Goal: Task Accomplishment & Management: Contribute content

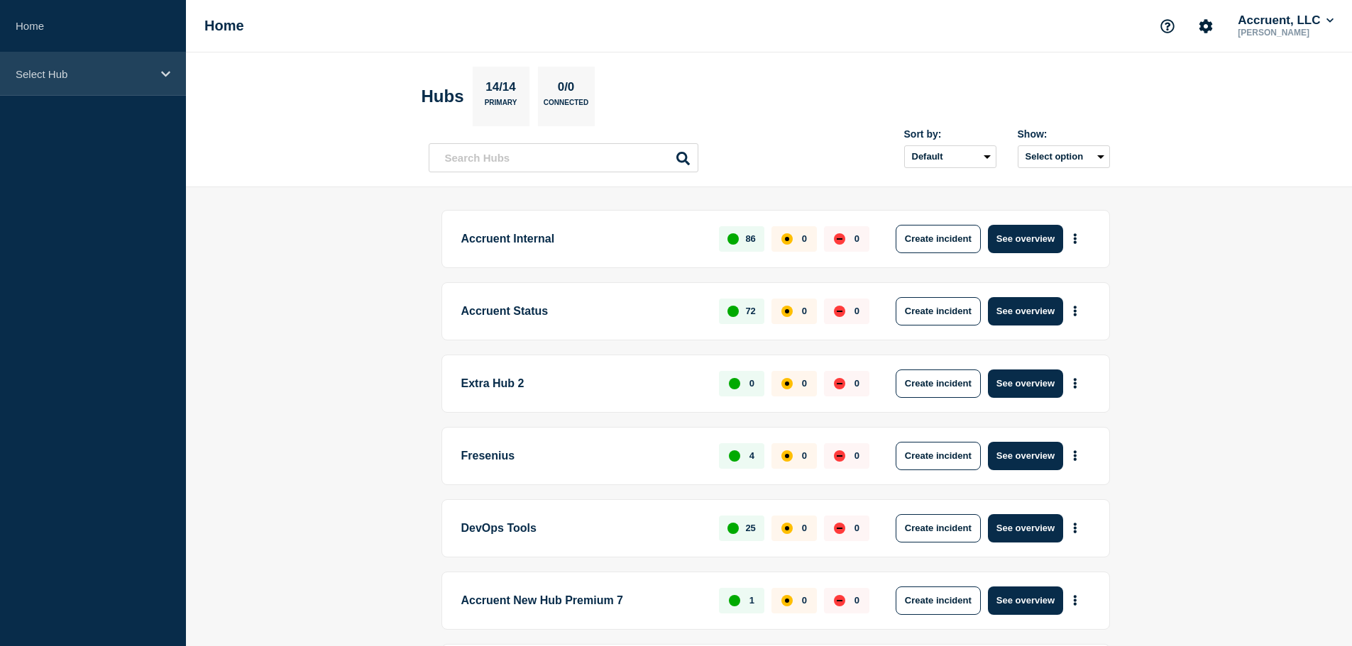
click at [161, 74] on icon at bounding box center [165, 74] width 9 height 11
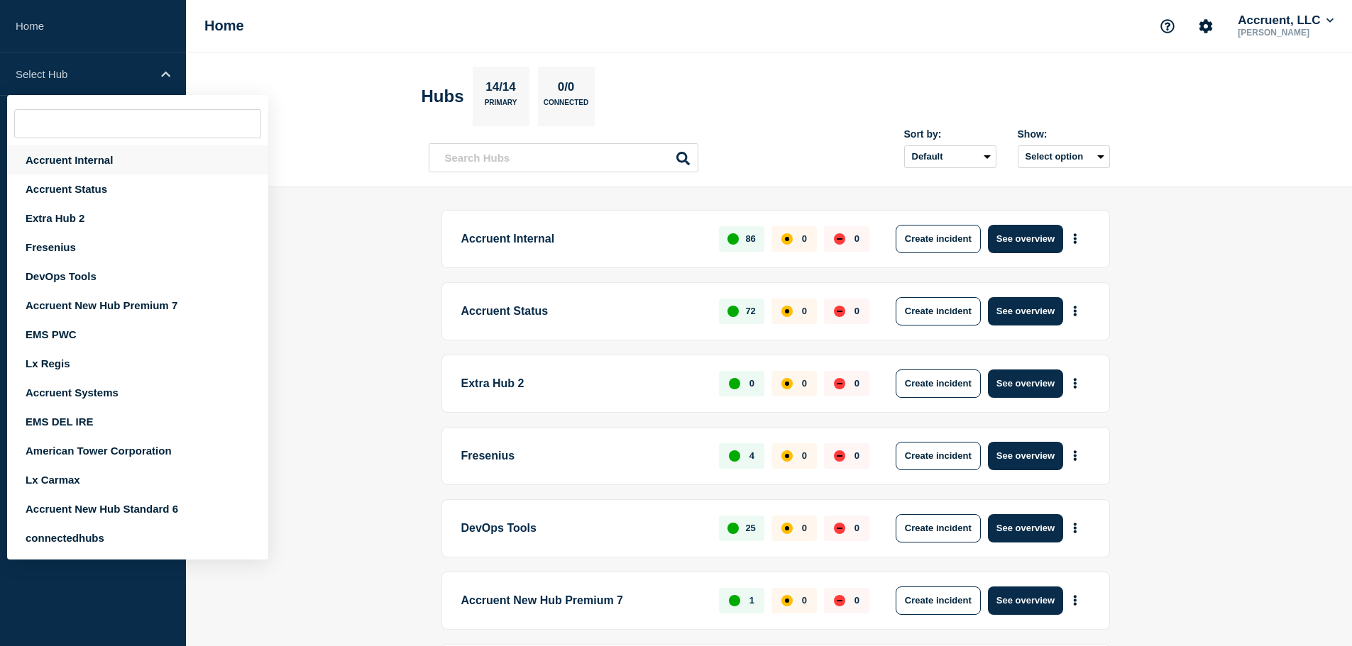
click at [108, 156] on div "Accruent Internal" at bounding box center [137, 159] width 261 height 29
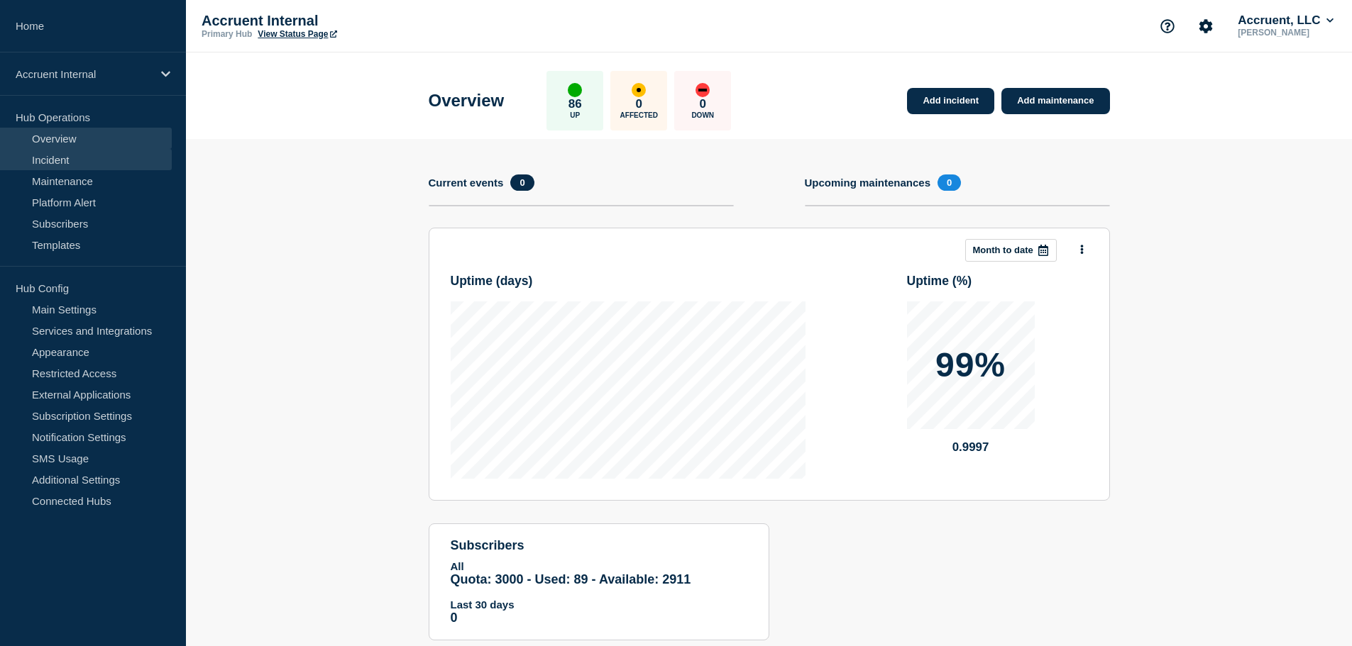
click at [74, 162] on link "Incident" at bounding box center [86, 159] width 172 height 21
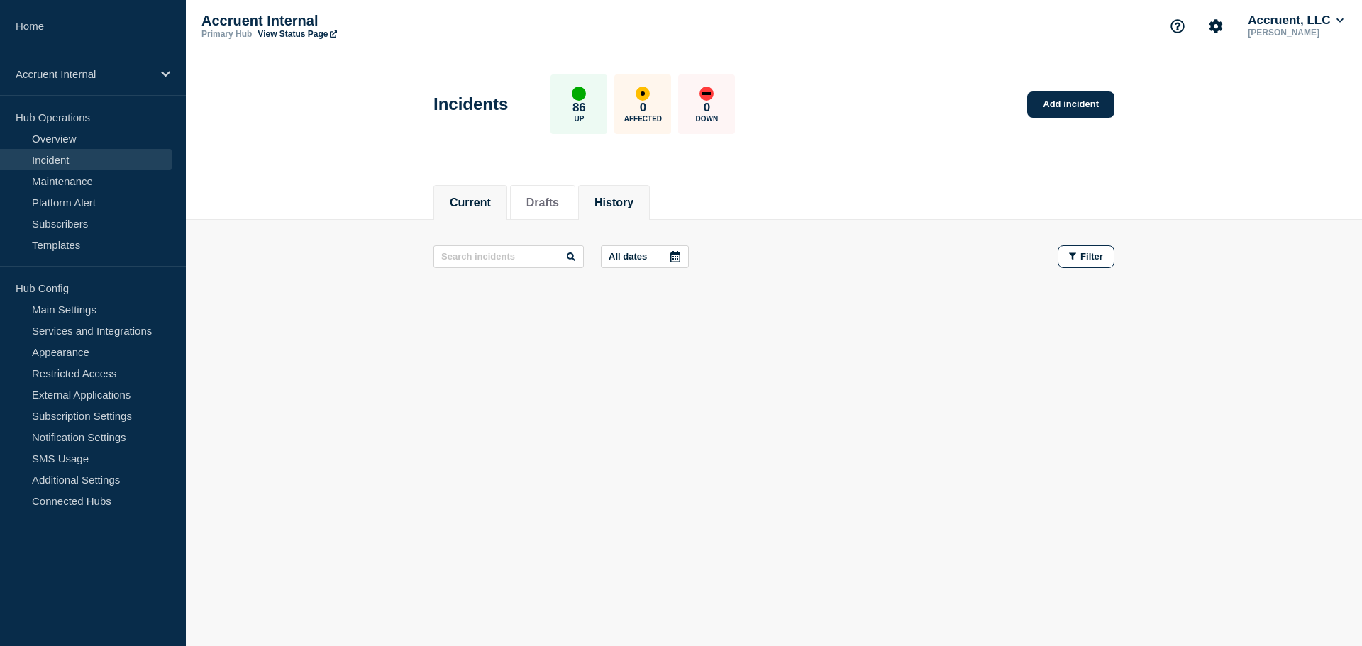
click at [634, 204] on button "History" at bounding box center [614, 203] width 39 height 13
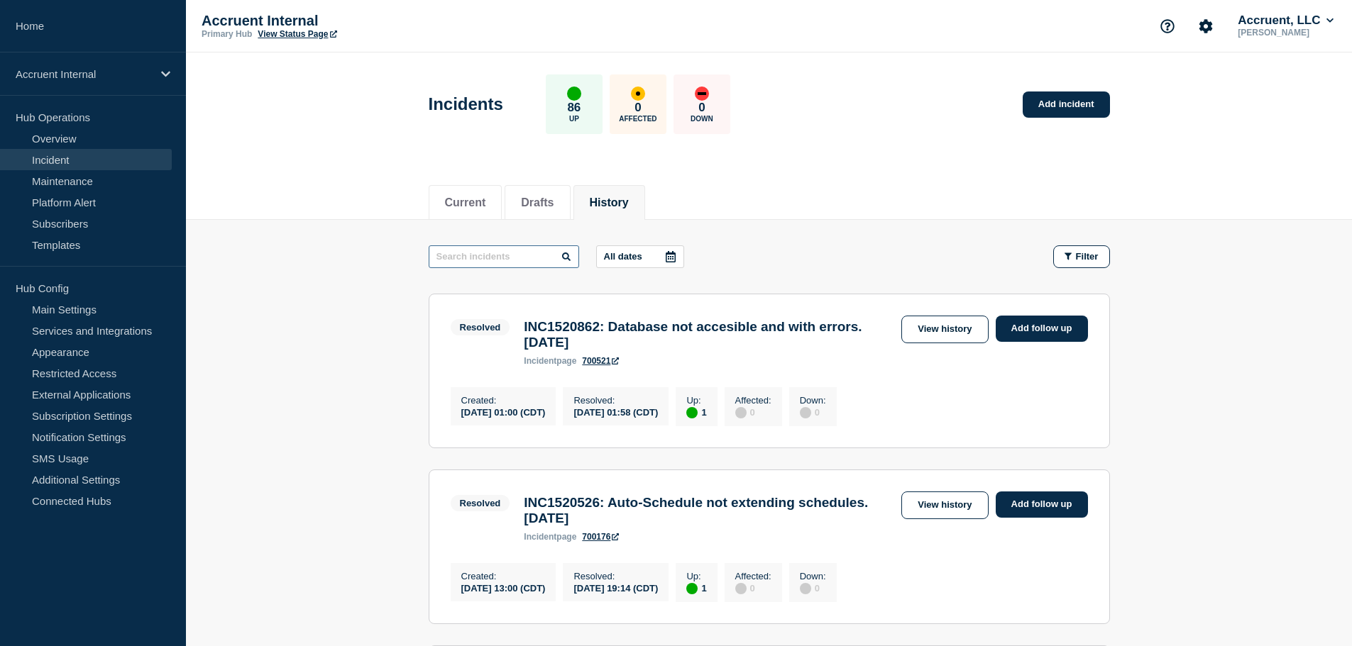
click at [505, 256] on input "text" at bounding box center [504, 256] width 150 height 23
paste input "INC1502785"
type input "INC1502785"
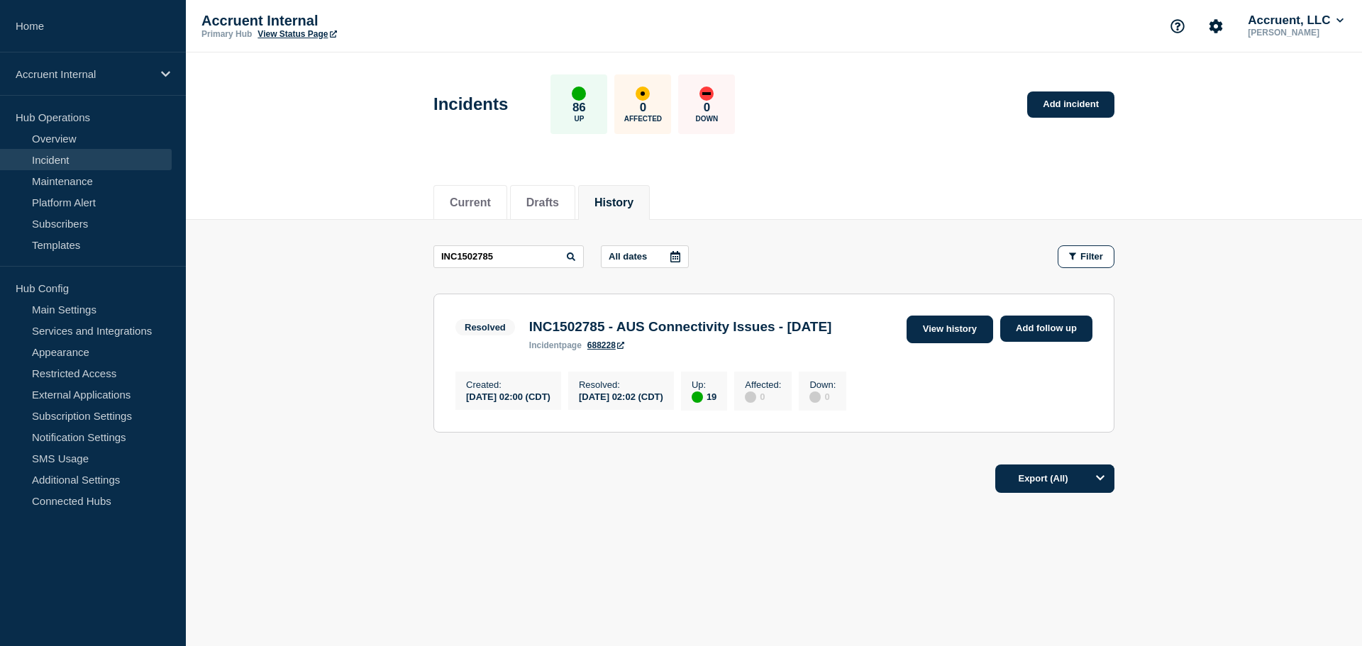
click at [964, 333] on link "View history" at bounding box center [950, 330] width 87 height 28
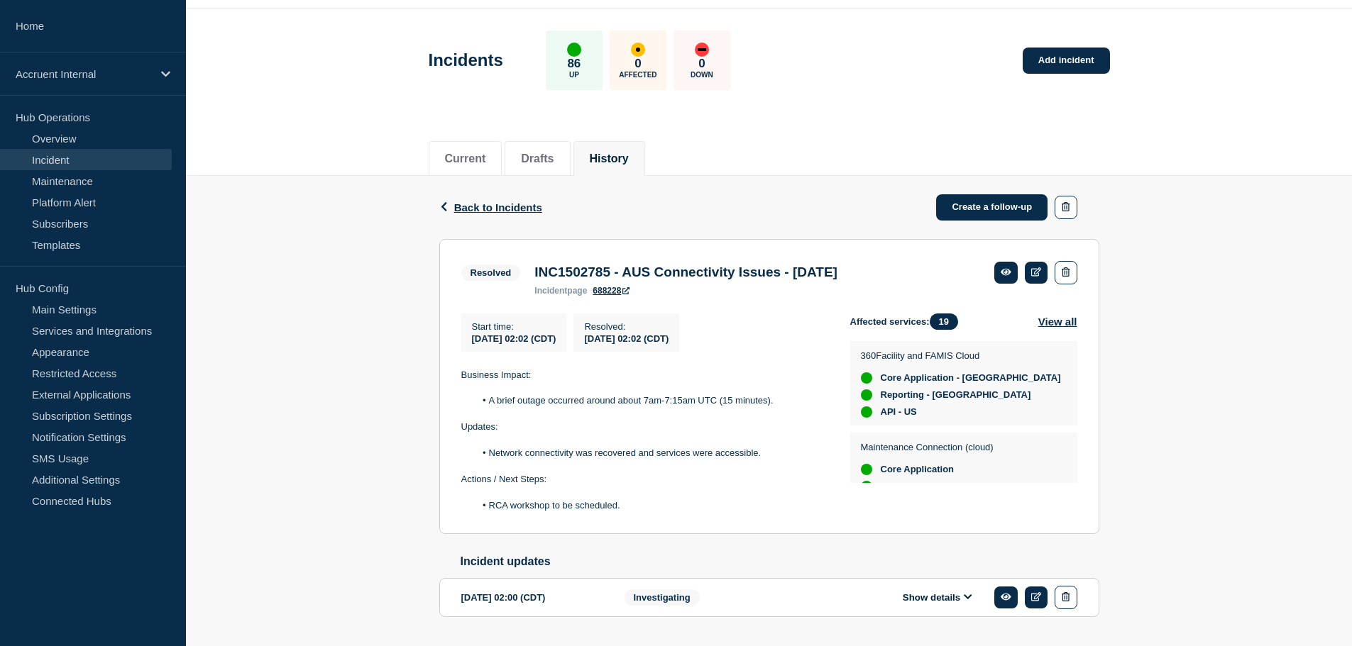
scroll to position [90, 0]
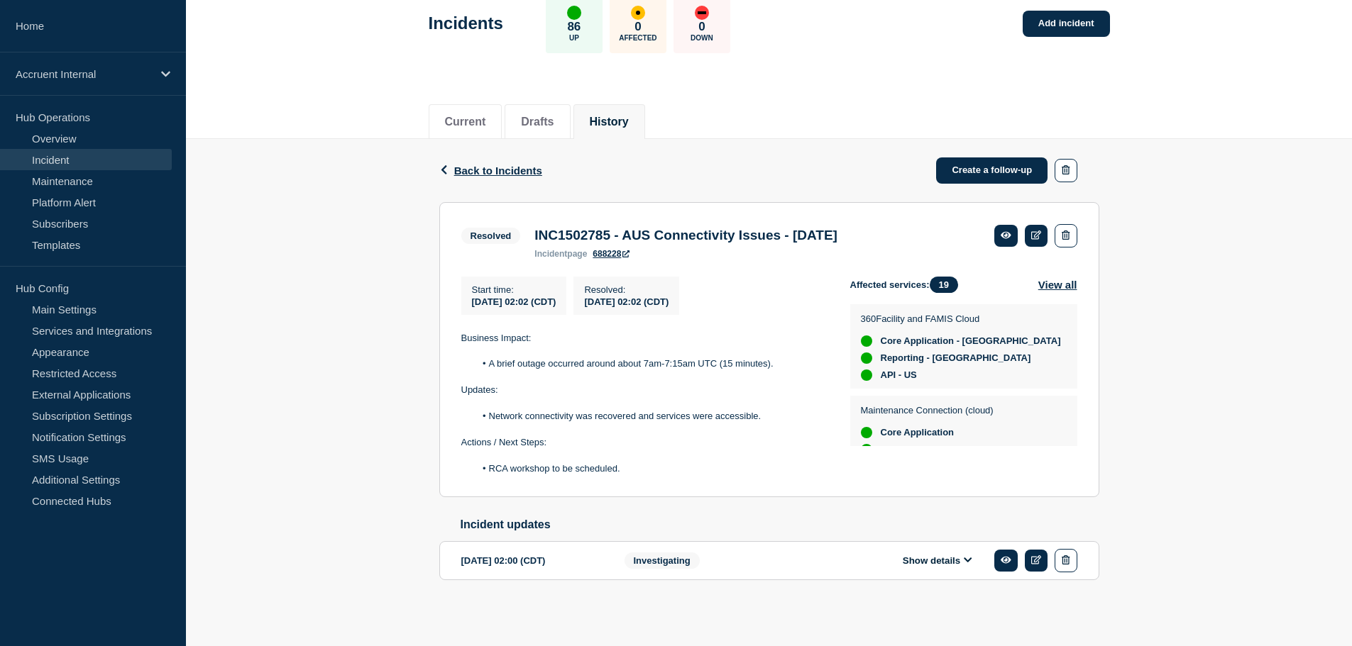
click at [936, 552] on div "Show details" at bounding box center [947, 560] width 259 height 23
click at [953, 564] on button "Show details" at bounding box center [937, 561] width 78 height 12
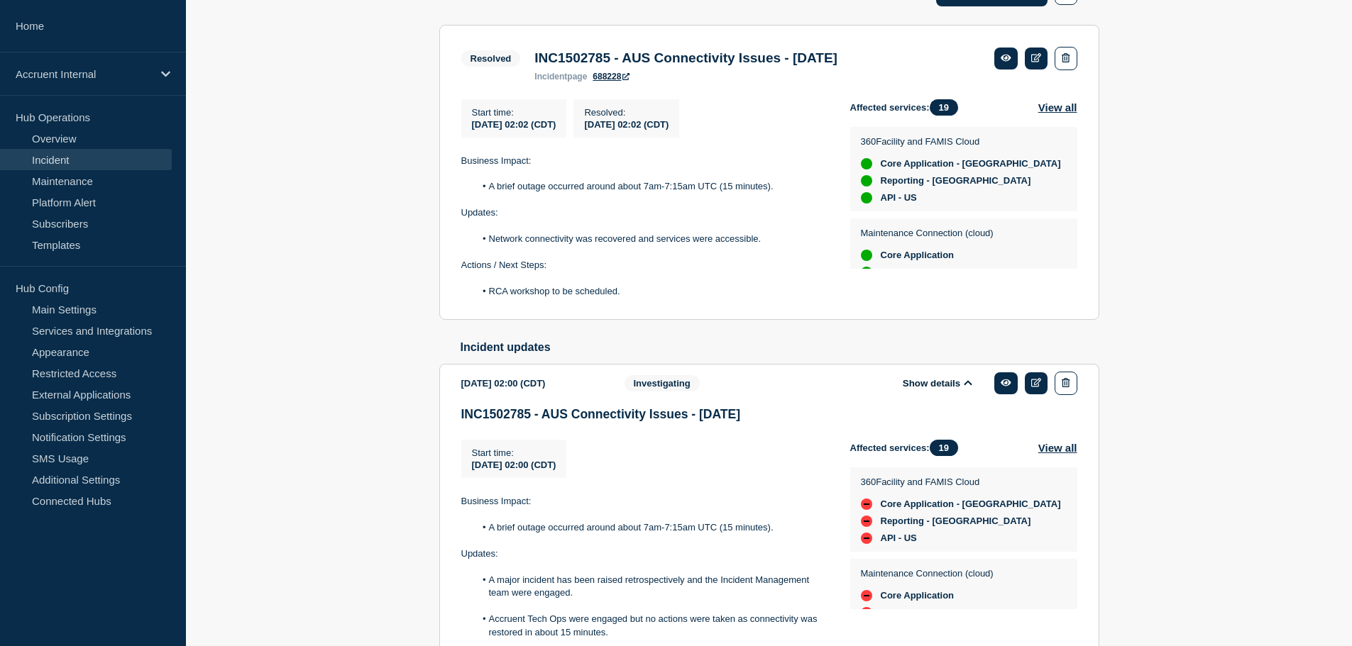
scroll to position [142, 0]
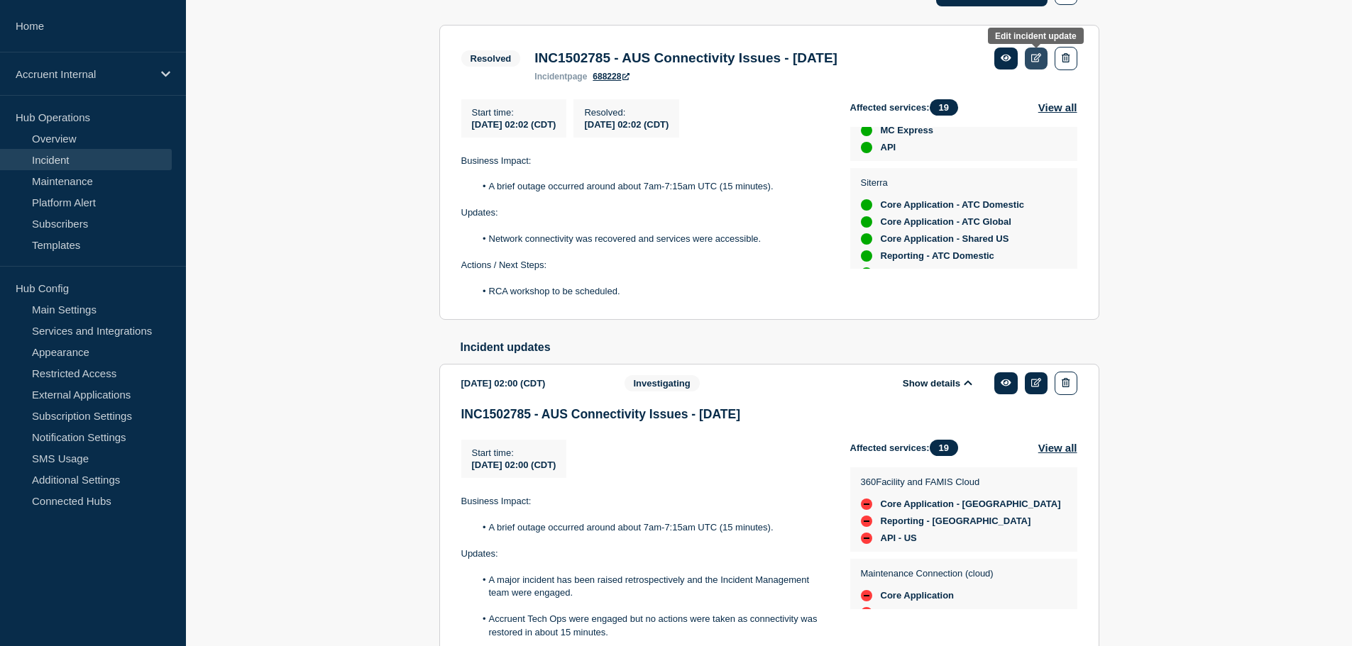
click at [1039, 59] on icon at bounding box center [1036, 57] width 11 height 9
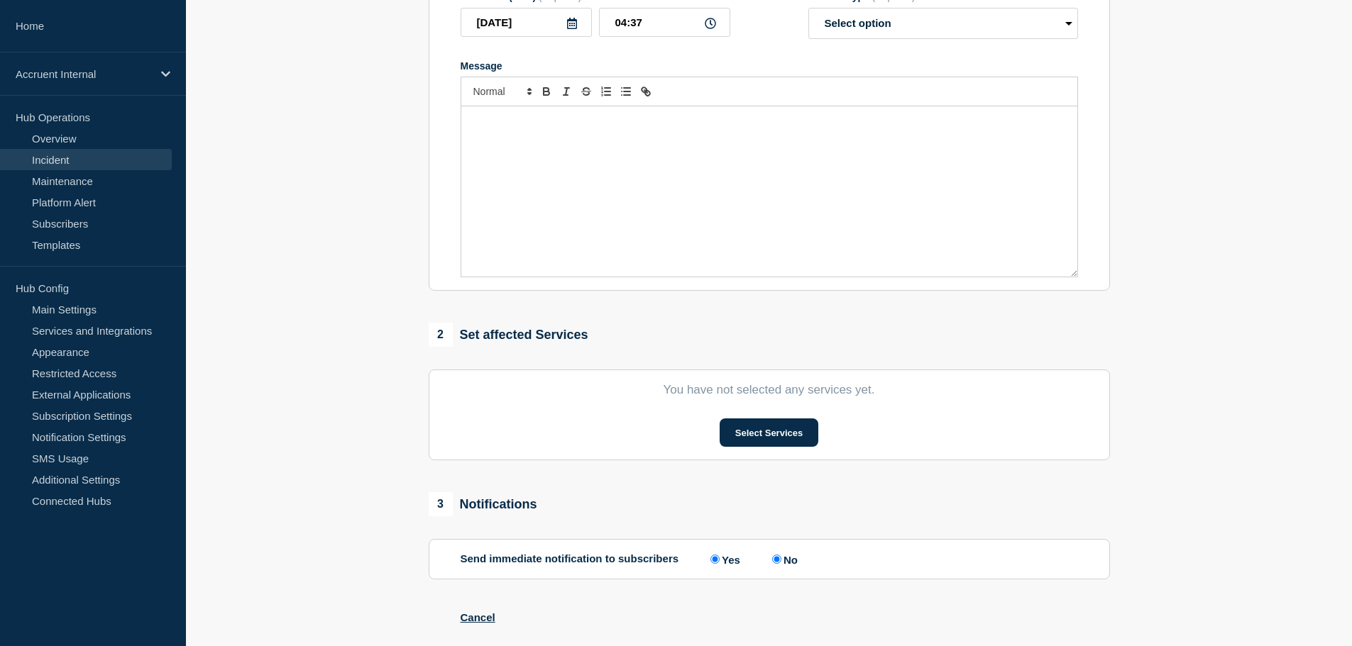
type input "INC1502785 - AUS Connectivity Issues - [DATE]"
type input "[DATE]"
type input "02:02"
select select "resolved"
radio input "false"
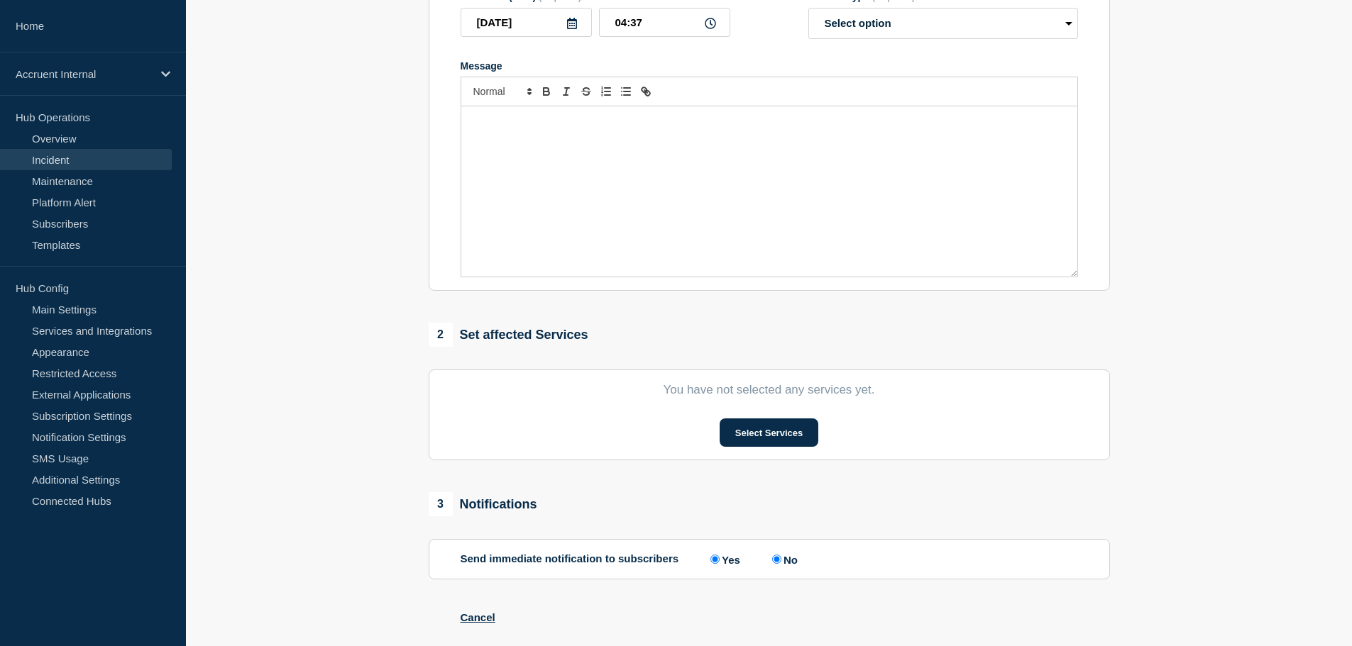
radio input "true"
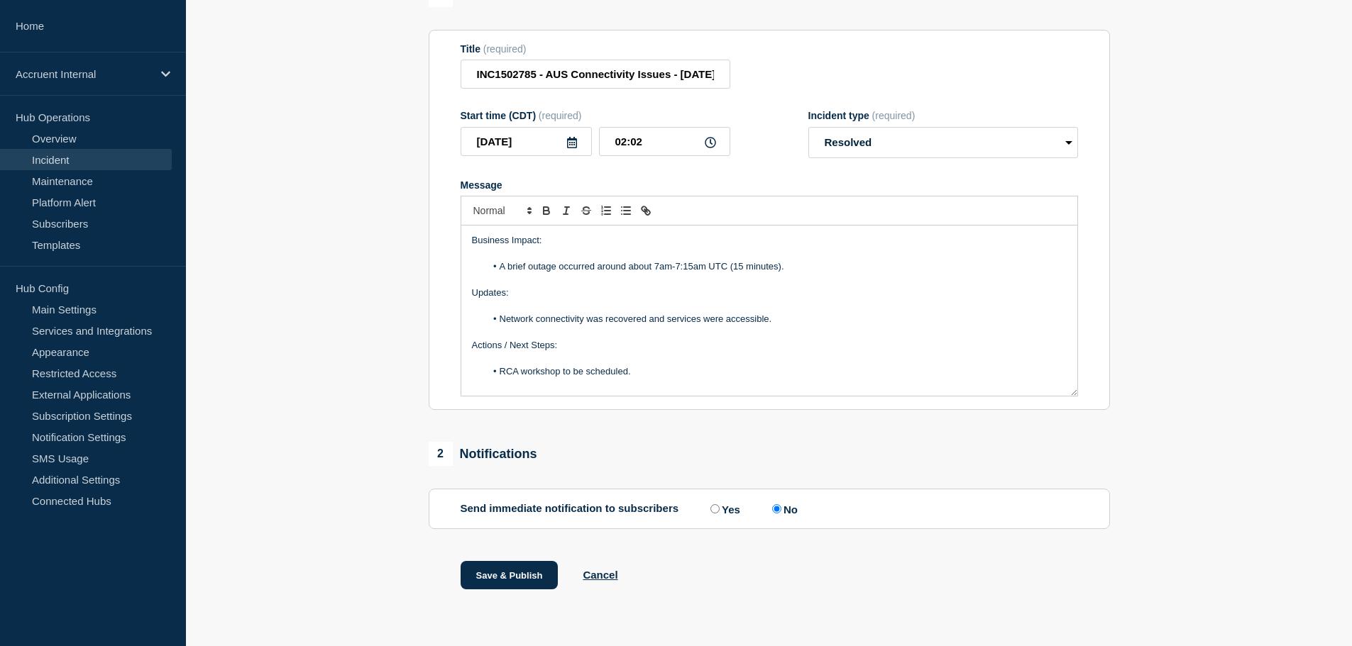
scroll to position [166, 0]
click at [612, 578] on button "Cancel" at bounding box center [599, 575] width 35 height 12
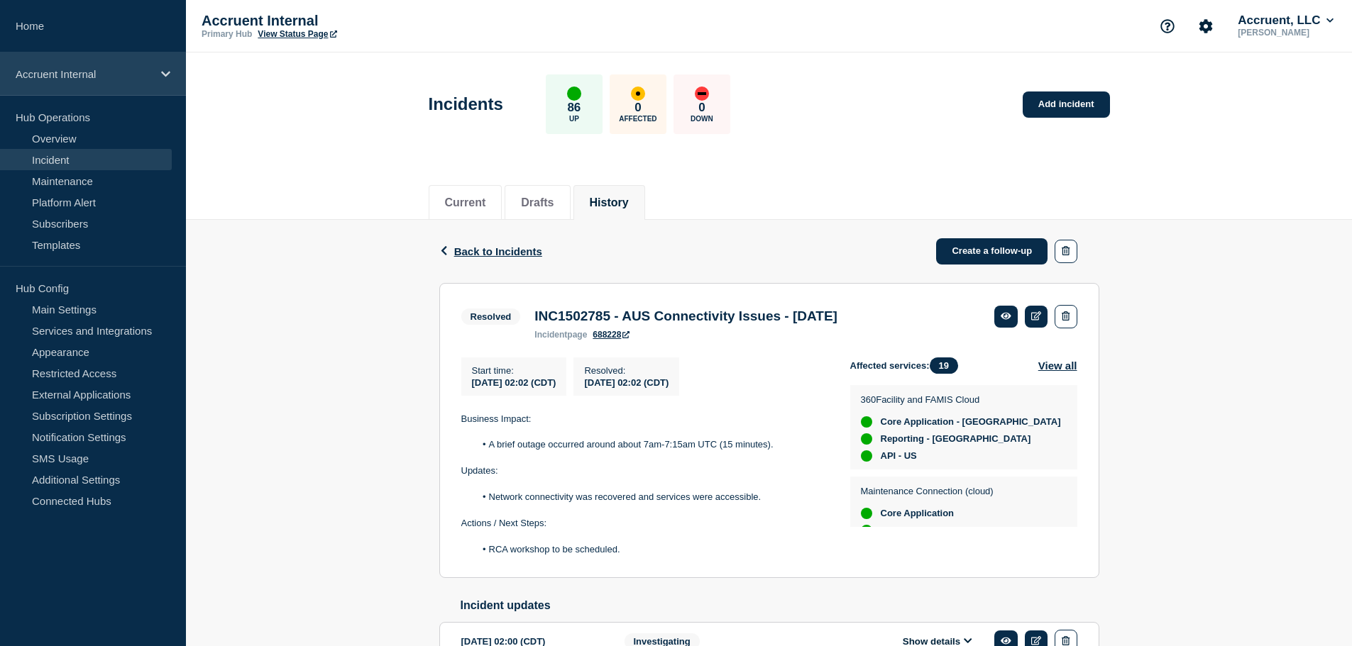
click at [121, 74] on p "Accruent Internal" at bounding box center [84, 74] width 136 height 12
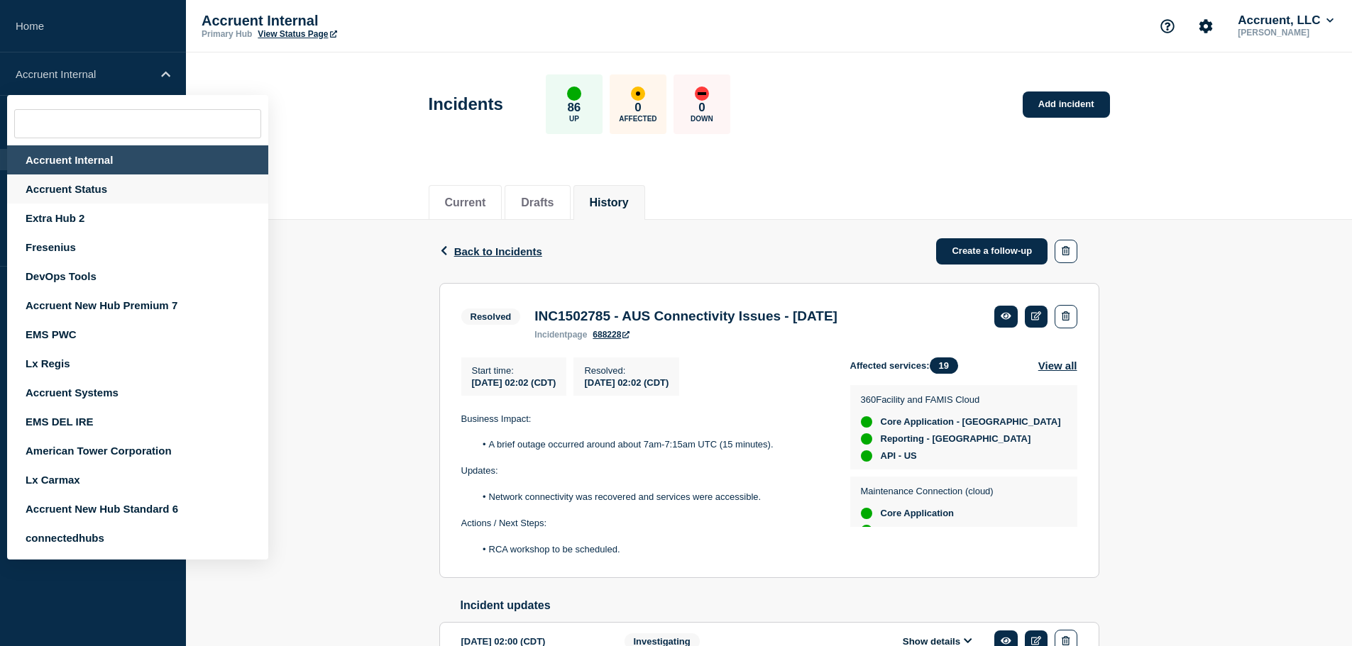
click at [72, 187] on div "Accruent Status" at bounding box center [137, 189] width 261 height 29
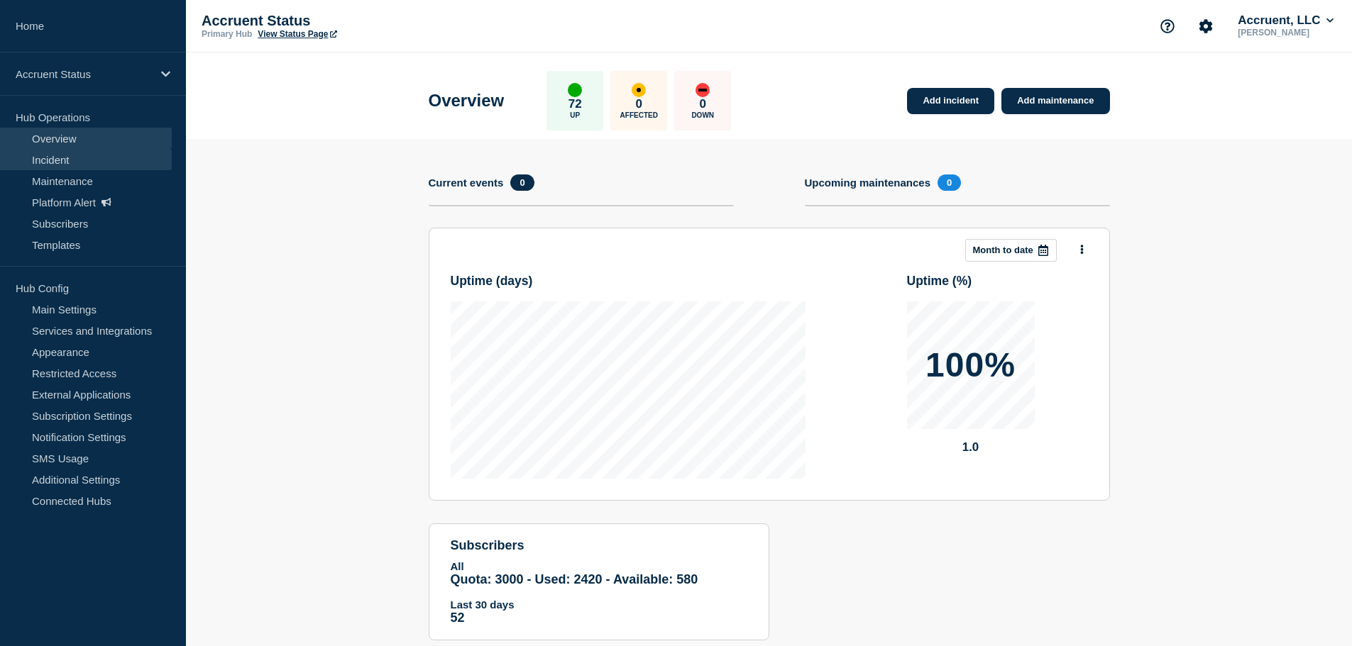
click at [92, 156] on link "Incident" at bounding box center [86, 159] width 172 height 21
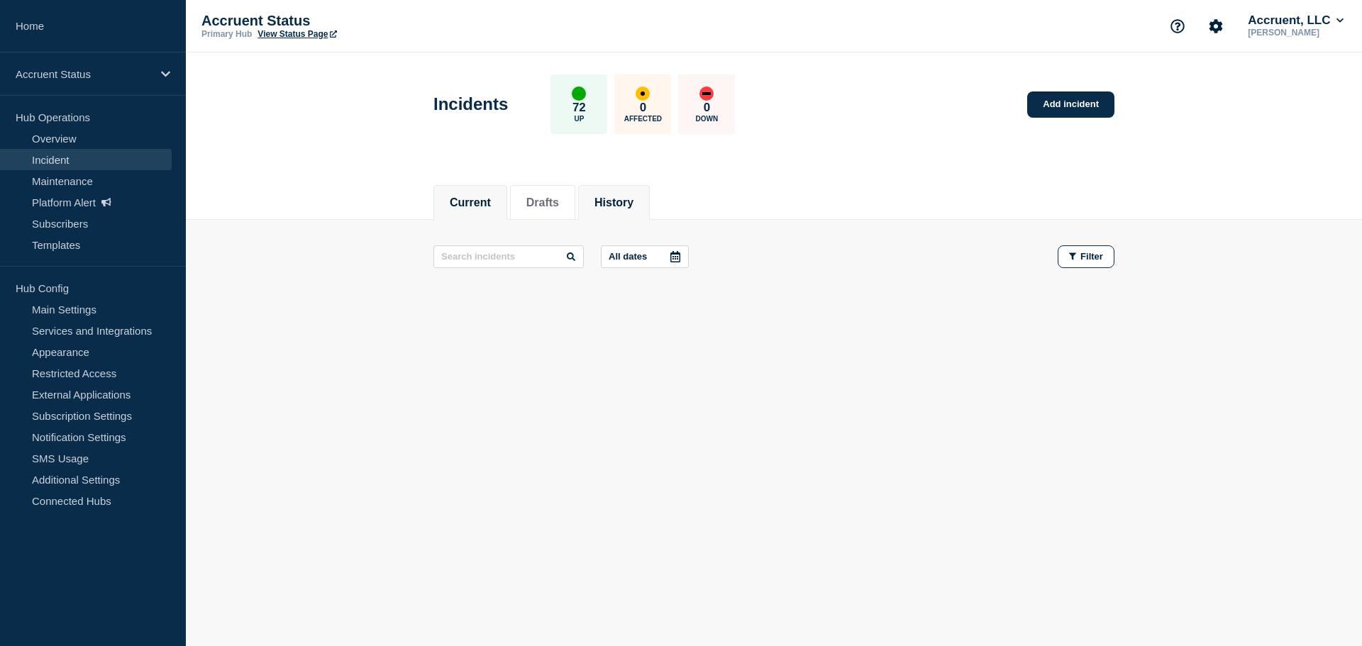
click at [634, 202] on button "History" at bounding box center [614, 203] width 39 height 13
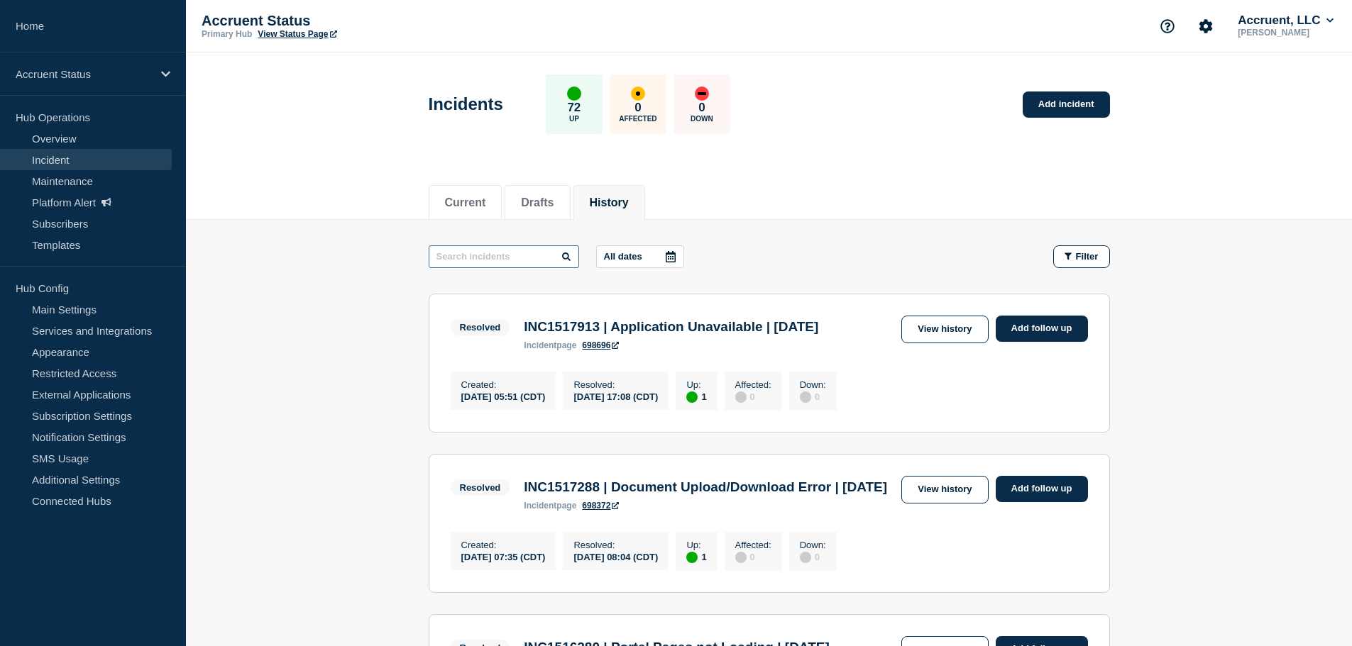
click at [489, 258] on input "text" at bounding box center [504, 256] width 150 height 23
paste input "INC1502785"
type input "INC1502785"
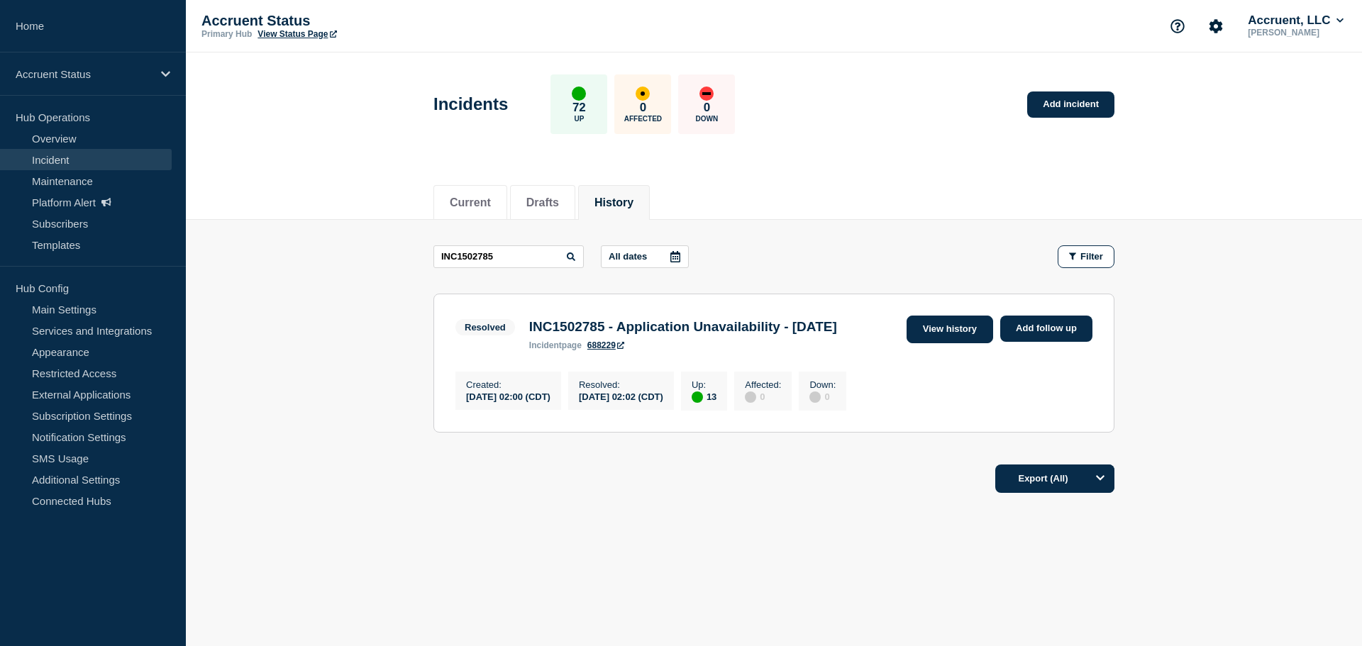
click at [950, 328] on link "View history" at bounding box center [950, 330] width 87 height 28
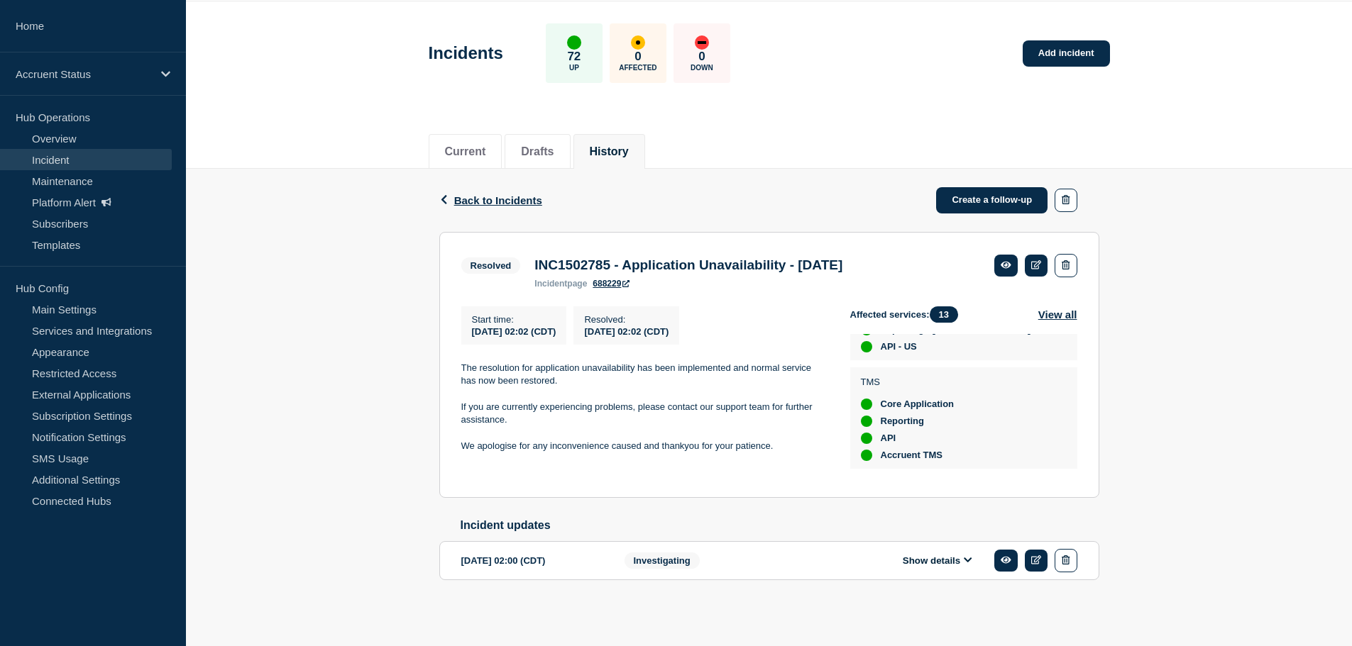
scroll to position [260, 0]
click at [932, 571] on div "Show details" at bounding box center [947, 560] width 259 height 23
click at [956, 562] on button "Show details" at bounding box center [937, 561] width 78 height 12
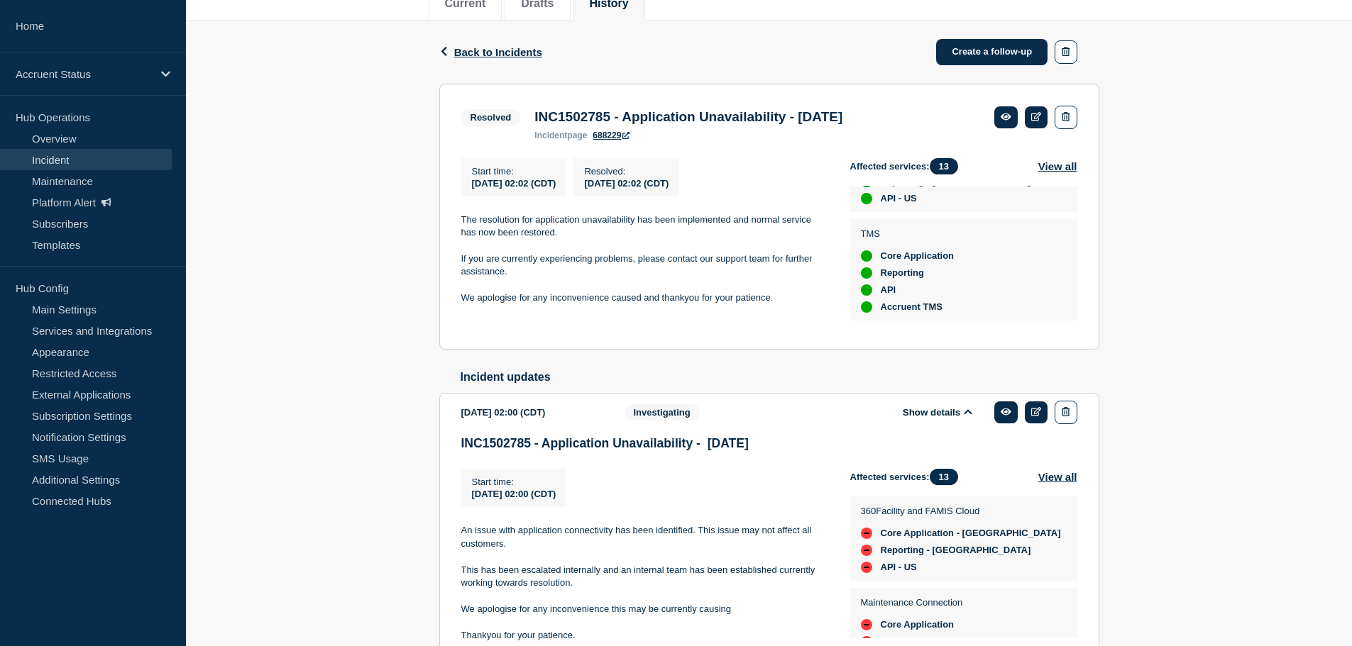
scroll to position [289, 0]
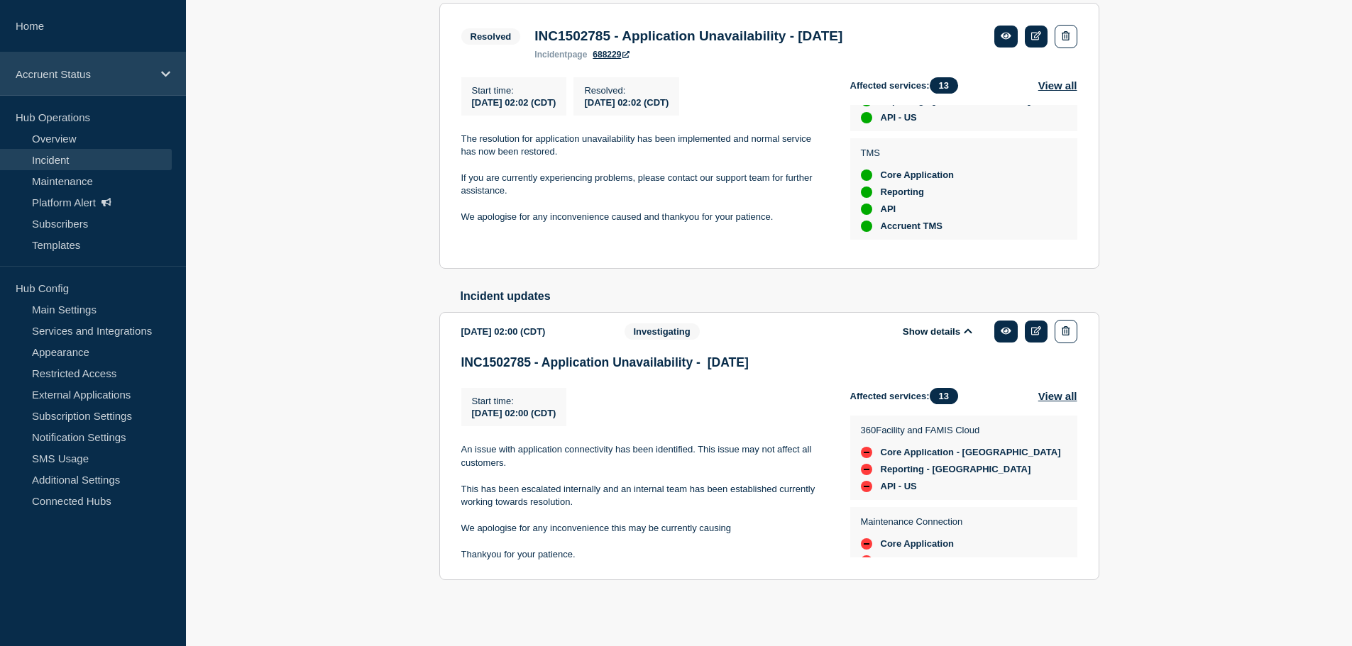
click at [96, 82] on div "Accruent Status" at bounding box center [93, 74] width 186 height 43
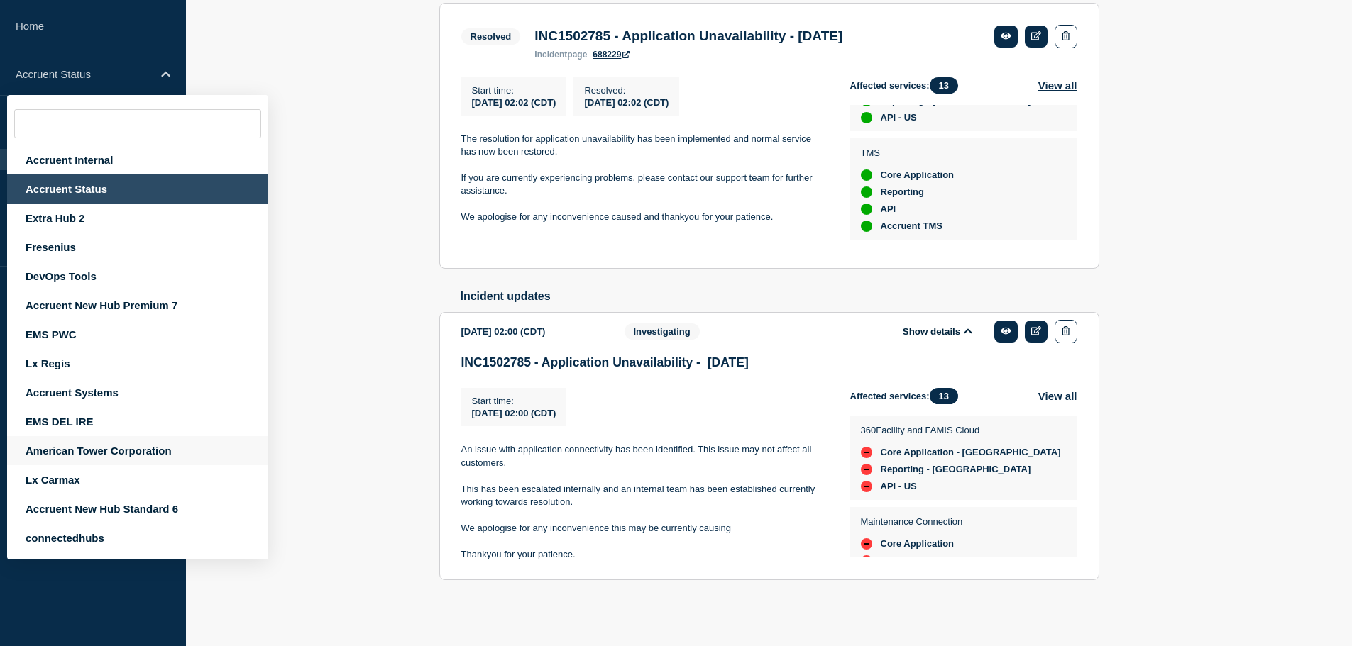
click at [126, 452] on div "American Tower Corporation" at bounding box center [137, 450] width 261 height 29
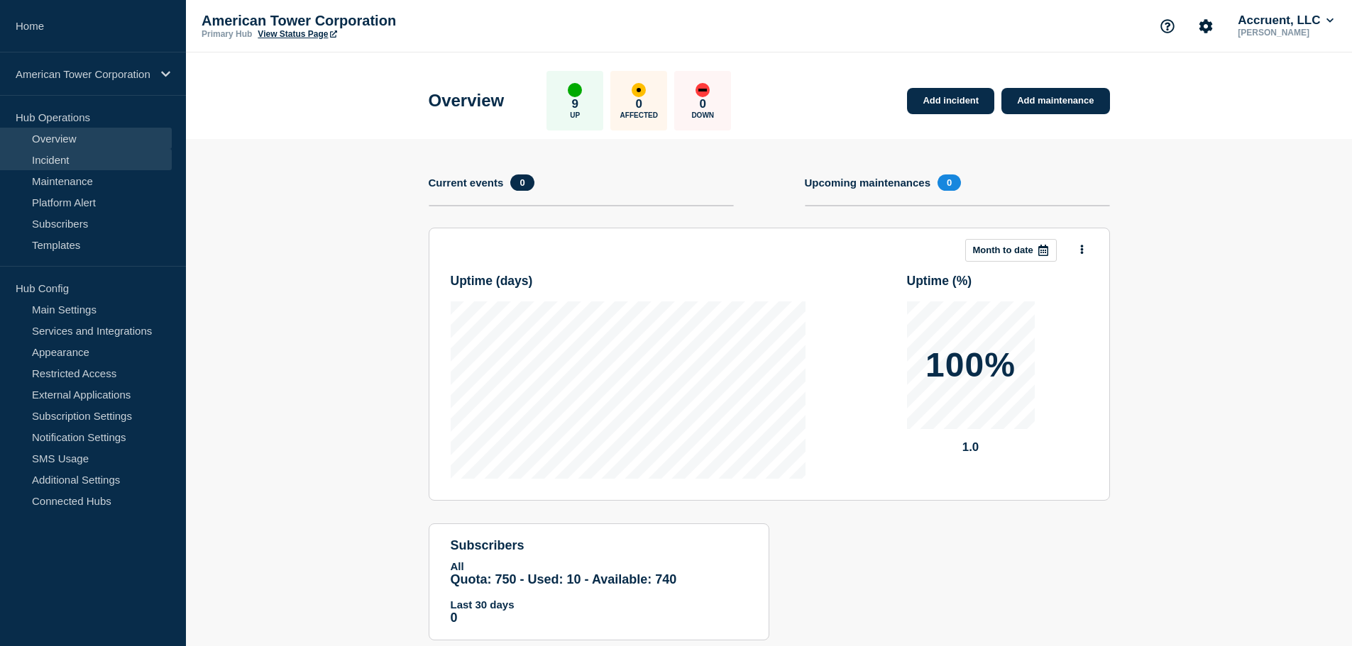
click at [55, 164] on link "Incident" at bounding box center [86, 159] width 172 height 21
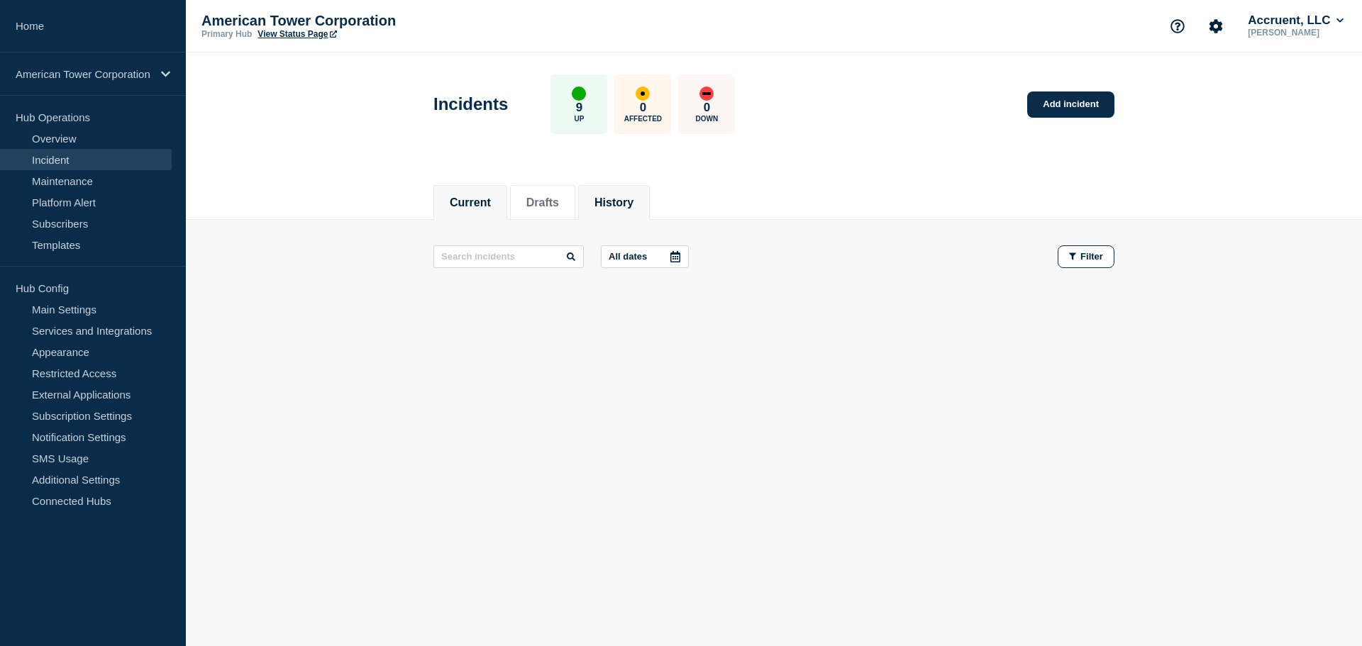
click at [622, 197] on button "History" at bounding box center [614, 203] width 39 height 13
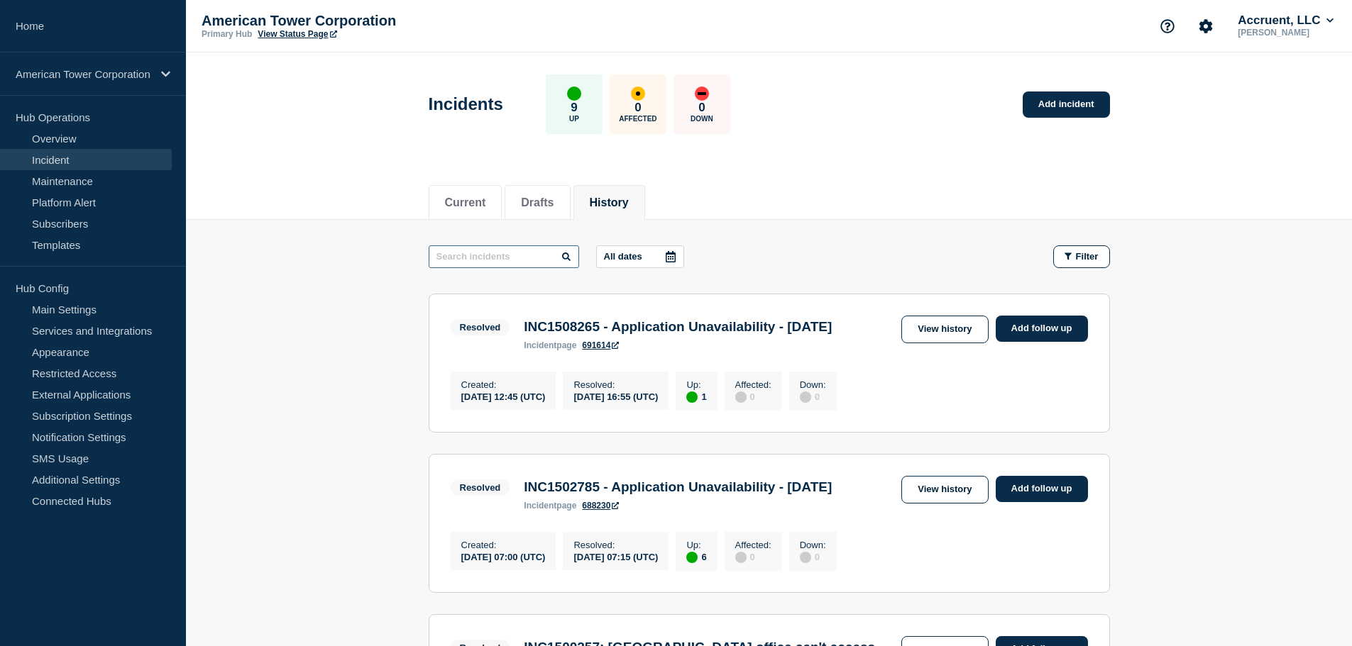
click at [500, 255] on input "text" at bounding box center [504, 256] width 150 height 23
paste input "INC1502785"
type input "INC1502785"
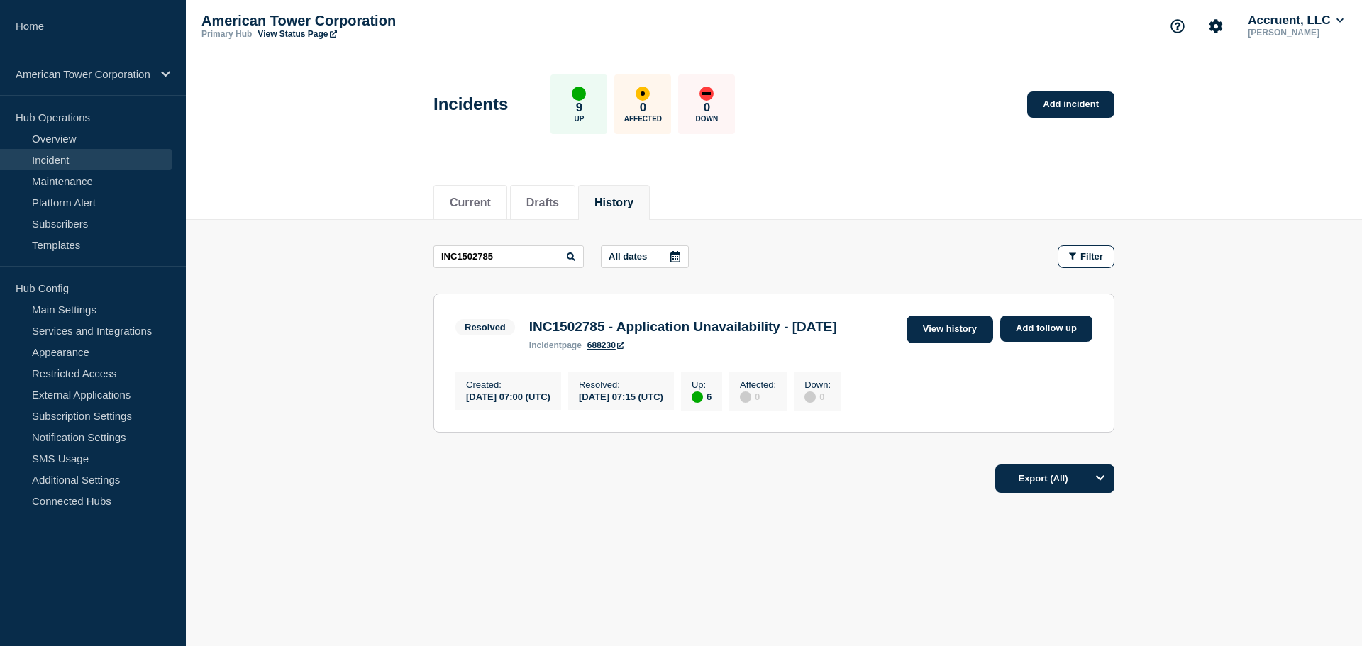
click at [960, 331] on link "View history" at bounding box center [950, 330] width 87 height 28
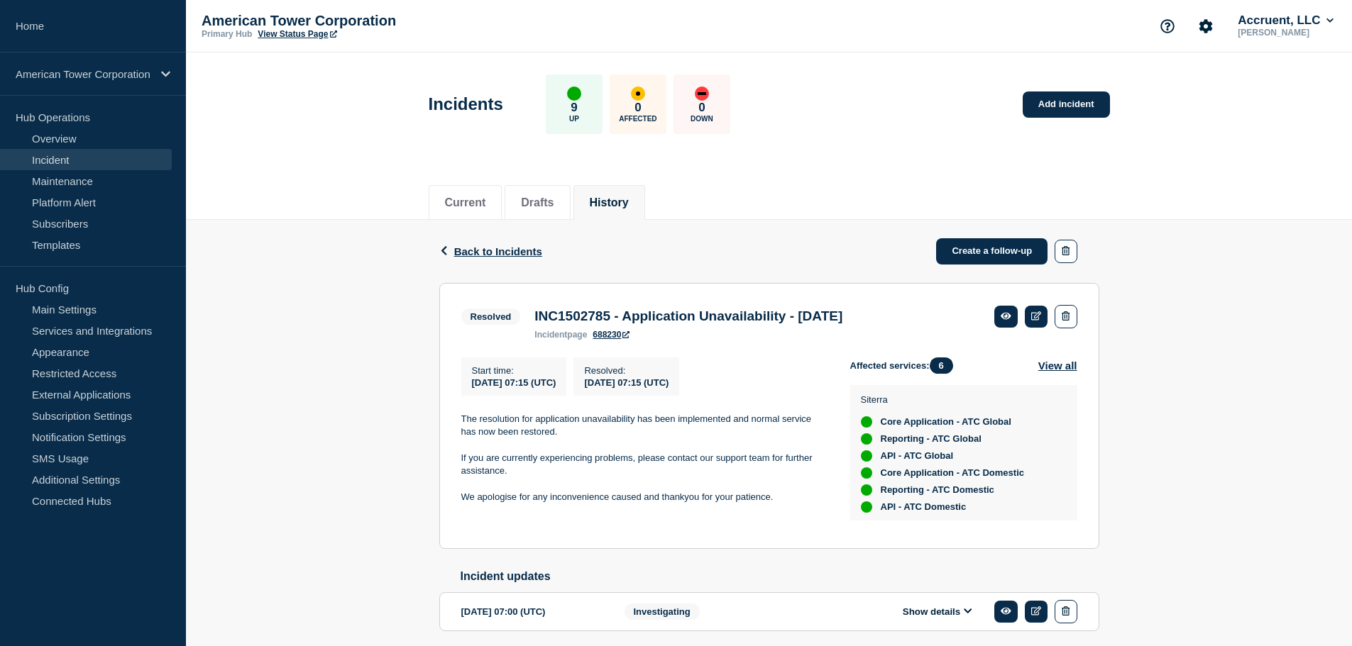
scroll to position [58, 0]
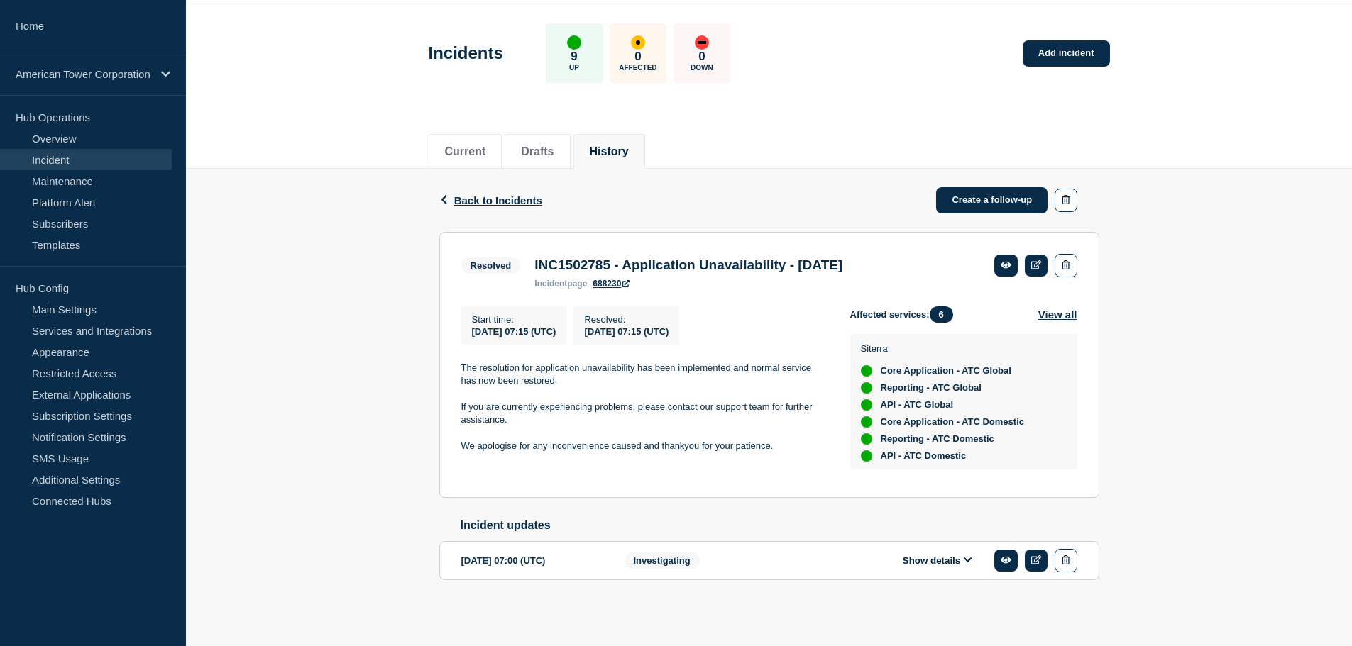
click at [918, 559] on button "Show details" at bounding box center [937, 561] width 78 height 12
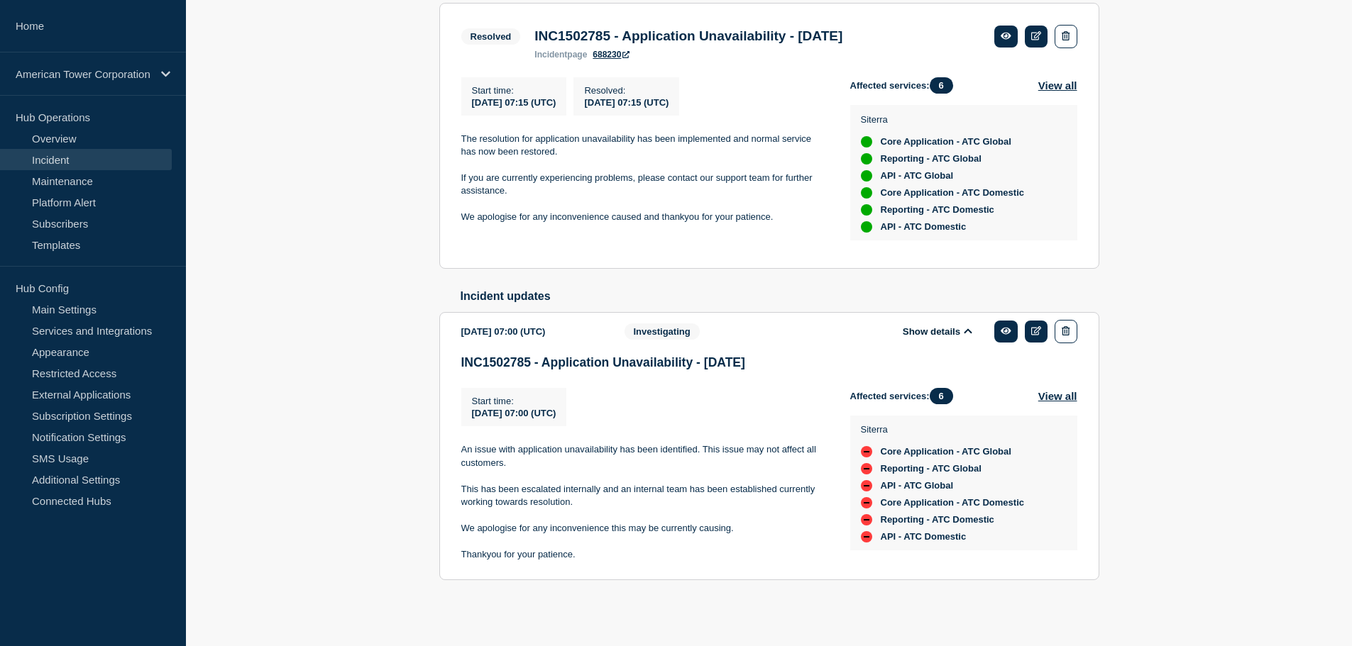
scroll to position [0, 0]
click at [1039, 31] on icon at bounding box center [1036, 35] width 11 height 9
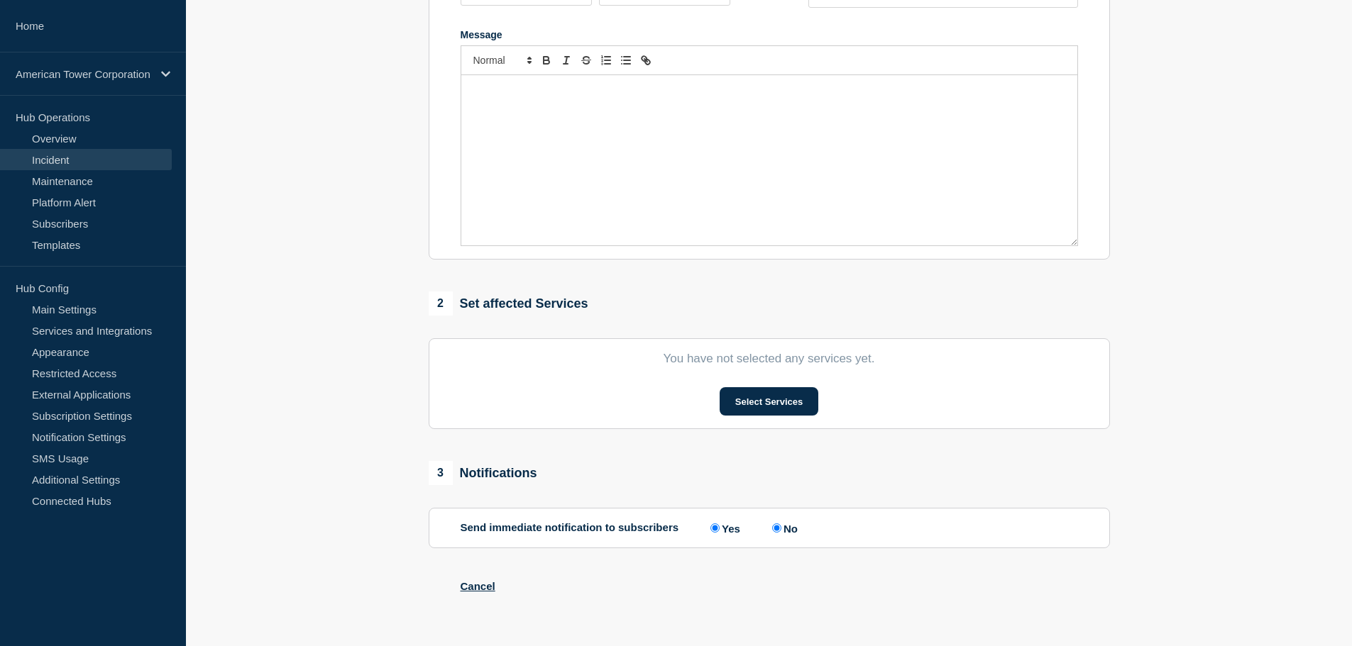
type input "INC1502785 - Application Unavailability - [DATE]"
type input "[DATE]"
type input "07:15"
select select "resolved"
radio input "false"
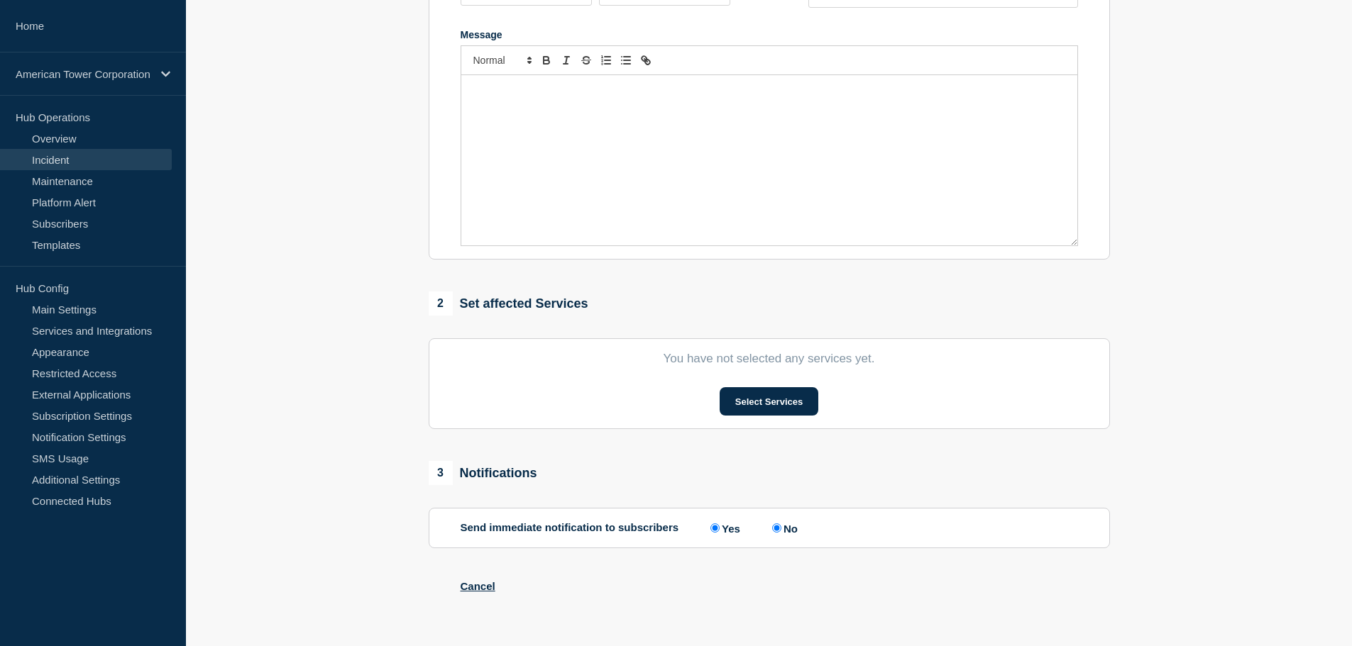
radio input "true"
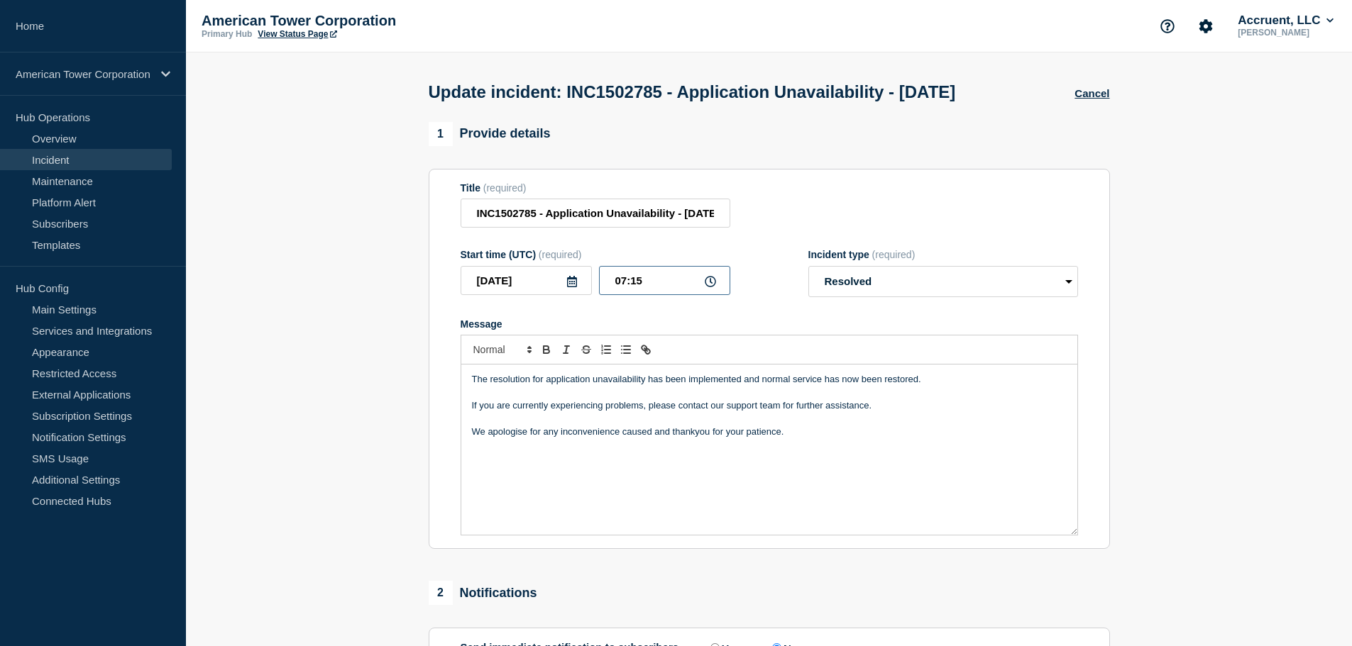
click at [634, 295] on input "07:15" at bounding box center [664, 280] width 131 height 29
type input "07:02"
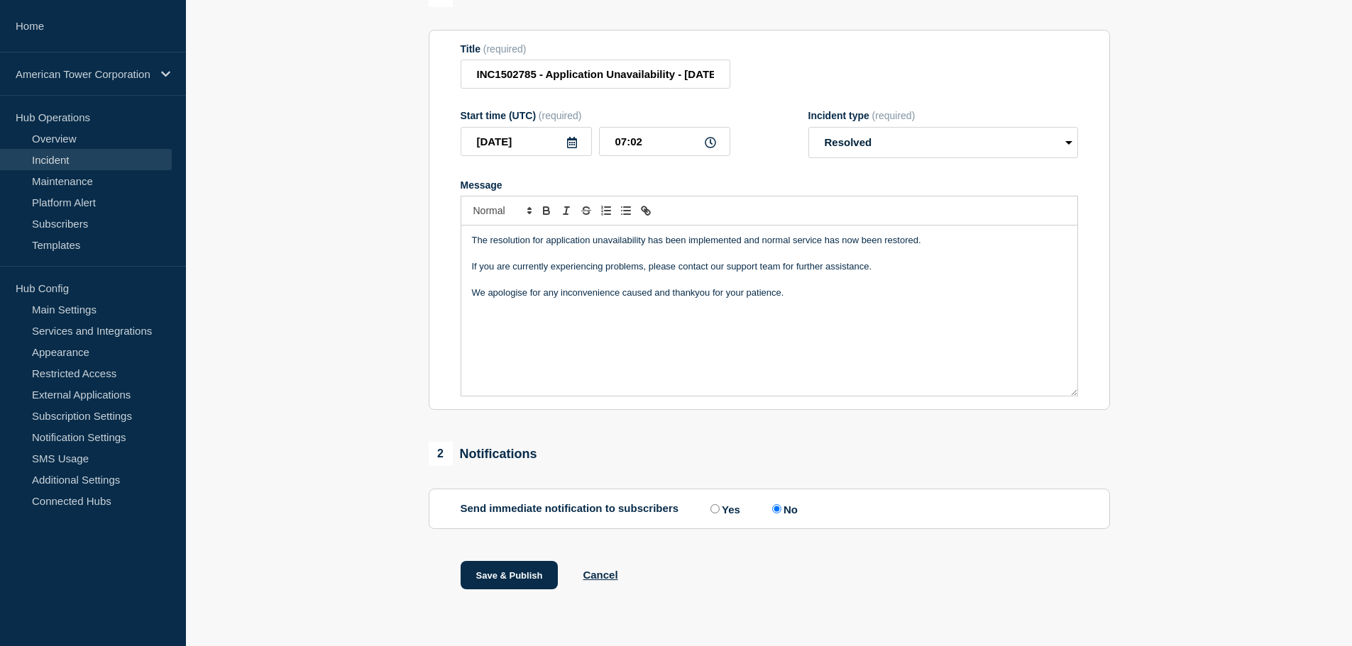
drag, startPoint x: 600, startPoint y: 234, endPoint x: 930, endPoint y: 238, distance: 329.9
click at [930, 238] on p "The resolution for application unavailability has been implemented and normal s…" at bounding box center [769, 240] width 595 height 13
click at [546, 575] on button "Save & Publish" at bounding box center [509, 575] width 98 height 28
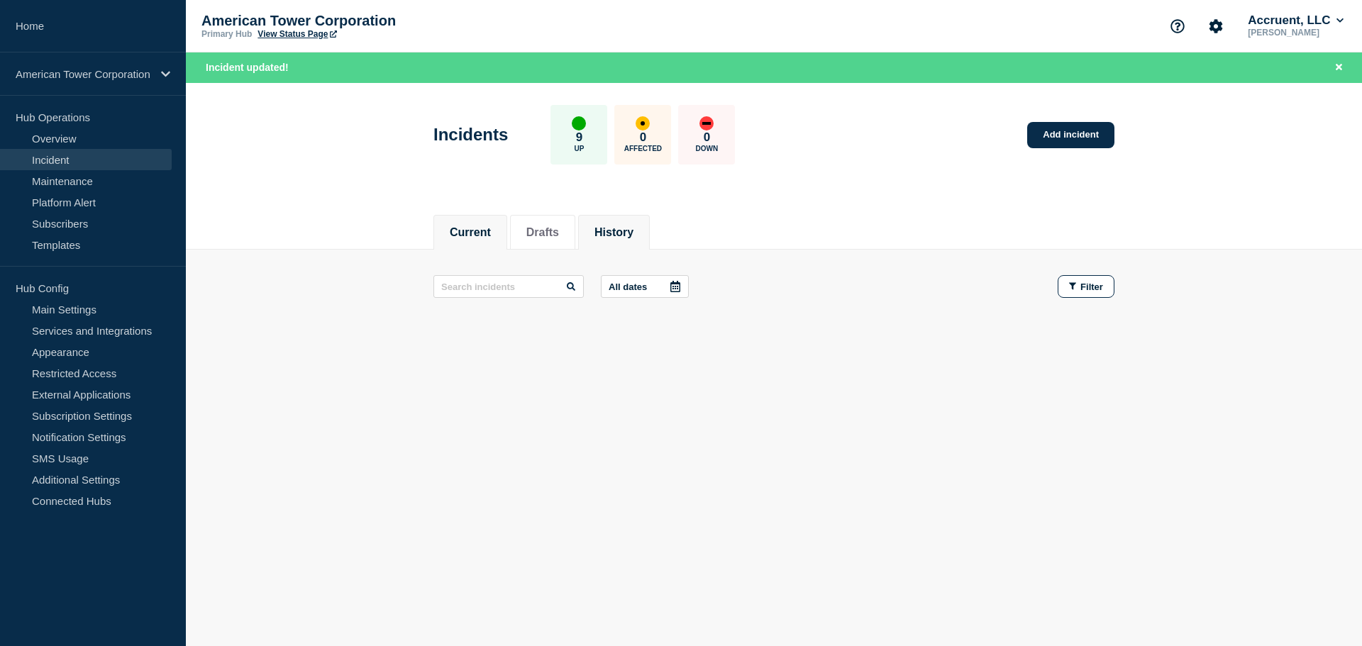
click at [634, 229] on button "History" at bounding box center [614, 232] width 39 height 13
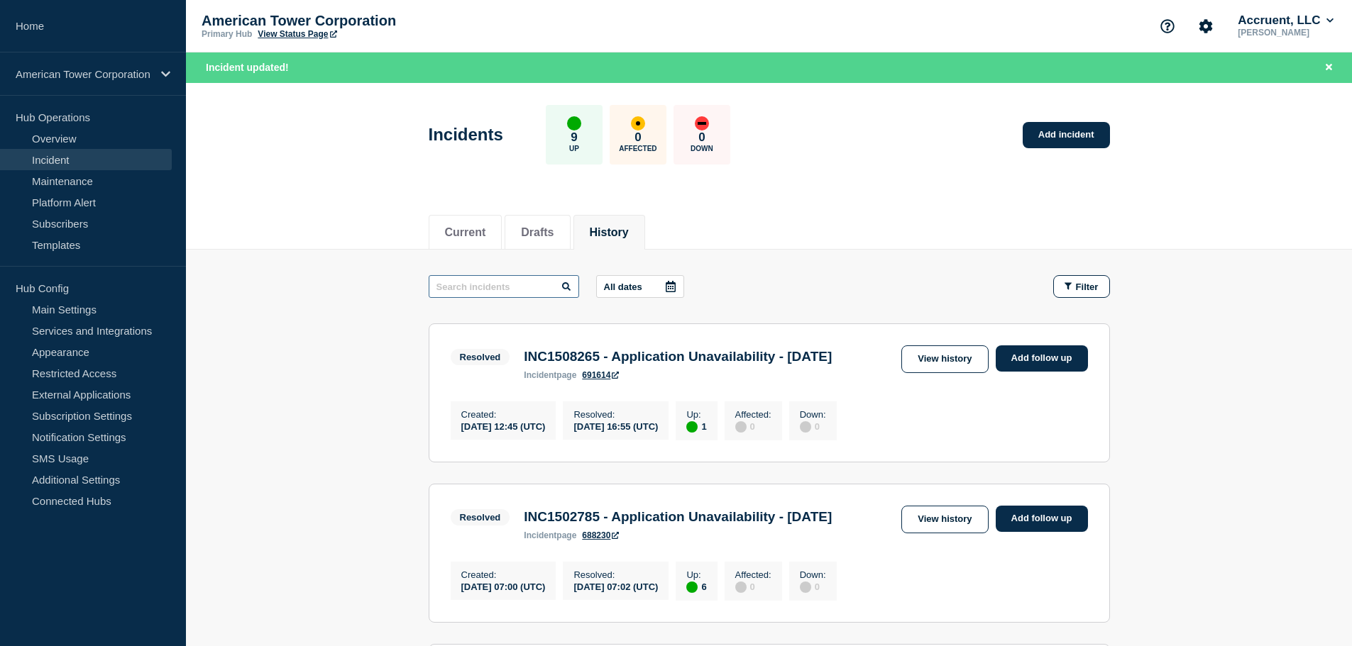
click at [516, 285] on input "text" at bounding box center [504, 286] width 150 height 23
paste input "INC1502785"
type input "INC1502785"
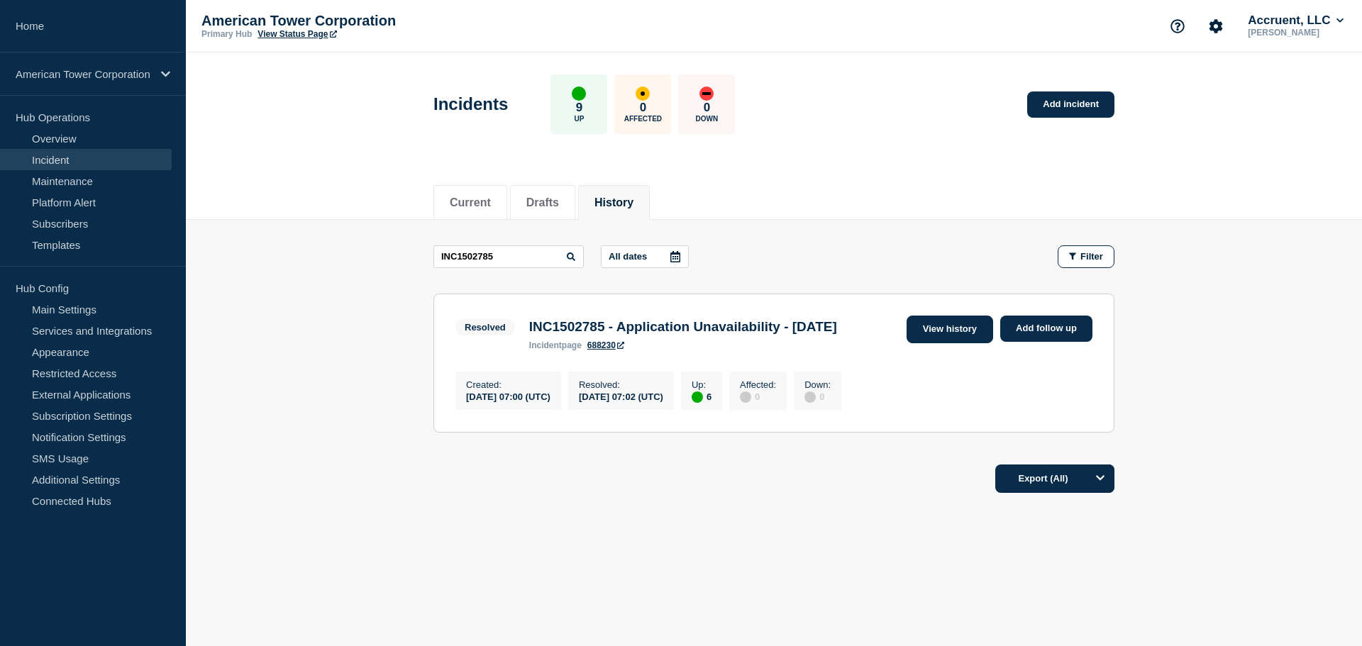
click at [956, 331] on link "View history" at bounding box center [950, 330] width 87 height 28
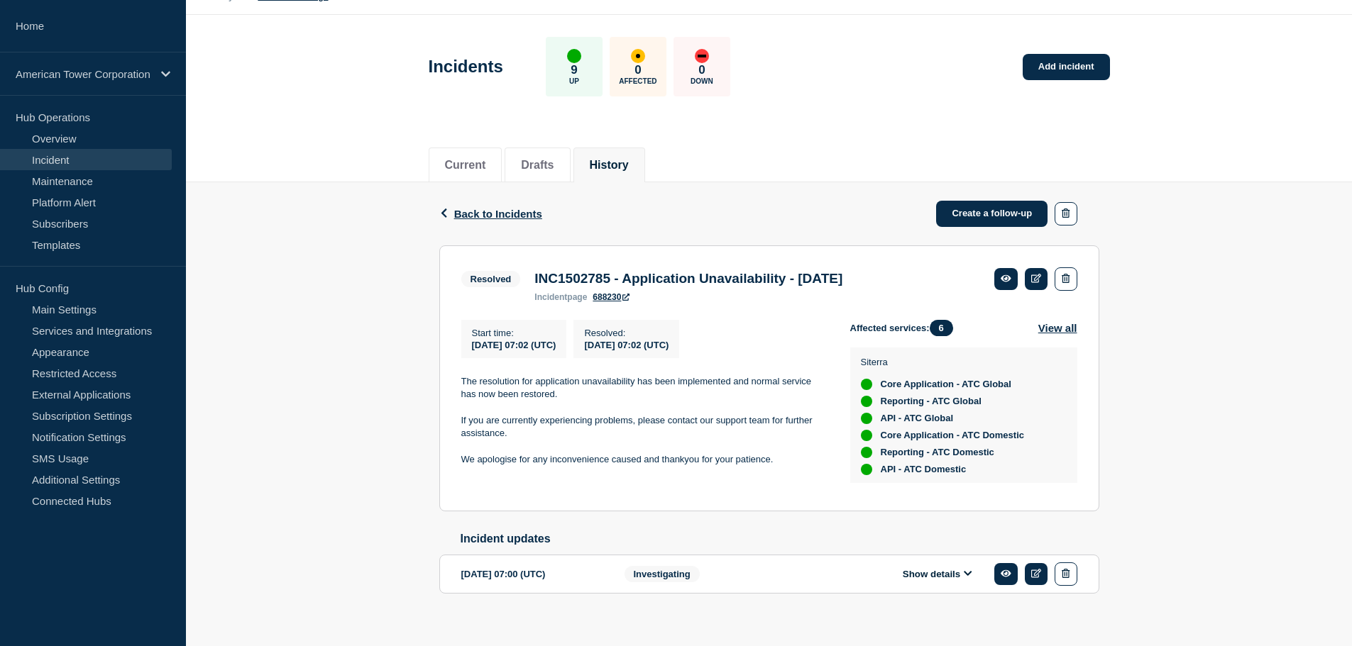
scroll to position [58, 0]
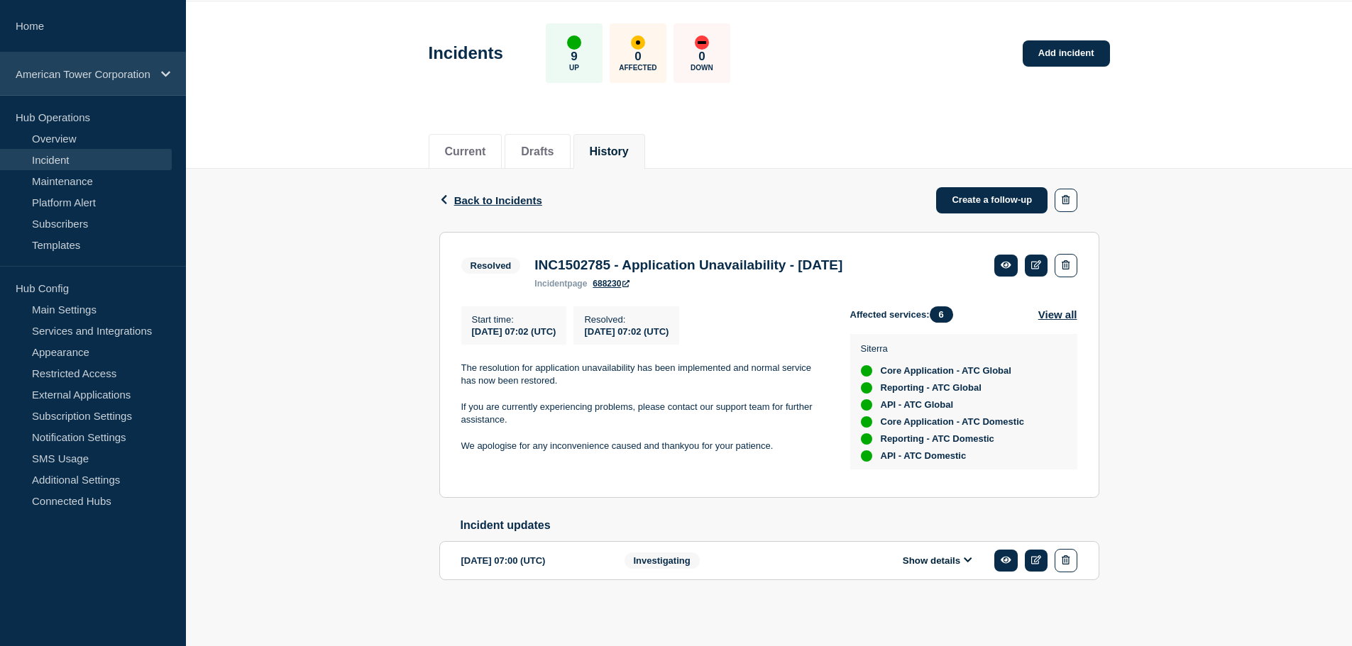
click at [91, 70] on p "American Tower Corporation" at bounding box center [84, 74] width 136 height 12
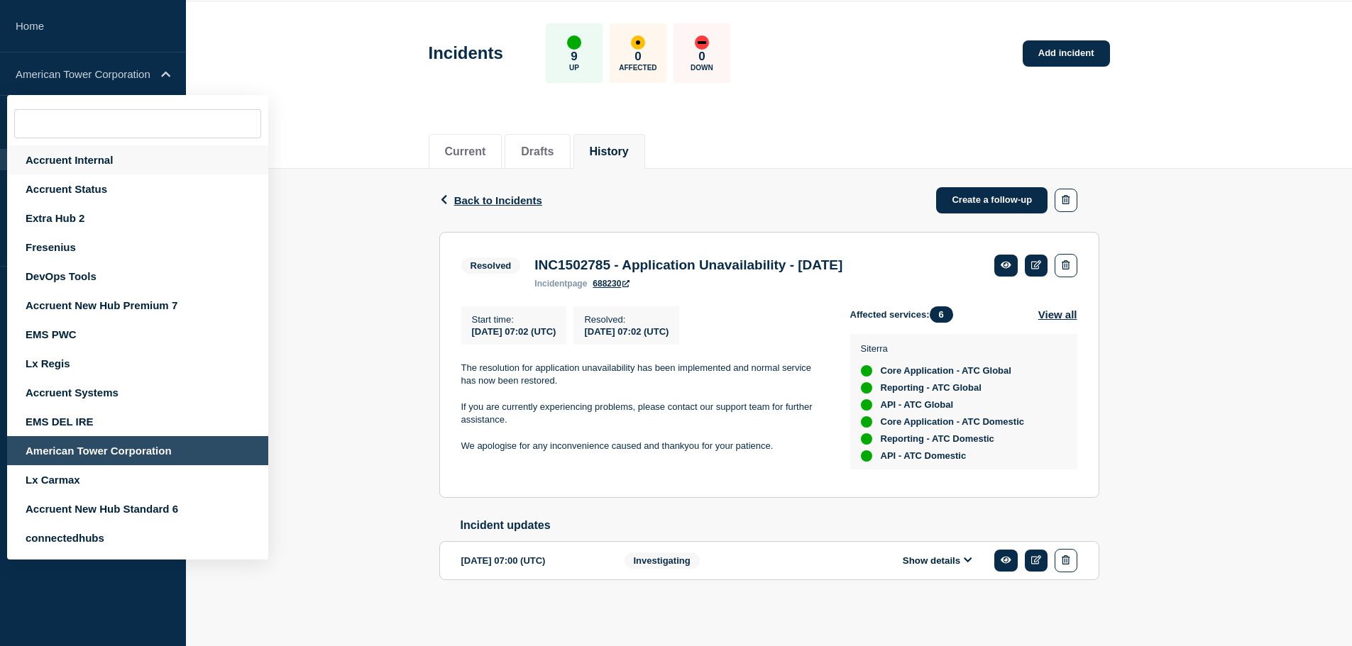
click at [76, 159] on div "Accruent Internal" at bounding box center [137, 159] width 261 height 29
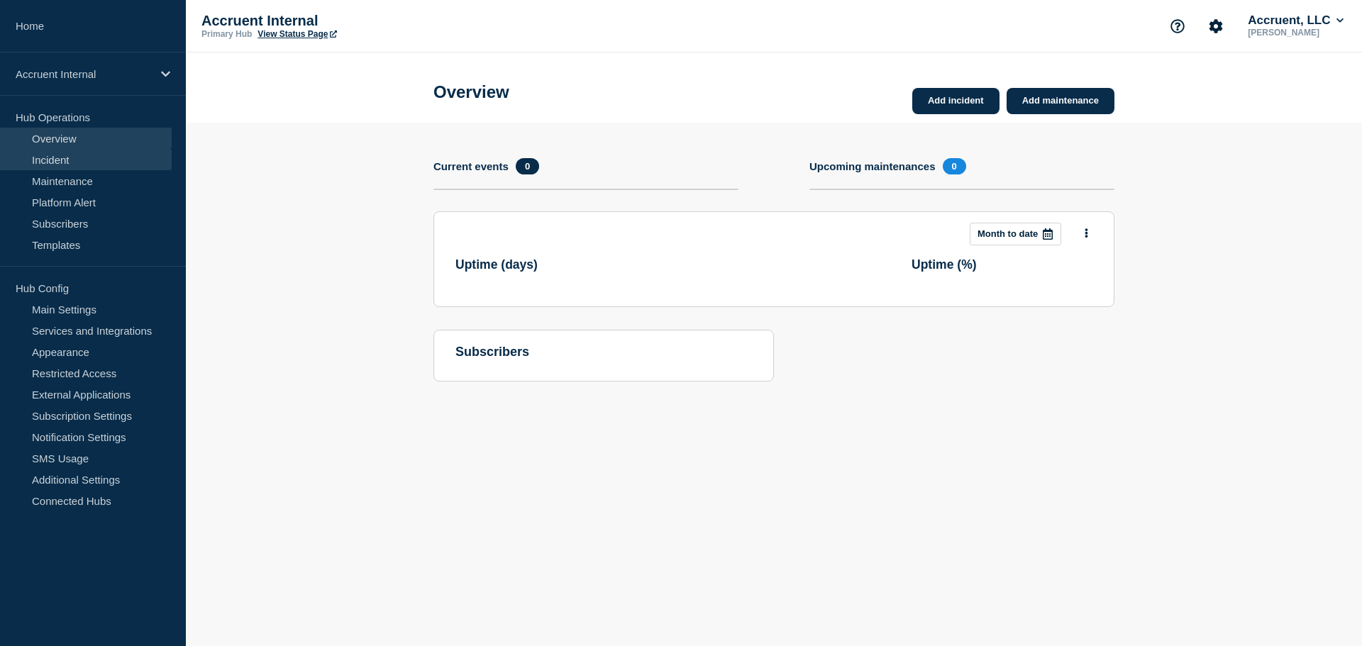
click at [78, 162] on link "Incident" at bounding box center [86, 159] width 172 height 21
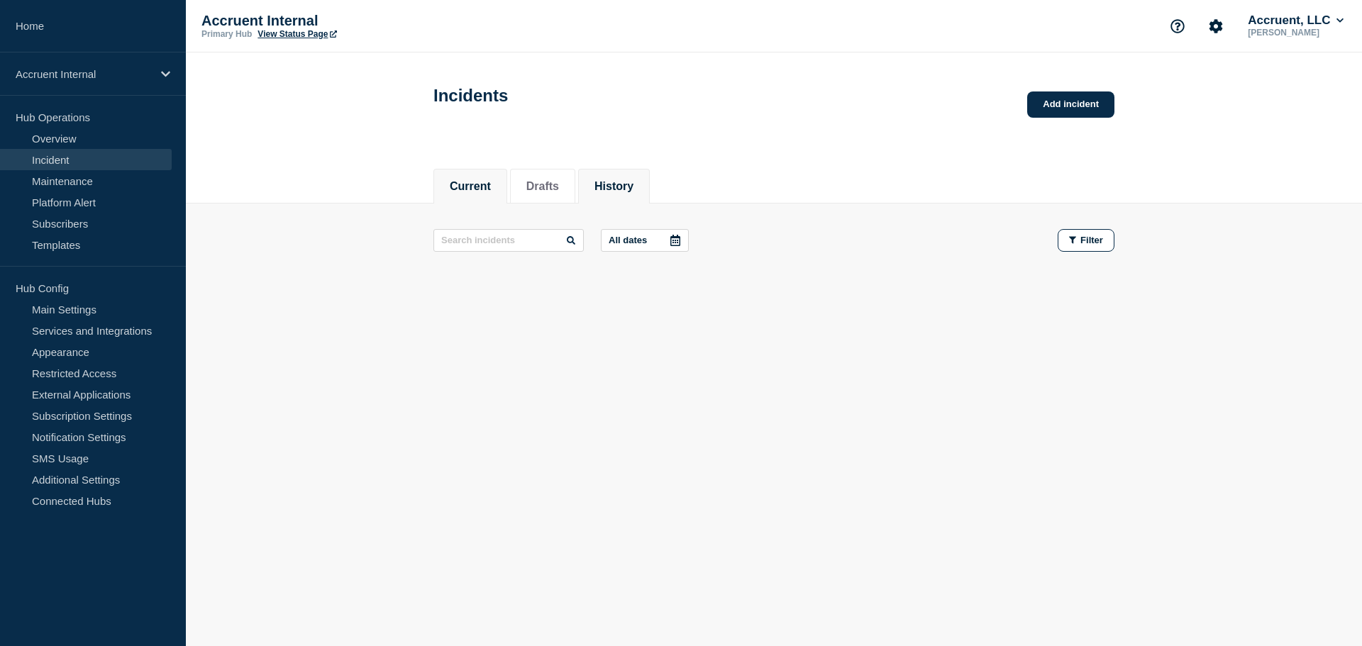
click at [634, 188] on button "History" at bounding box center [614, 186] width 39 height 13
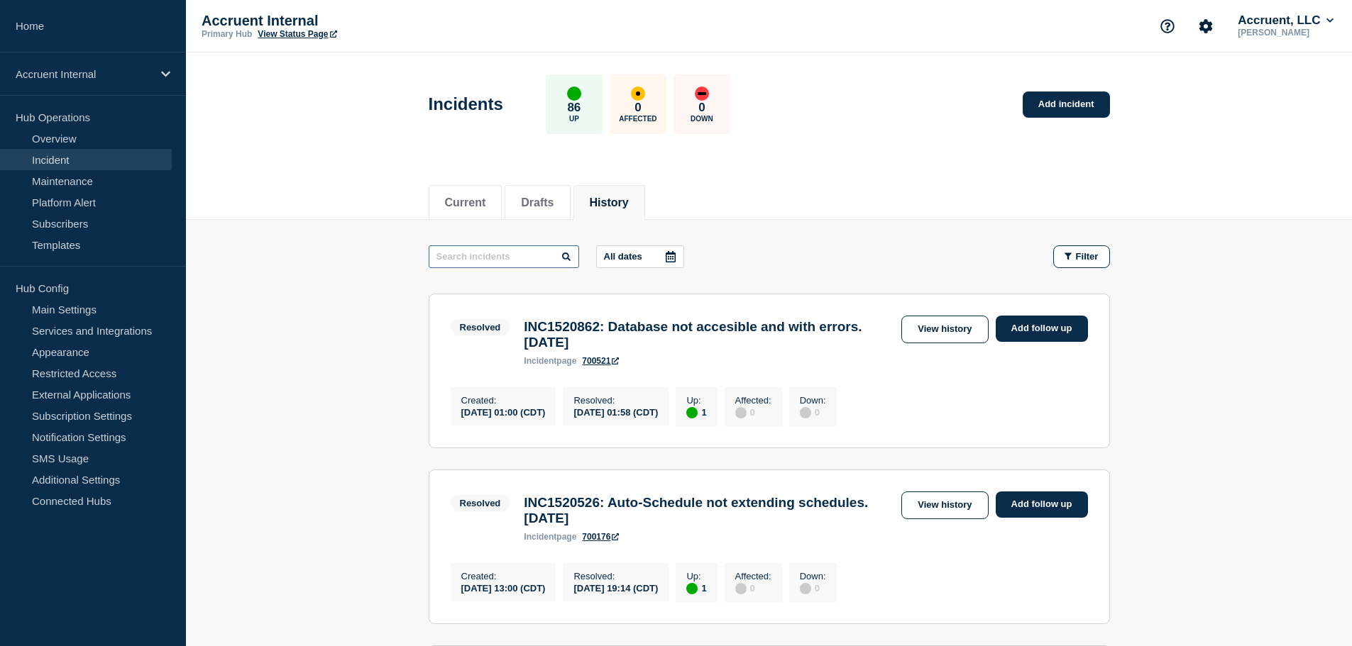
click at [492, 251] on input "text" at bounding box center [504, 256] width 150 height 23
paste input "INC1499551"
type input "INC1499551"
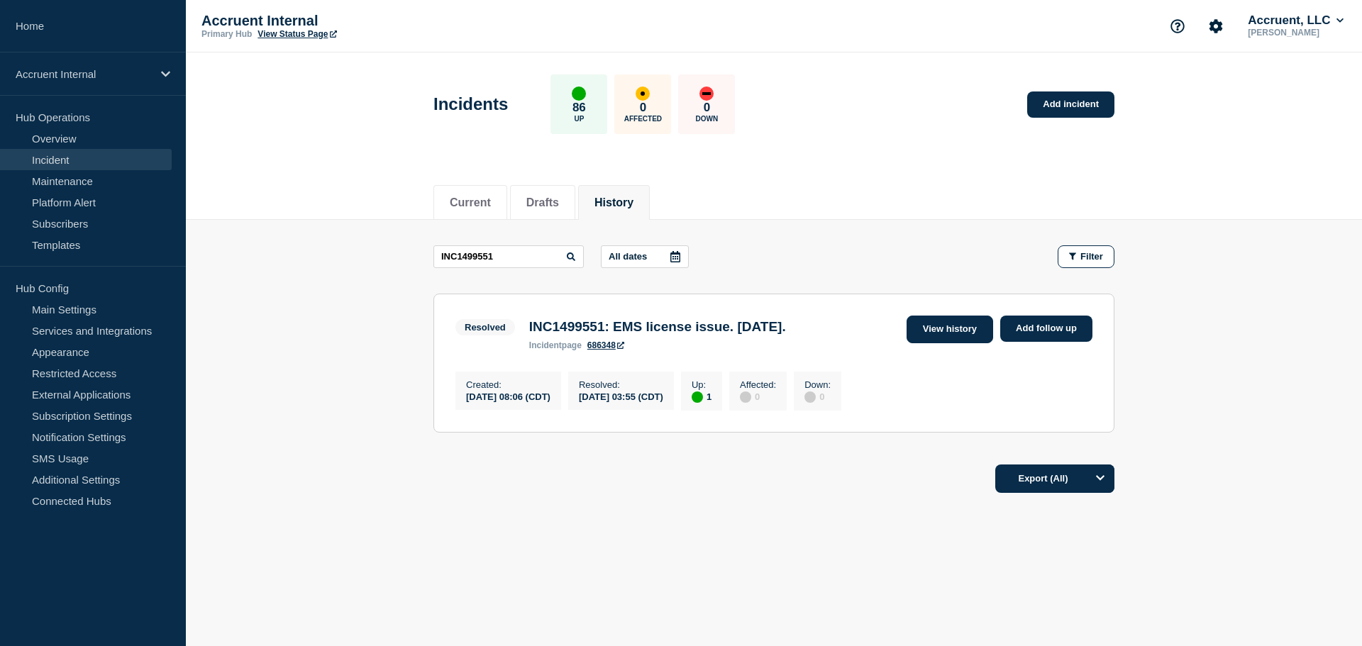
click at [953, 332] on link "View history" at bounding box center [950, 330] width 87 height 28
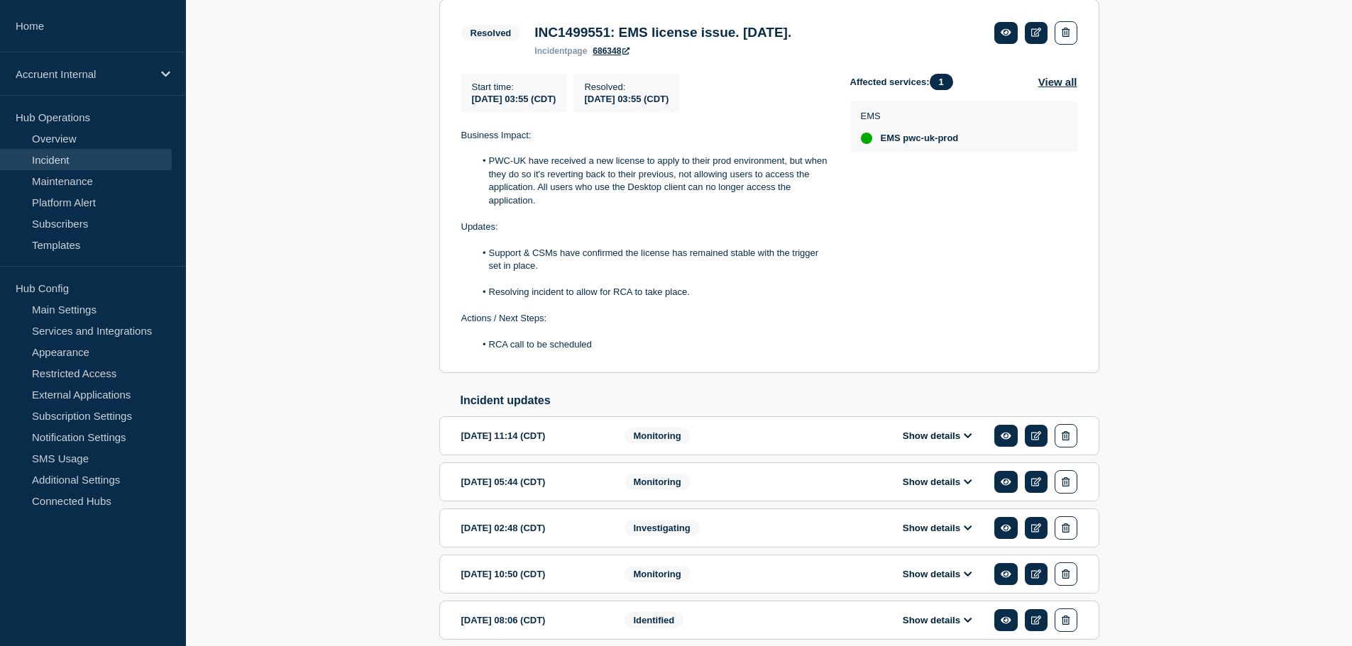
scroll to position [353, 0]
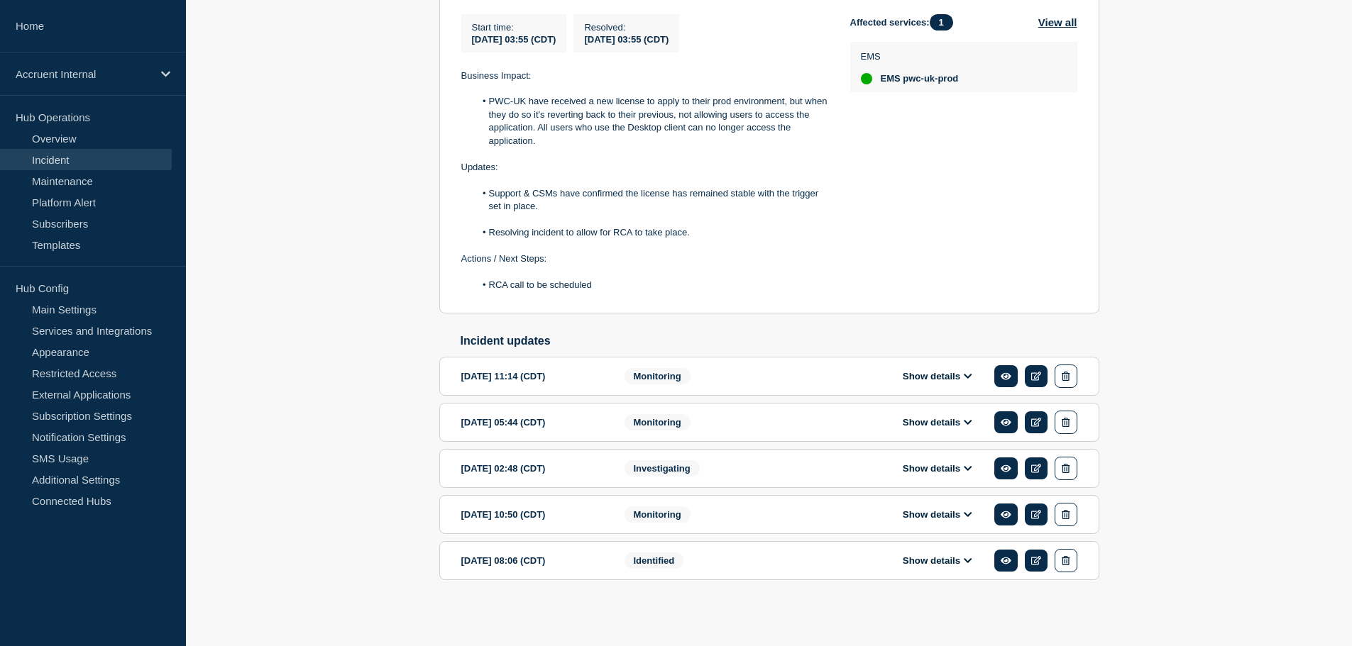
click at [939, 561] on button "Show details" at bounding box center [937, 561] width 78 height 12
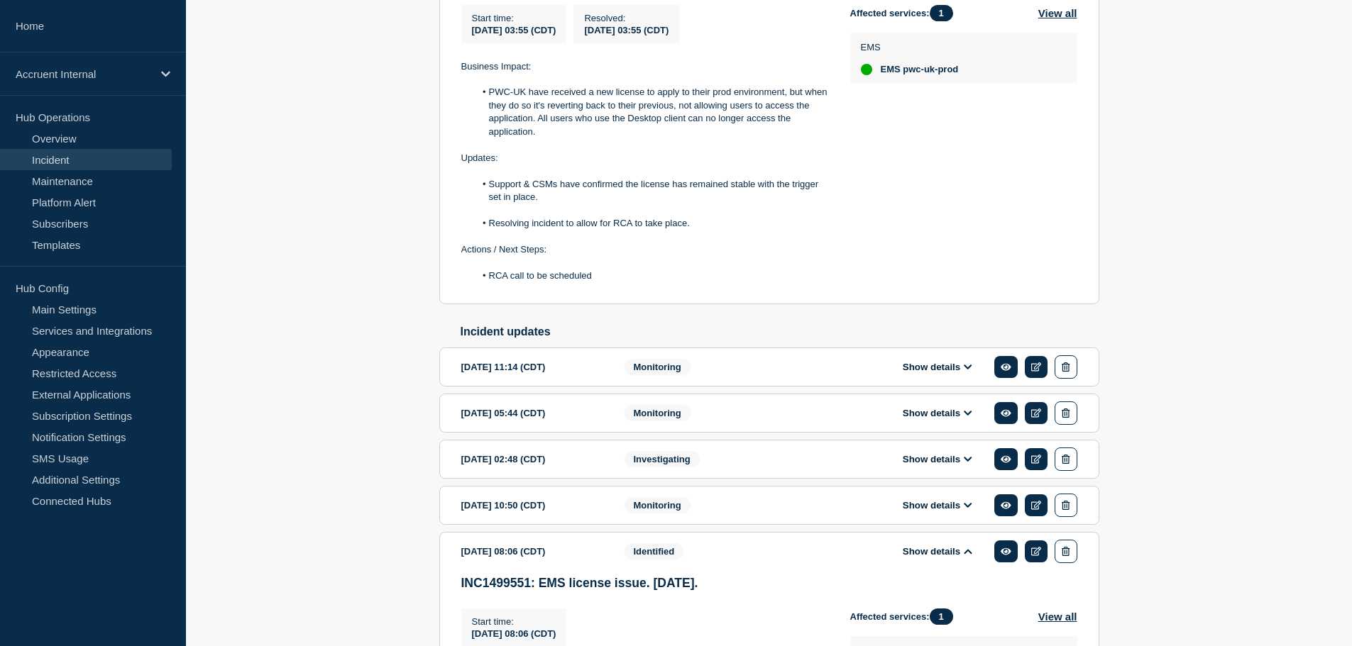
click at [938, 512] on button "Show details" at bounding box center [937, 505] width 78 height 12
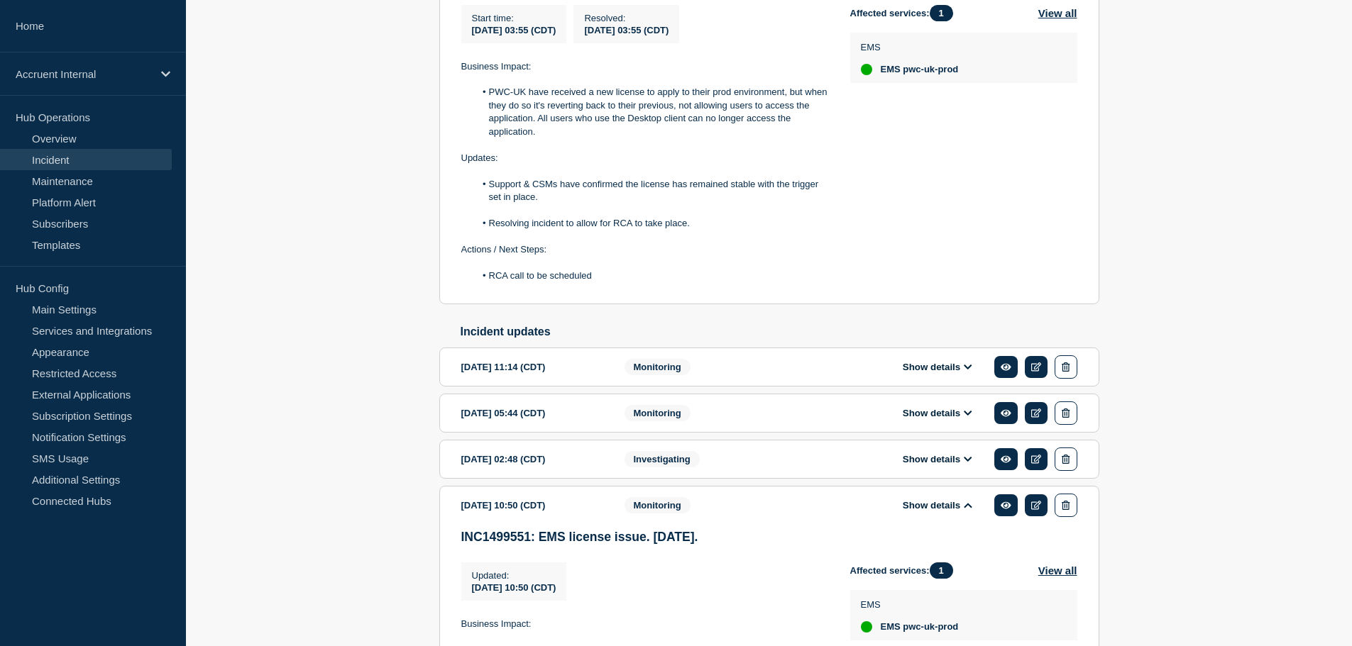
click at [936, 471] on div "Show details" at bounding box center [947, 459] width 259 height 23
click at [935, 465] on button "Show details" at bounding box center [937, 459] width 78 height 12
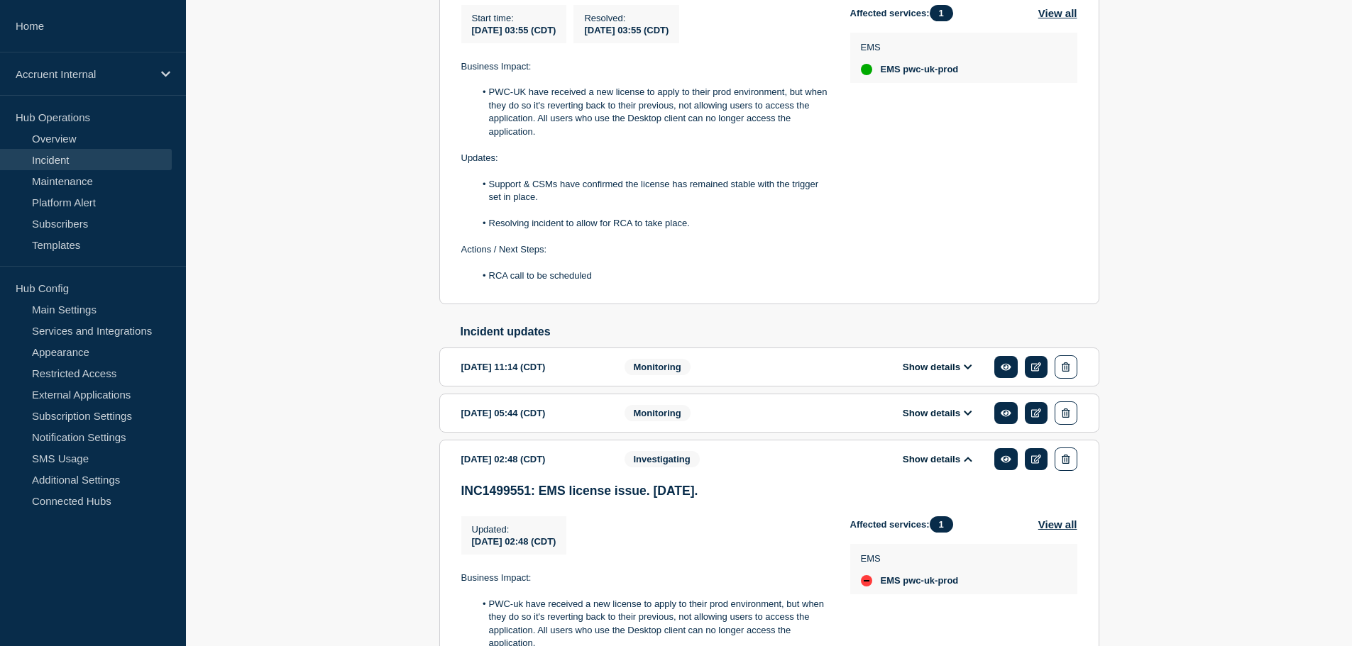
click at [939, 419] on button "Show details" at bounding box center [937, 413] width 78 height 12
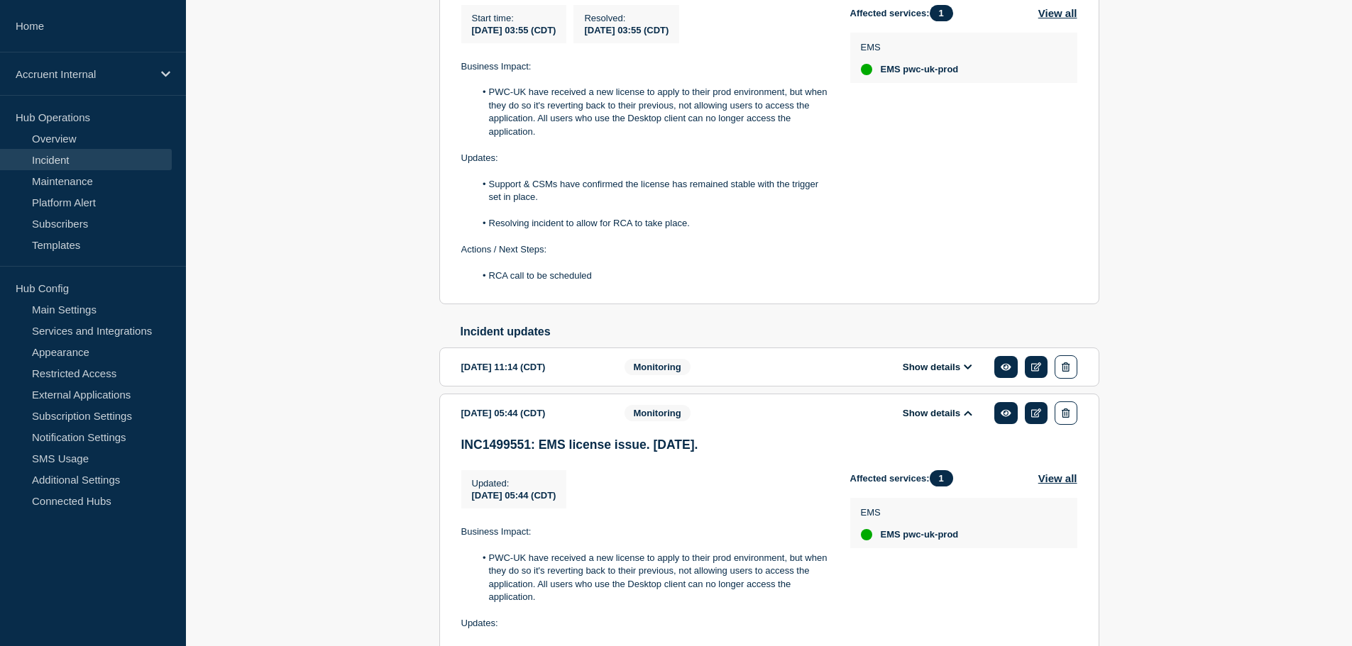
click at [940, 379] on div "Show details" at bounding box center [947, 366] width 259 height 23
click at [941, 373] on button "Show details" at bounding box center [937, 367] width 78 height 12
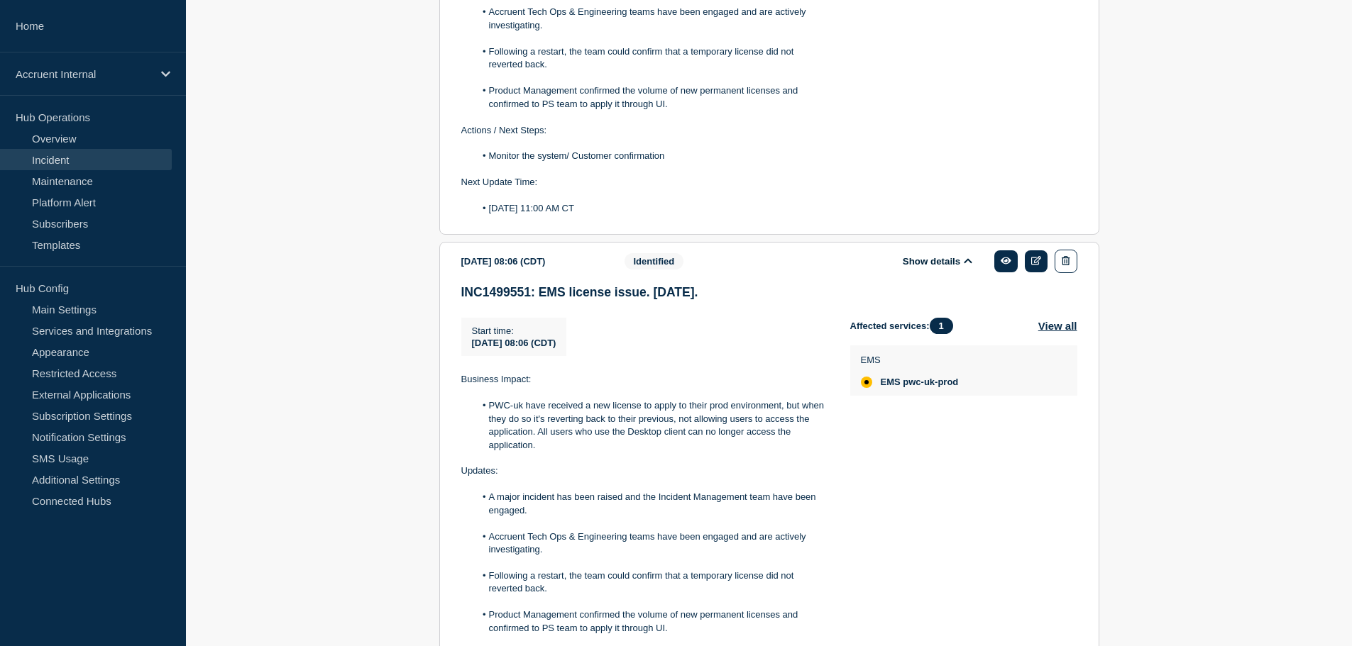
scroll to position [2663, 0]
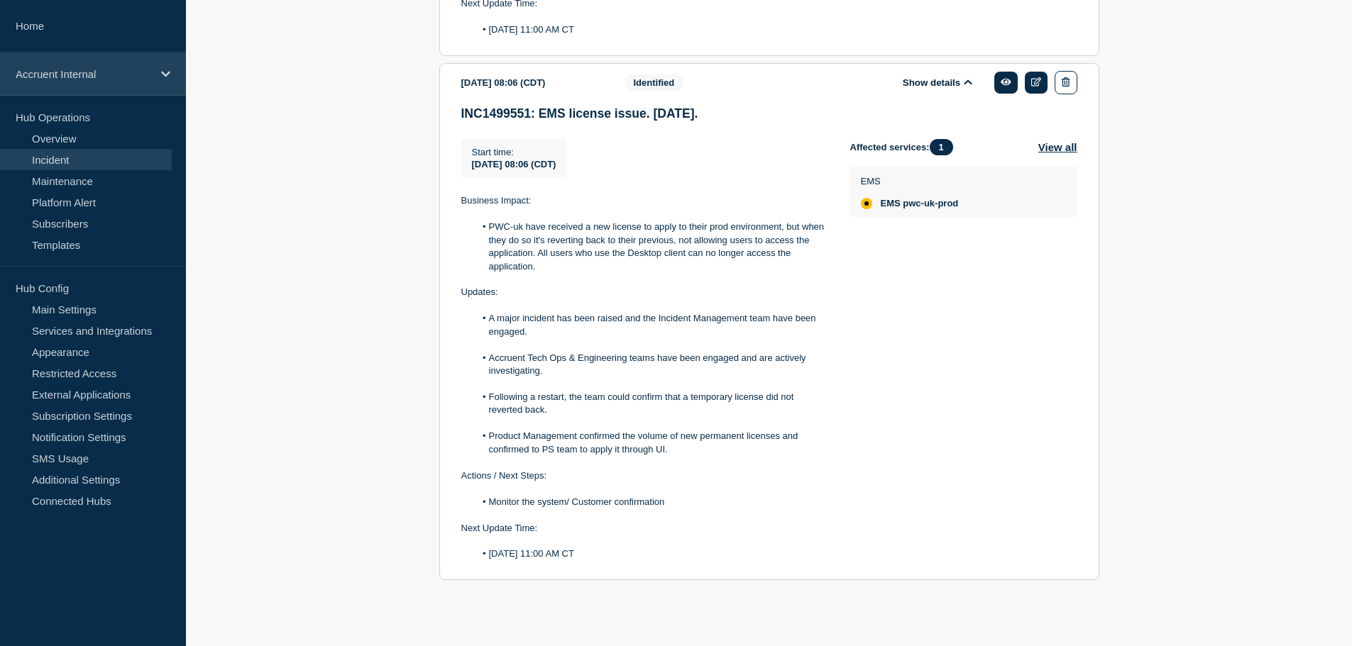
click at [176, 91] on div "Accruent Internal" at bounding box center [93, 74] width 186 height 43
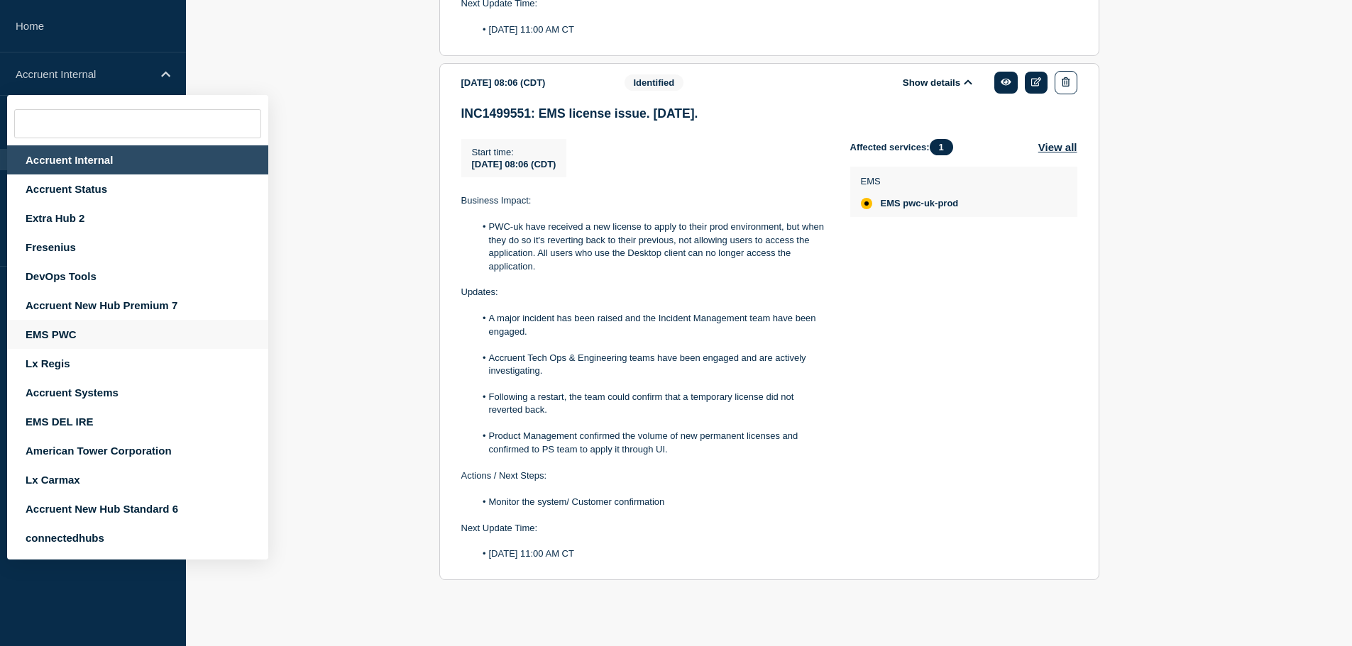
click at [69, 329] on div "EMS PWC" at bounding box center [137, 334] width 261 height 29
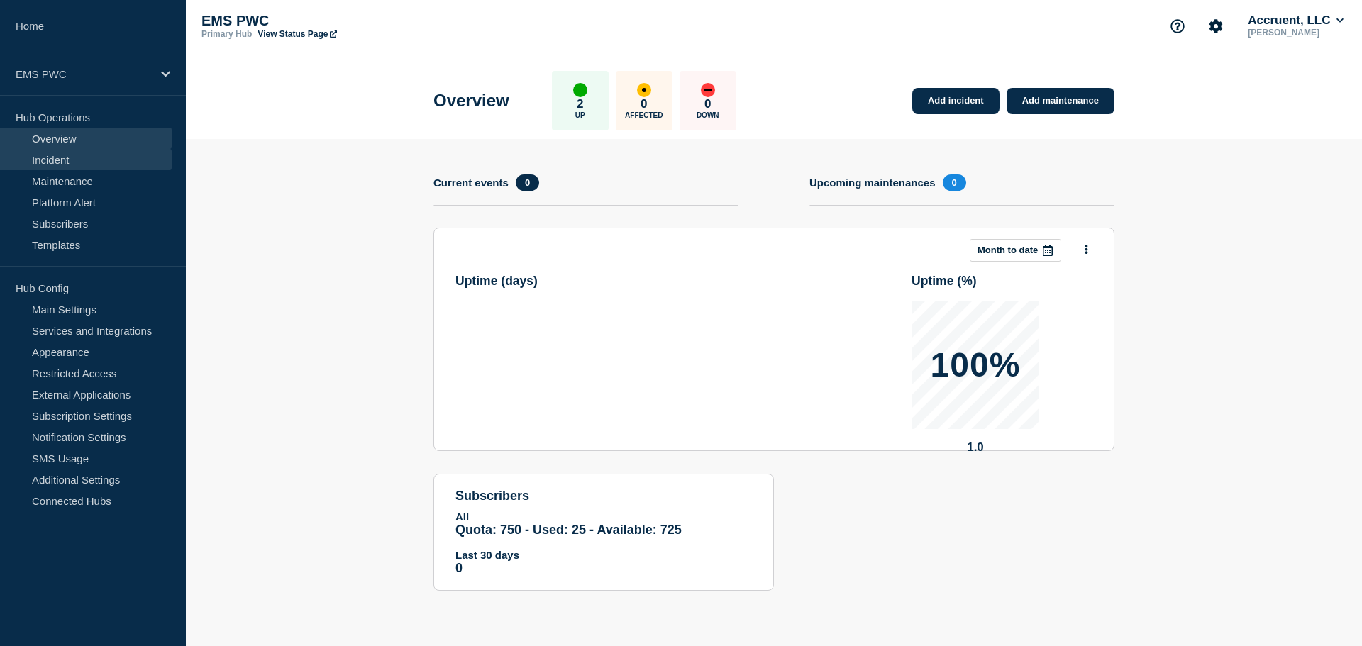
click at [59, 167] on link "Incident" at bounding box center [86, 159] width 172 height 21
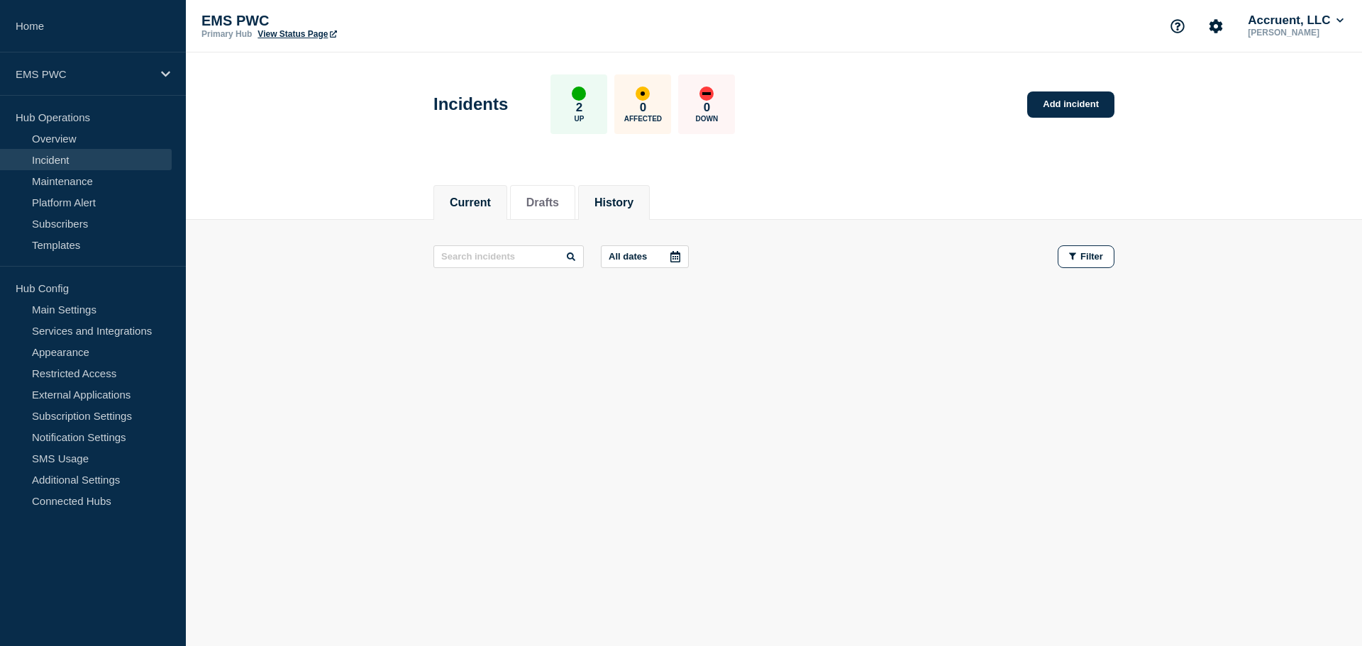
click at [624, 206] on button "History" at bounding box center [614, 203] width 39 height 13
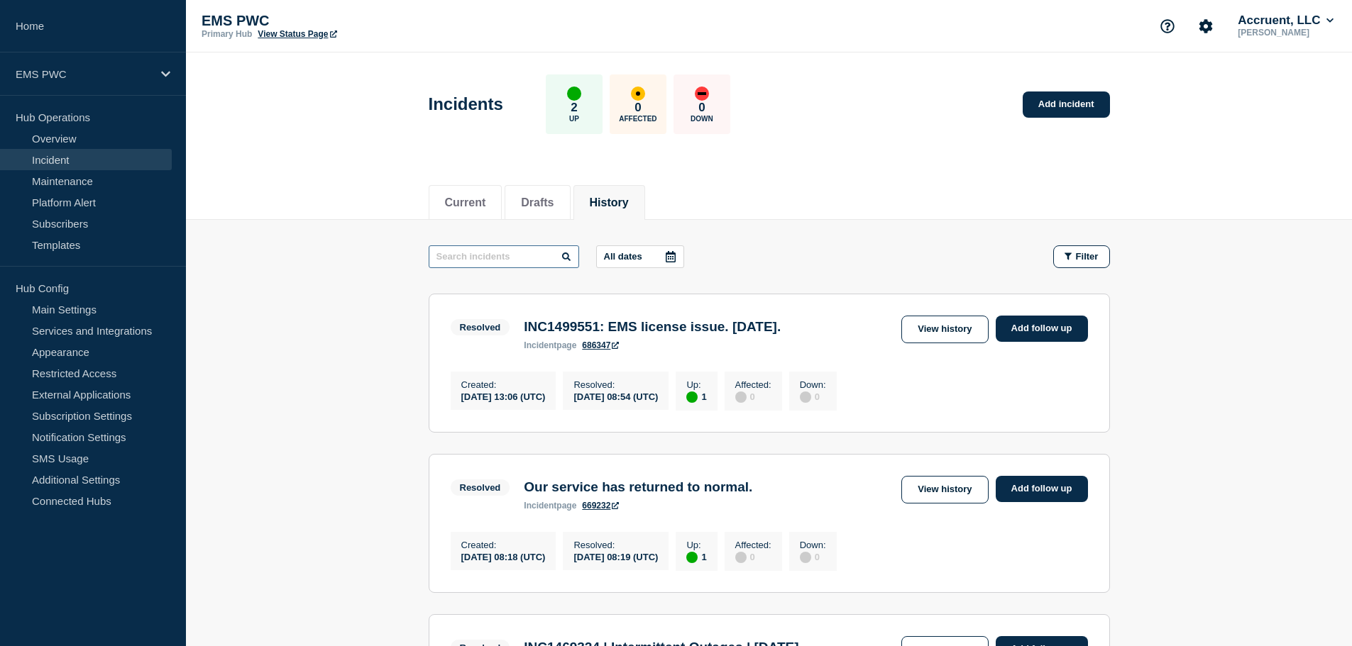
click at [493, 258] on input "text" at bounding box center [504, 256] width 150 height 23
paste input "INC1499551"
type input "INC1499551"
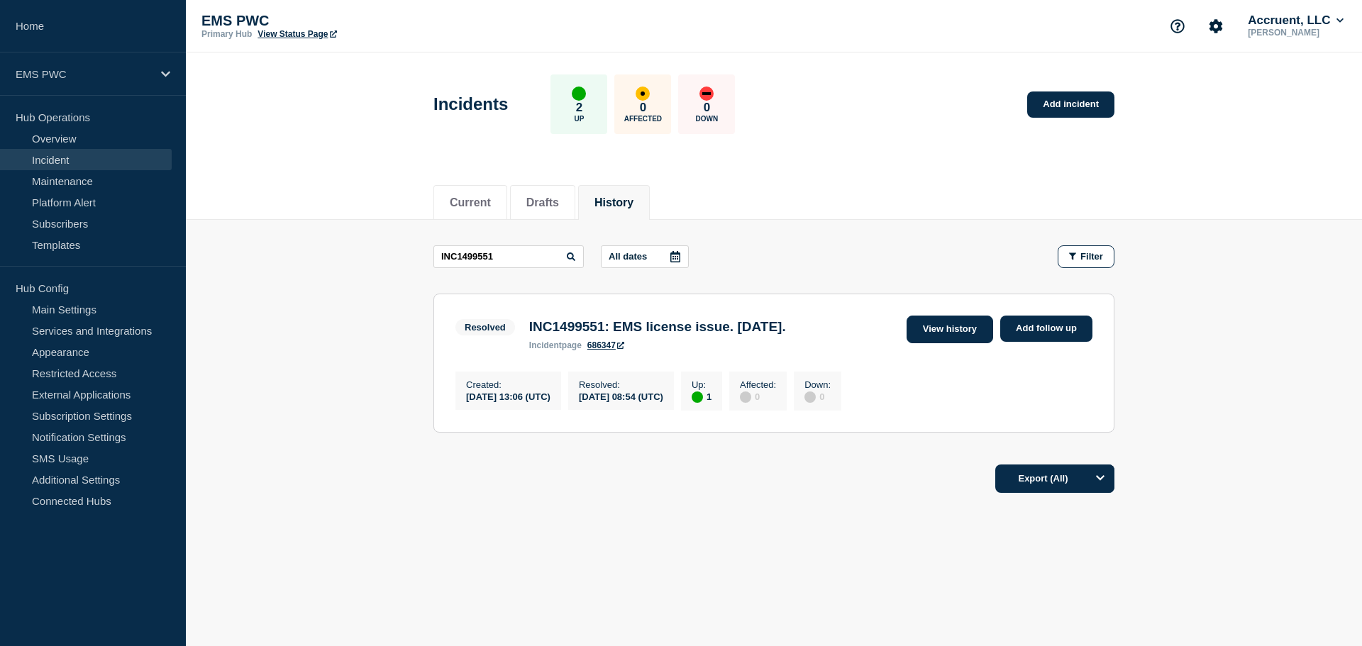
click at [958, 322] on link "View history" at bounding box center [950, 330] width 87 height 28
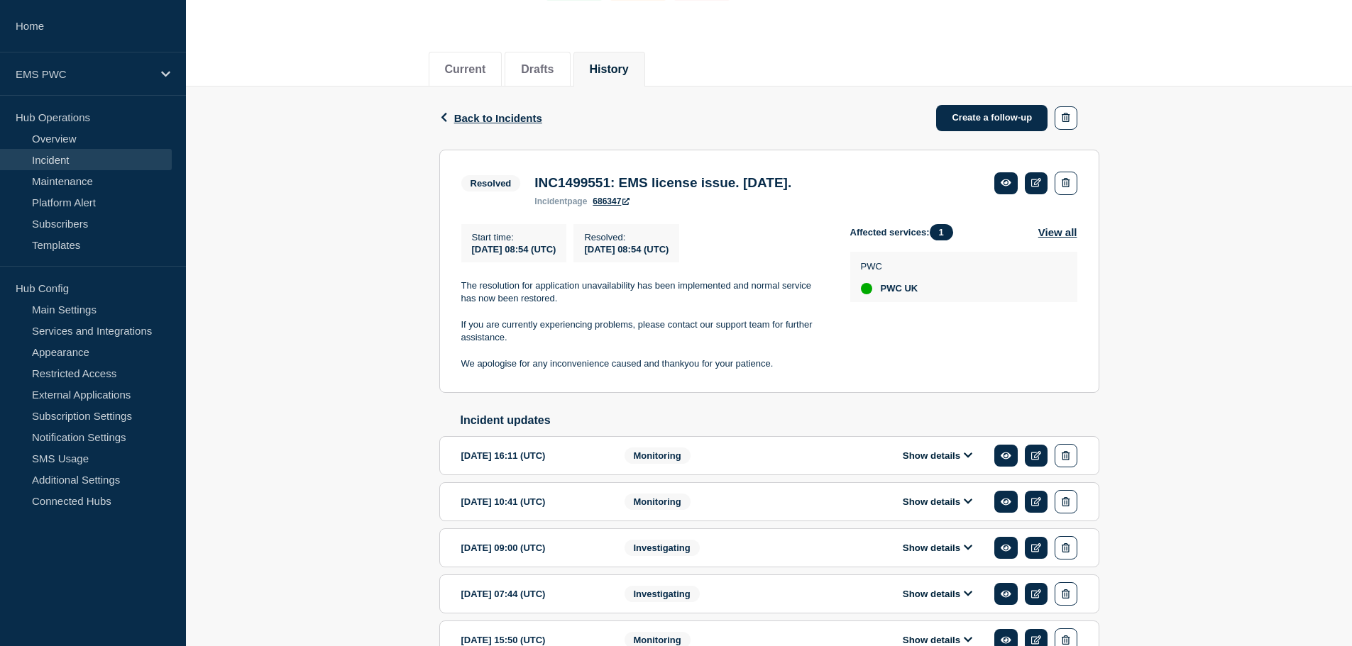
scroll to position [268, 0]
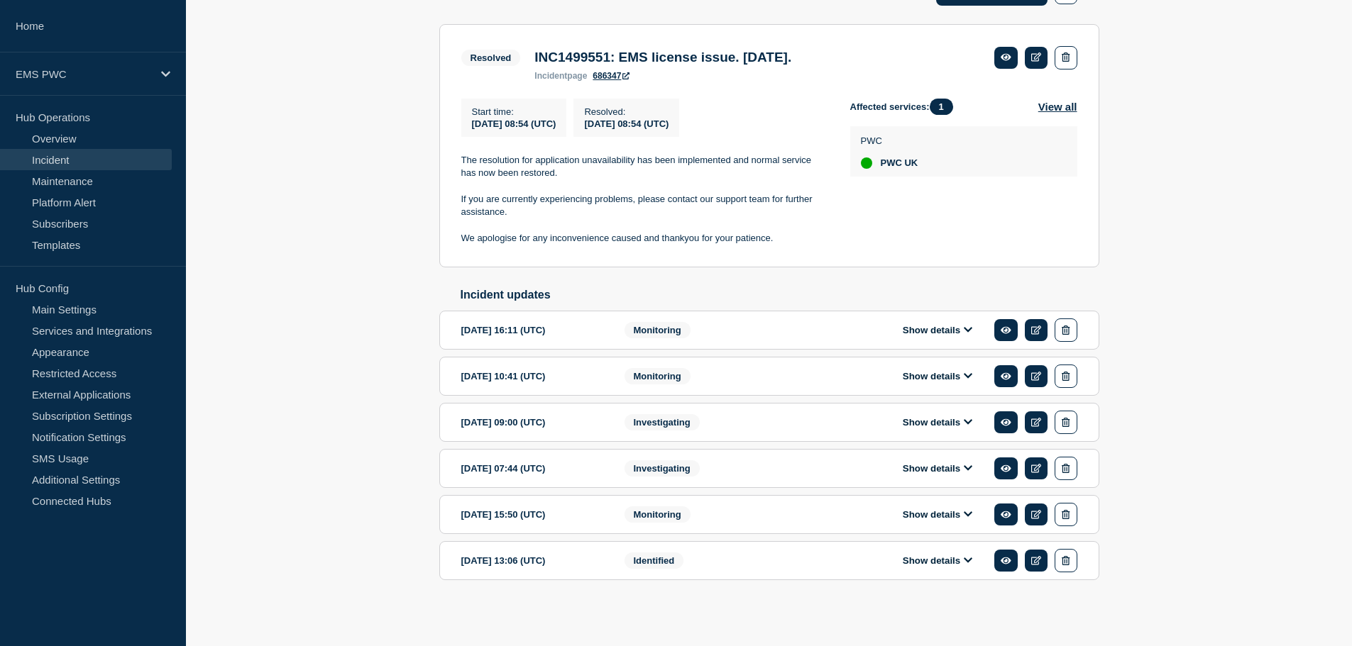
click at [927, 553] on div "Show details" at bounding box center [947, 560] width 259 height 23
click at [943, 553] on div "Show details" at bounding box center [947, 560] width 259 height 23
click at [951, 553] on div "Show details" at bounding box center [947, 560] width 259 height 23
click at [952, 553] on div "Show details" at bounding box center [947, 560] width 259 height 23
click at [952, 556] on button "Show details" at bounding box center [937, 561] width 78 height 12
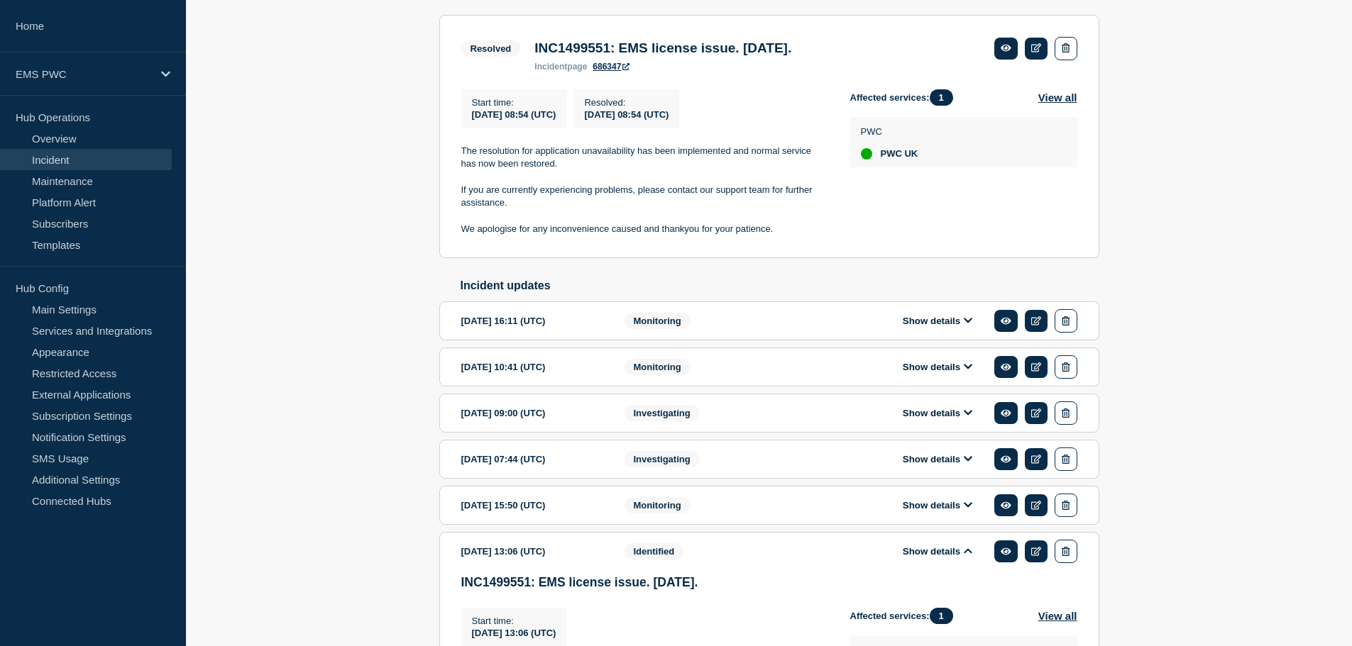
click at [960, 512] on button "Show details" at bounding box center [937, 505] width 78 height 12
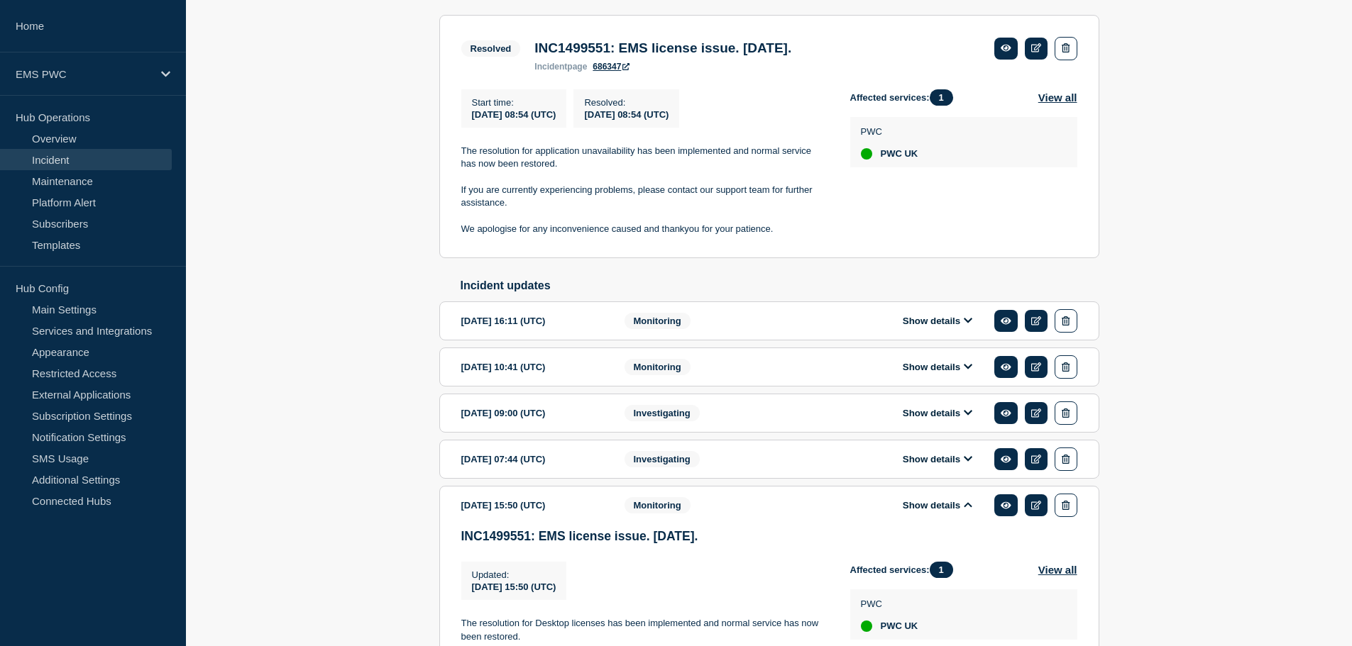
click at [965, 463] on icon at bounding box center [967, 458] width 9 height 9
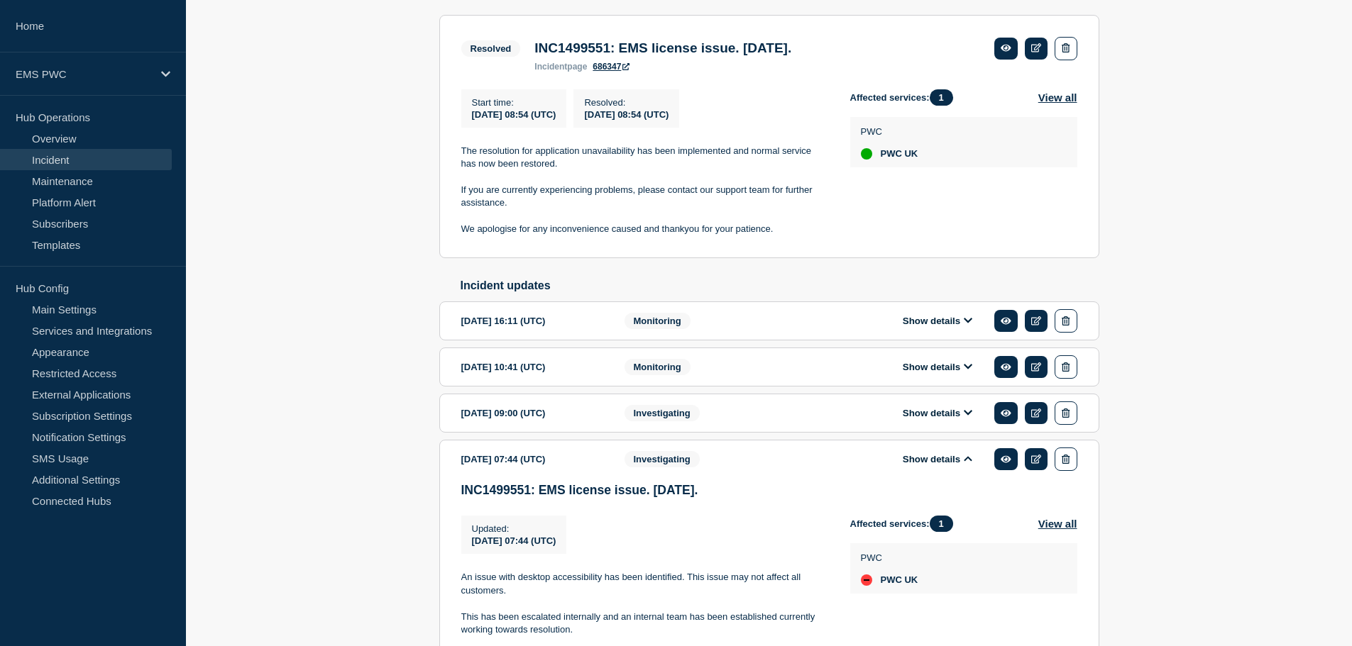
click at [962, 419] on button "Show details" at bounding box center [937, 413] width 78 height 12
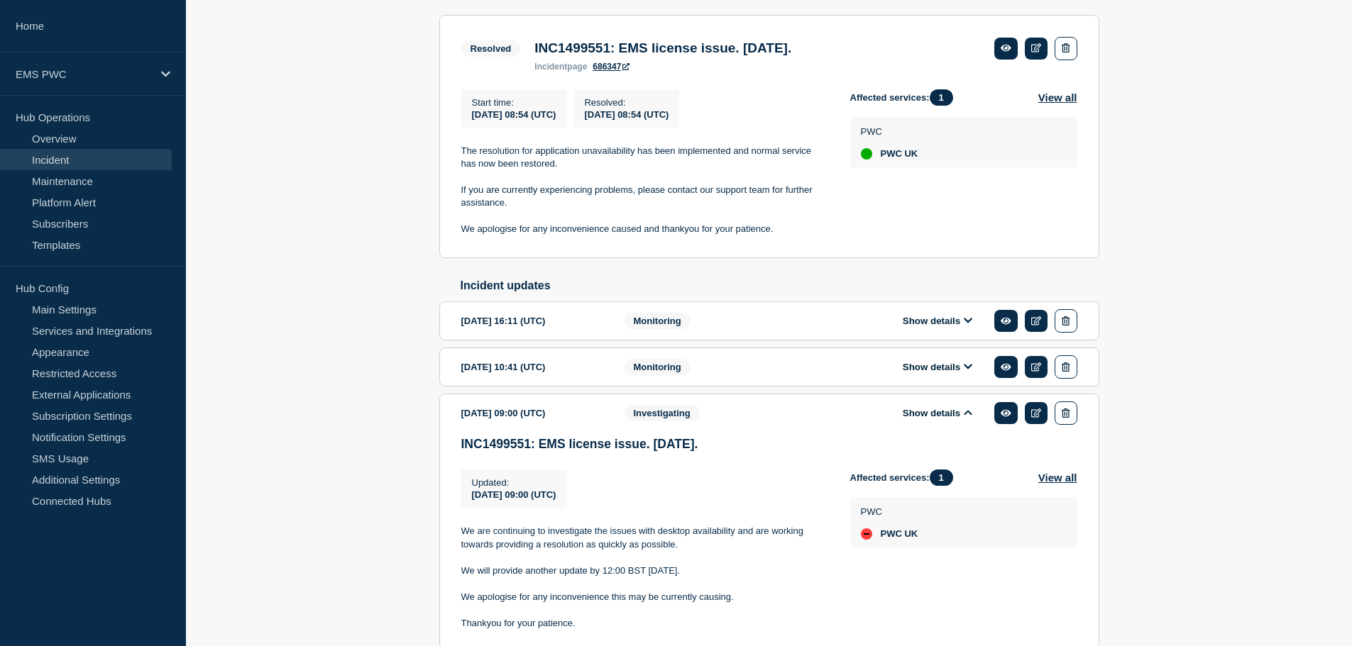
click at [966, 369] on icon at bounding box center [967, 366] width 8 height 5
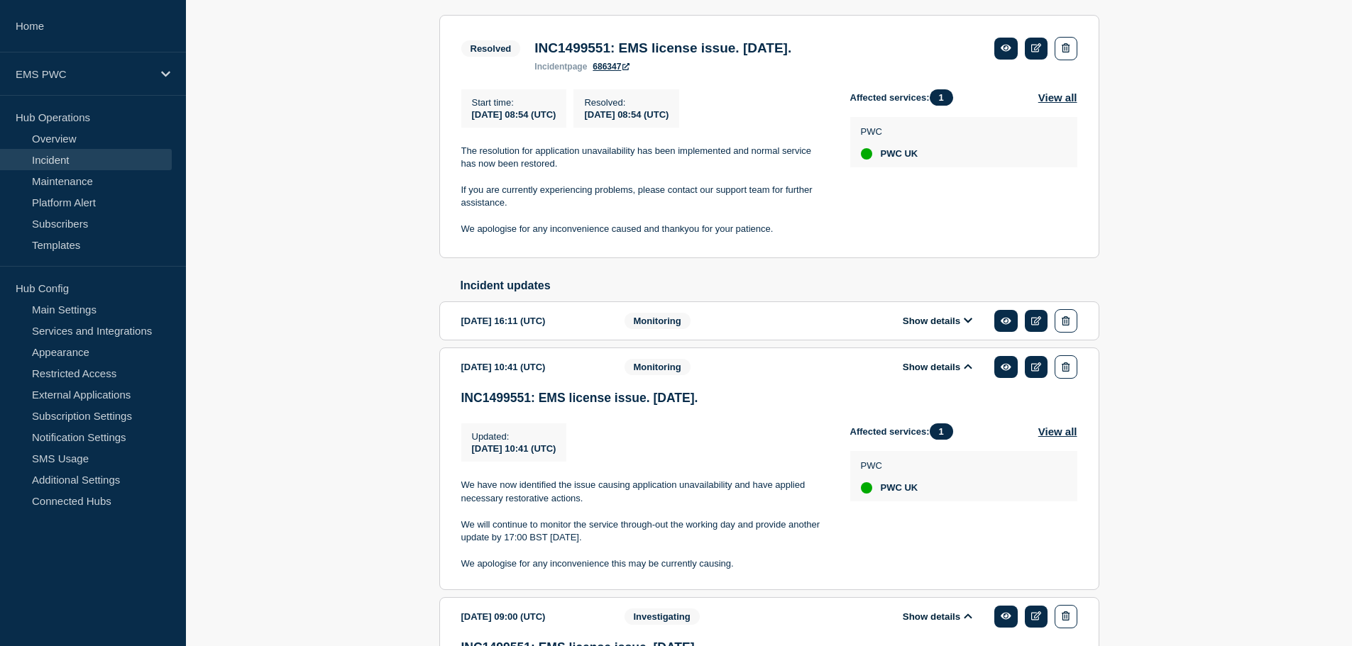
click at [966, 325] on icon at bounding box center [967, 320] width 9 height 9
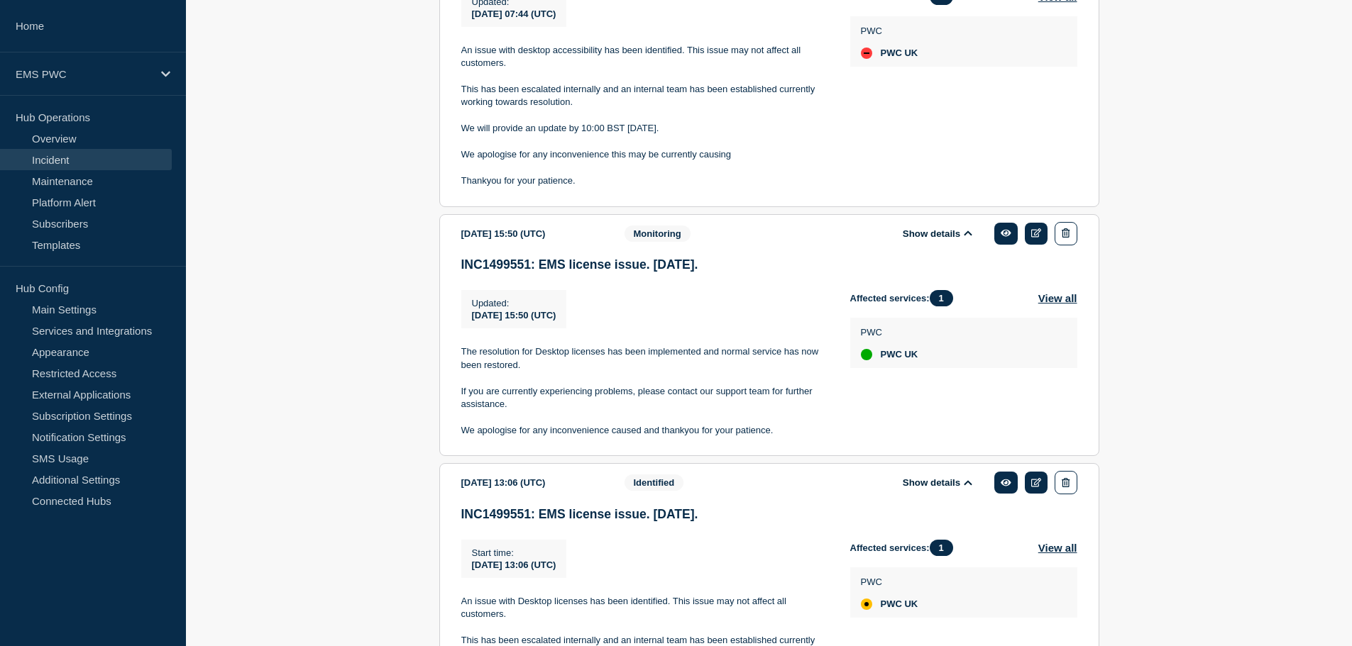
scroll to position [1619, 0]
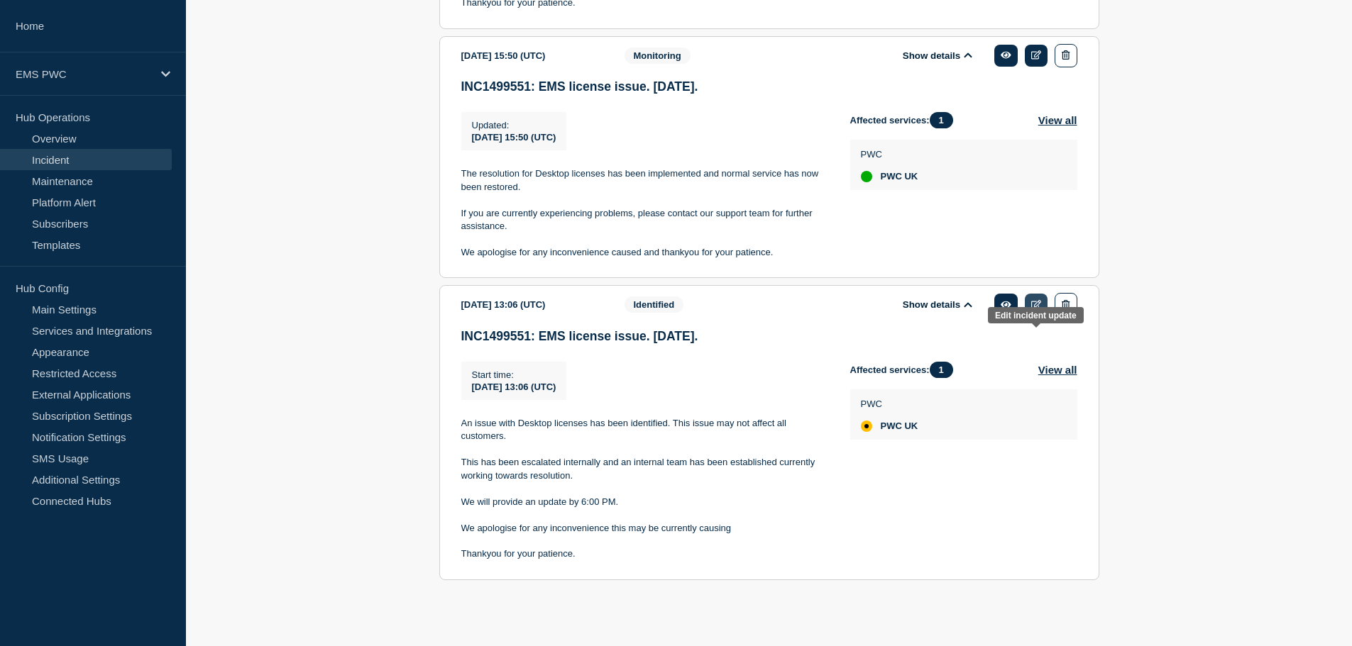
click at [1037, 307] on icon at bounding box center [1036, 304] width 11 height 9
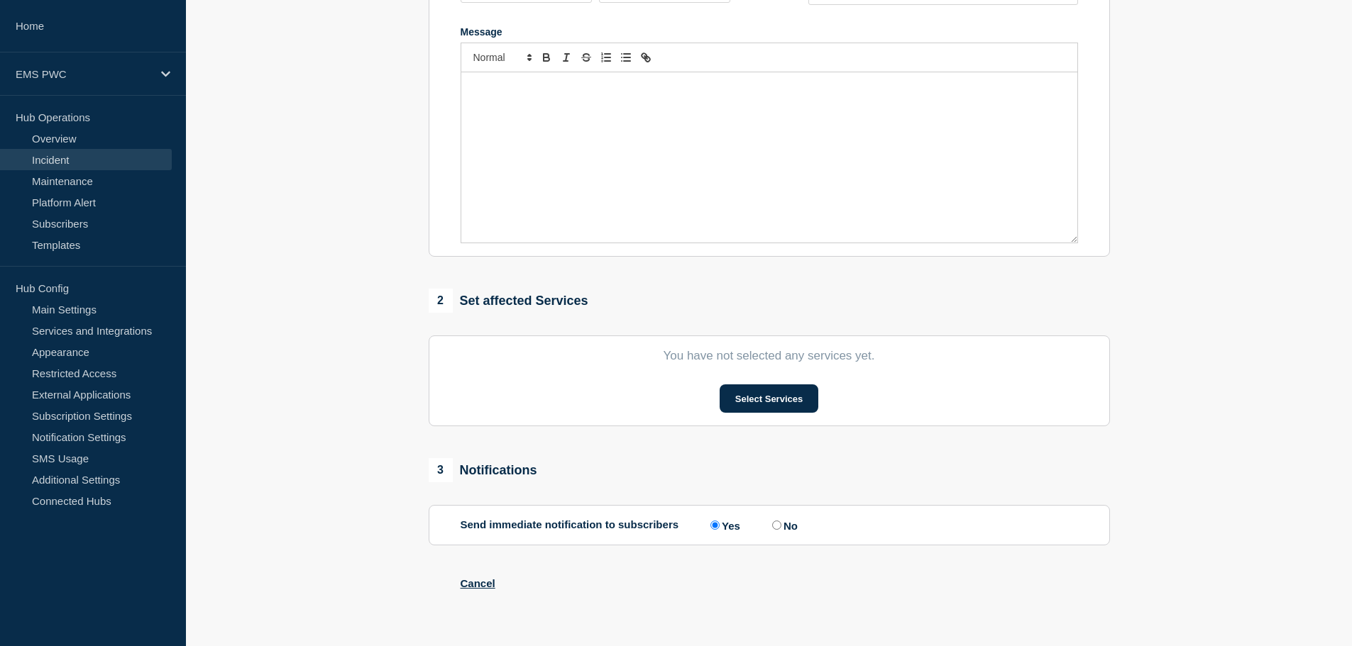
scroll to position [296, 0]
type input "INC1499551: EMS license issue. [DATE]."
type input "[DATE]"
type input "13:06"
select select "identified"
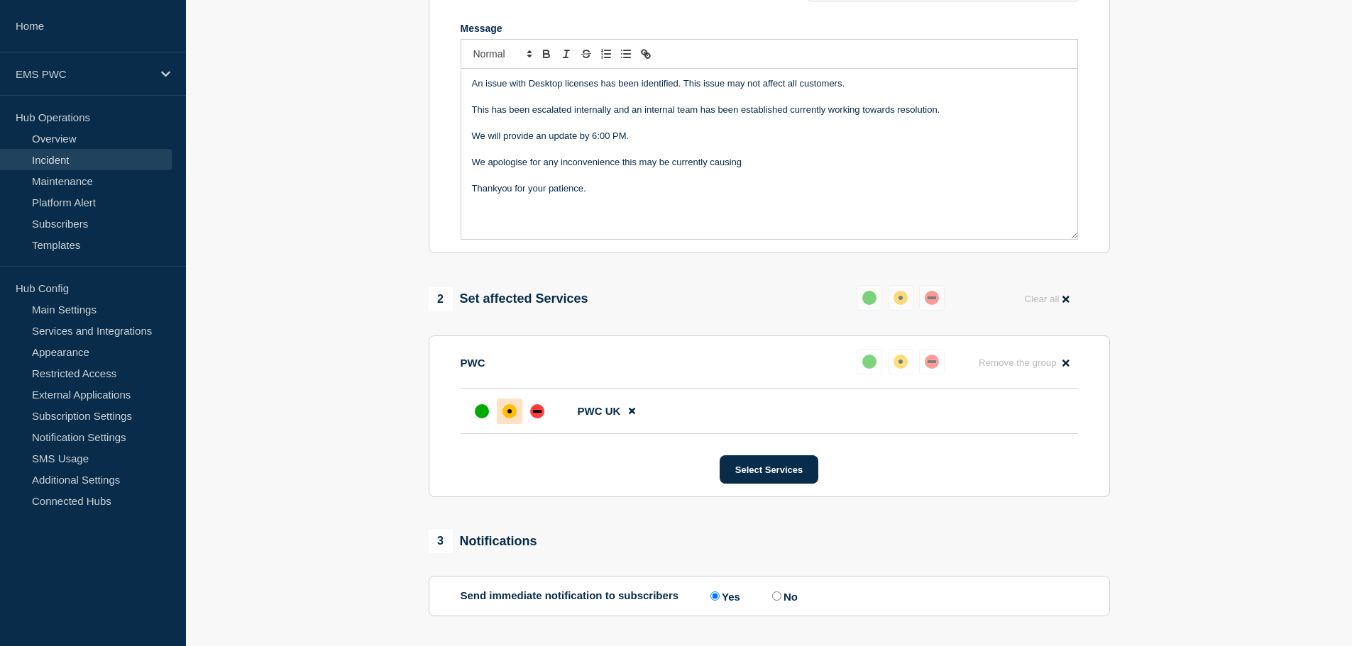
scroll to position [312, 0]
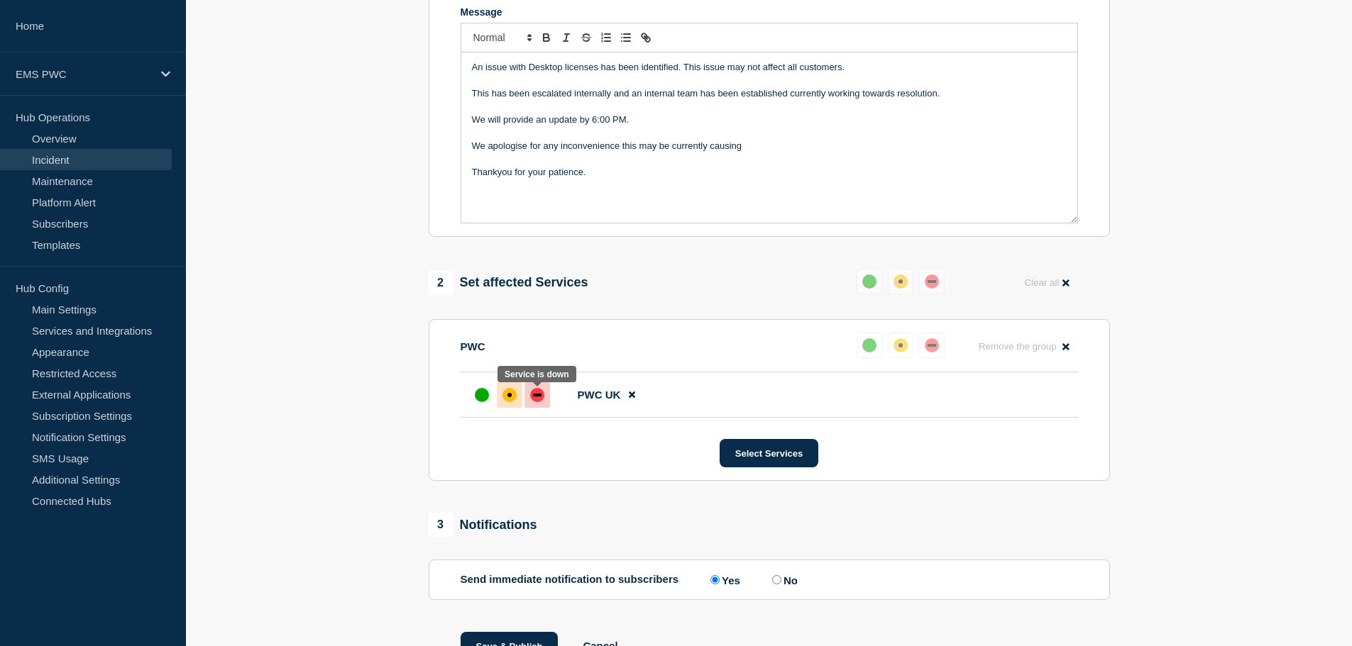
click at [536, 402] on div "down" at bounding box center [537, 395] width 14 height 14
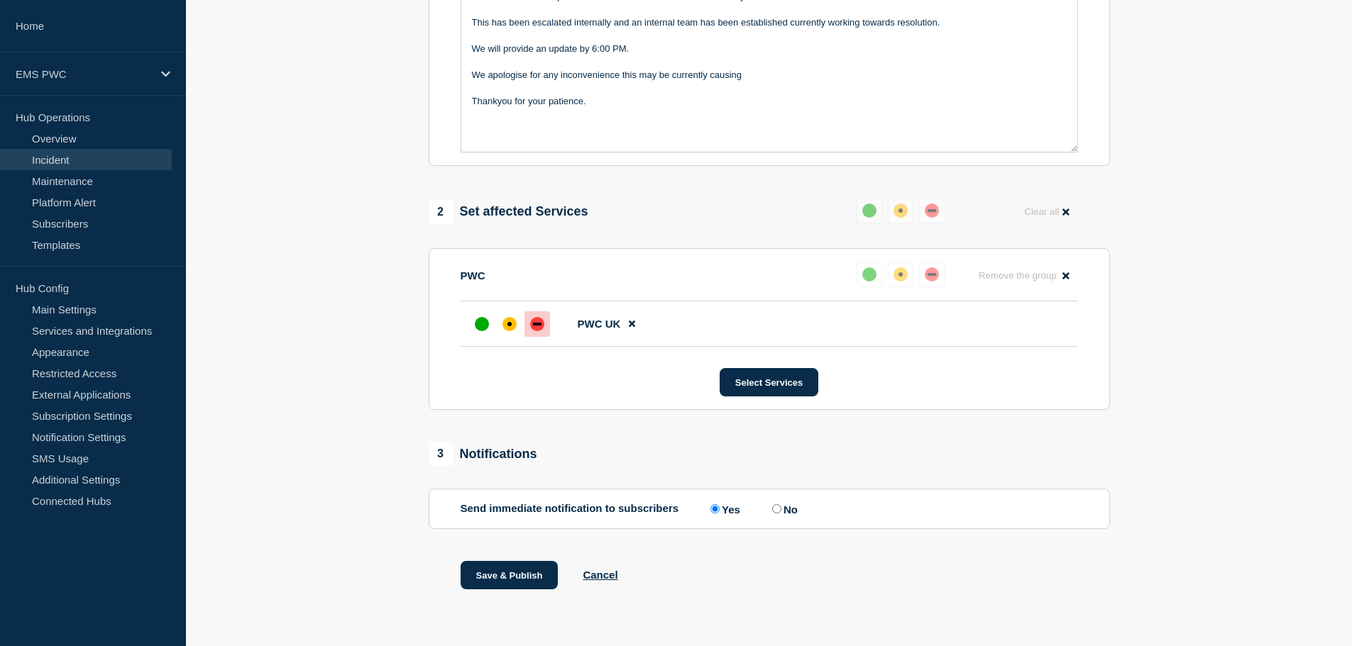
scroll to position [387, 0]
click at [781, 510] on input "No" at bounding box center [776, 508] width 9 height 9
radio input "true"
radio input "false"
click at [542, 583] on button "Save & Publish" at bounding box center [509, 575] width 98 height 28
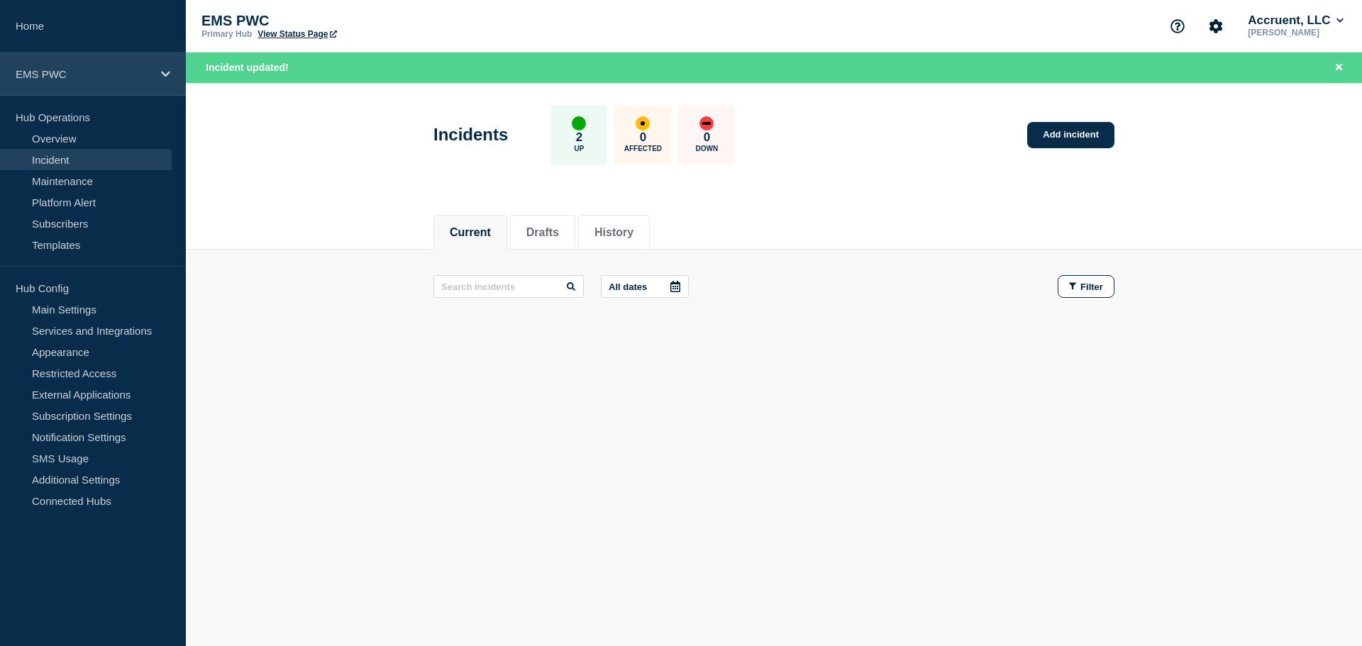
click at [96, 76] on p "EMS PWC" at bounding box center [84, 74] width 136 height 12
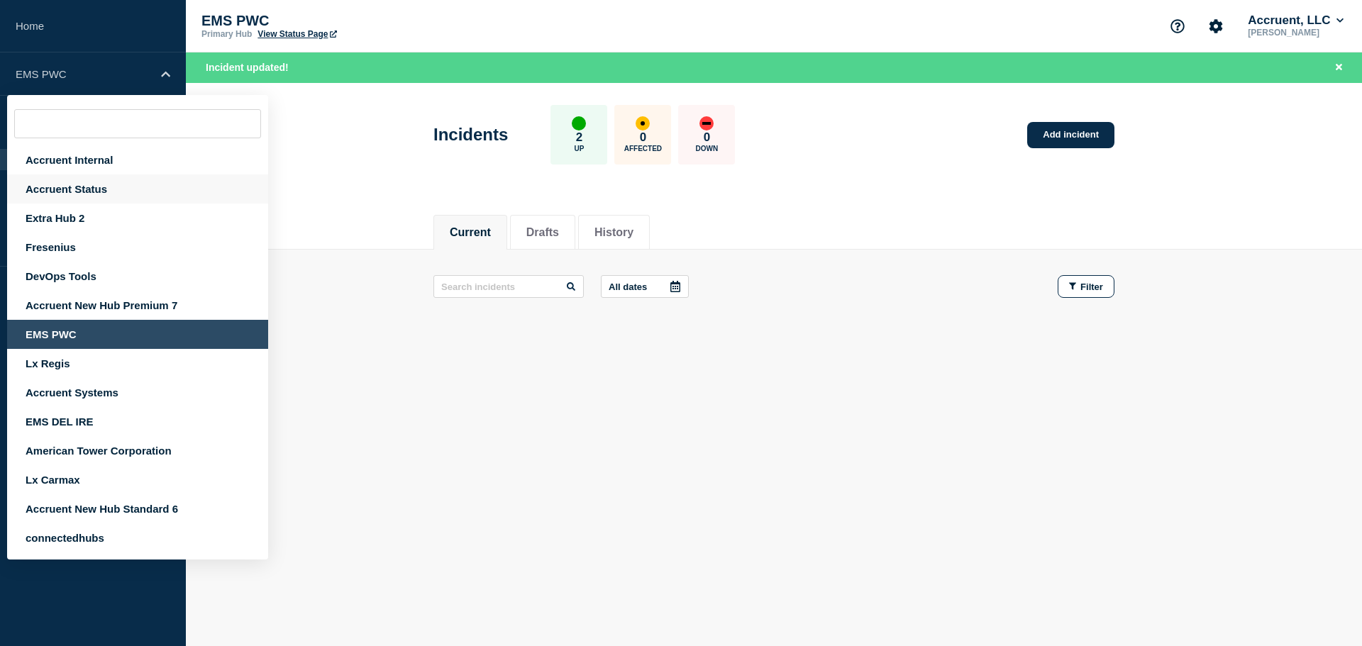
click at [89, 188] on div "Accruent Status" at bounding box center [137, 189] width 261 height 29
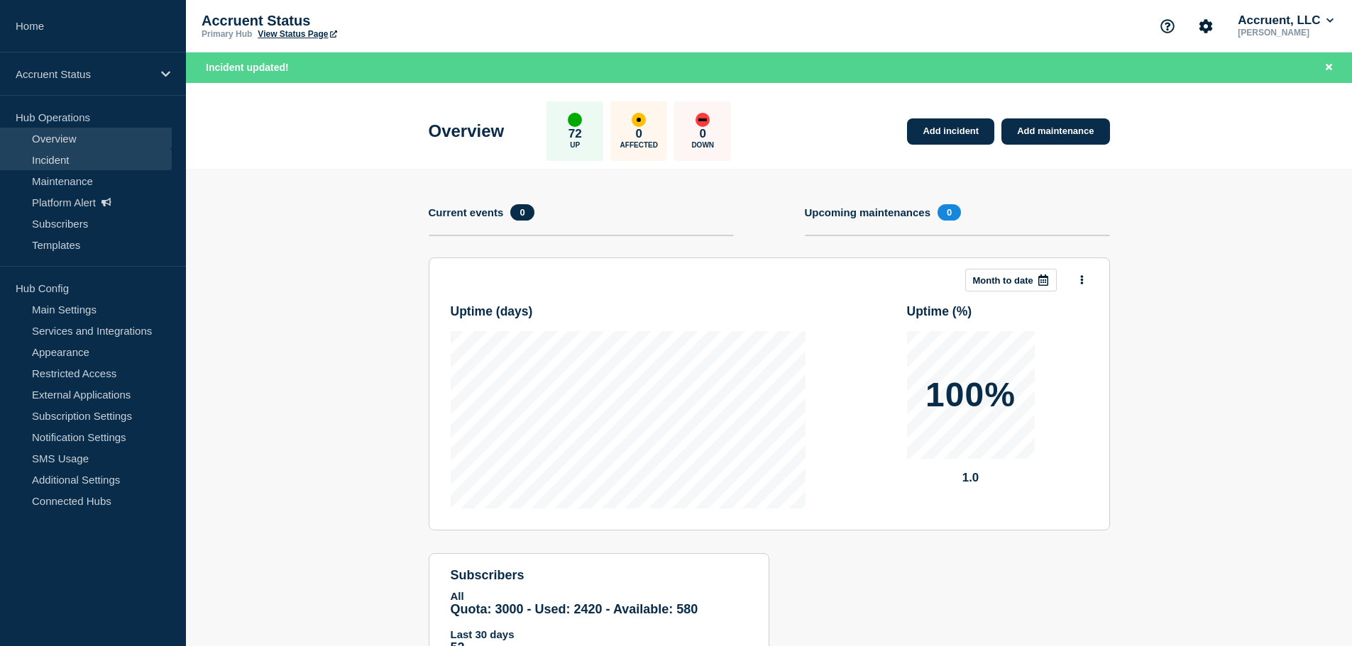
click at [70, 165] on link "Incident" at bounding box center [86, 159] width 172 height 21
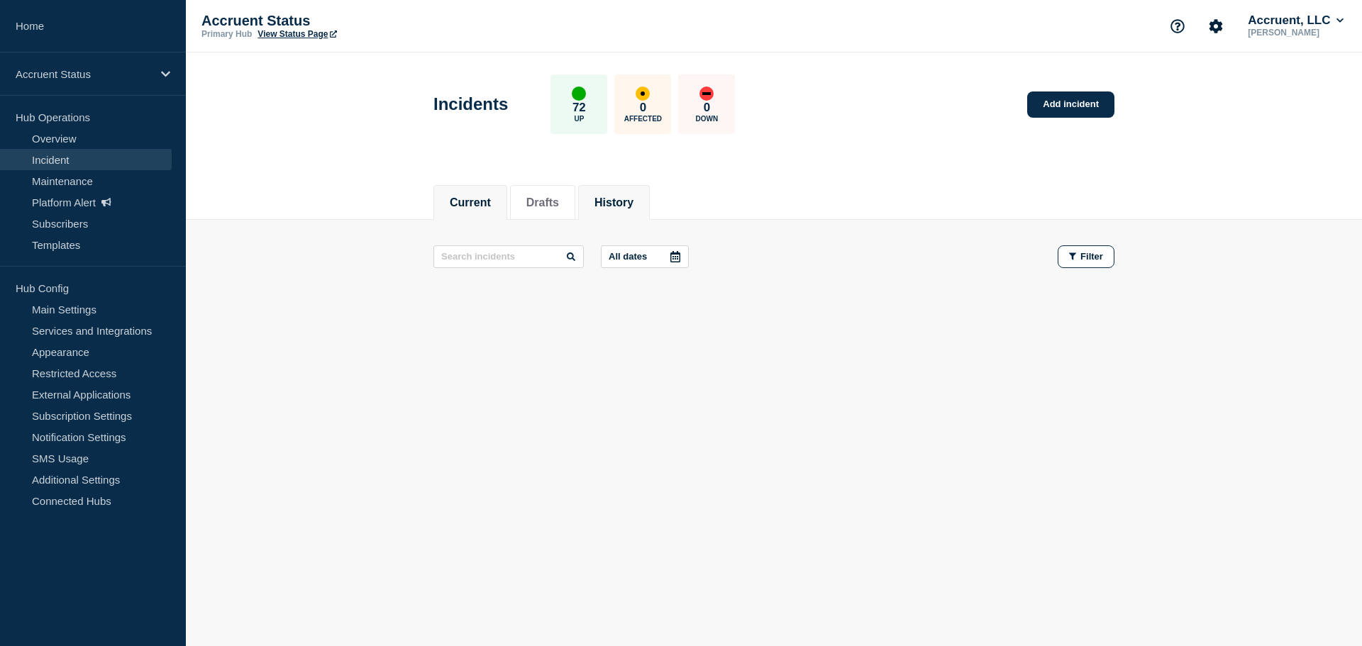
click at [625, 197] on button "History" at bounding box center [614, 203] width 39 height 13
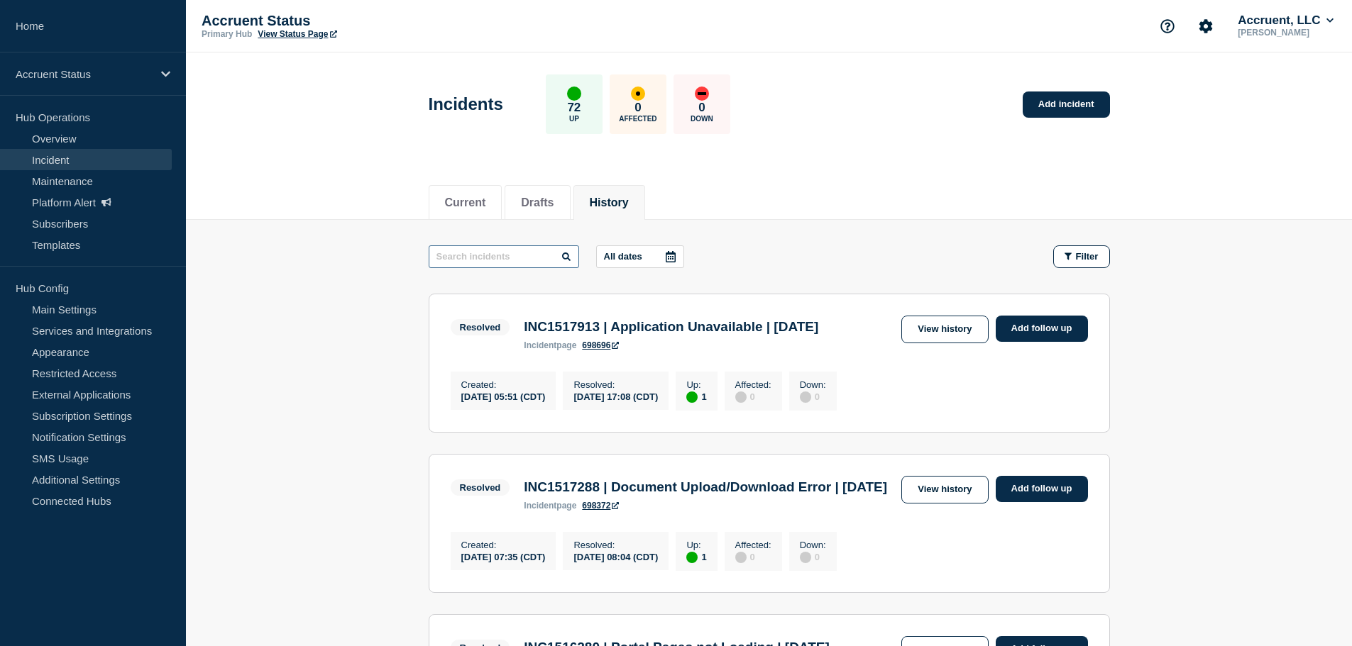
click at [505, 255] on input "text" at bounding box center [504, 256] width 150 height 23
paste input "INC1499551"
type input "INC1499551"
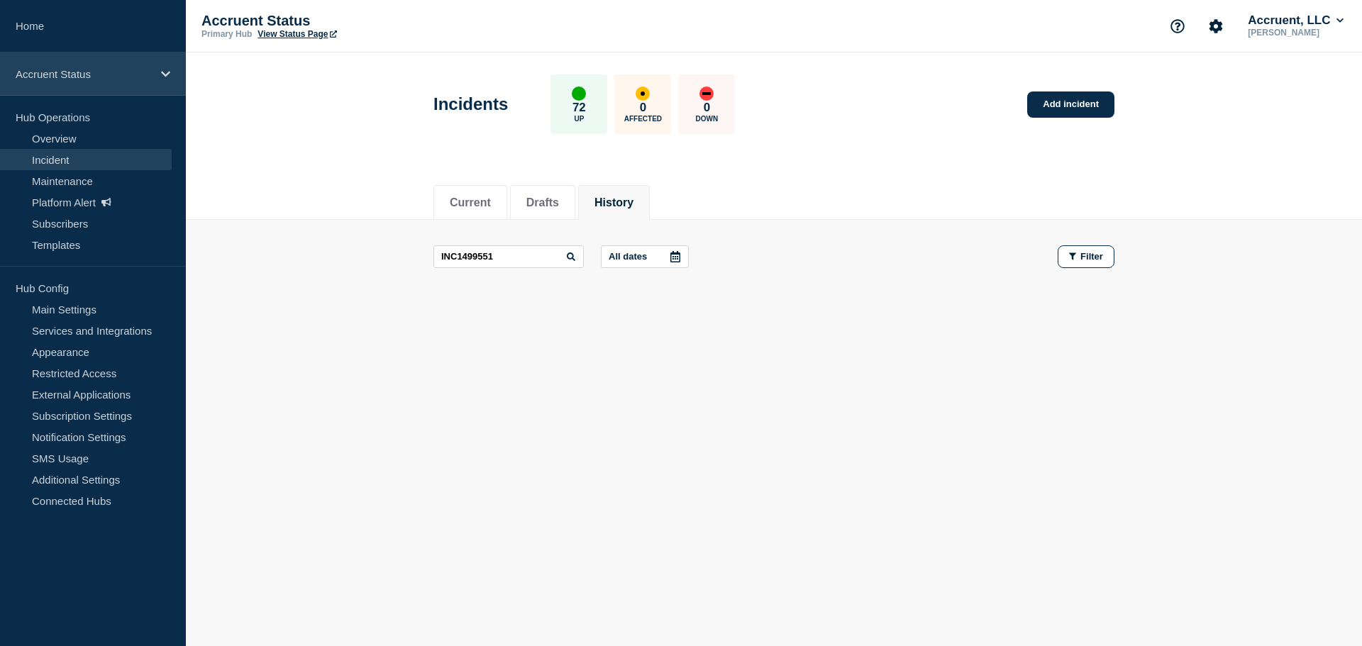
click at [147, 70] on p "Accruent Status" at bounding box center [84, 74] width 136 height 12
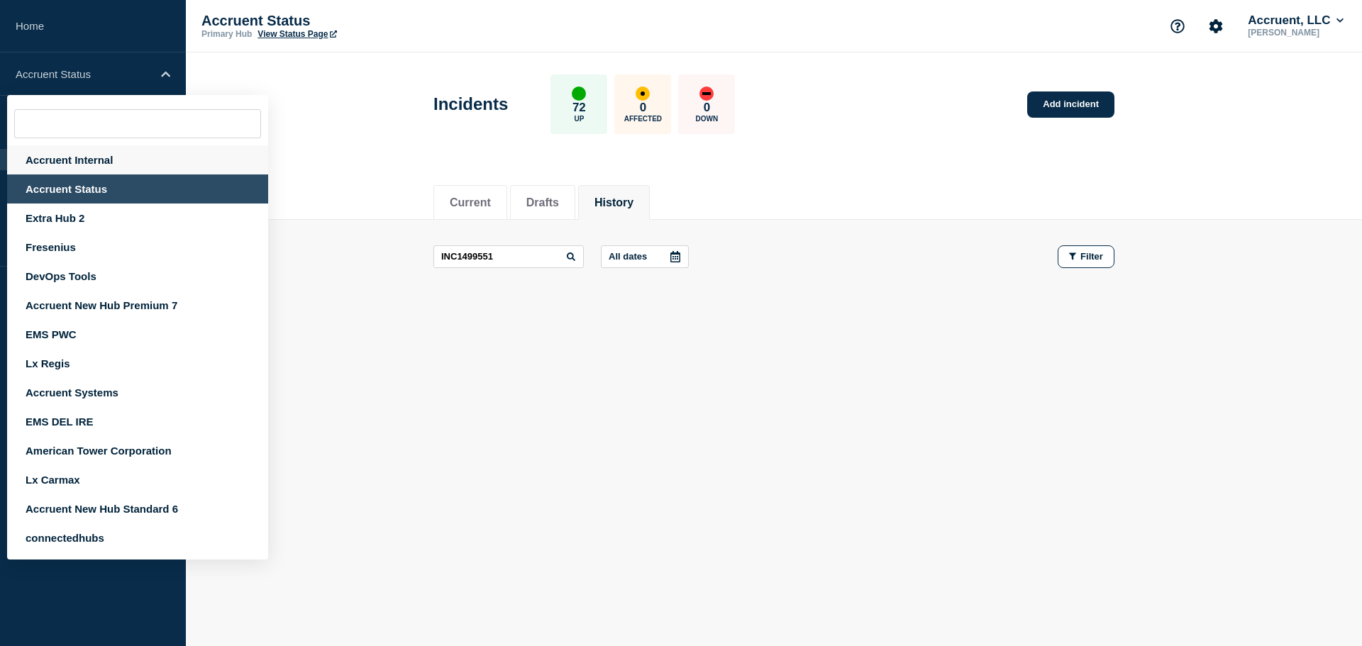
click at [59, 156] on div "Accruent Internal" at bounding box center [137, 159] width 261 height 29
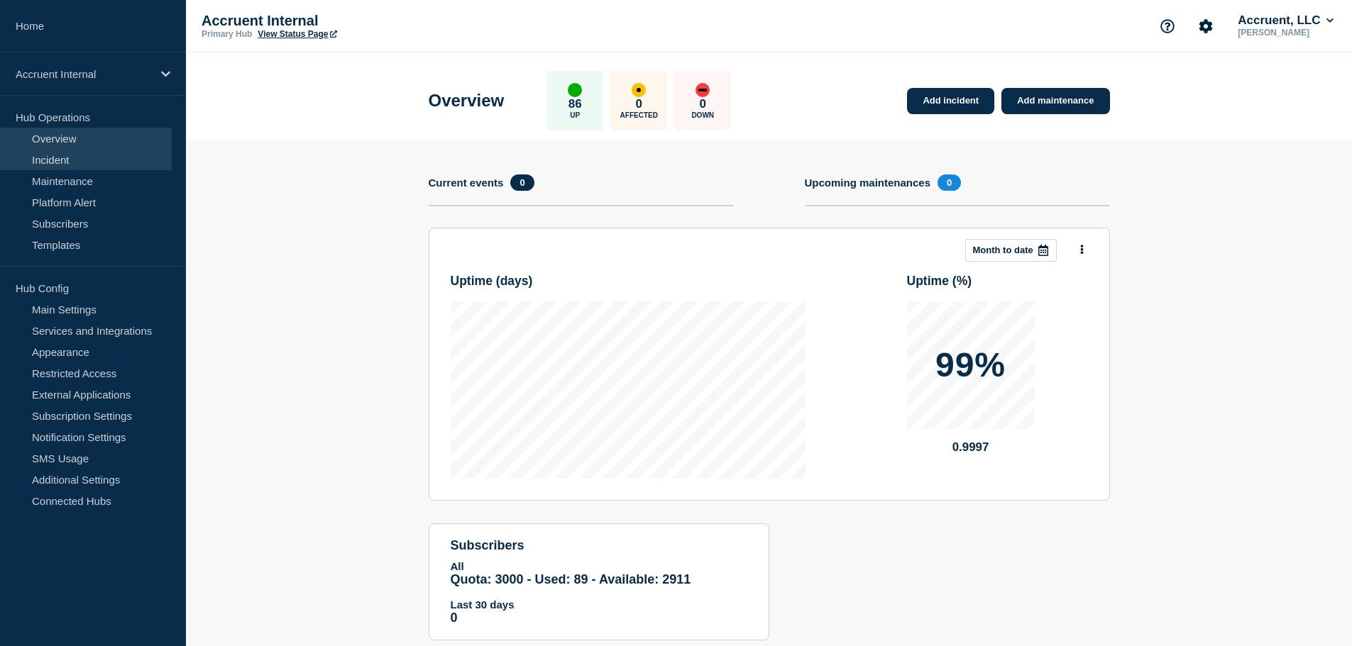
click at [65, 165] on link "Incident" at bounding box center [86, 159] width 172 height 21
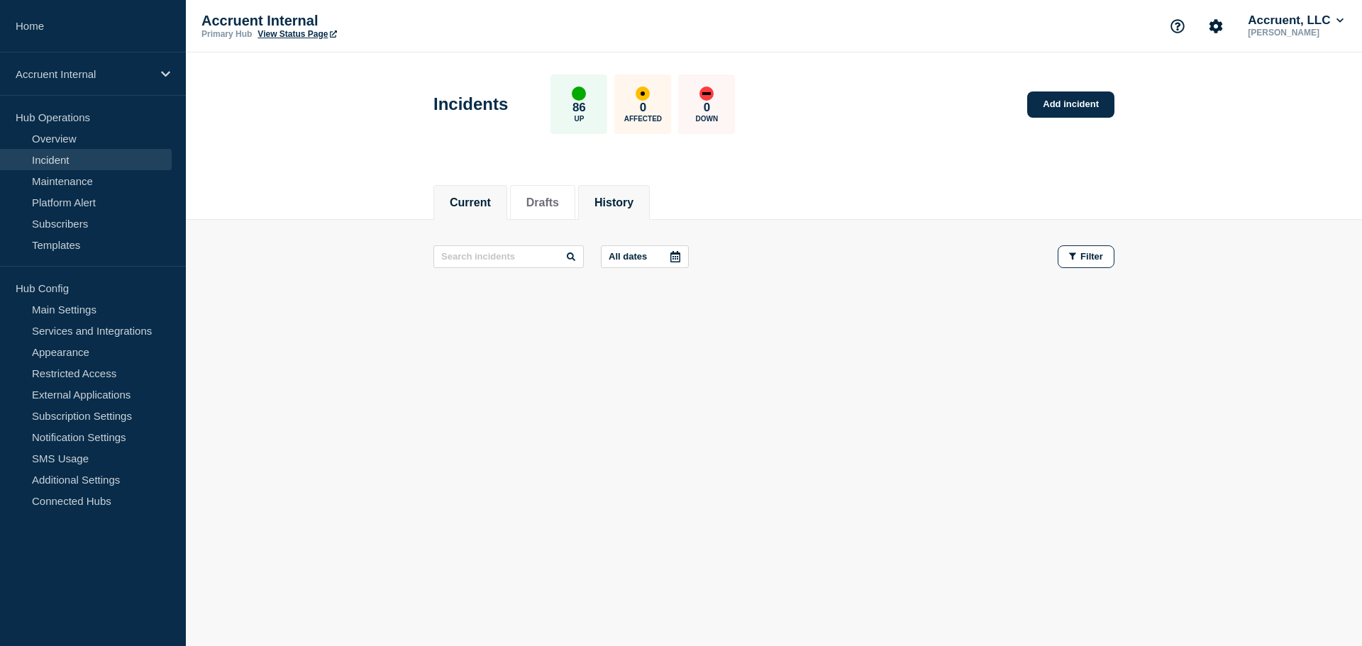
click at [634, 203] on button "History" at bounding box center [614, 203] width 39 height 13
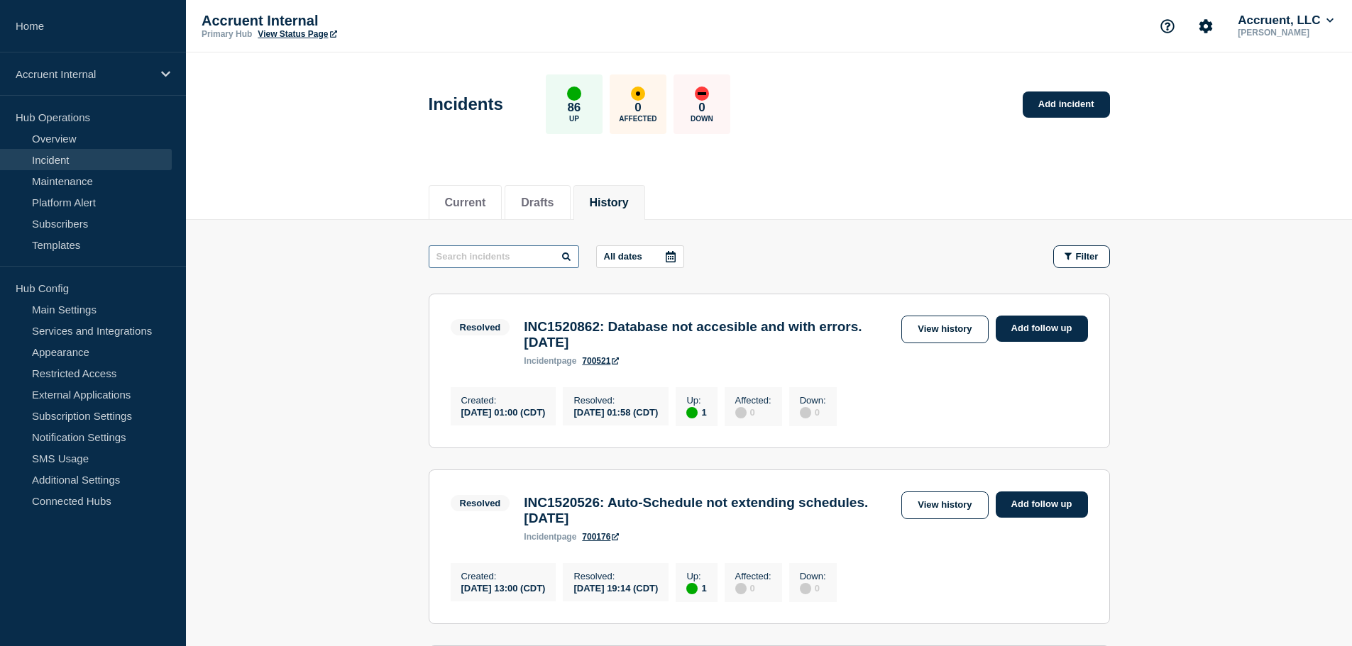
click at [505, 259] on input "text" at bounding box center [504, 256] width 150 height 23
paste input "INC1499551"
type input "INC1499551"
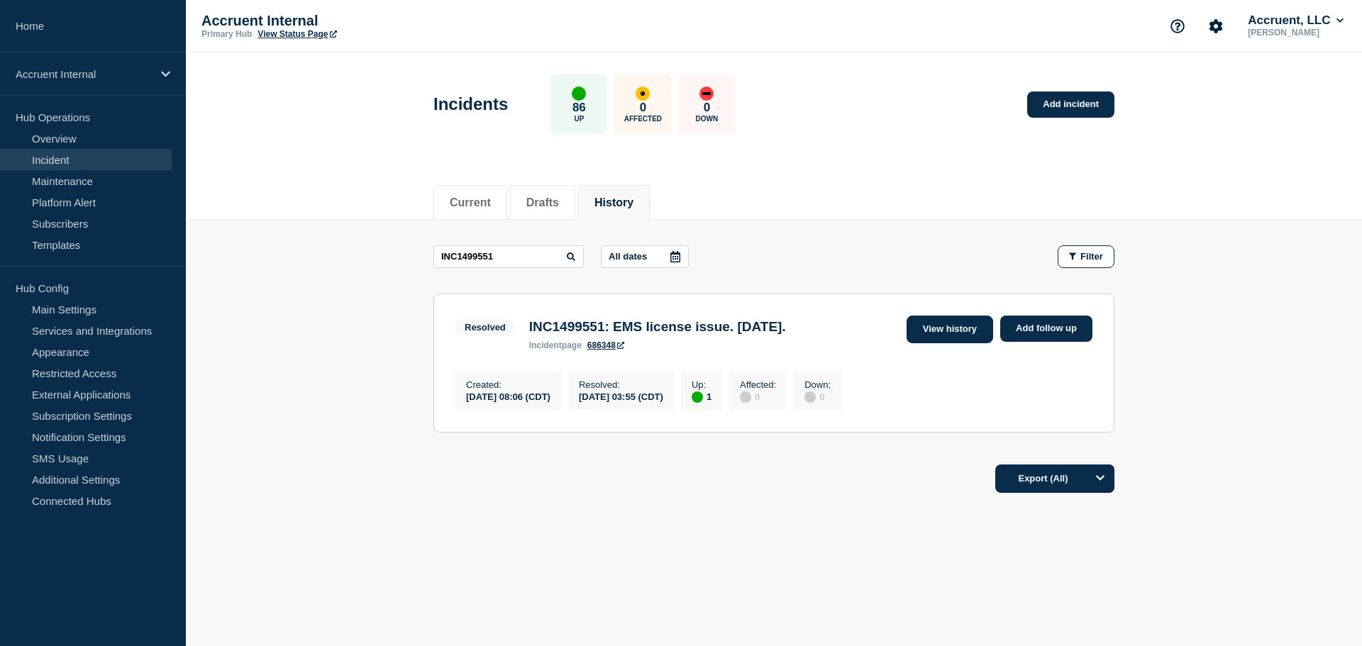
click at [955, 326] on link "View history" at bounding box center [950, 330] width 87 height 28
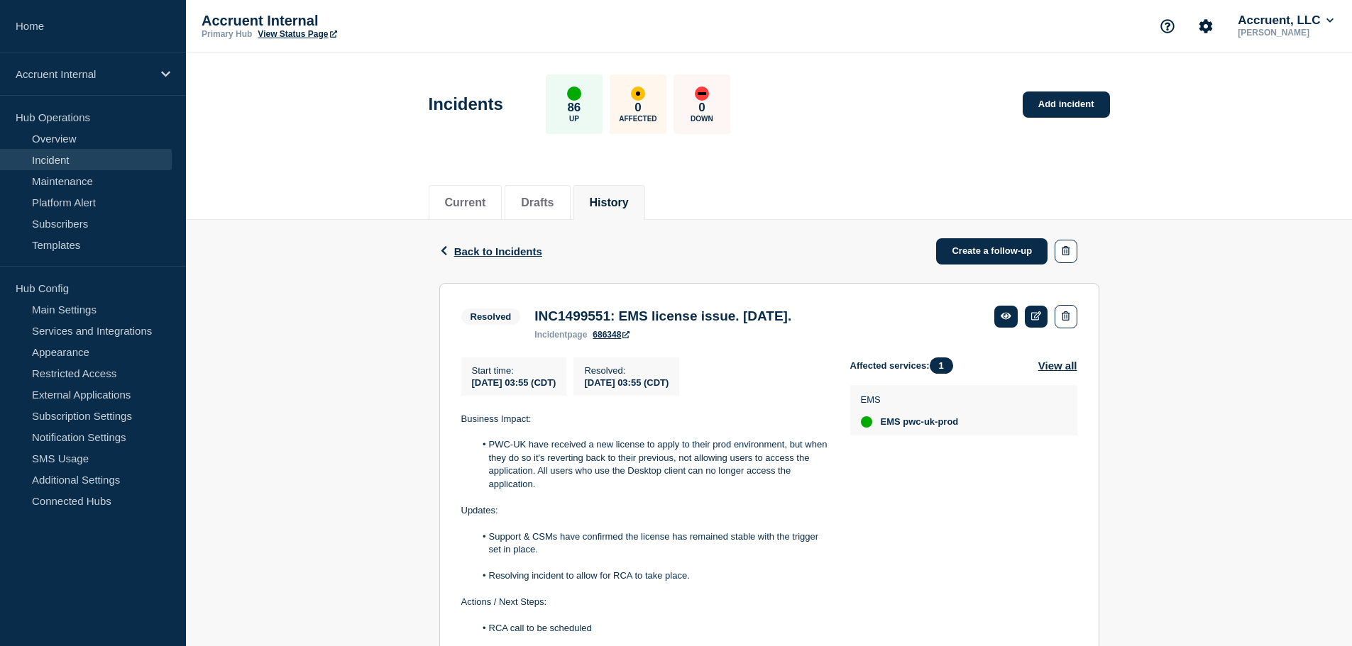
scroll to position [353, 0]
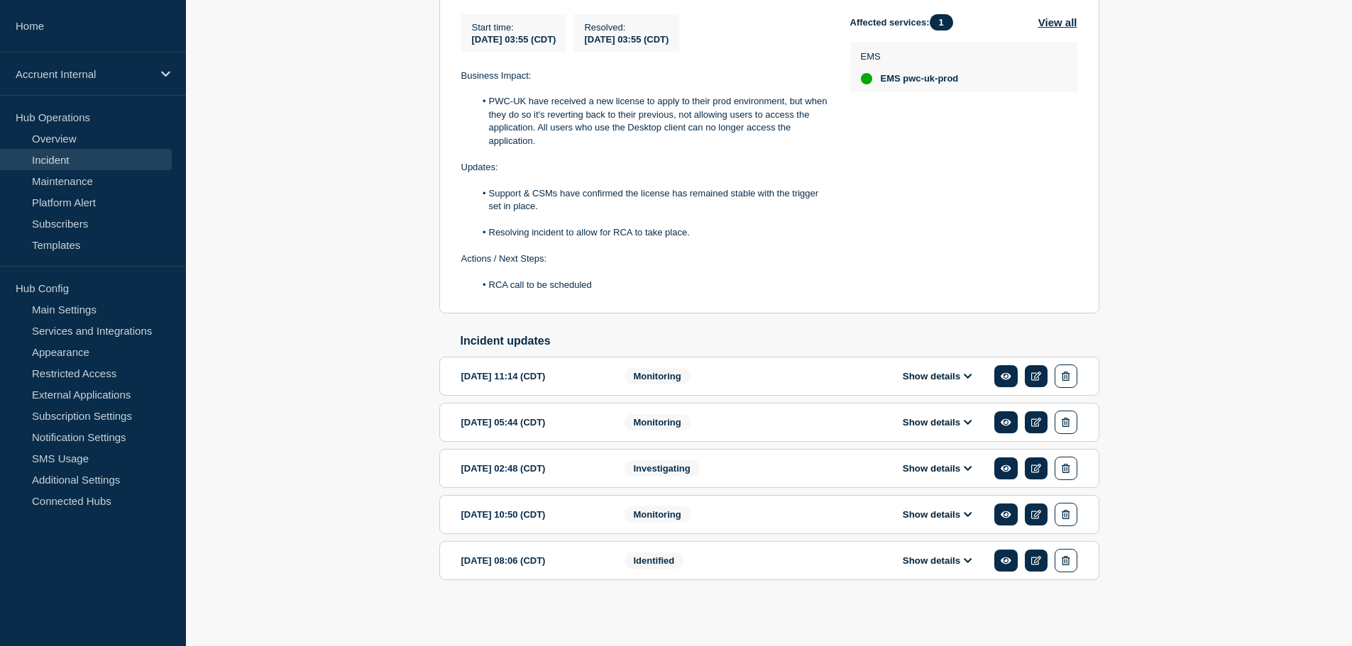
click at [922, 556] on button "Show details" at bounding box center [937, 561] width 78 height 12
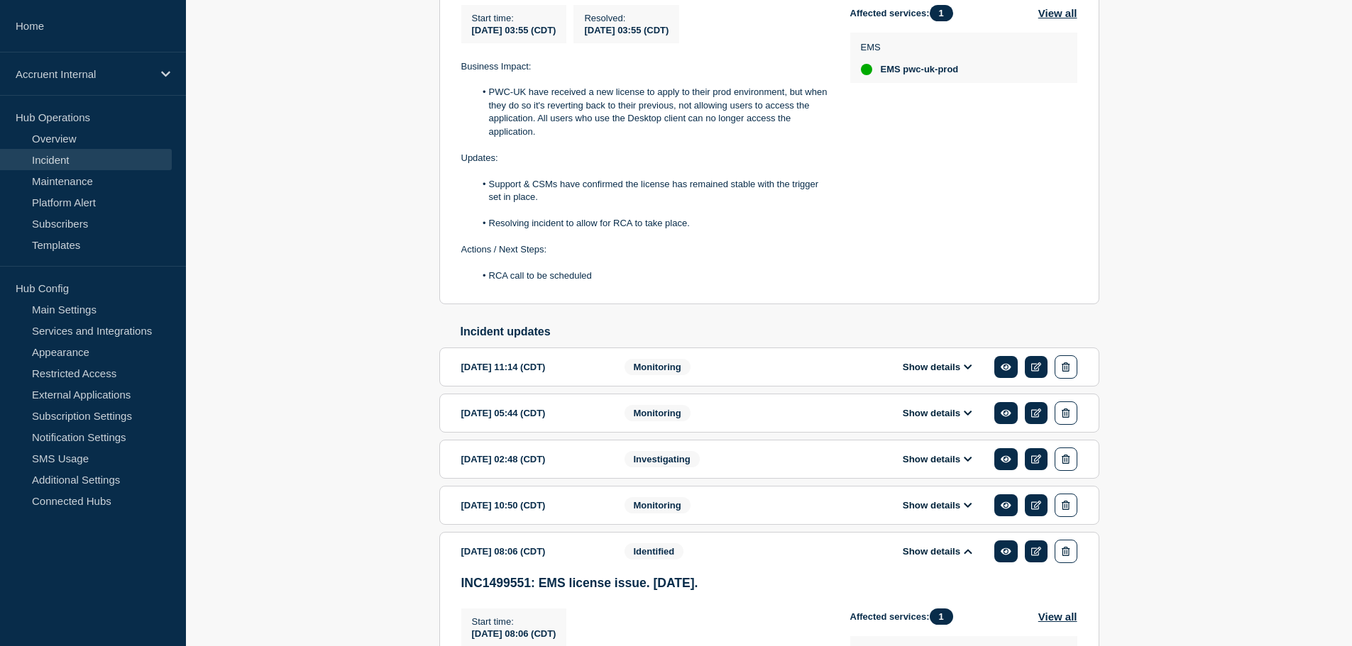
click at [942, 512] on button "Show details" at bounding box center [937, 505] width 78 height 12
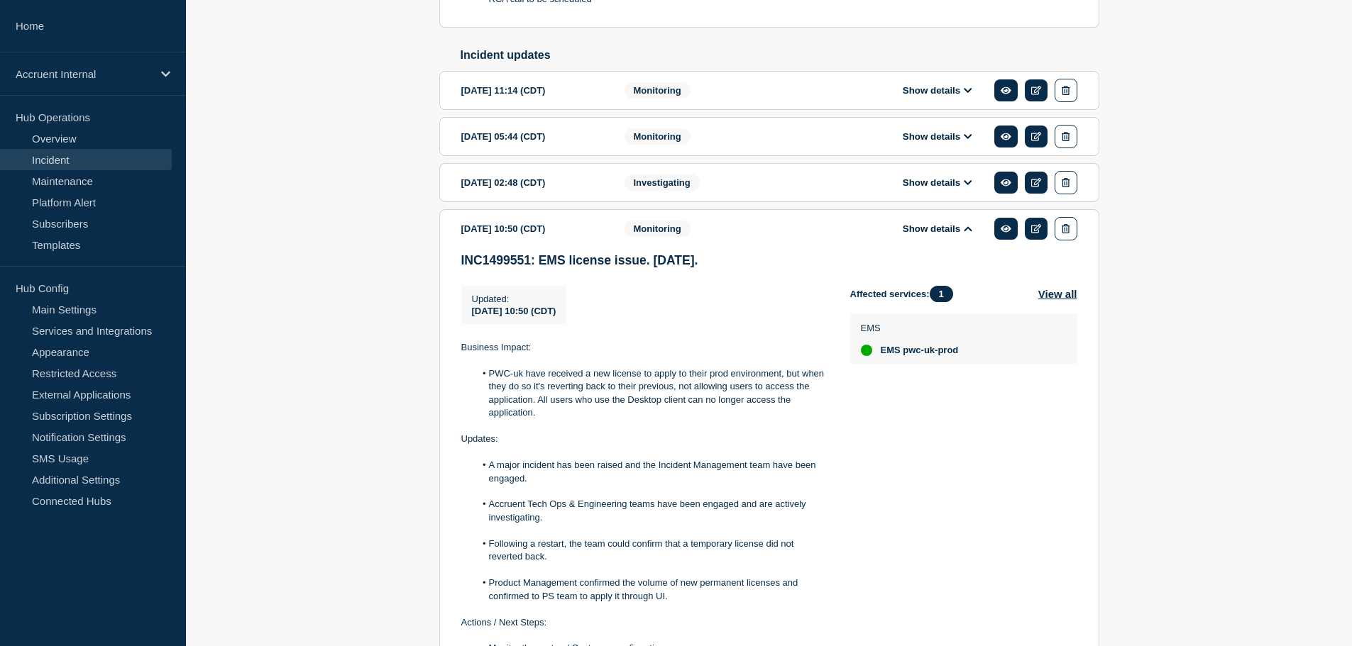
scroll to position [604, 0]
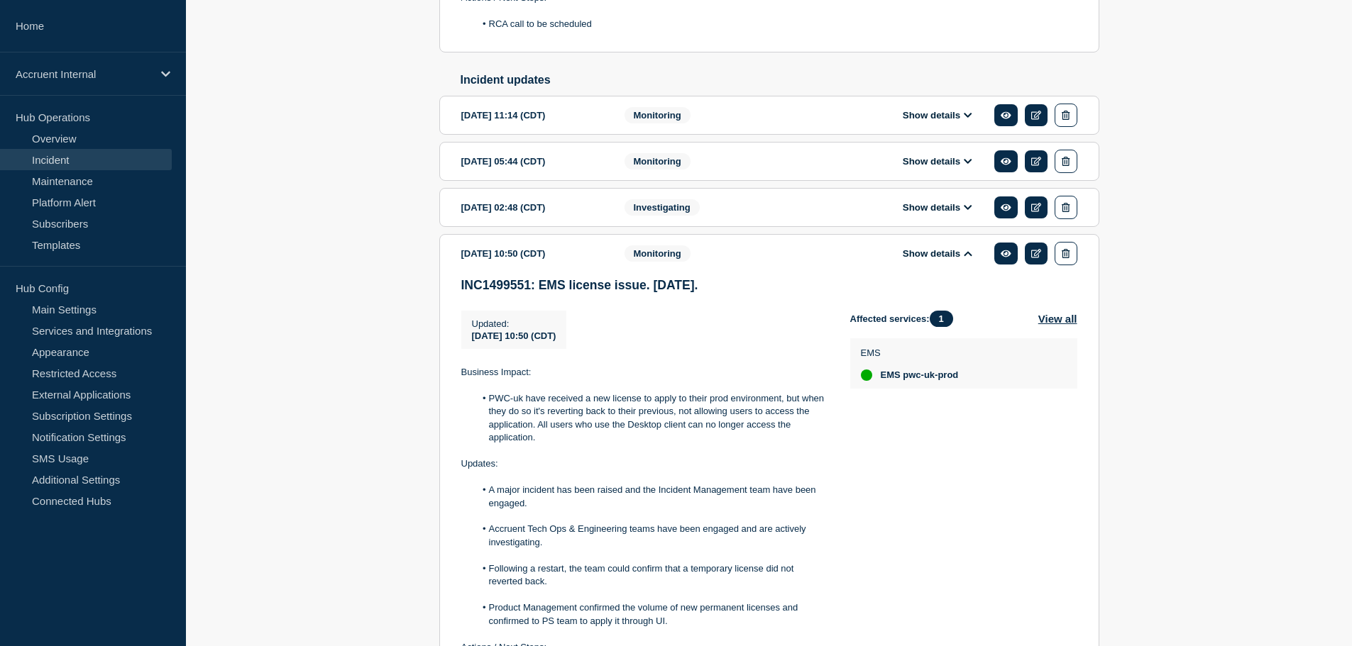
click at [928, 214] on button "Show details" at bounding box center [937, 207] width 78 height 12
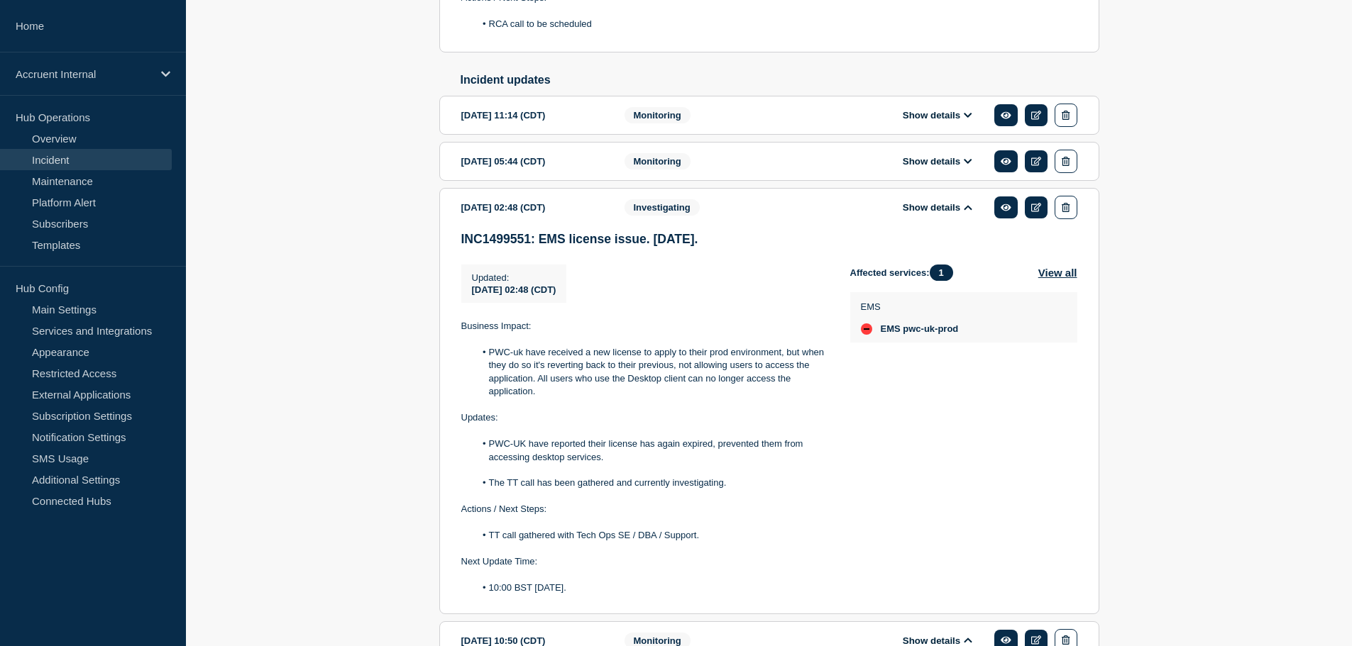
click at [939, 167] on button "Show details" at bounding box center [937, 161] width 78 height 12
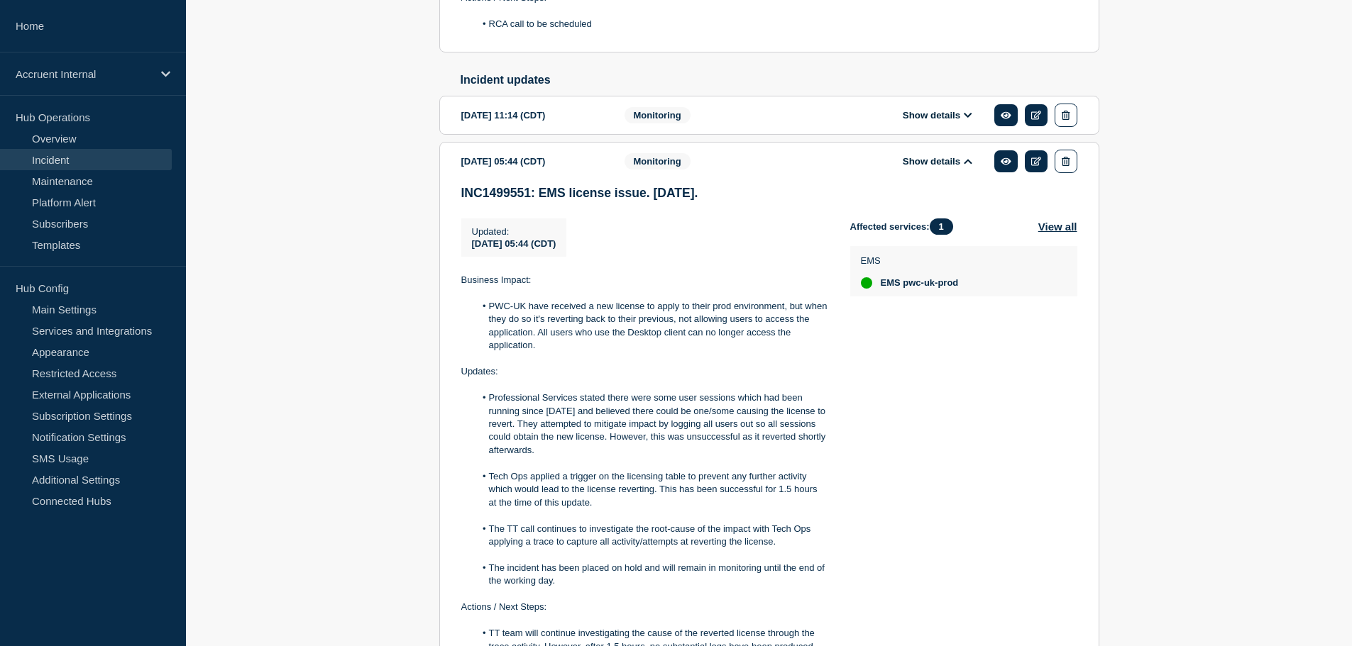
click at [937, 121] on button "Show details" at bounding box center [937, 115] width 78 height 12
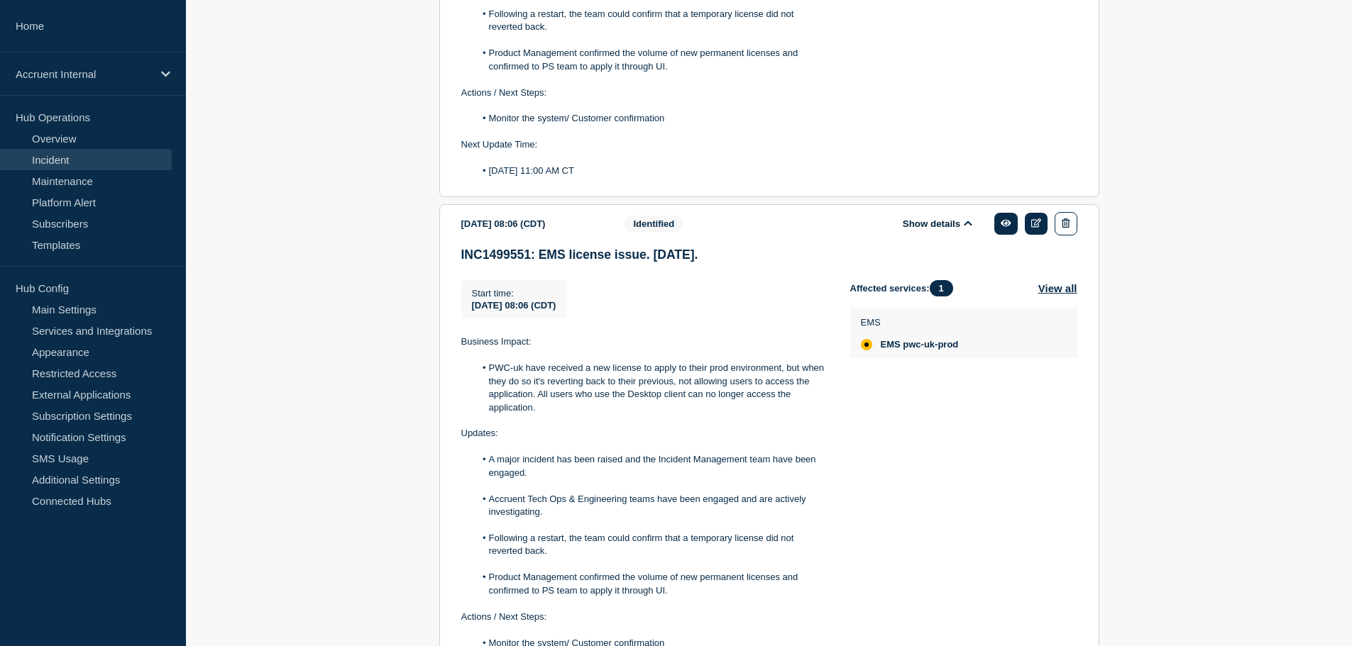
scroll to position [2663, 0]
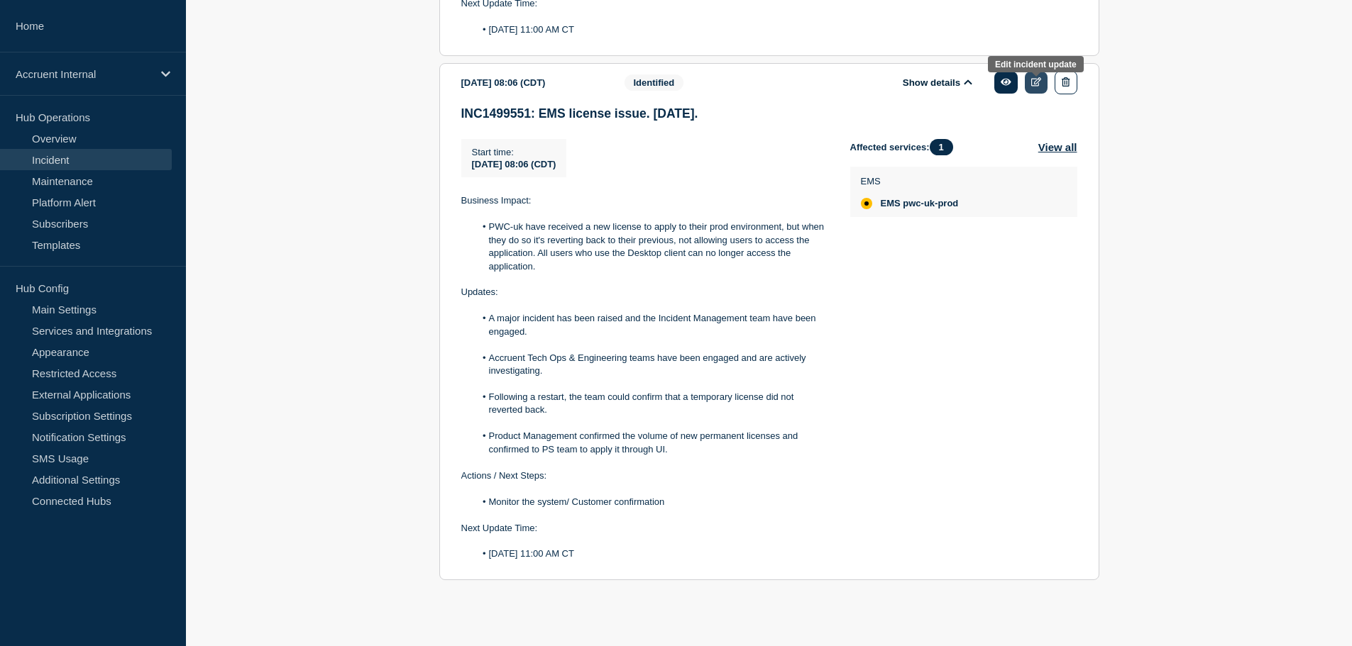
click at [1034, 84] on icon at bounding box center [1036, 81] width 11 height 9
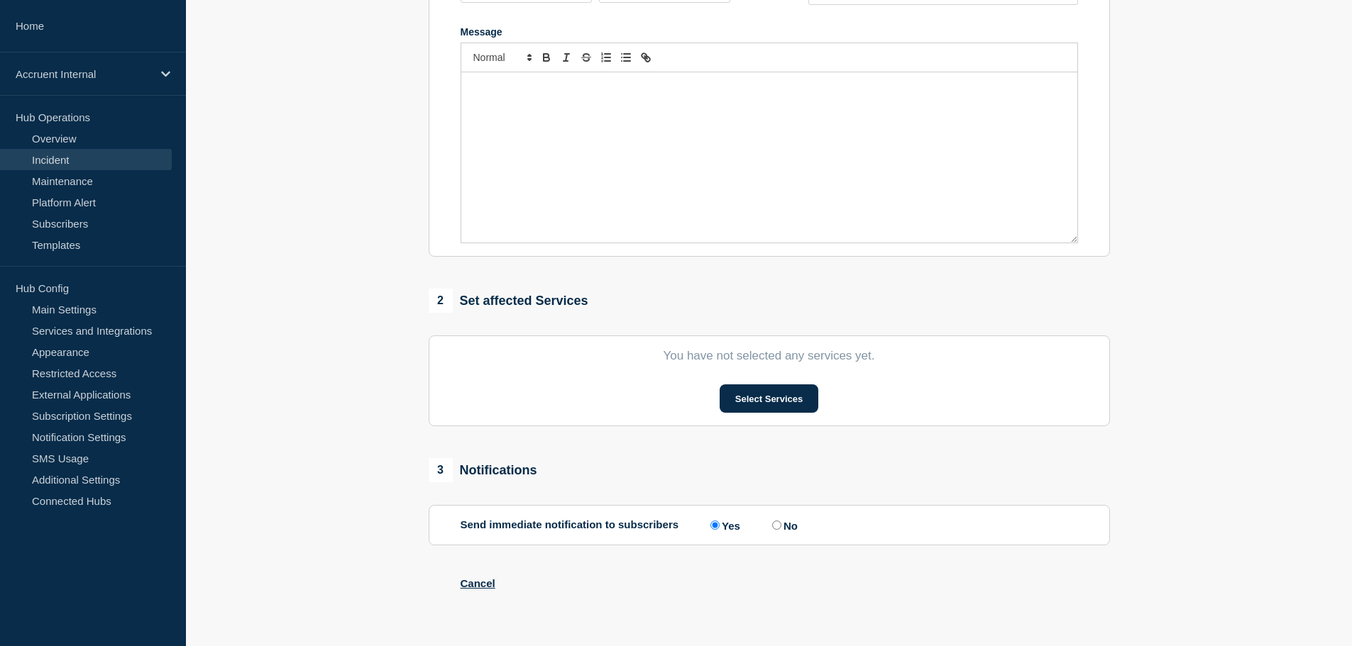
type input "INC1499551: EMS license issue. [DATE]."
type input "[DATE]"
type input "08:06"
select select "identified"
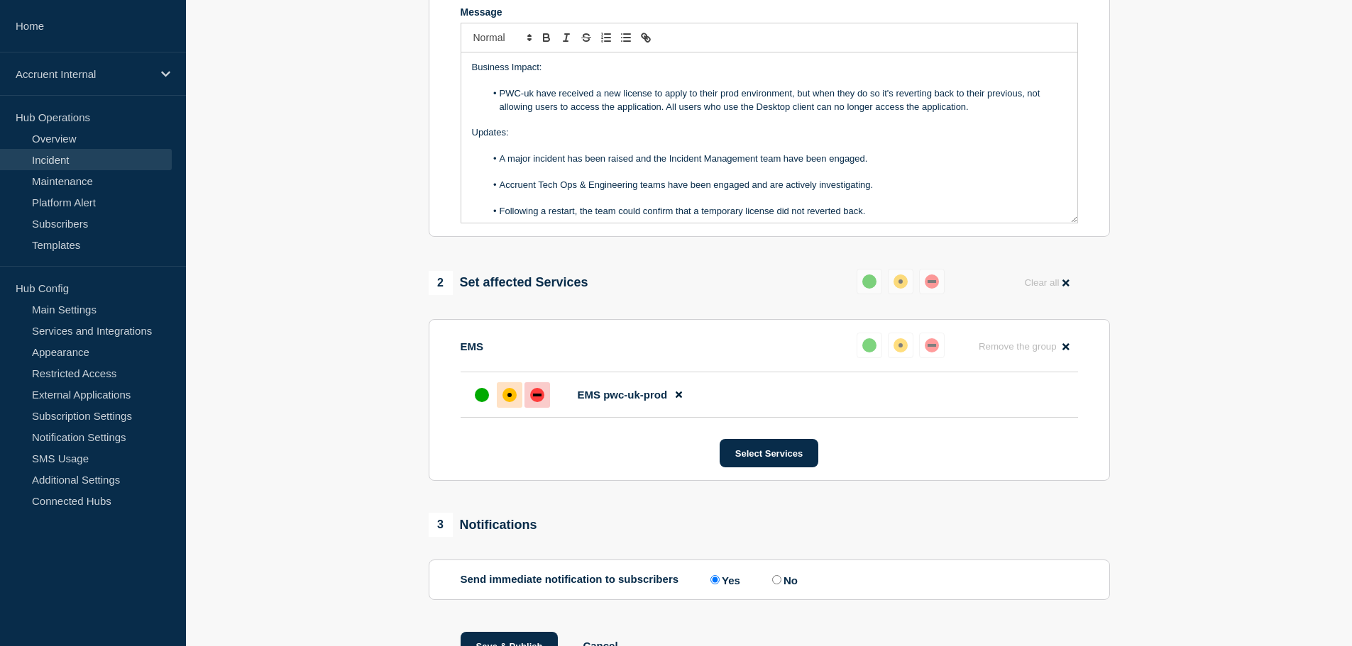
click at [541, 393] on div "down" at bounding box center [537, 395] width 14 height 14
click at [780, 585] on input "No" at bounding box center [776, 579] width 9 height 9
radio input "true"
radio input "false"
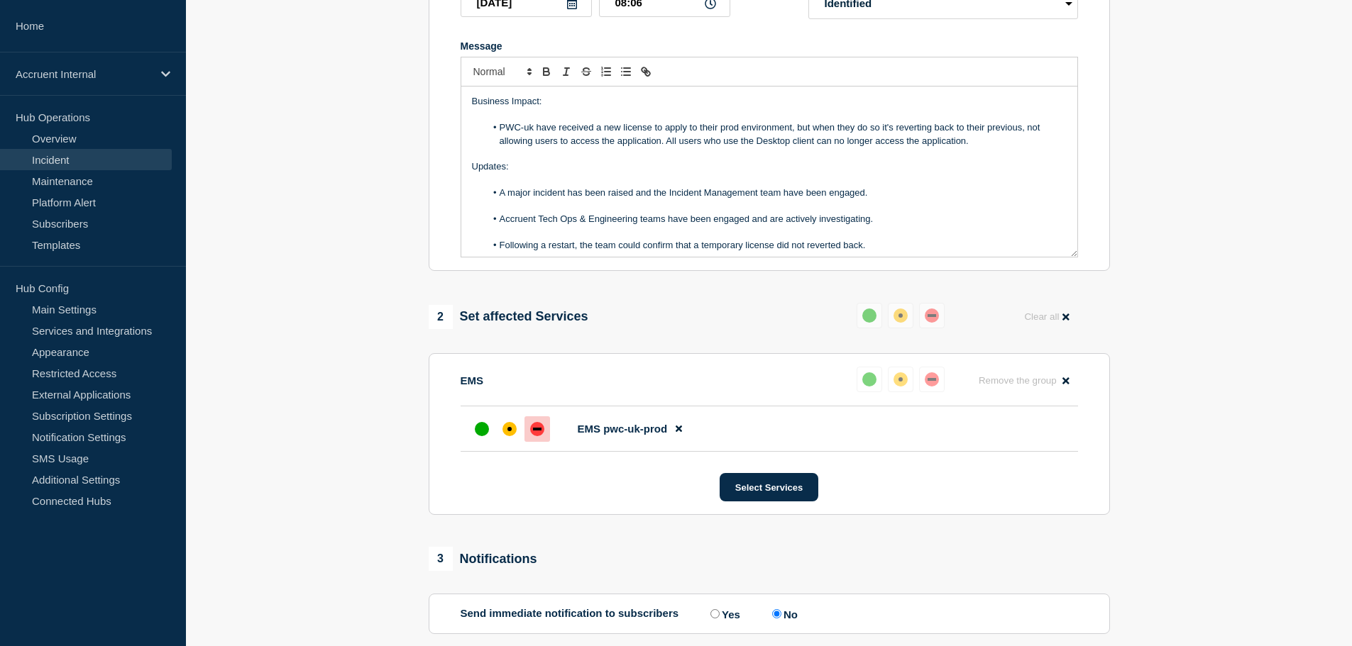
scroll to position [387, 0]
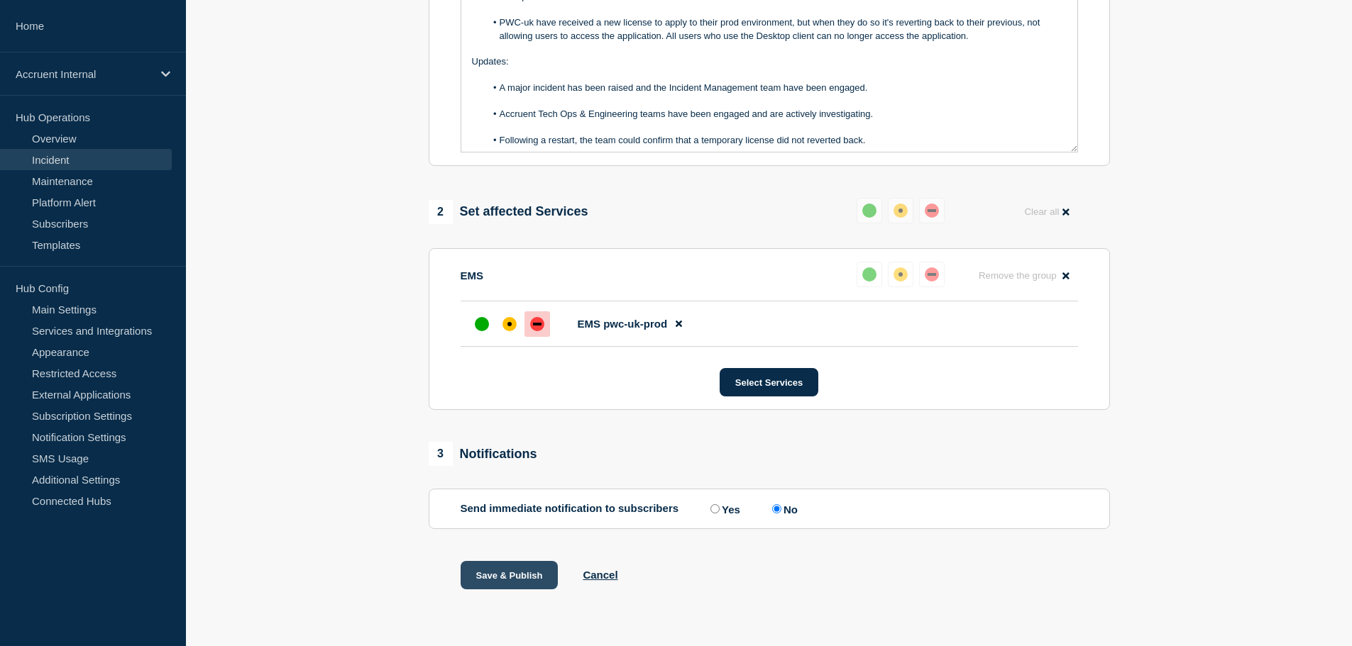
click at [528, 571] on button "Save & Publish" at bounding box center [509, 575] width 98 height 28
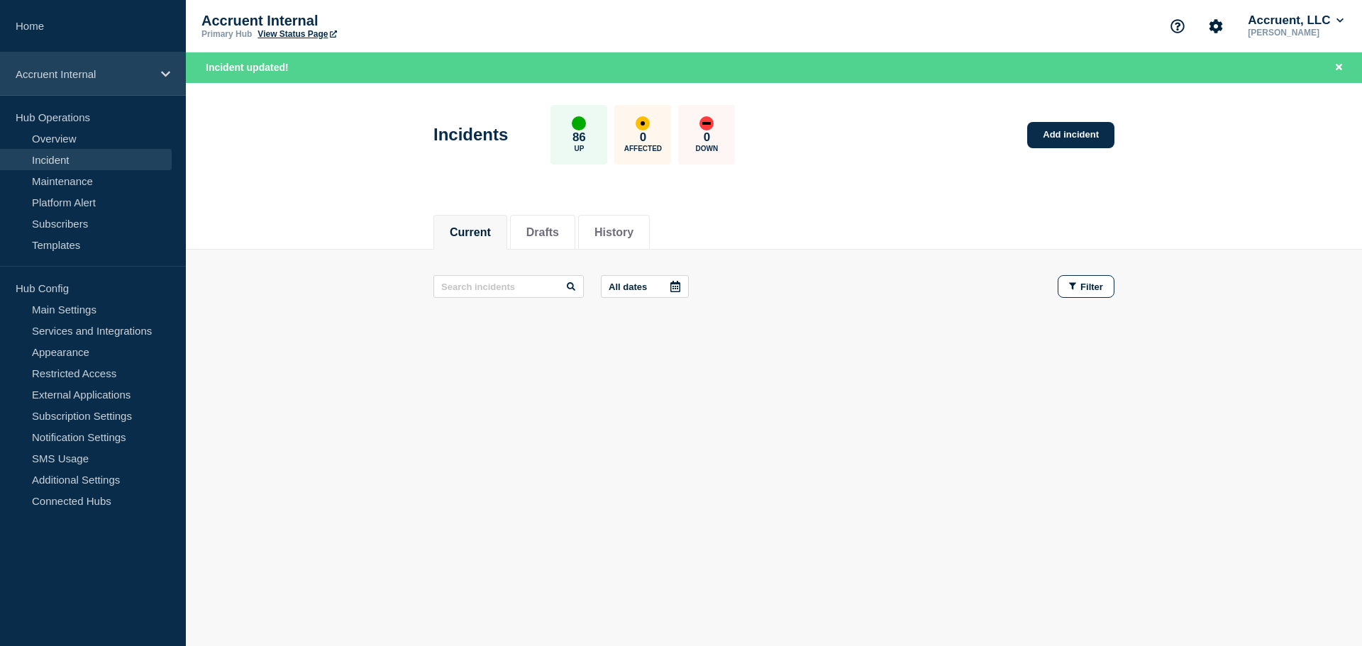
click at [101, 81] on div "Accruent Internal" at bounding box center [93, 74] width 186 height 43
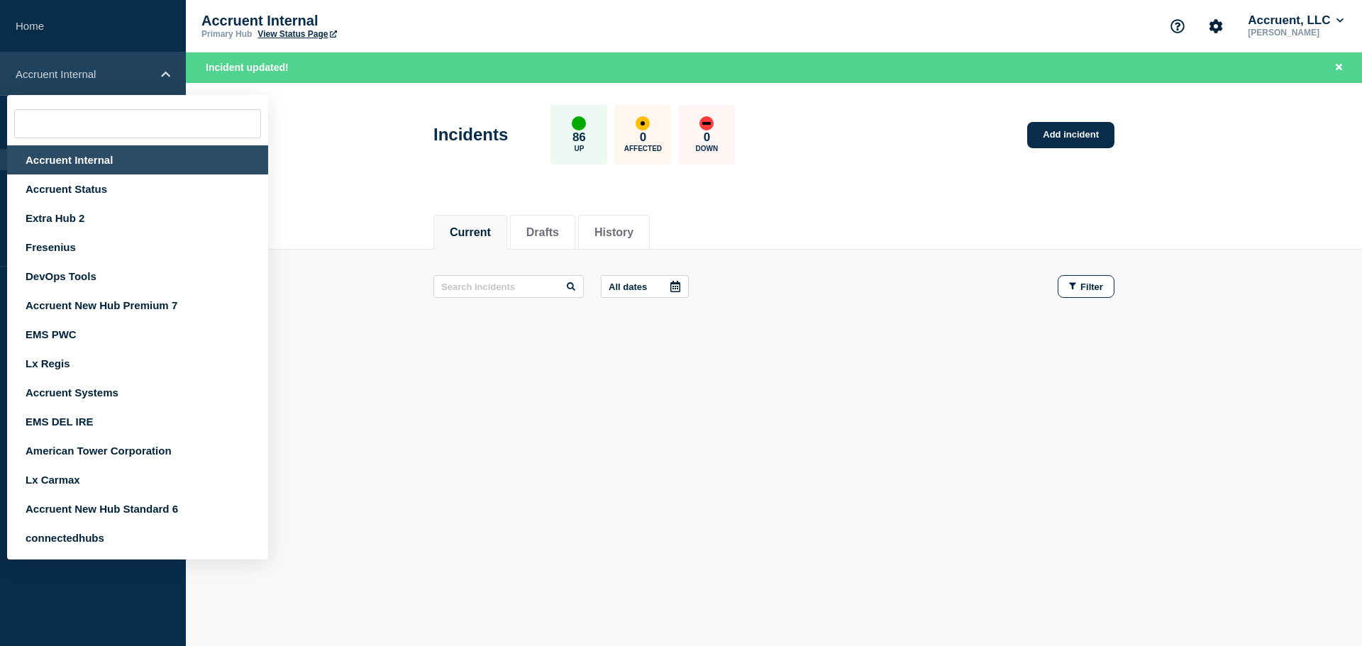
click at [102, 79] on p "Accruent Internal" at bounding box center [84, 74] width 136 height 12
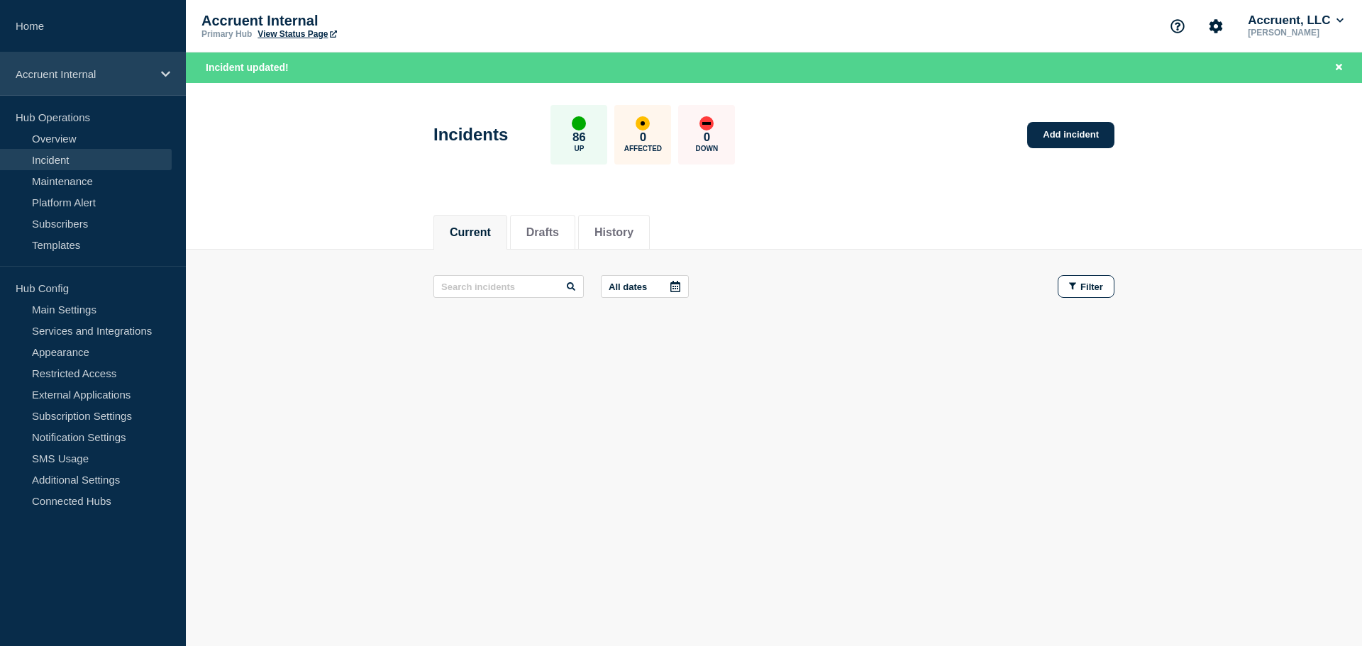
click at [102, 76] on p "Accruent Internal" at bounding box center [84, 74] width 136 height 12
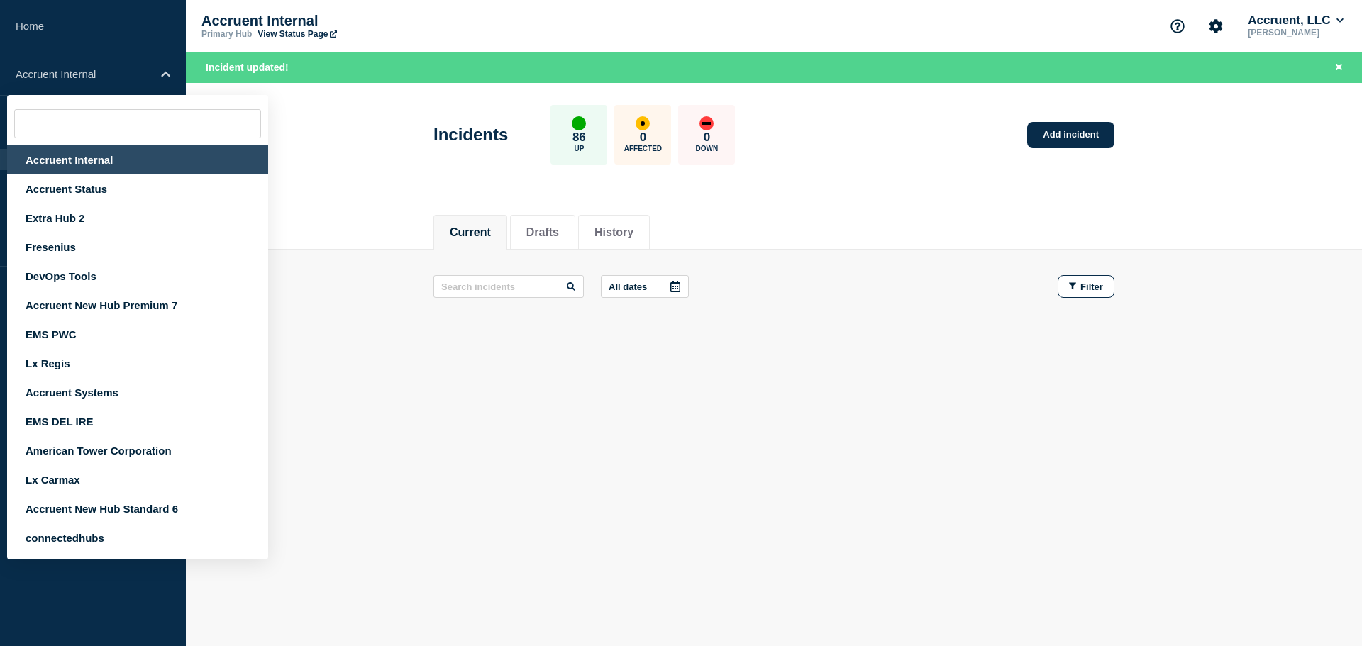
click at [77, 154] on div "Accruent Internal" at bounding box center [137, 159] width 261 height 29
click at [427, 145] on div "Incidents 86 Up 0 Affected 0 Down Add incident" at bounding box center [774, 130] width 713 height 87
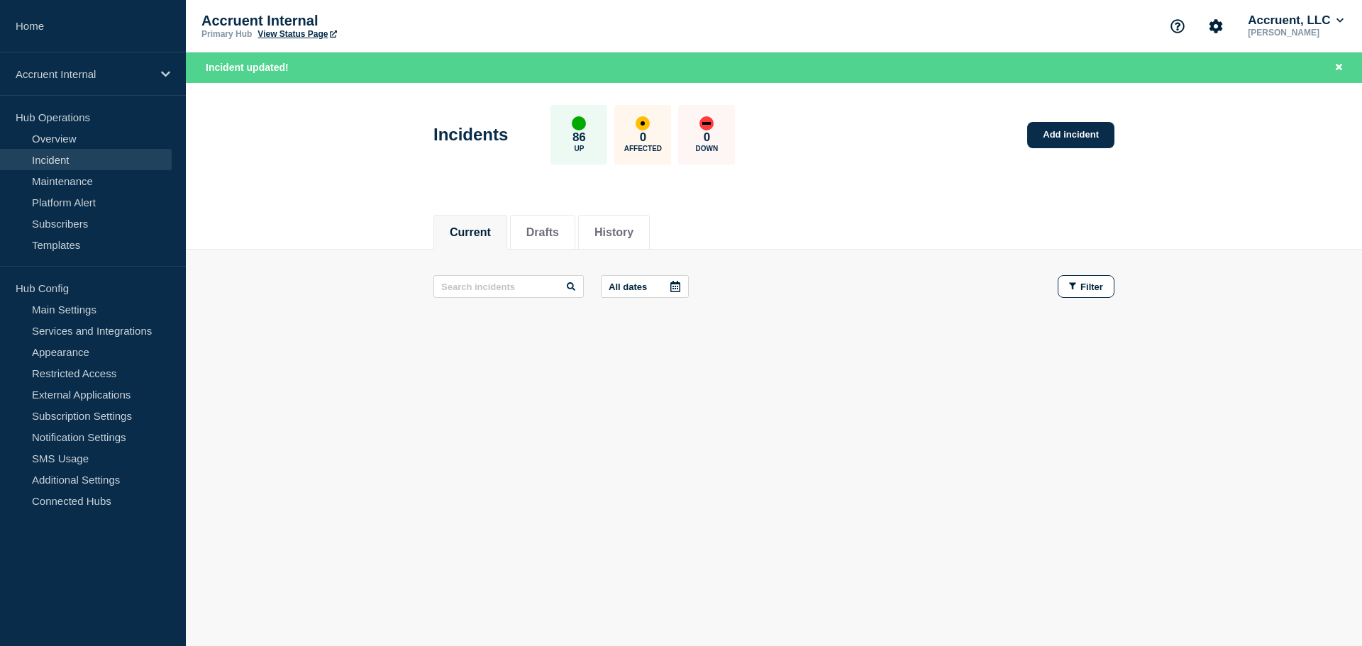
click at [87, 153] on link "Incident" at bounding box center [86, 159] width 172 height 21
click at [592, 221] on li "History" at bounding box center [614, 232] width 72 height 35
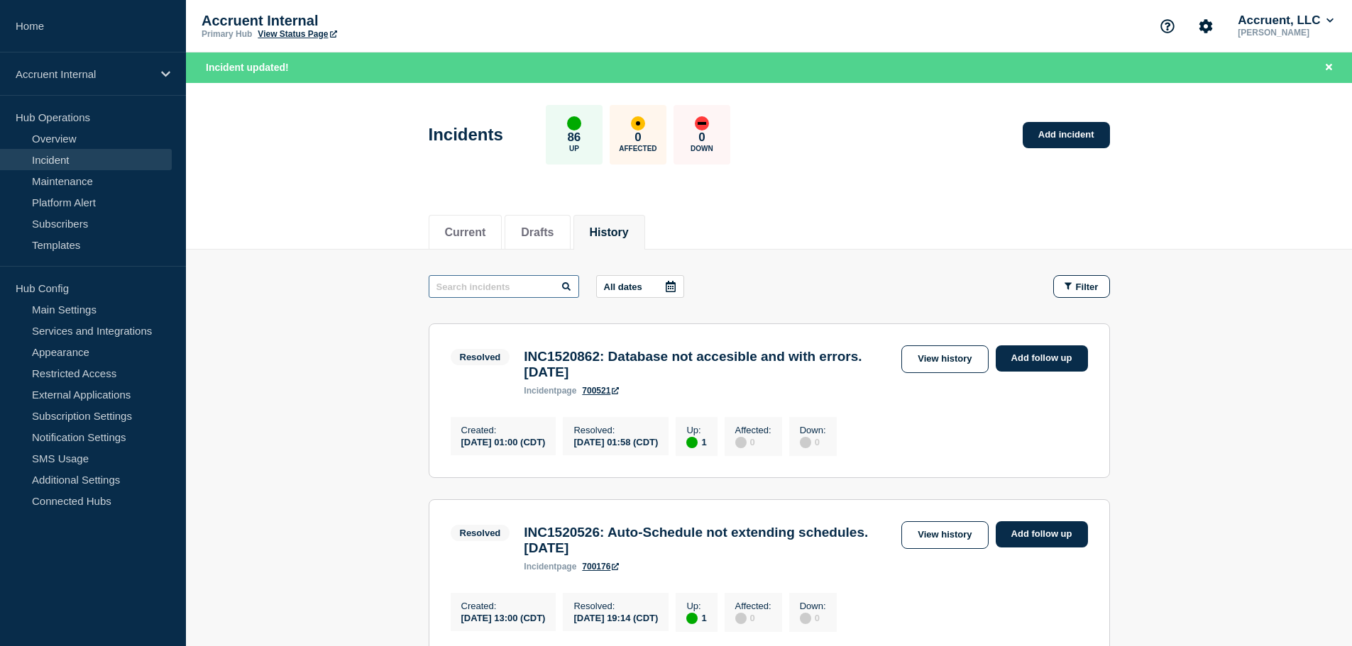
click at [515, 287] on input "text" at bounding box center [504, 286] width 150 height 23
paste input "INC1510310"
type input "INC1510310"
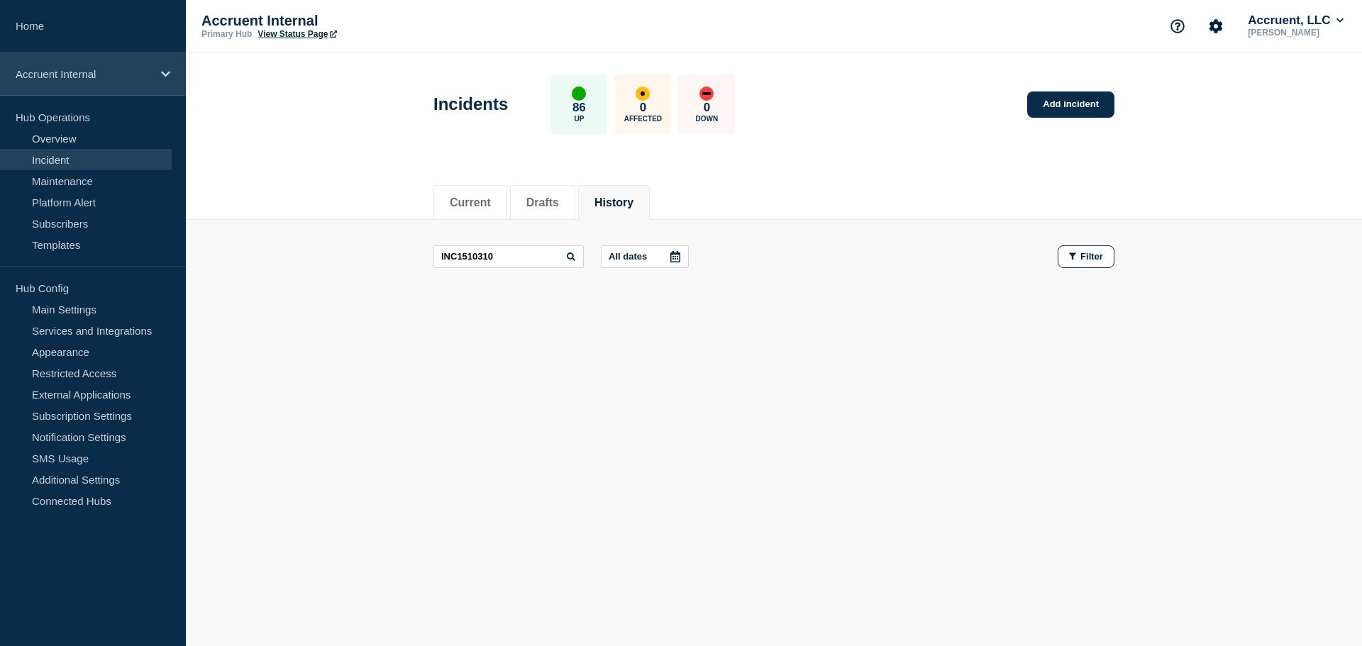
click at [99, 77] on p "Accruent Internal" at bounding box center [84, 74] width 136 height 12
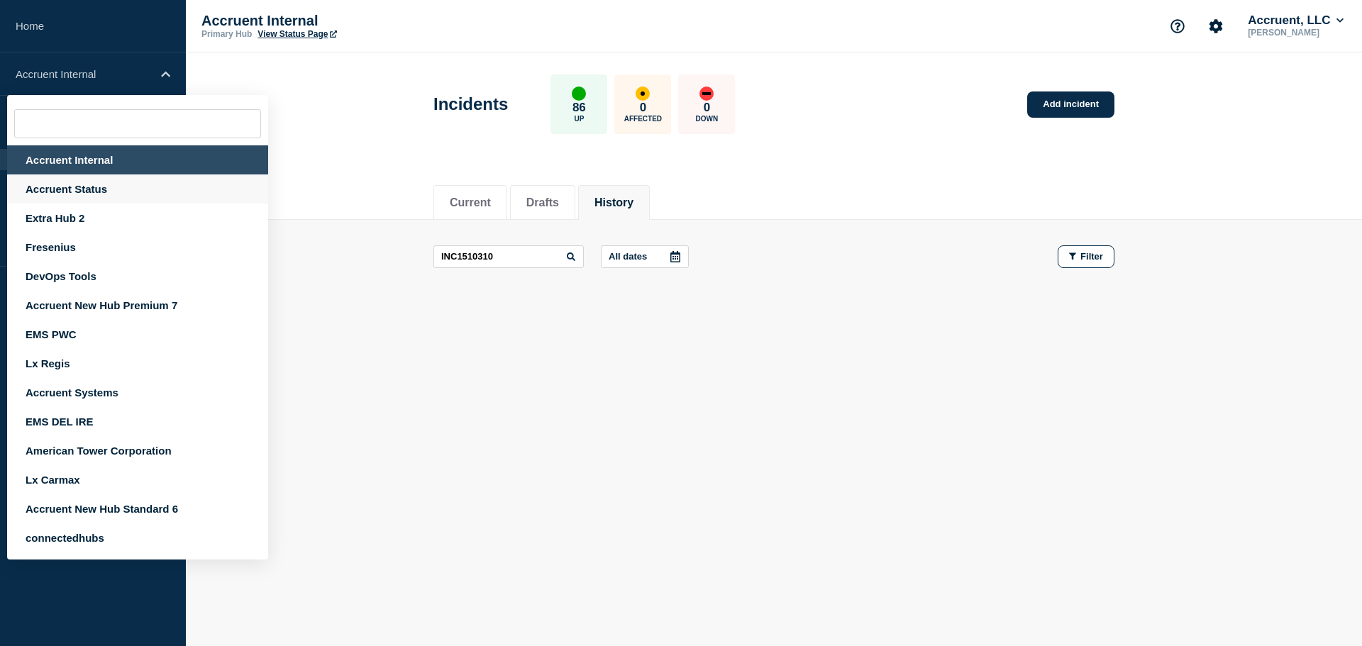
click at [78, 187] on div "Accruent Status" at bounding box center [137, 189] width 261 height 29
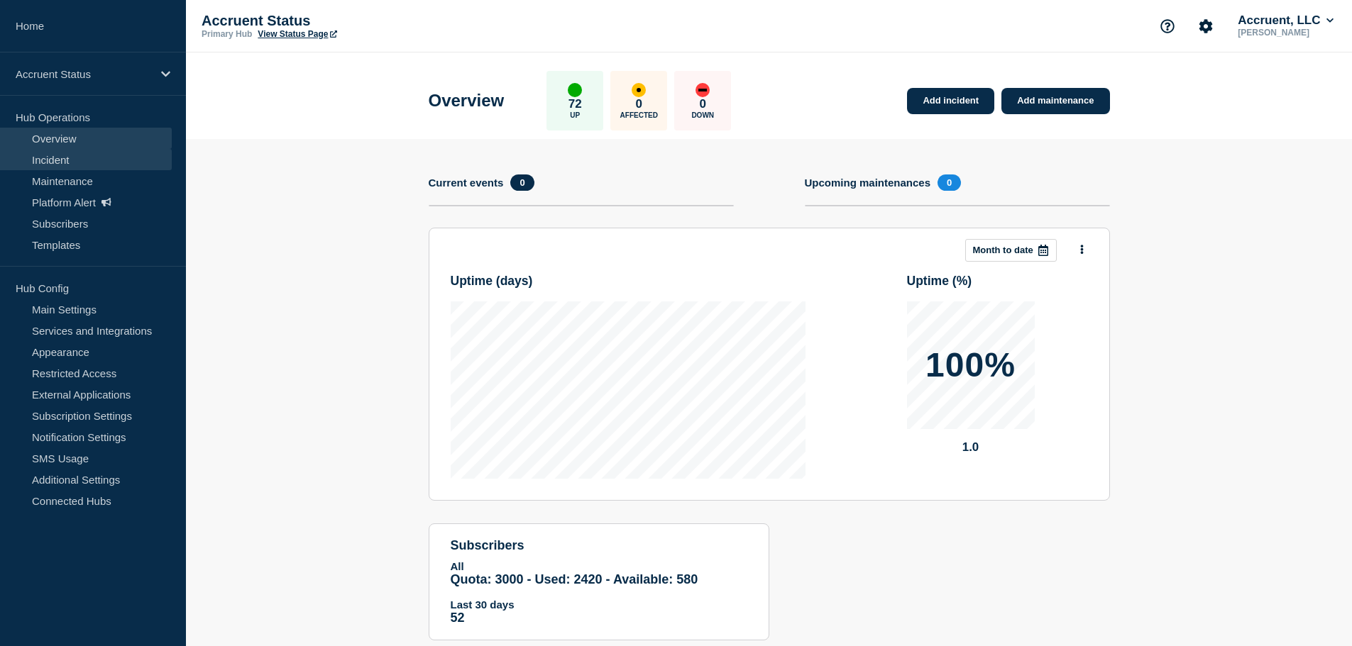
click at [104, 163] on link "Incident" at bounding box center [86, 159] width 172 height 21
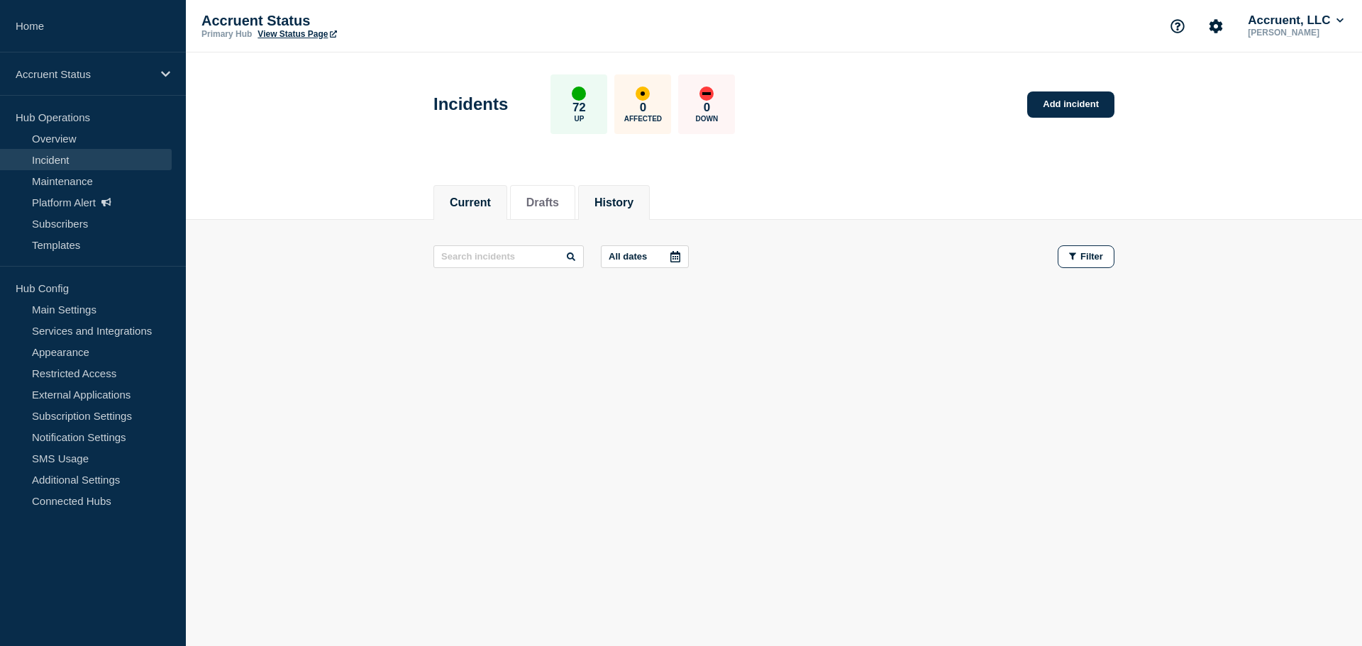
click at [634, 202] on button "History" at bounding box center [614, 203] width 39 height 13
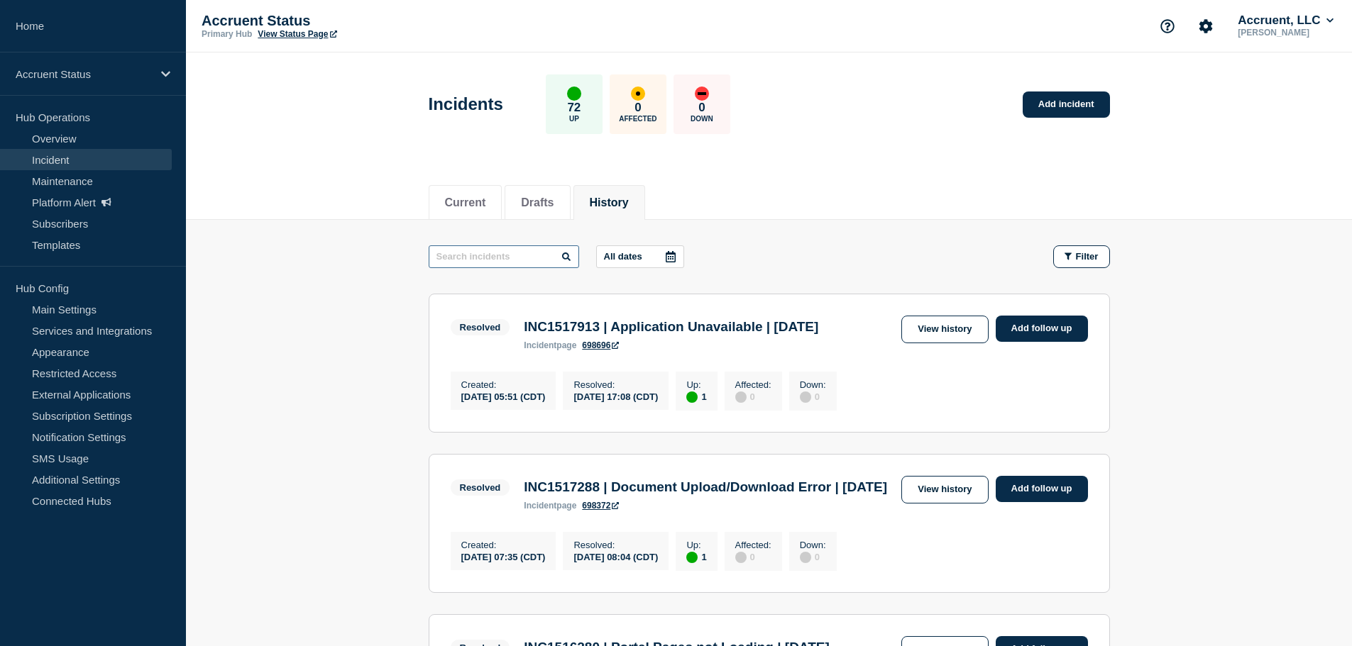
click at [533, 256] on input "text" at bounding box center [504, 256] width 150 height 23
paste input "INC1510310"
type input "INC1510310"
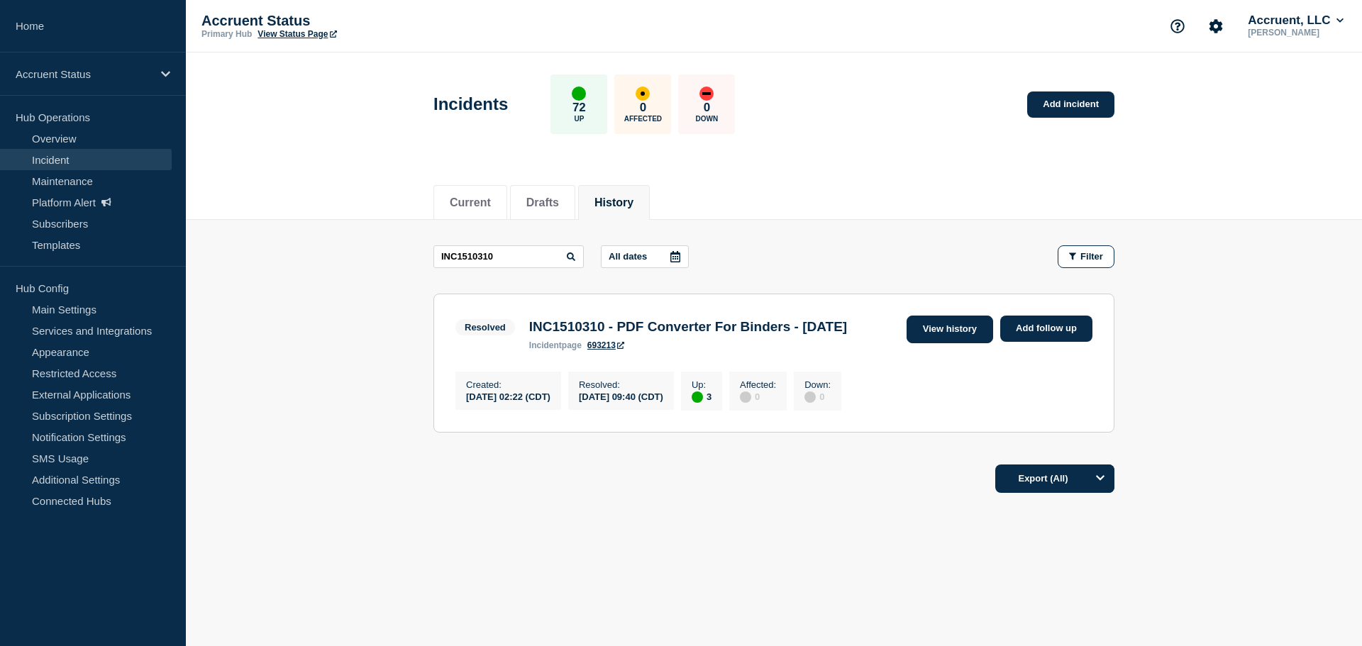
click at [944, 319] on link "View history" at bounding box center [950, 330] width 87 height 28
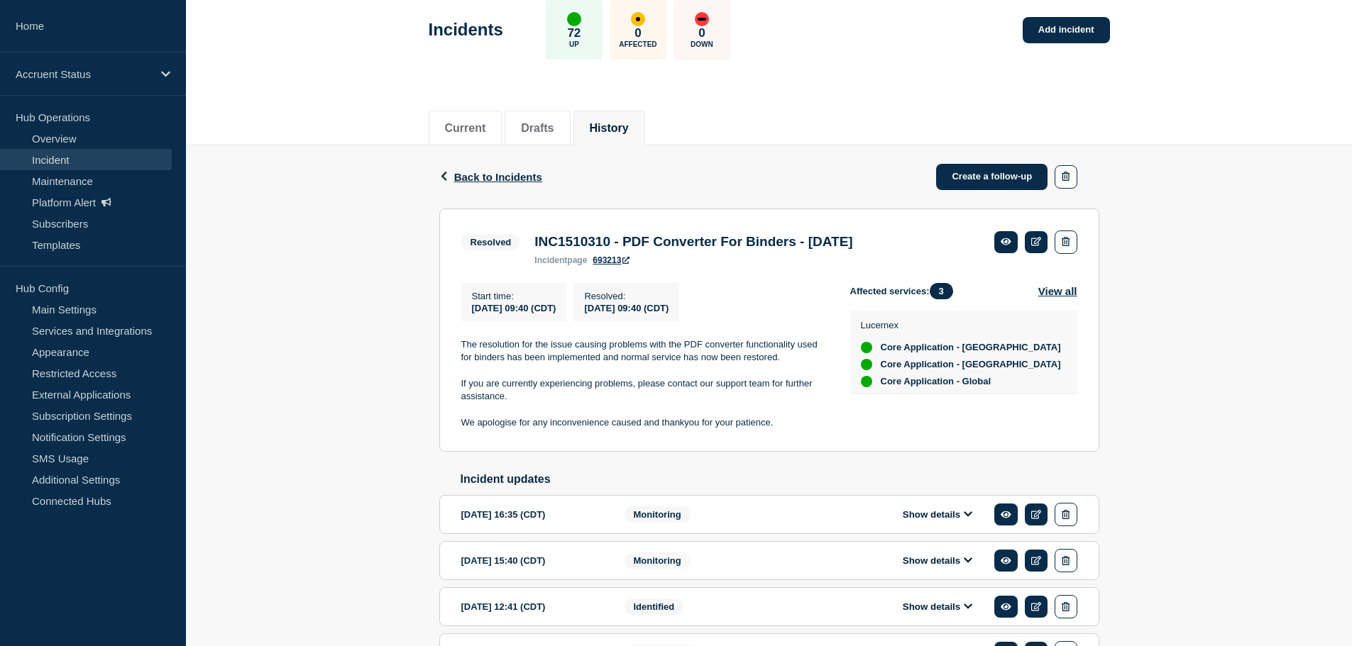
scroll to position [222, 0]
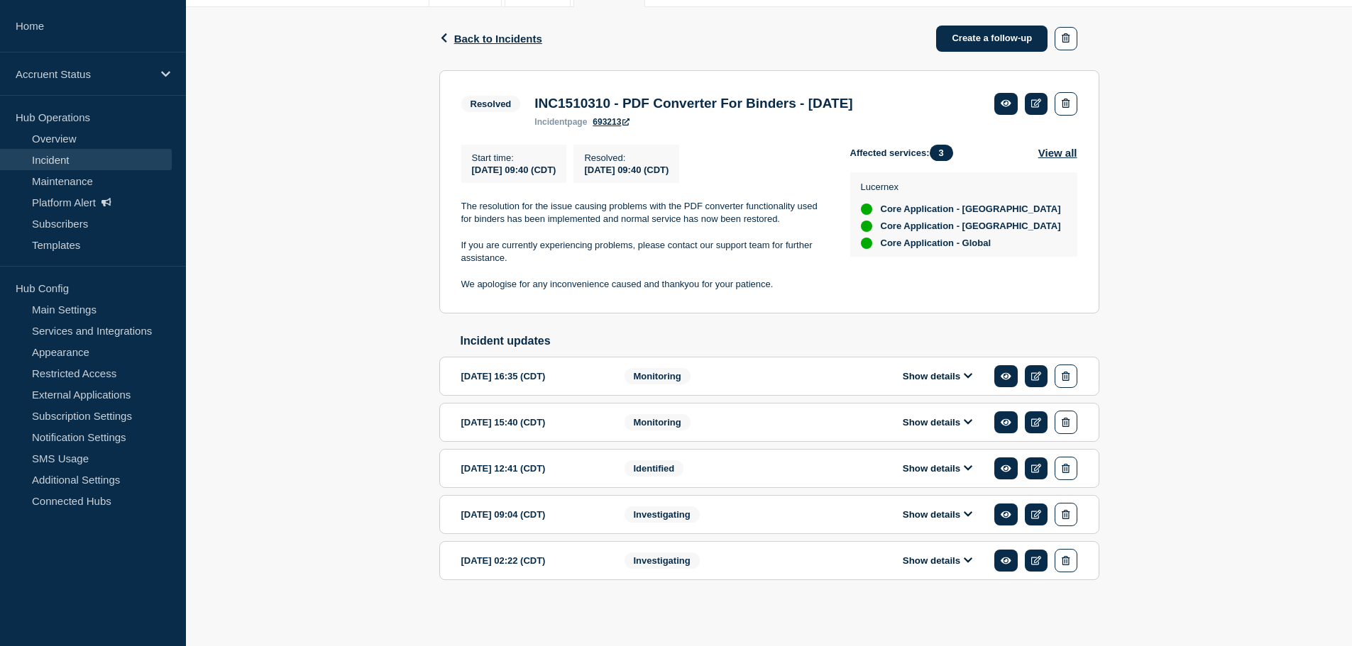
click at [936, 558] on button "Show details" at bounding box center [937, 561] width 78 height 12
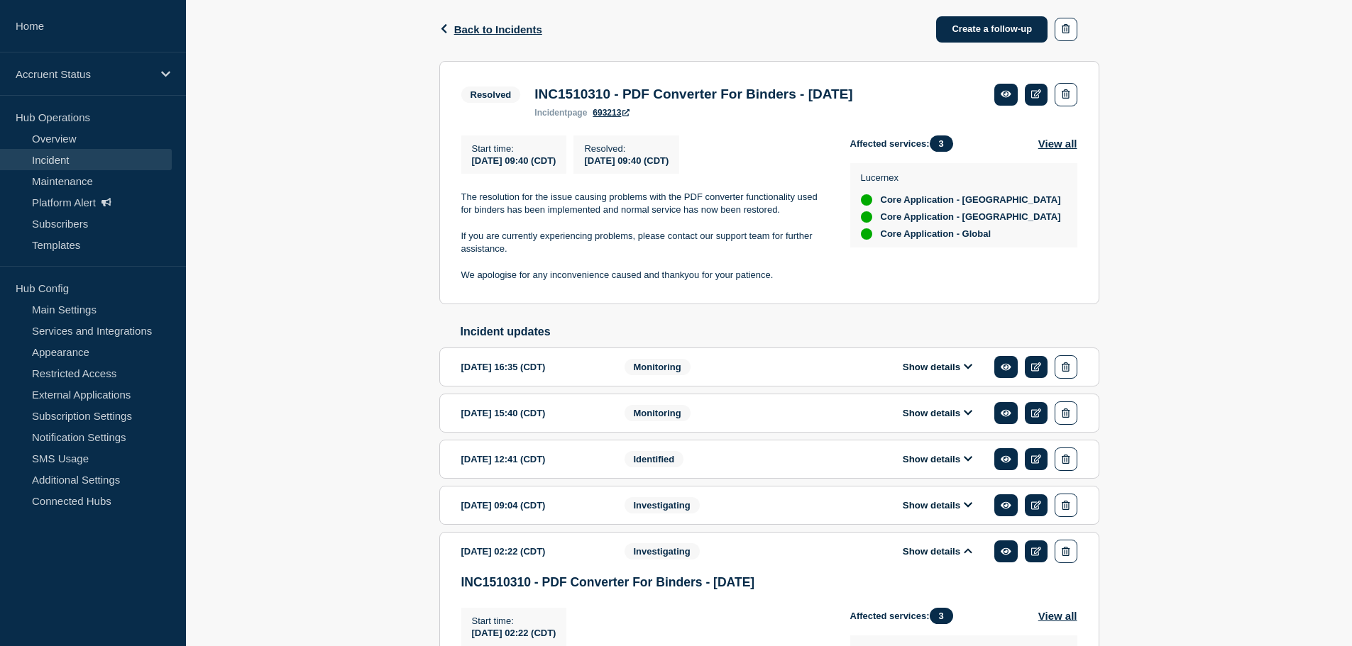
drag, startPoint x: 944, startPoint y: 505, endPoint x: 948, endPoint y: 490, distance: 16.0
click at [945, 505] on div "Show details" at bounding box center [947, 505] width 259 height 23
click at [932, 512] on button "Show details" at bounding box center [937, 505] width 78 height 12
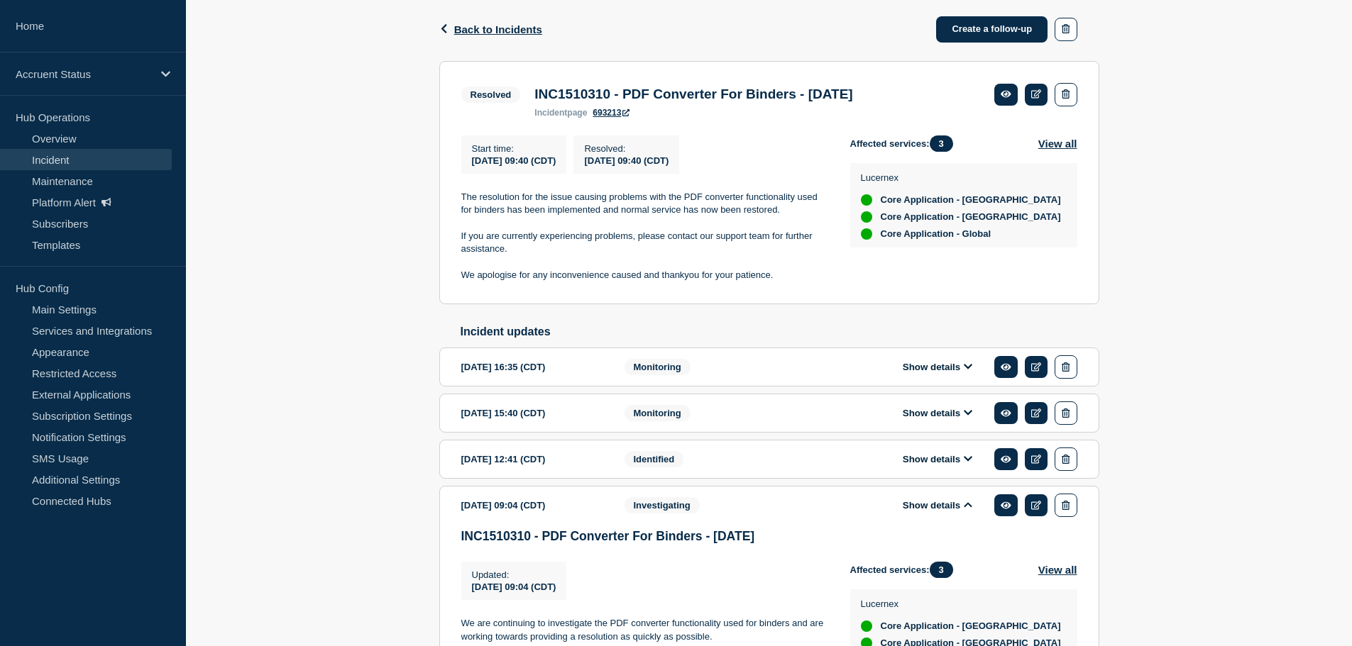
click at [941, 464] on button "Show details" at bounding box center [937, 459] width 78 height 12
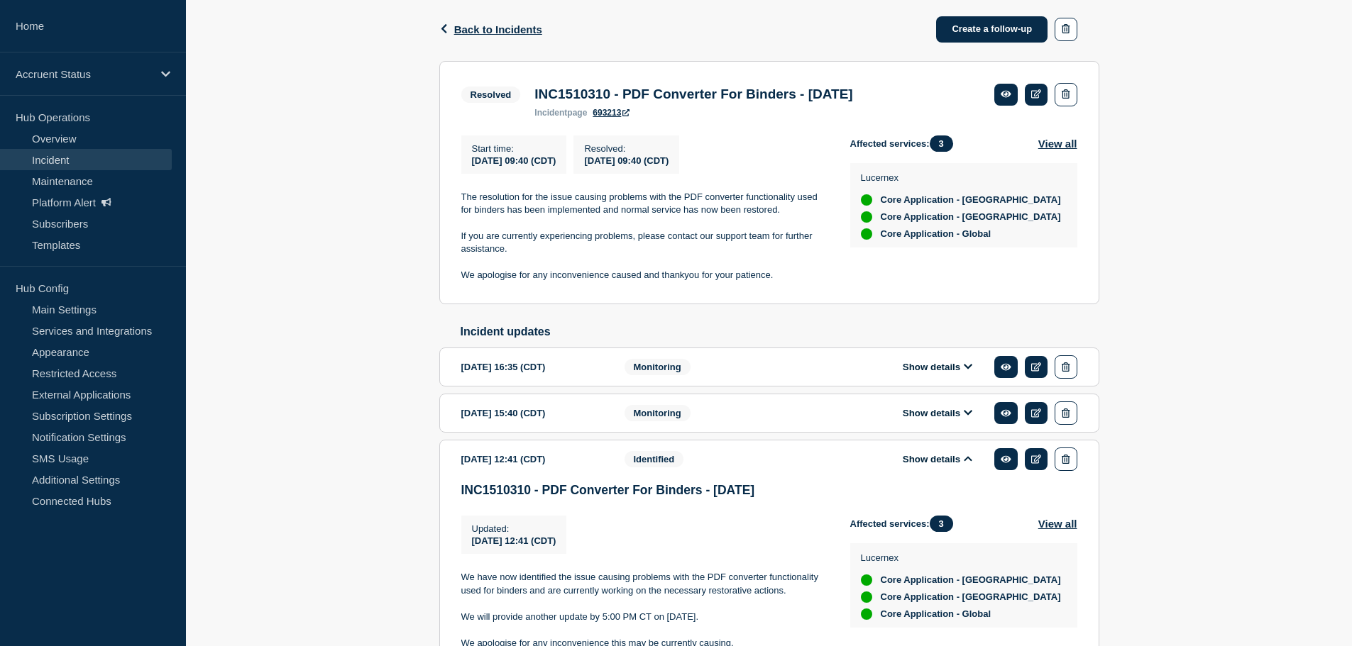
click at [940, 416] on button "Show details" at bounding box center [937, 413] width 78 height 12
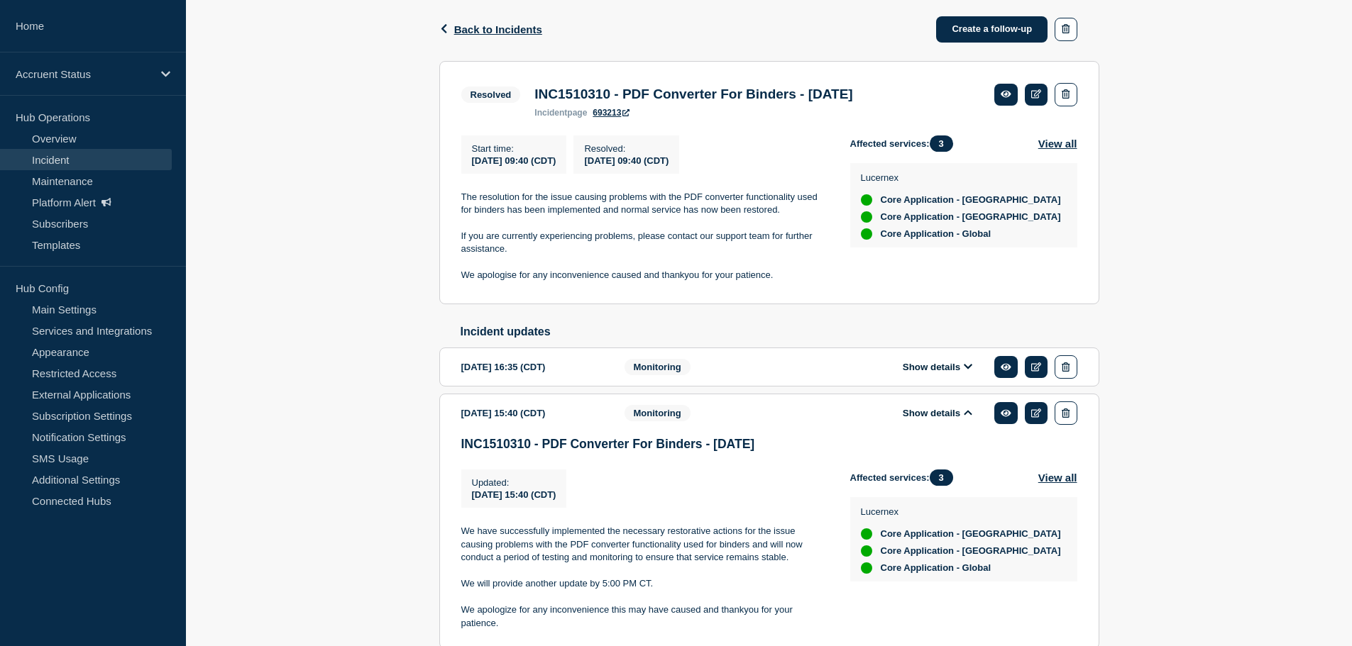
click at [940, 373] on button "Show details" at bounding box center [937, 367] width 78 height 12
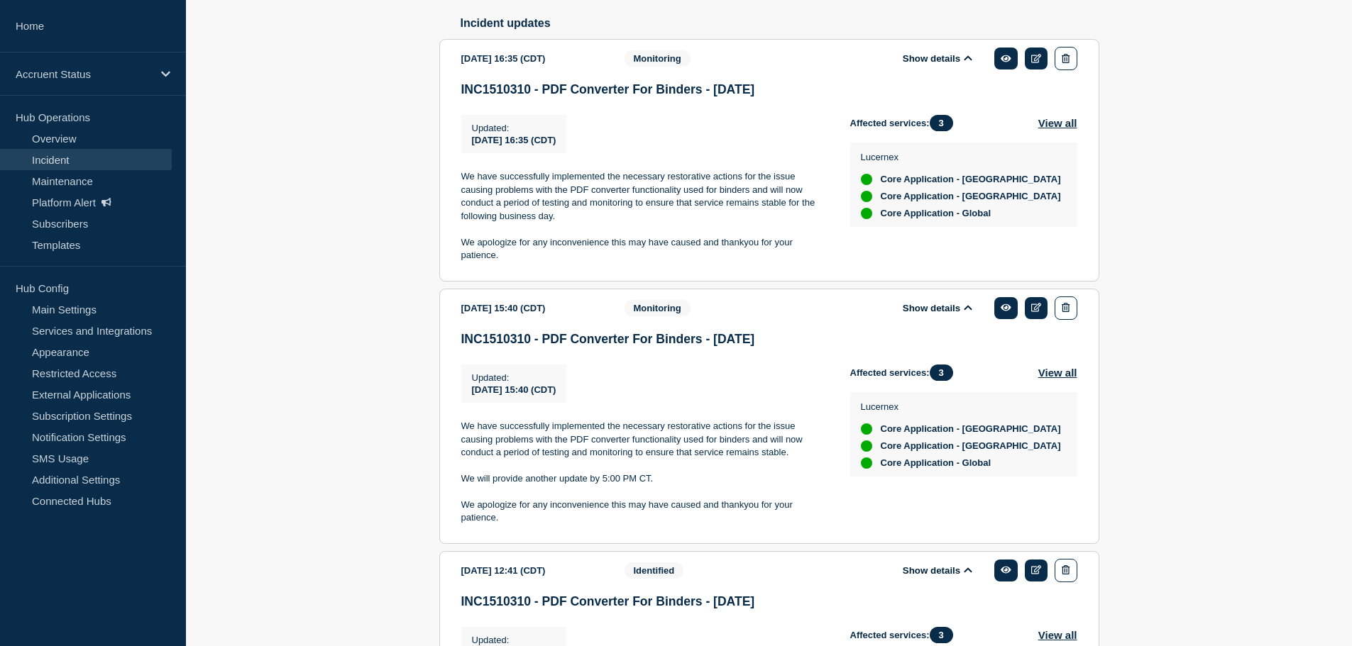
scroll to position [0, 0]
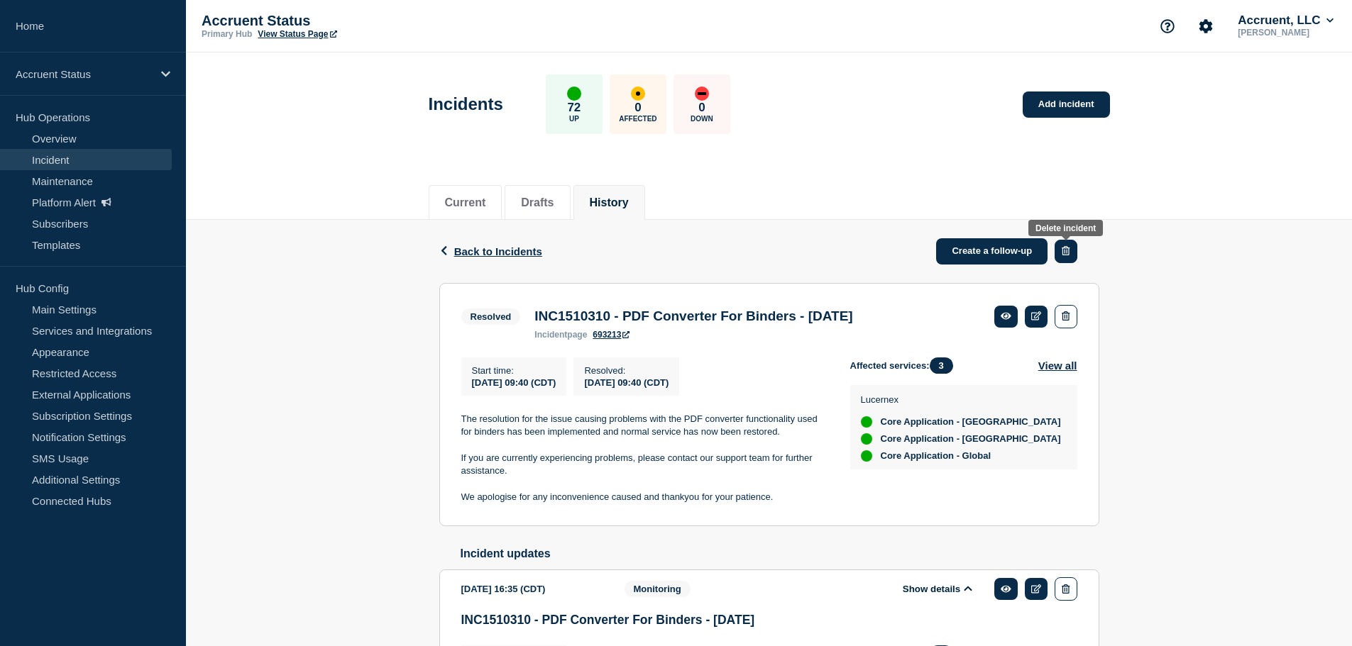
click at [1065, 249] on icon "button" at bounding box center [1065, 250] width 8 height 9
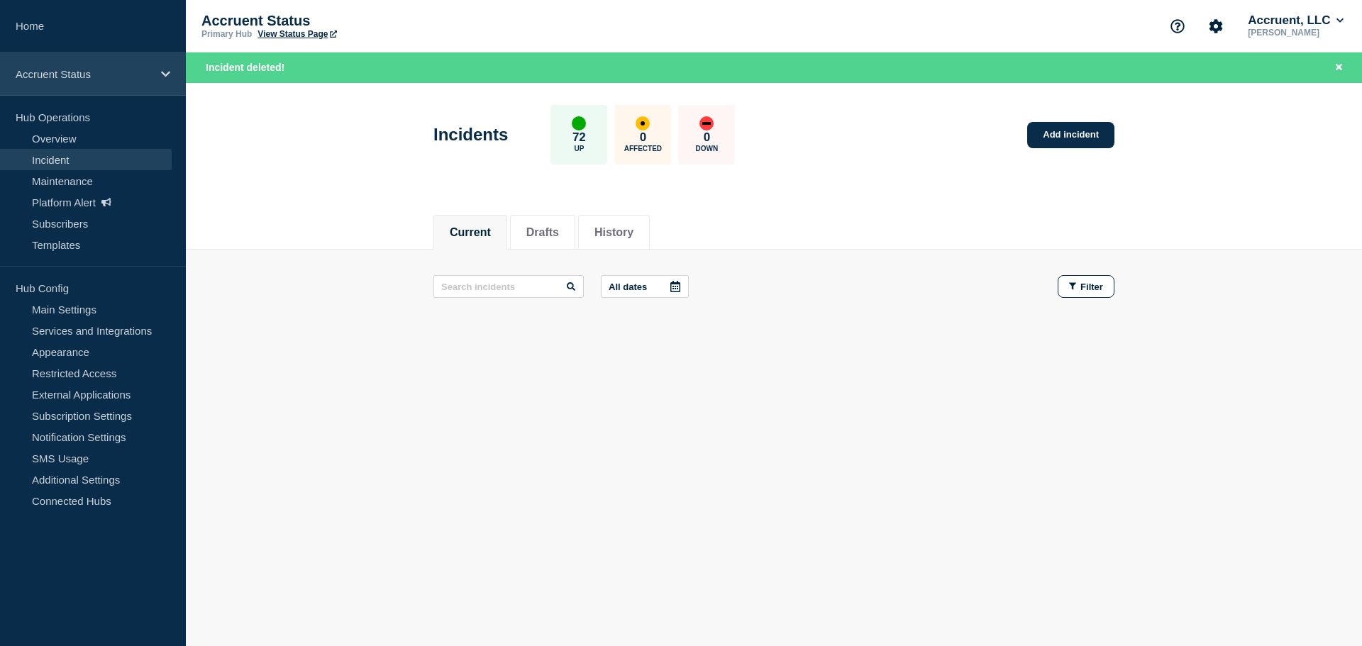
click at [121, 72] on p "Accruent Status" at bounding box center [84, 74] width 136 height 12
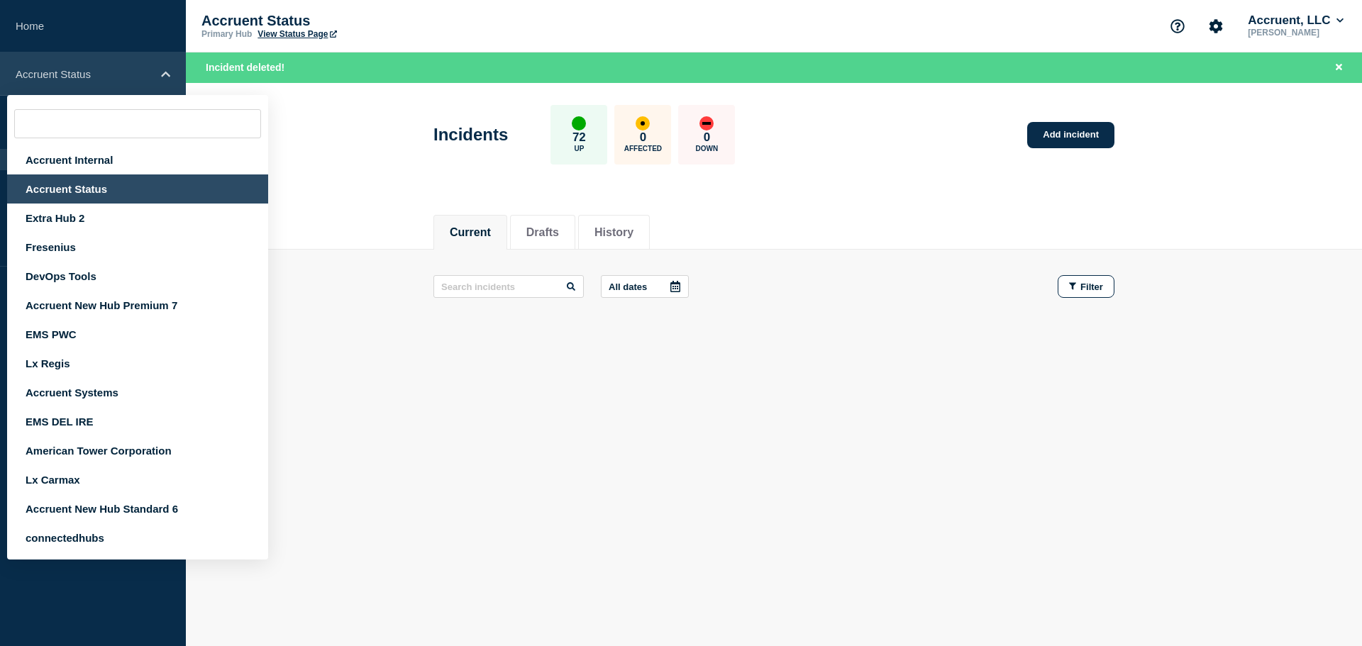
click at [162, 72] on icon at bounding box center [165, 74] width 9 height 11
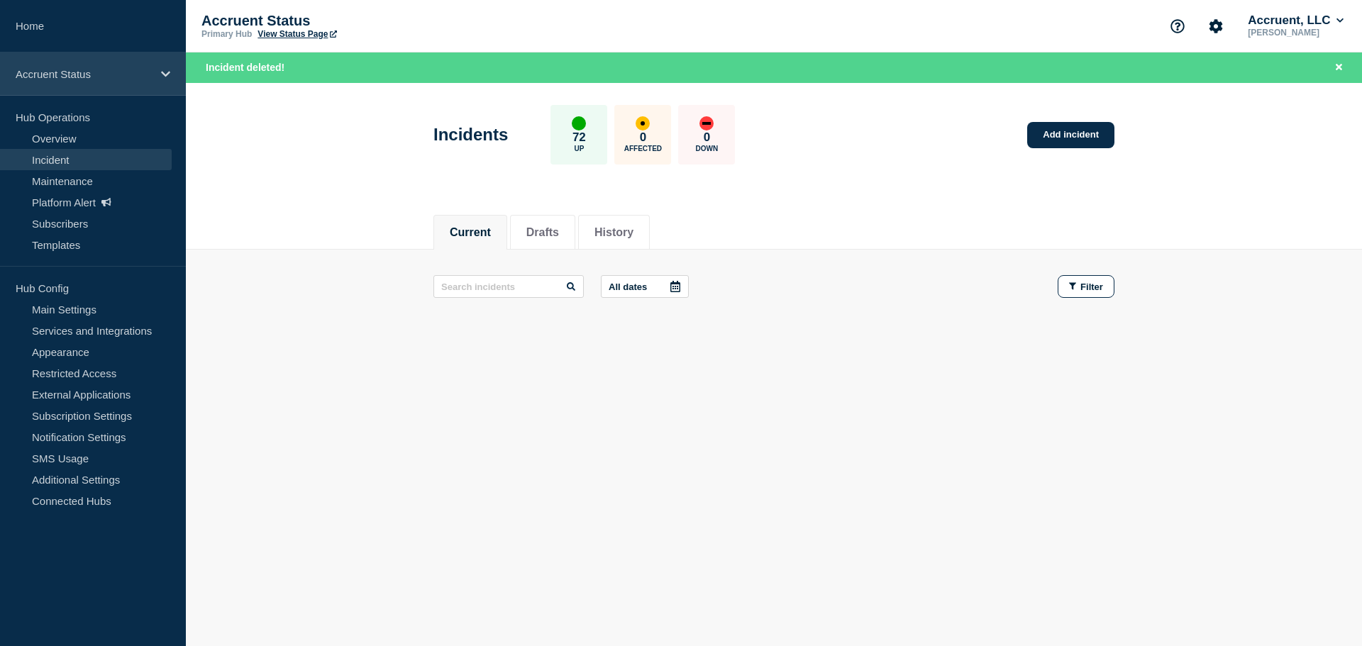
click at [148, 68] on p "Accruent Status" at bounding box center [84, 74] width 136 height 12
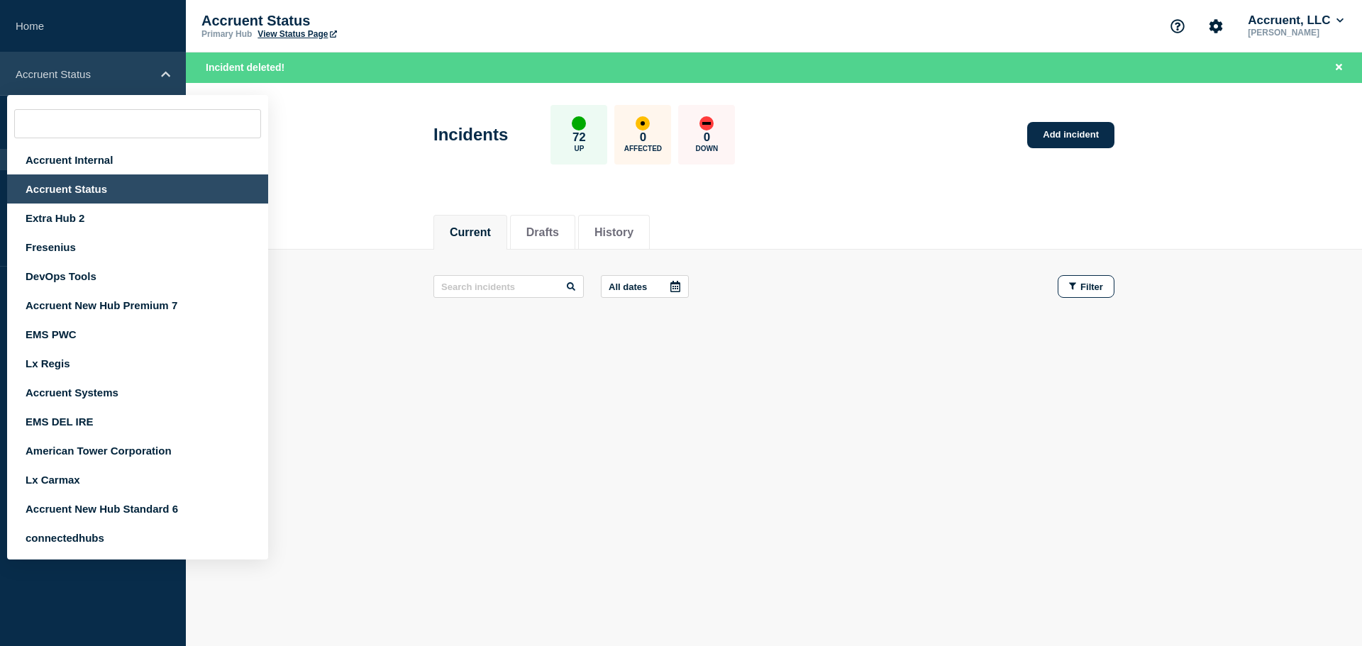
click at [108, 70] on p "Accruent Status" at bounding box center [84, 74] width 136 height 12
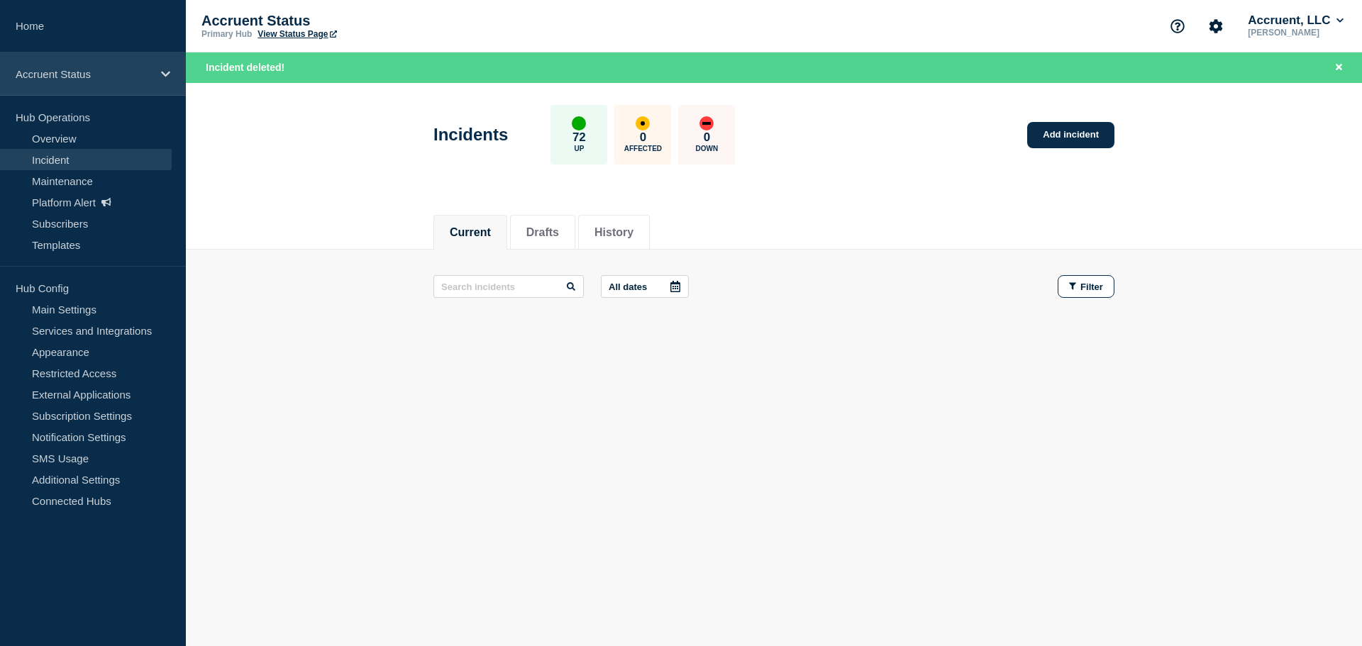
click at [94, 77] on p "Accruent Status" at bounding box center [84, 74] width 136 height 12
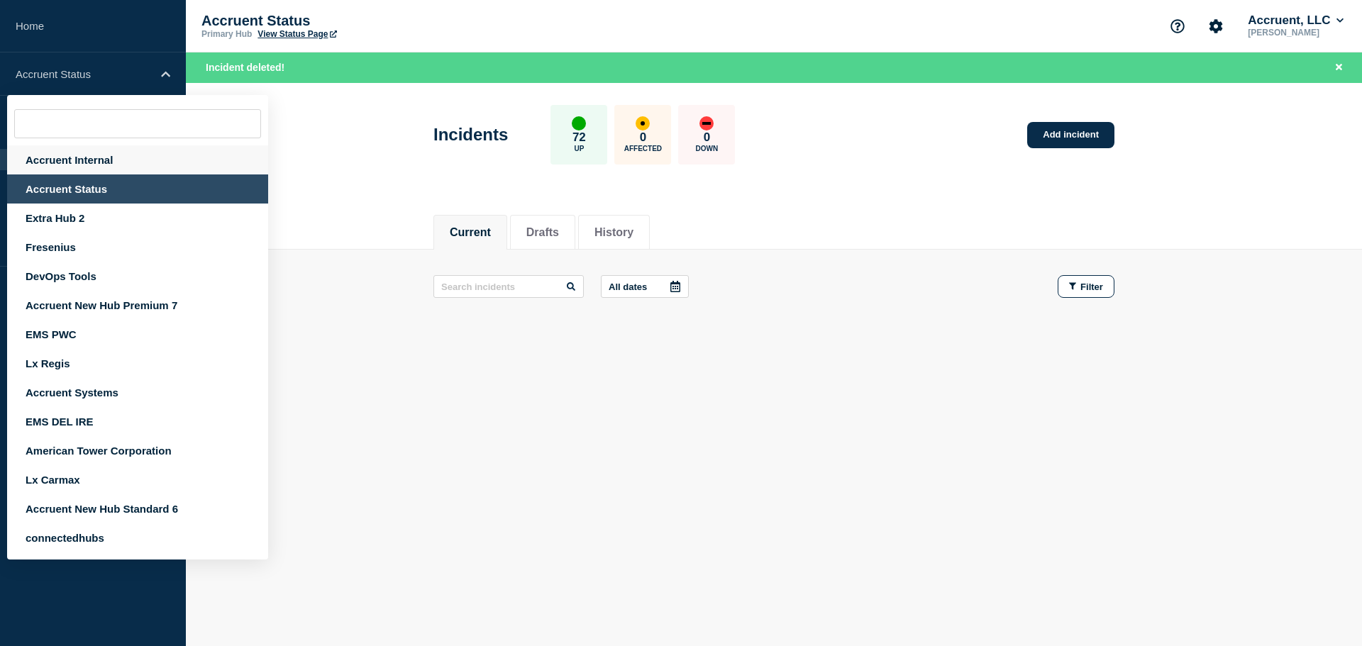
click at [89, 160] on div "Accruent Internal" at bounding box center [137, 159] width 261 height 29
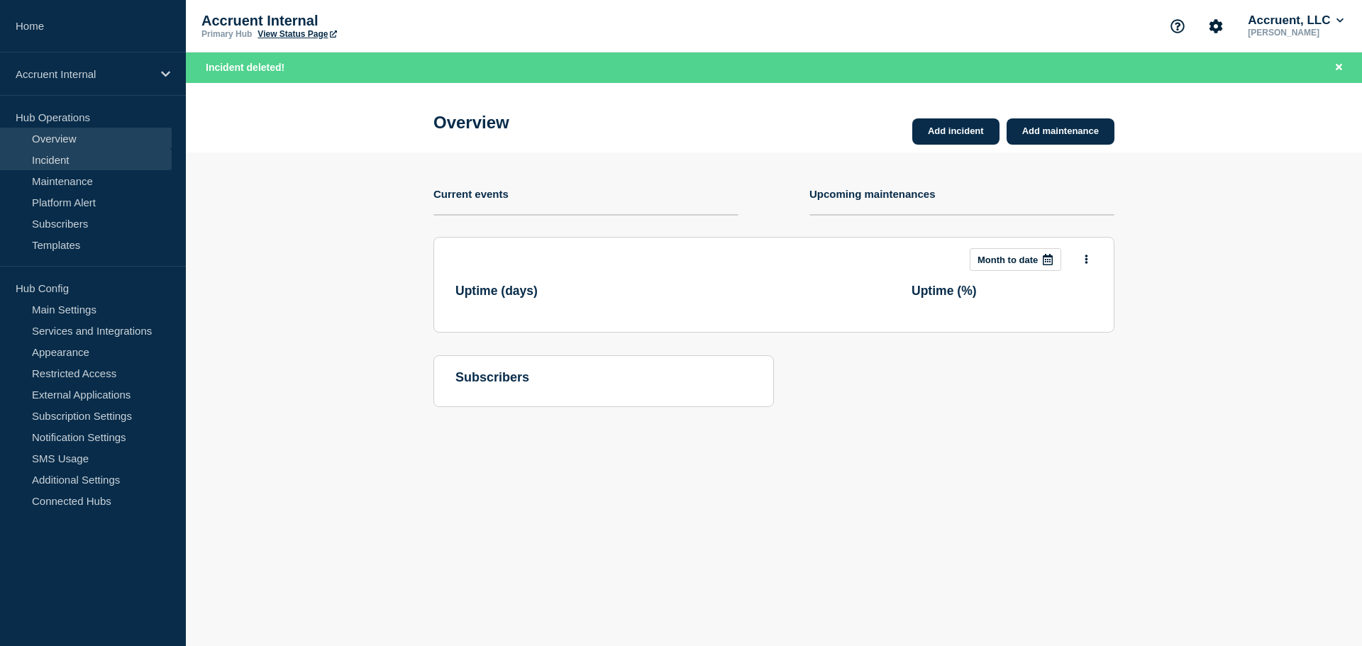
click at [64, 155] on link "Incident" at bounding box center [86, 159] width 172 height 21
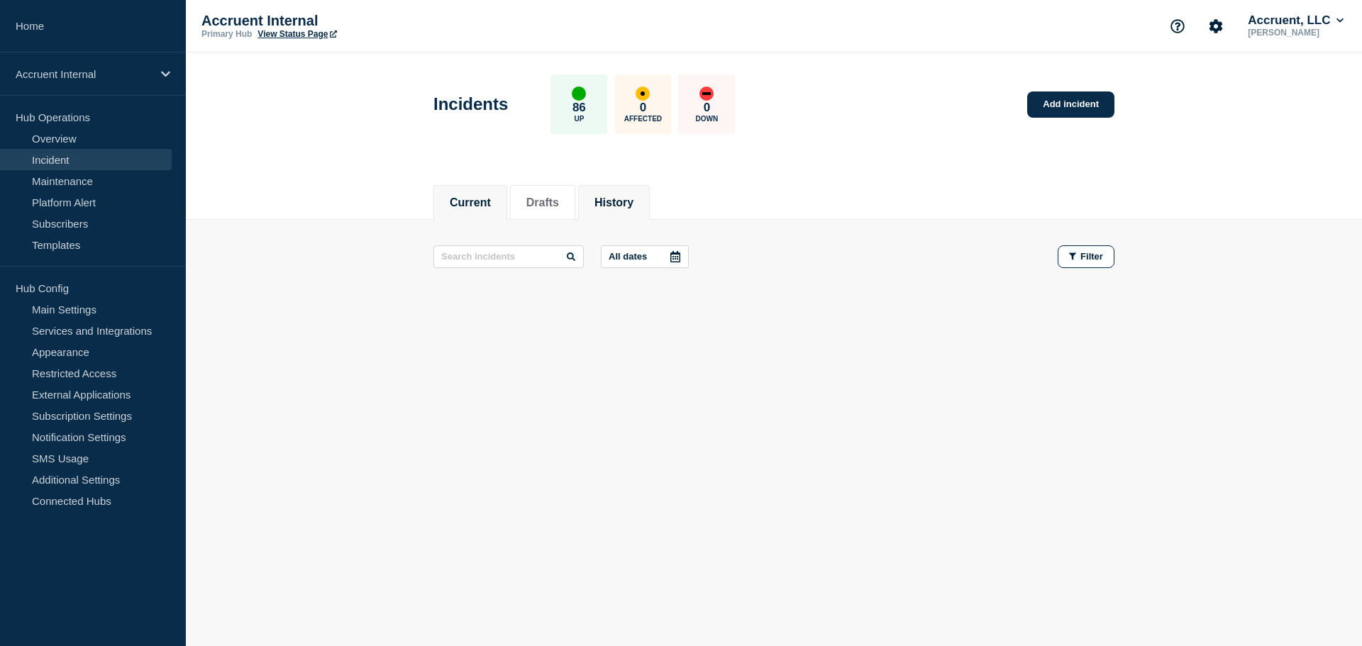
click at [622, 202] on button "History" at bounding box center [614, 203] width 39 height 13
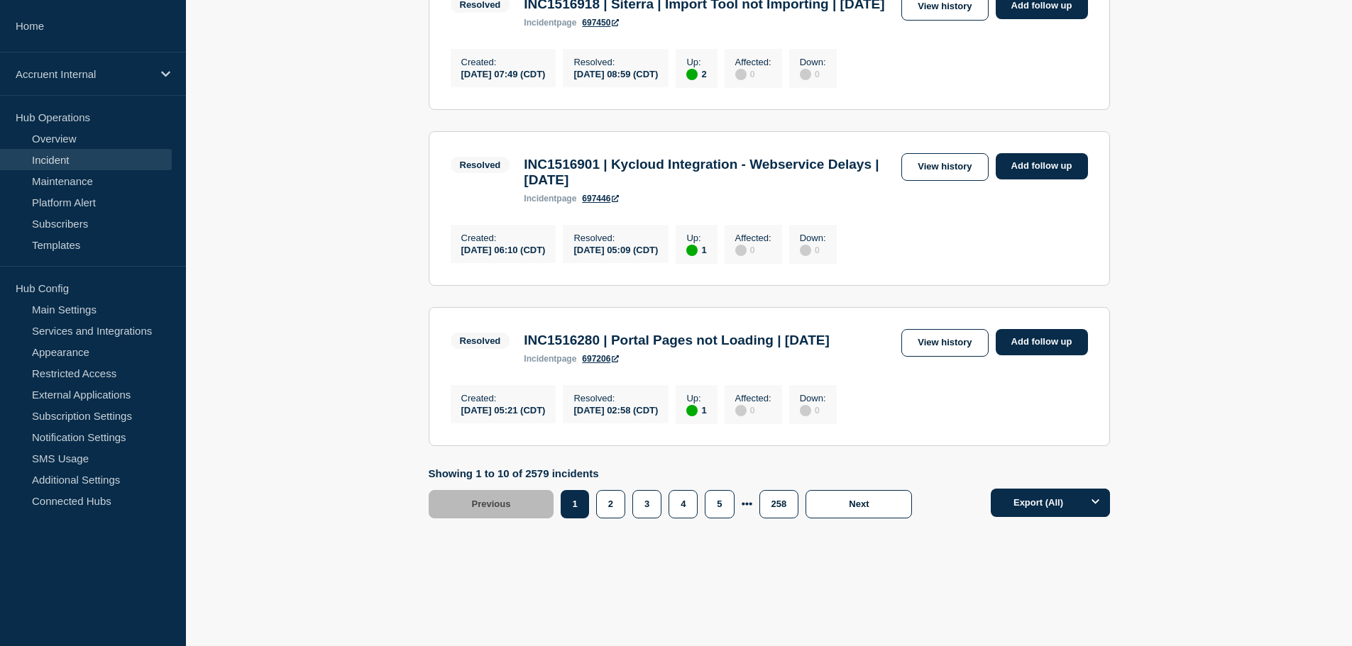
scroll to position [1633, 0]
click at [614, 510] on button "2" at bounding box center [610, 504] width 29 height 28
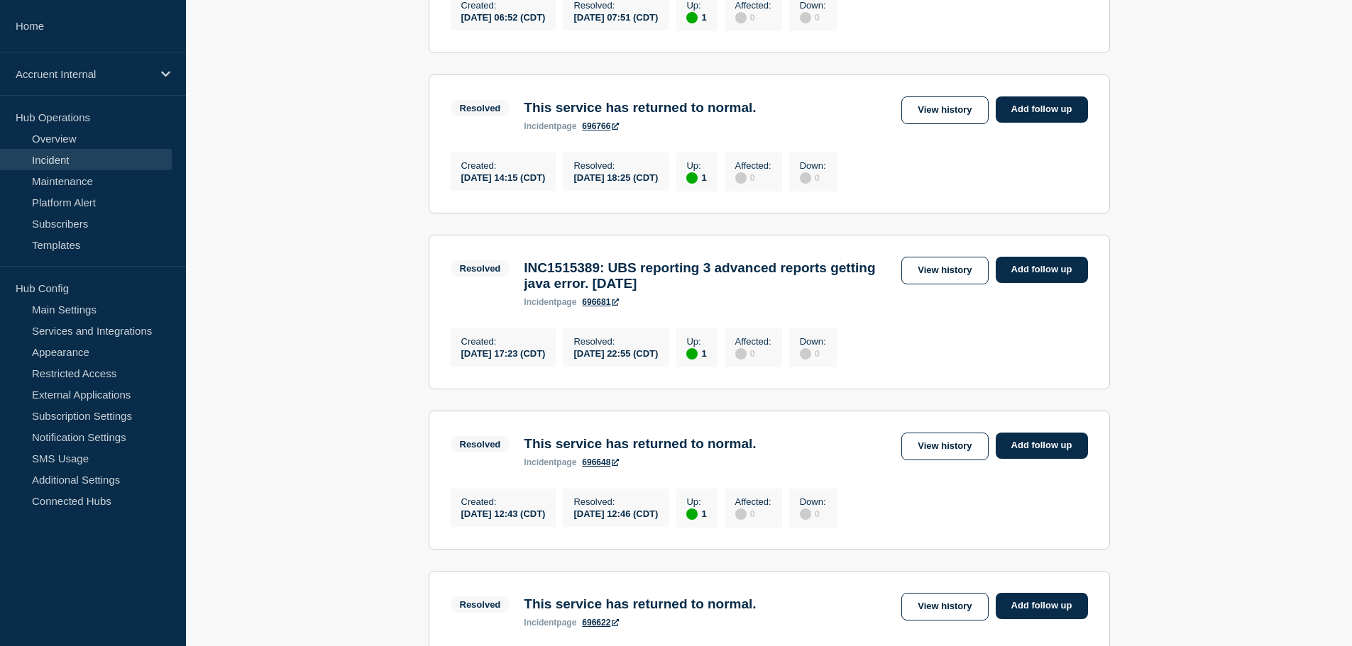
scroll to position [1504, 0]
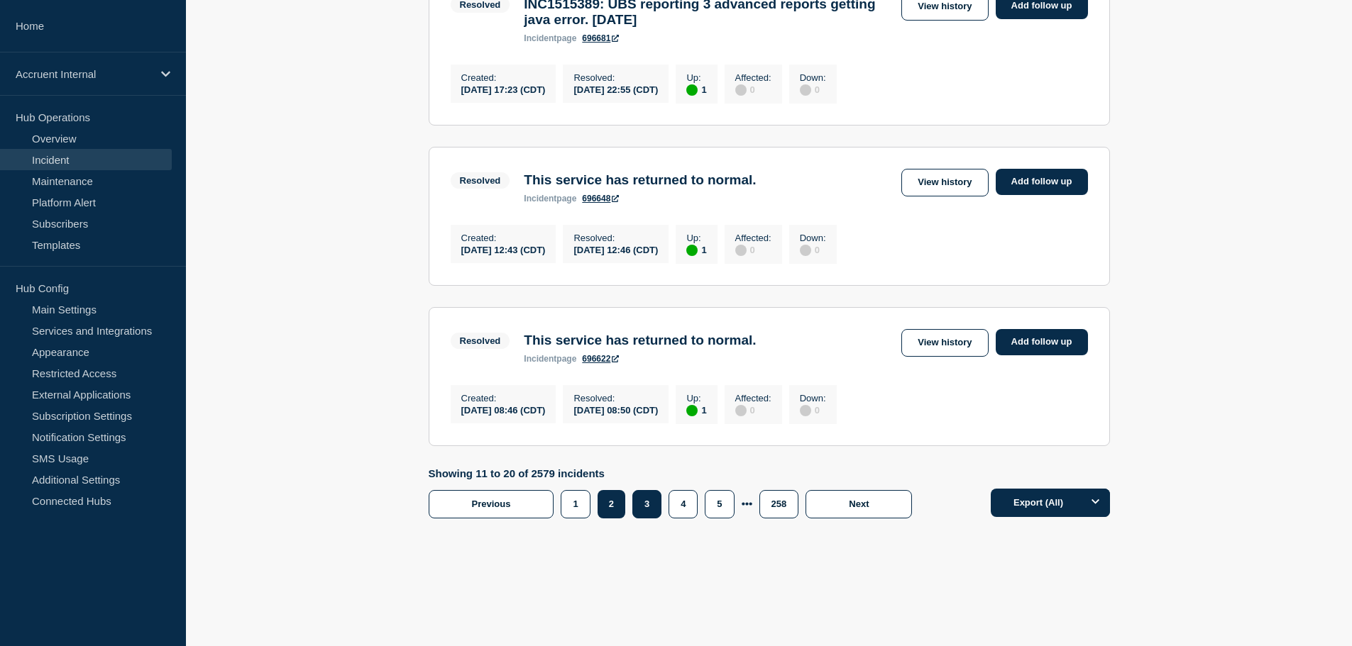
click at [643, 519] on button "3" at bounding box center [646, 504] width 29 height 28
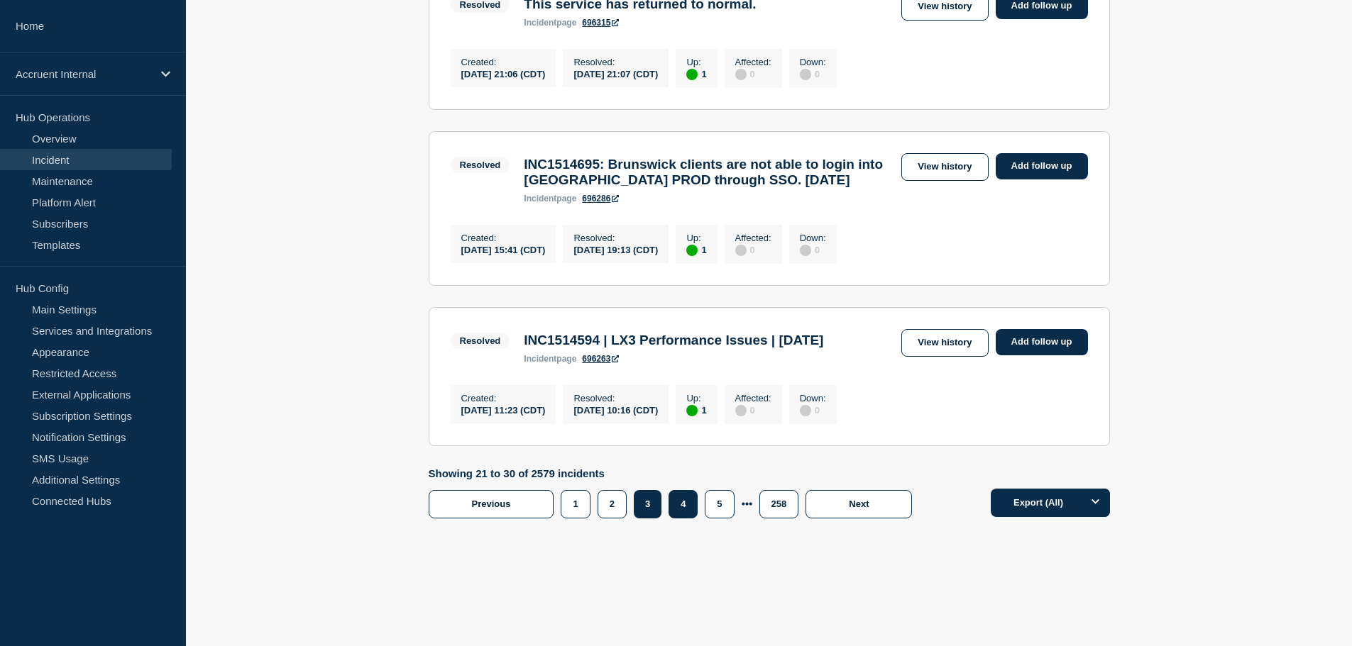
click at [692, 519] on button "4" at bounding box center [682, 504] width 29 height 28
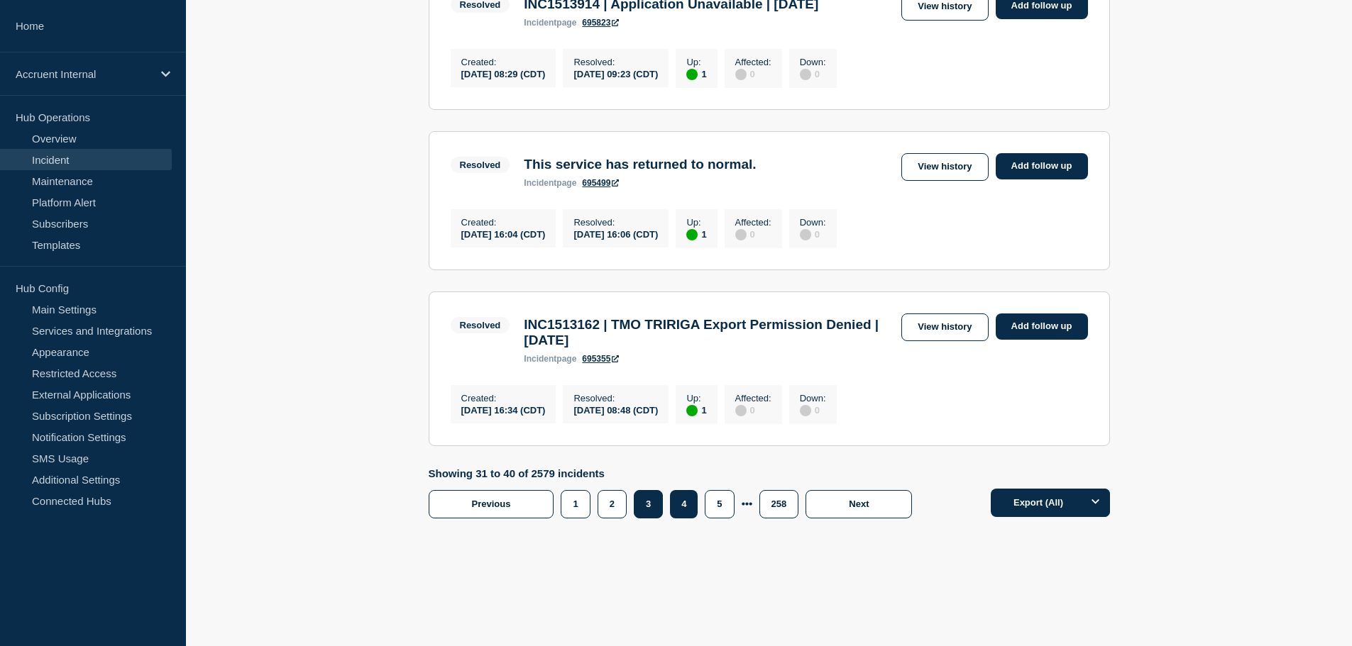
click at [651, 519] on button "3" at bounding box center [648, 504] width 29 height 28
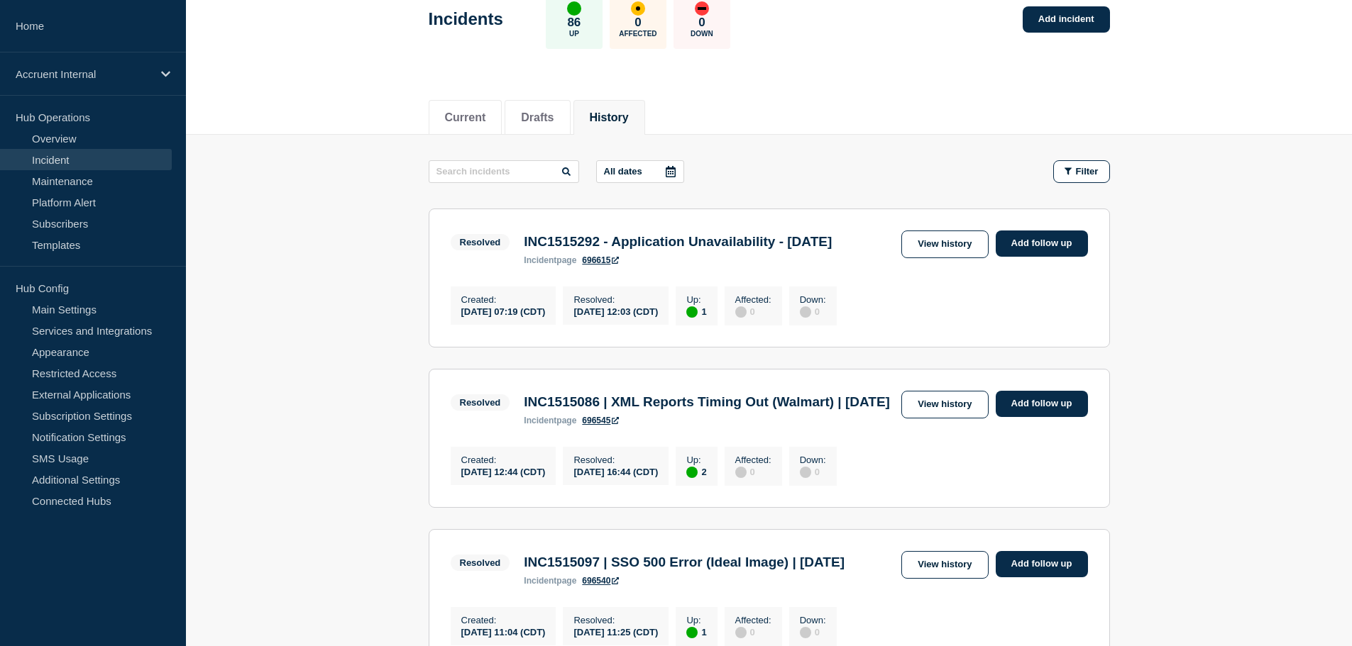
scroll to position [14, 0]
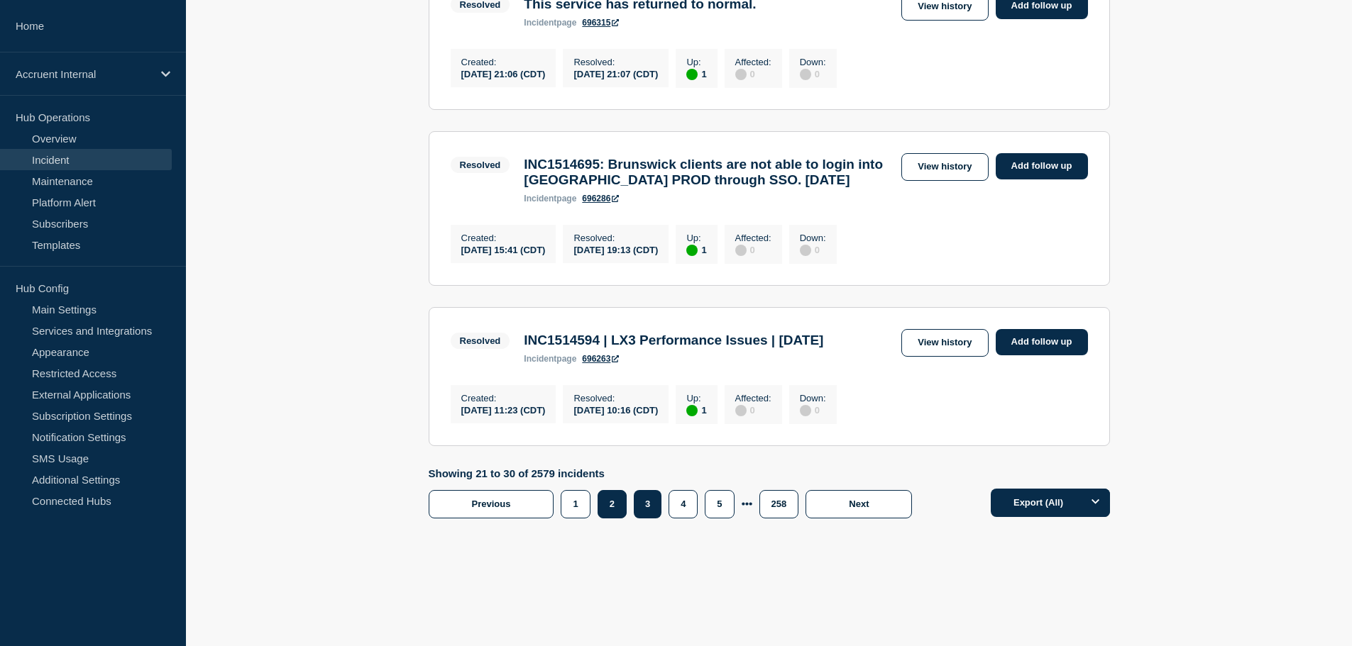
click at [611, 517] on button "2" at bounding box center [611, 504] width 29 height 28
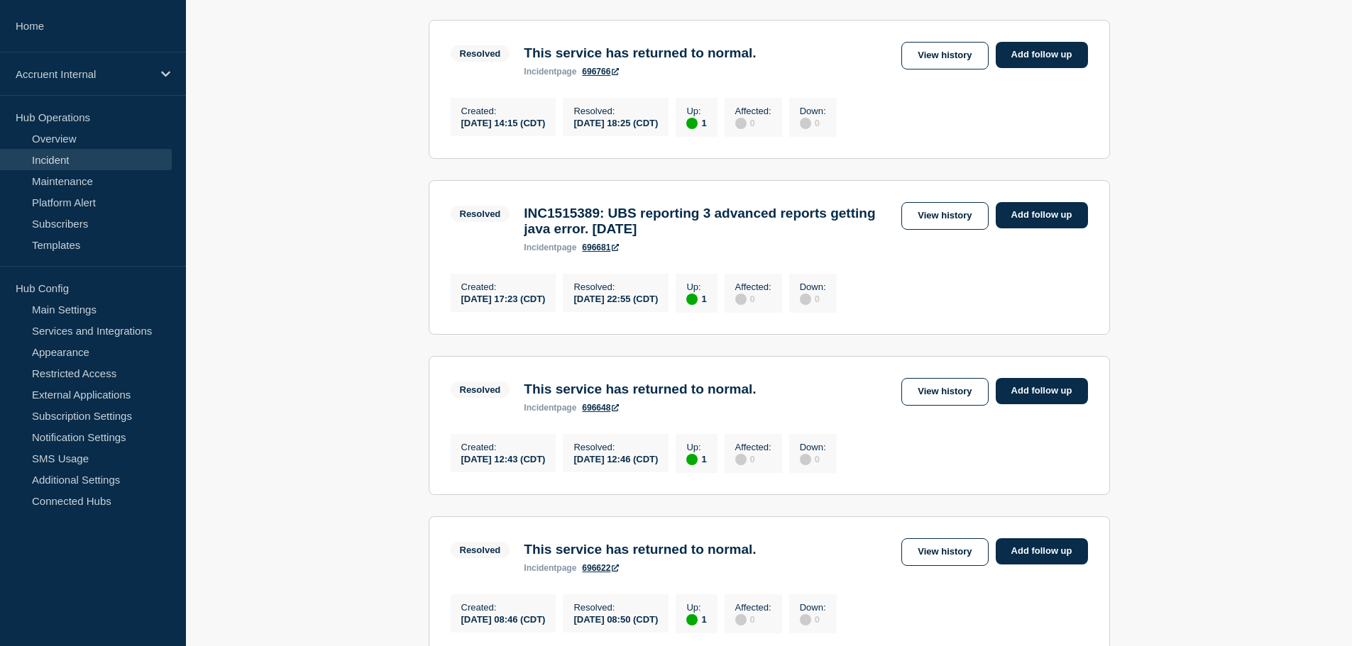
scroll to position [1149, 0]
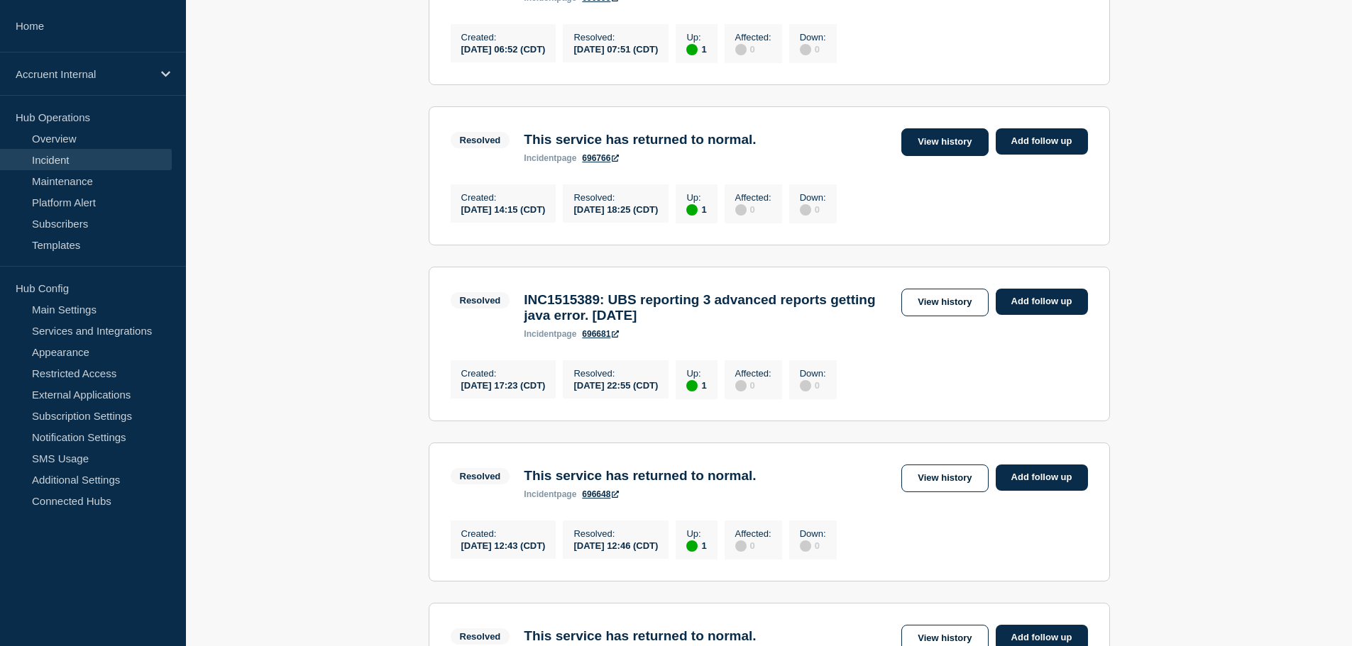
click at [940, 156] on link "View history" at bounding box center [944, 142] width 87 height 28
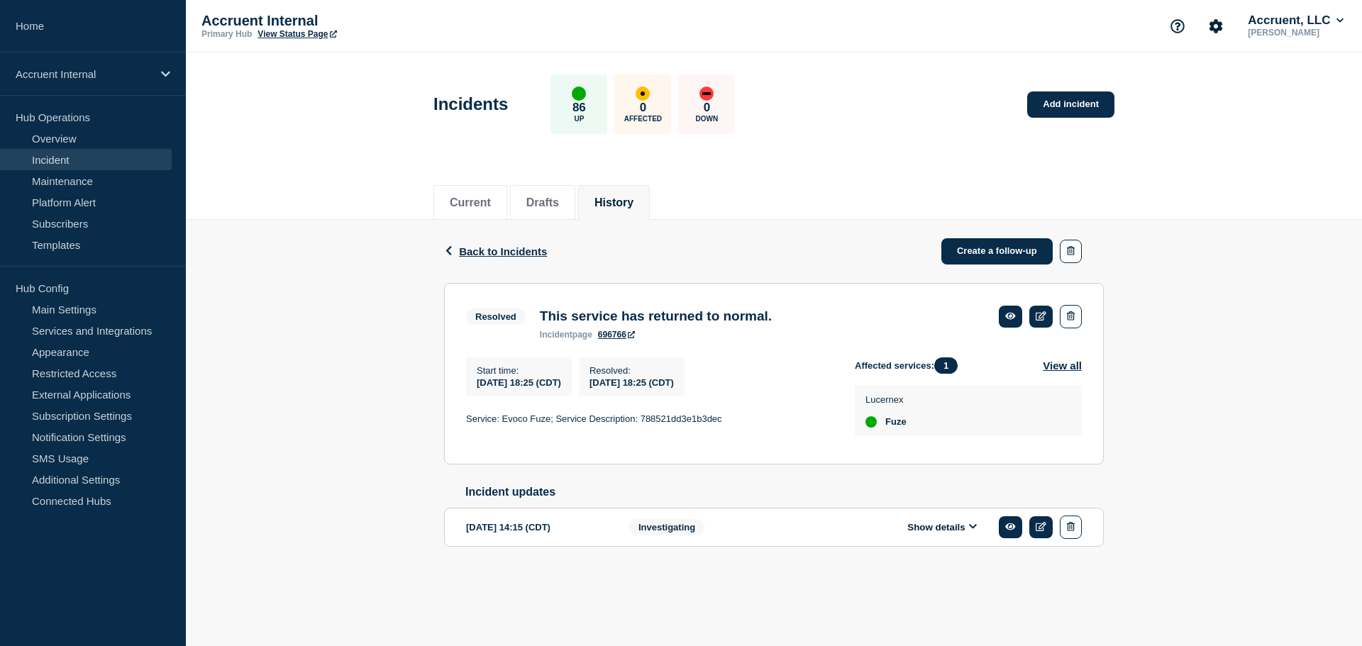
click at [938, 534] on button "Show details" at bounding box center [942, 527] width 78 height 12
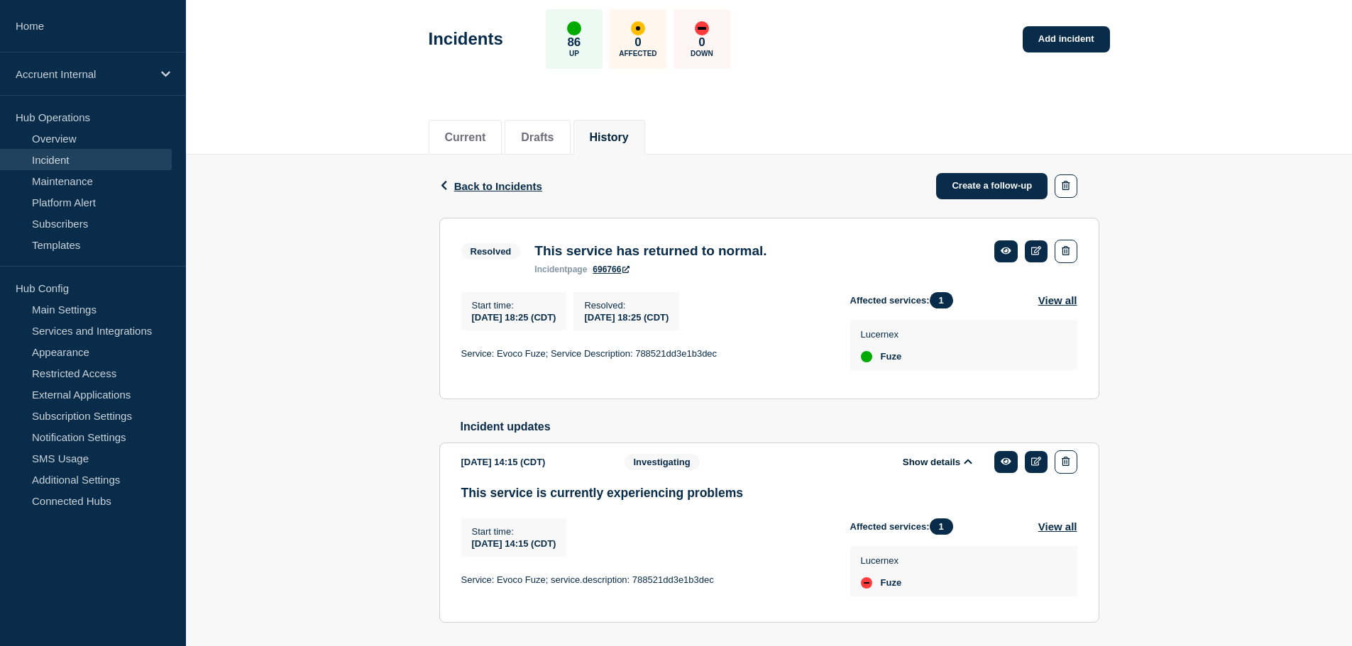
scroll to position [118, 0]
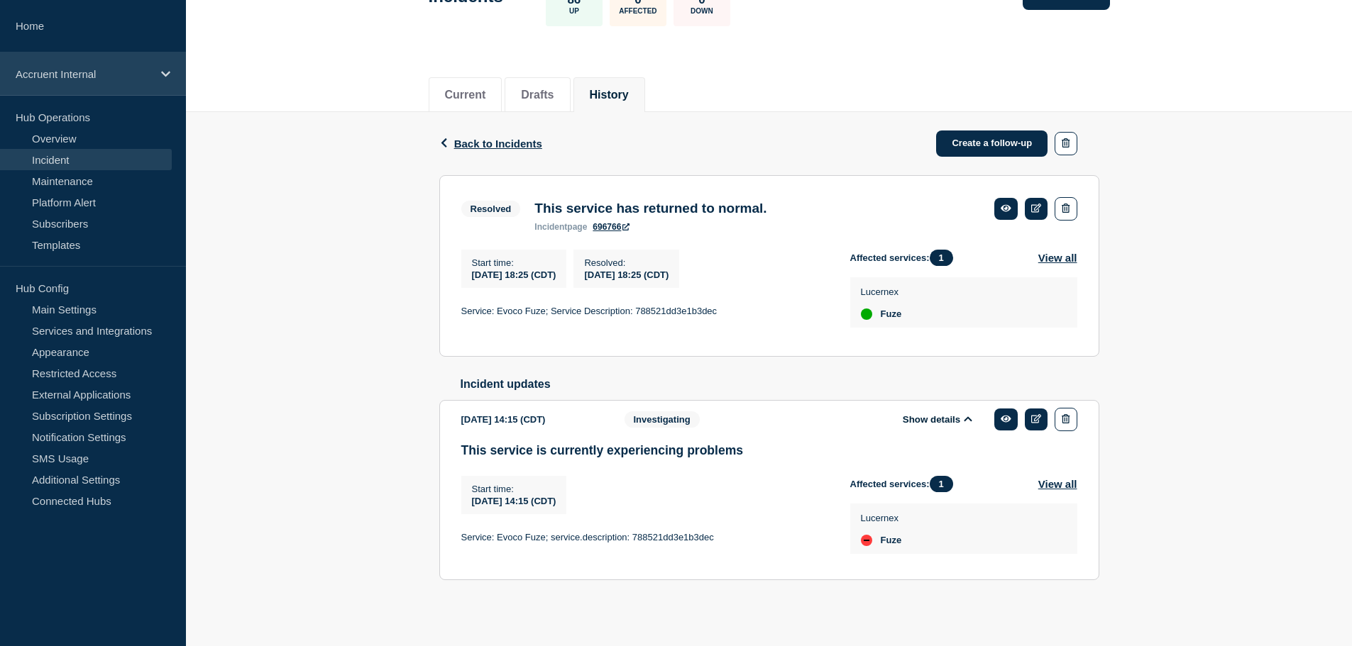
click at [152, 85] on div "Accruent Internal" at bounding box center [93, 74] width 186 height 43
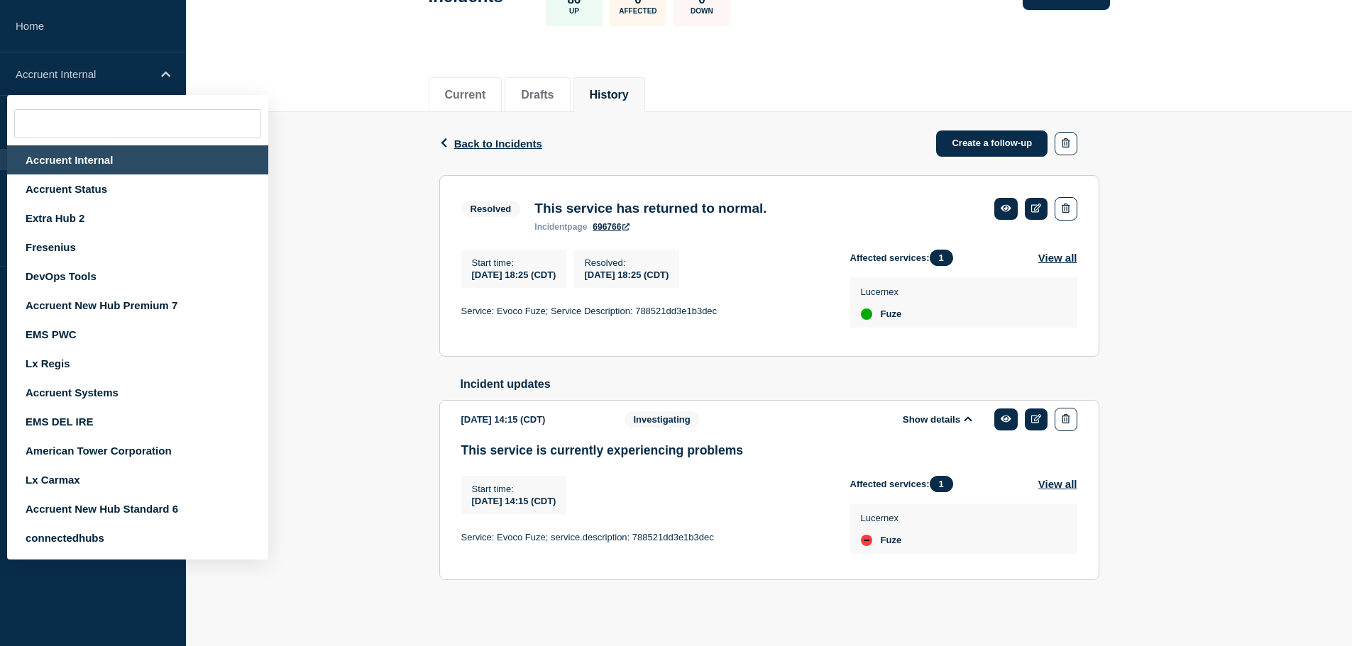
click at [96, 163] on div "Accruent Internal" at bounding box center [137, 159] width 261 height 29
click at [390, 153] on div "Back Back to Incidents Create a follow-up Resolved This service has returned to…" at bounding box center [769, 369] width 1166 height 514
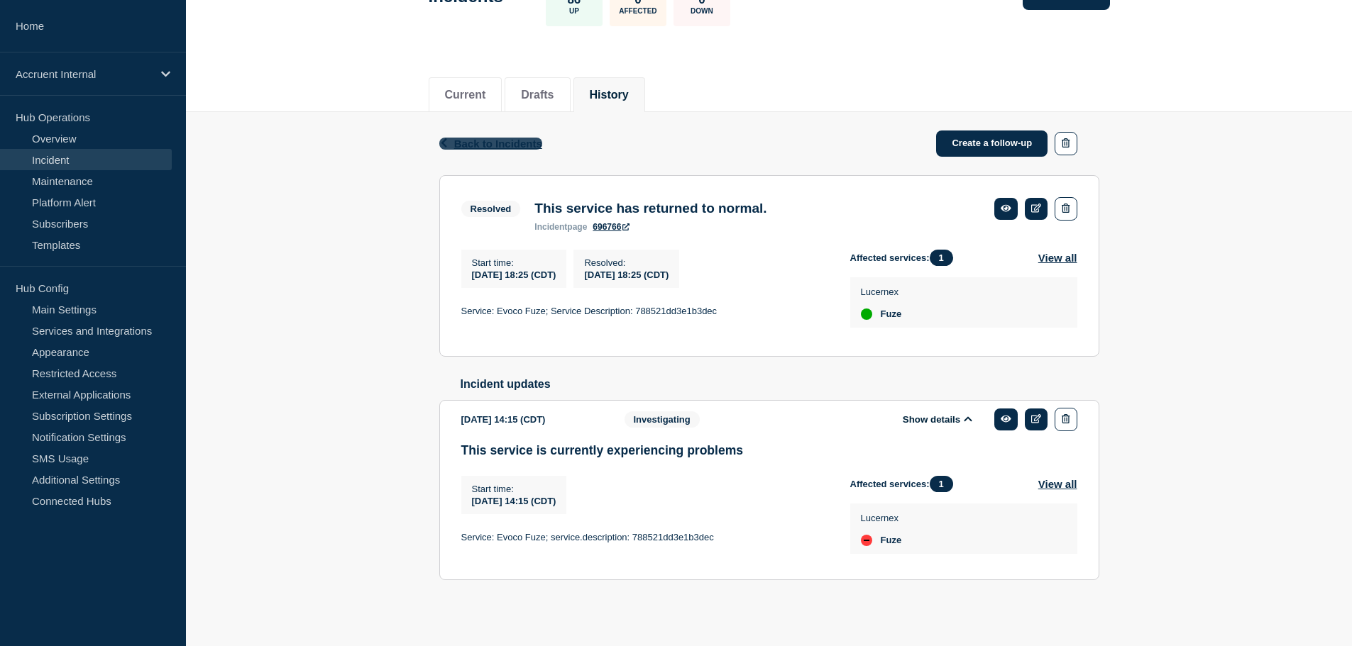
click at [471, 138] on span "Back to Incidents" at bounding box center [498, 144] width 88 height 12
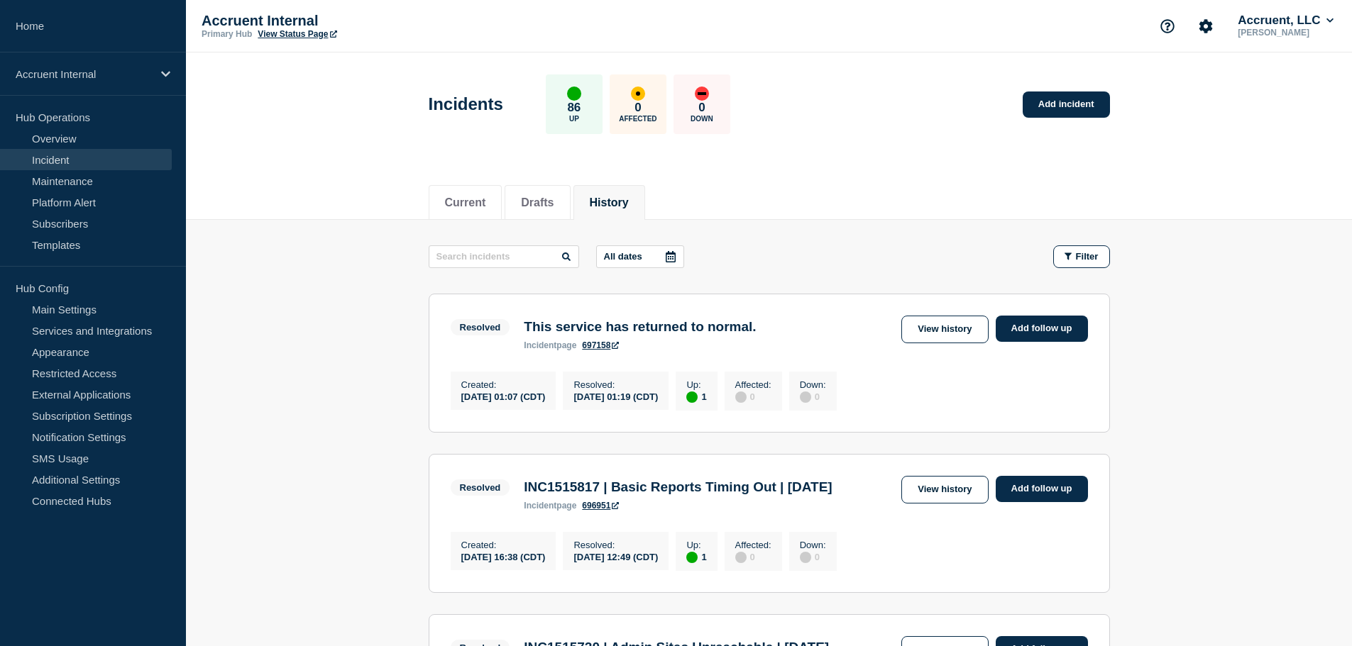
click at [680, 254] on div at bounding box center [671, 256] width 26 height 21
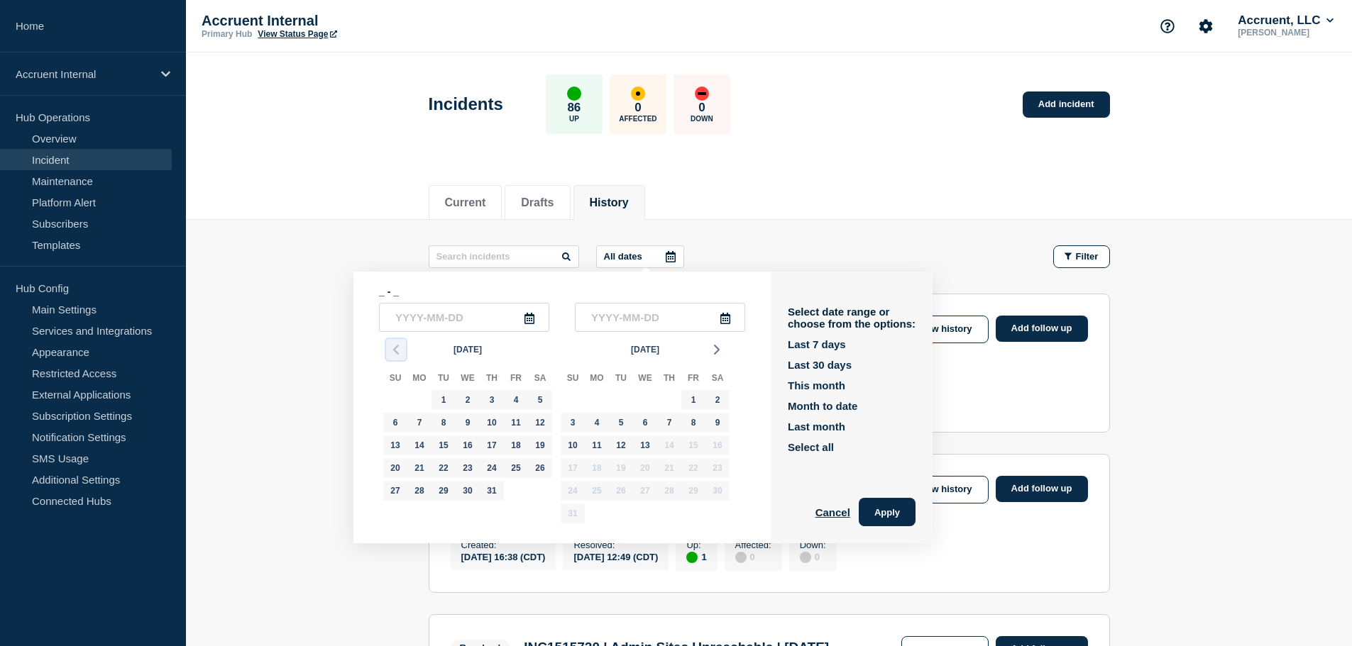
click at [391, 350] on icon "button" at bounding box center [395, 349] width 17 height 17
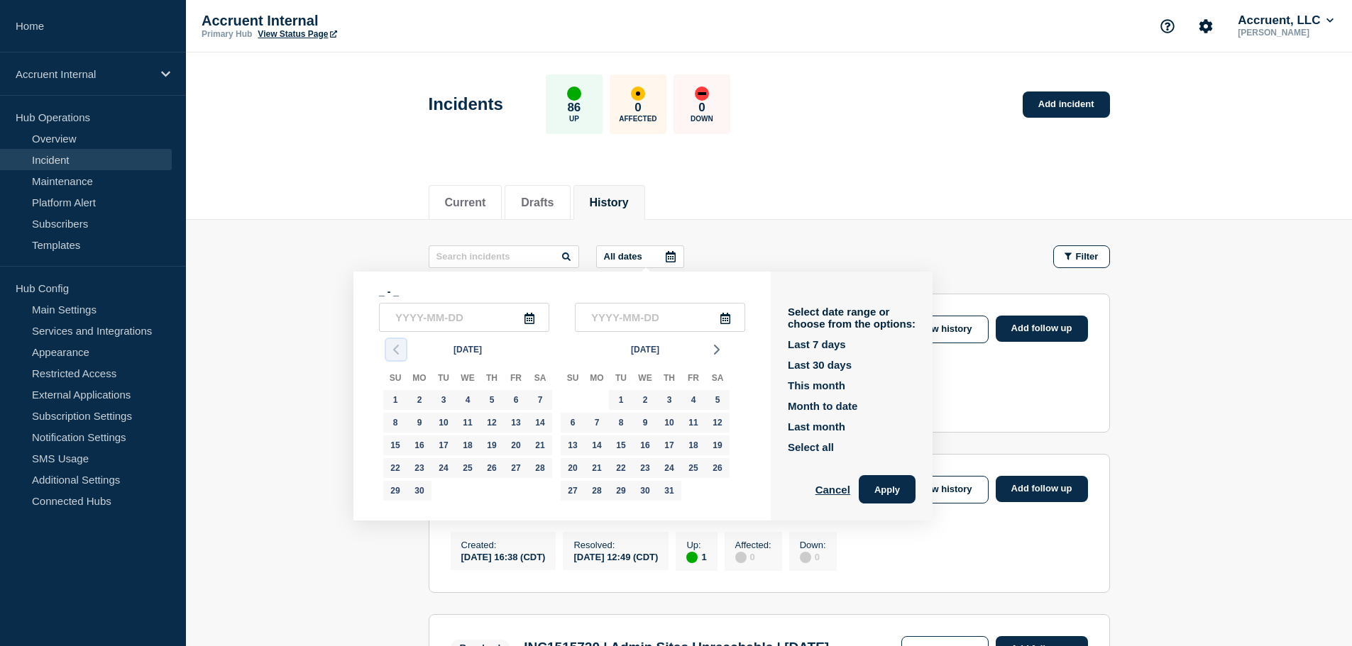
click at [391, 350] on icon "button" at bounding box center [395, 349] width 17 height 17
click at [595, 490] on div "26" at bounding box center [597, 491] width 20 height 20
type input "[DATE]"
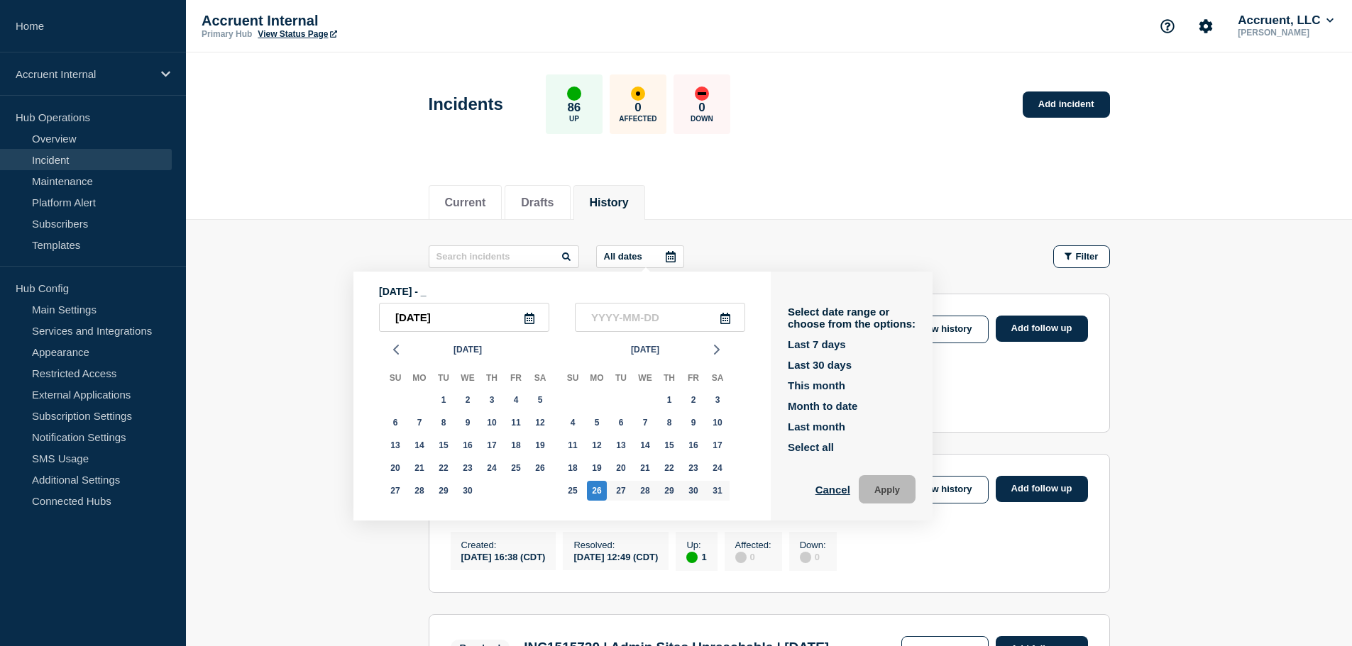
click at [730, 316] on icon at bounding box center [725, 318] width 10 height 11
click at [653, 490] on div "28" at bounding box center [645, 491] width 20 height 20
type input "[DATE]"
click at [890, 487] on button "Apply" at bounding box center [886, 489] width 57 height 28
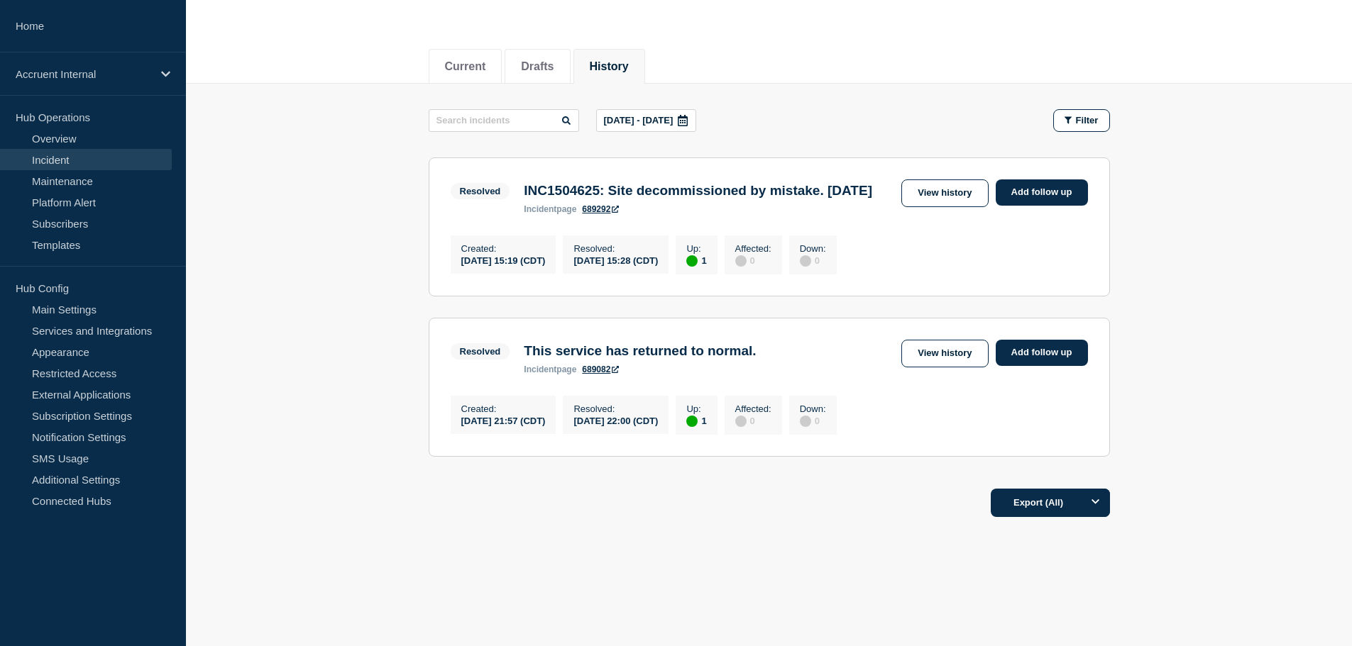
scroll to position [165, 0]
click at [934, 353] on link "View history" at bounding box center [944, 354] width 87 height 28
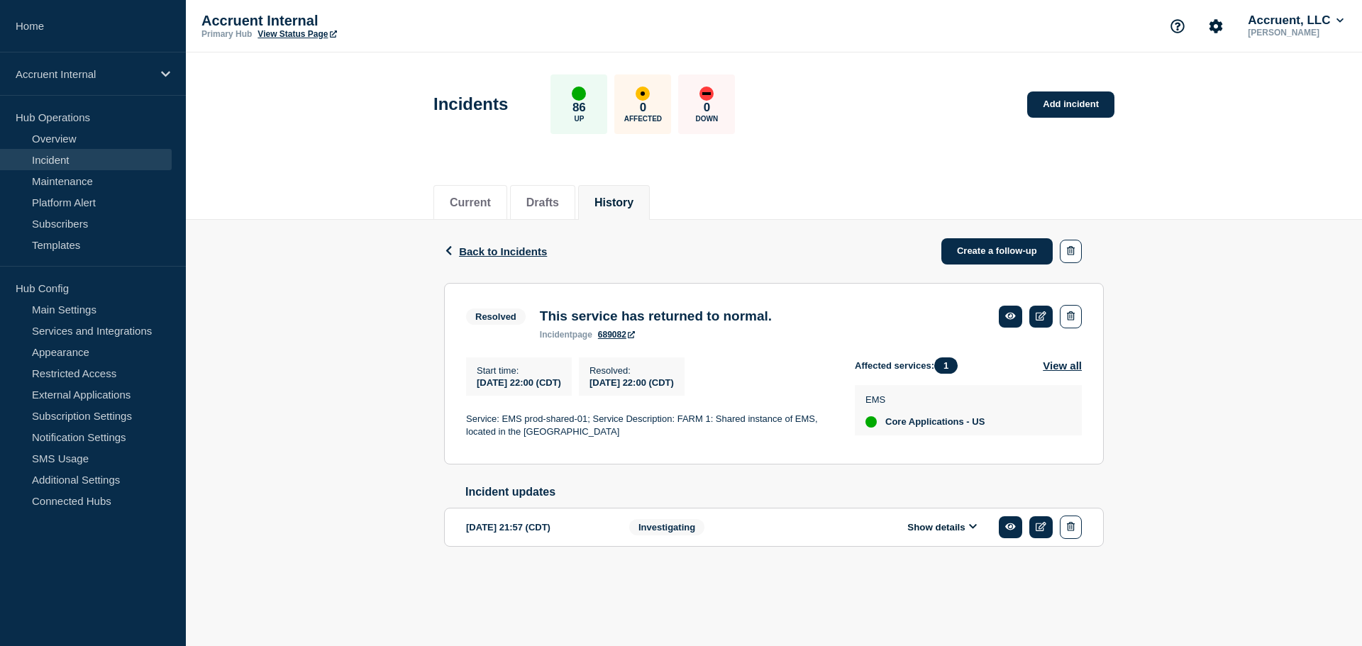
click at [958, 529] on div "Show details" at bounding box center [952, 527] width 259 height 23
drag, startPoint x: 958, startPoint y: 535, endPoint x: 971, endPoint y: 520, distance: 19.6
click at [958, 534] on button "Show details" at bounding box center [942, 527] width 78 height 12
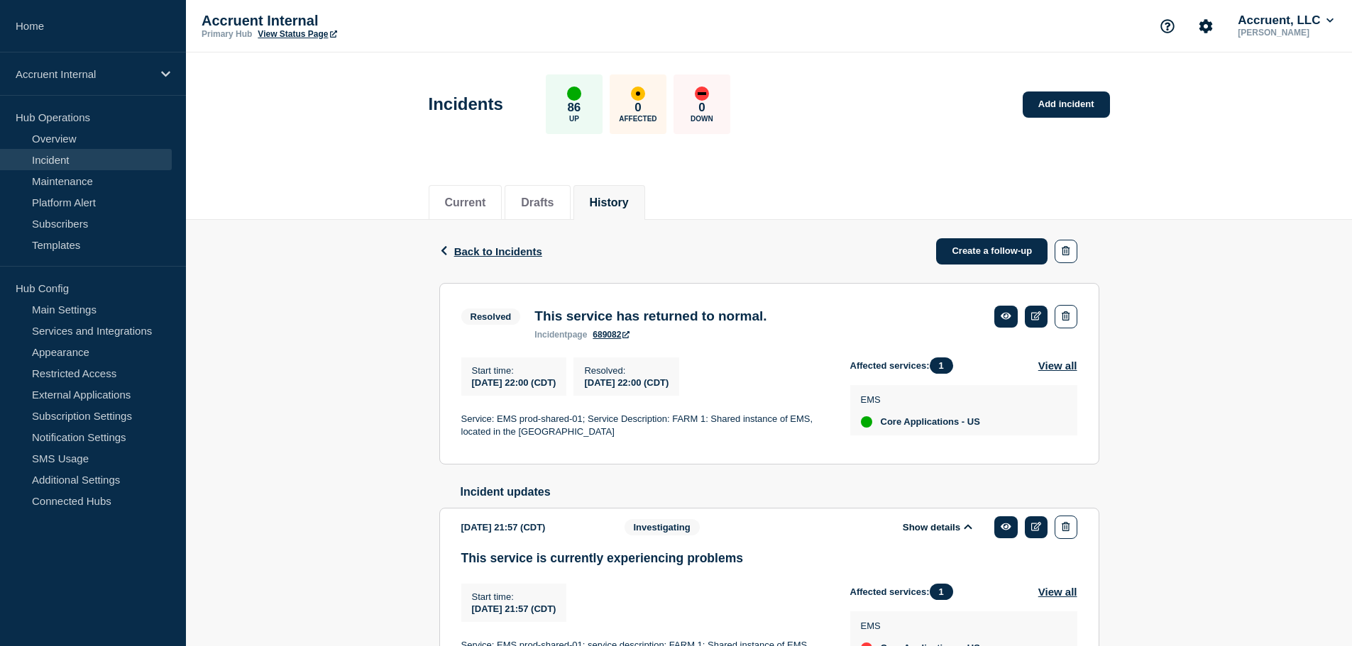
scroll to position [118, 0]
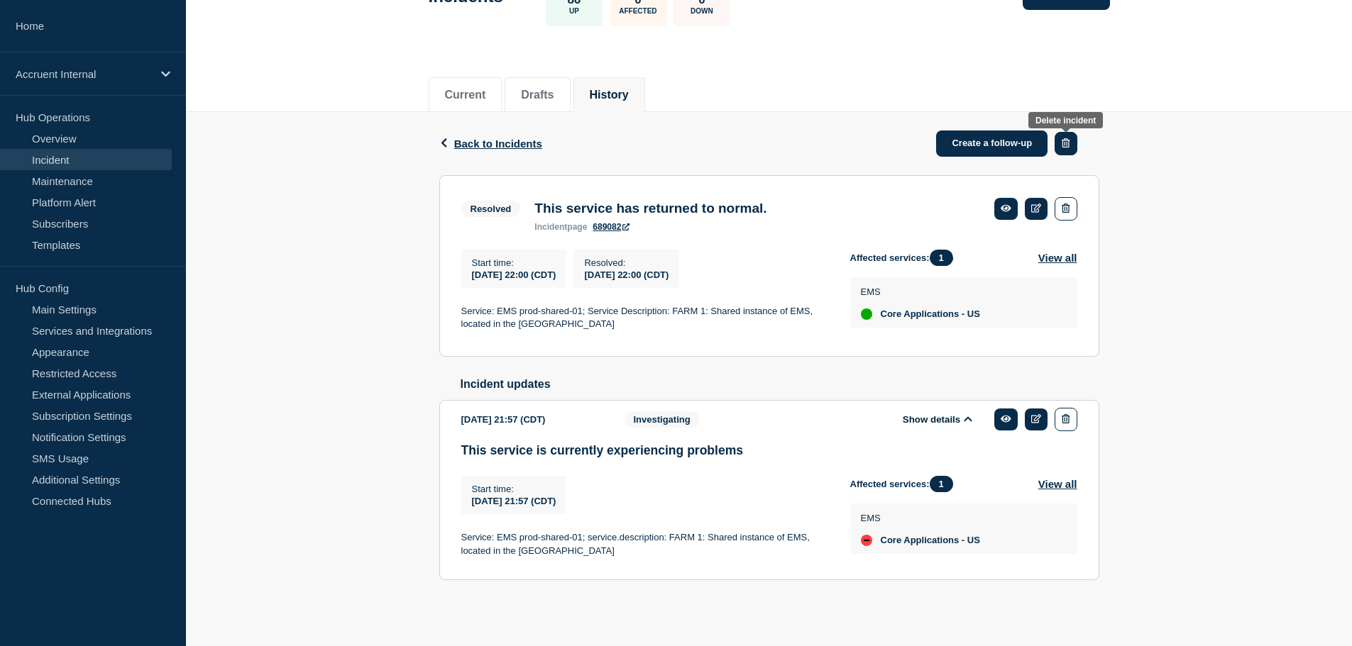
click at [1064, 138] on icon "button" at bounding box center [1065, 142] width 8 height 9
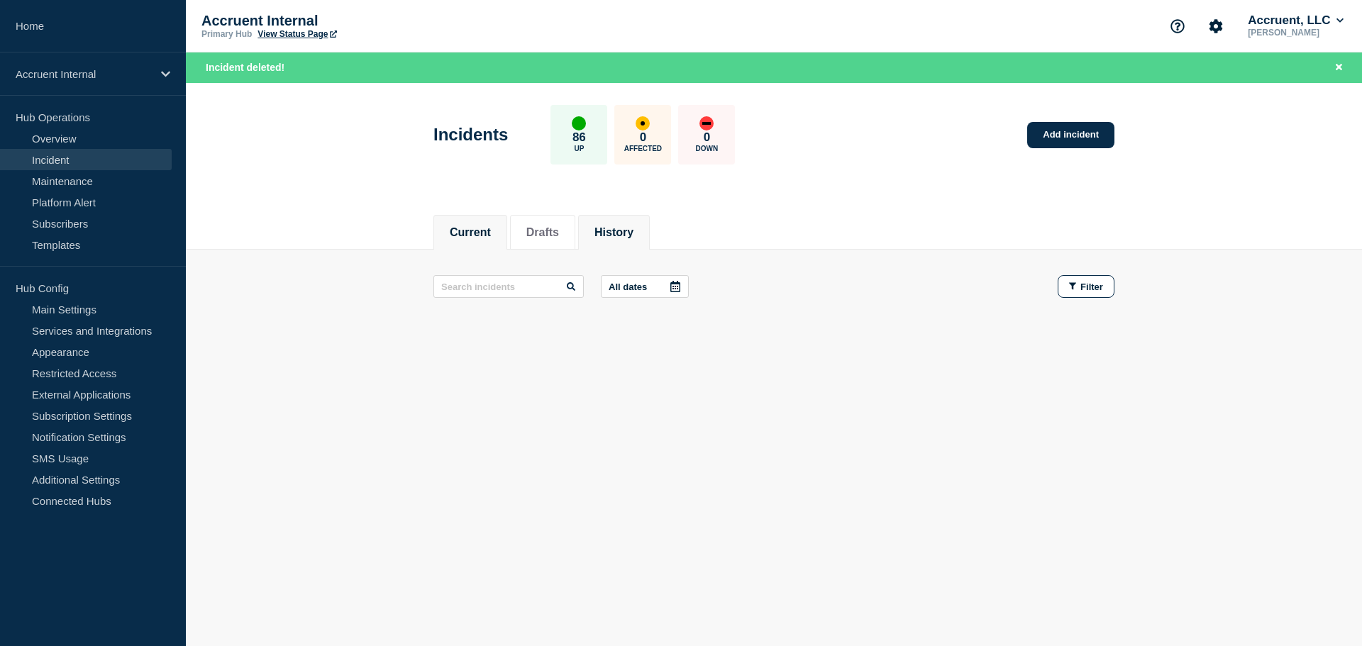
click at [612, 226] on button "History" at bounding box center [614, 232] width 39 height 13
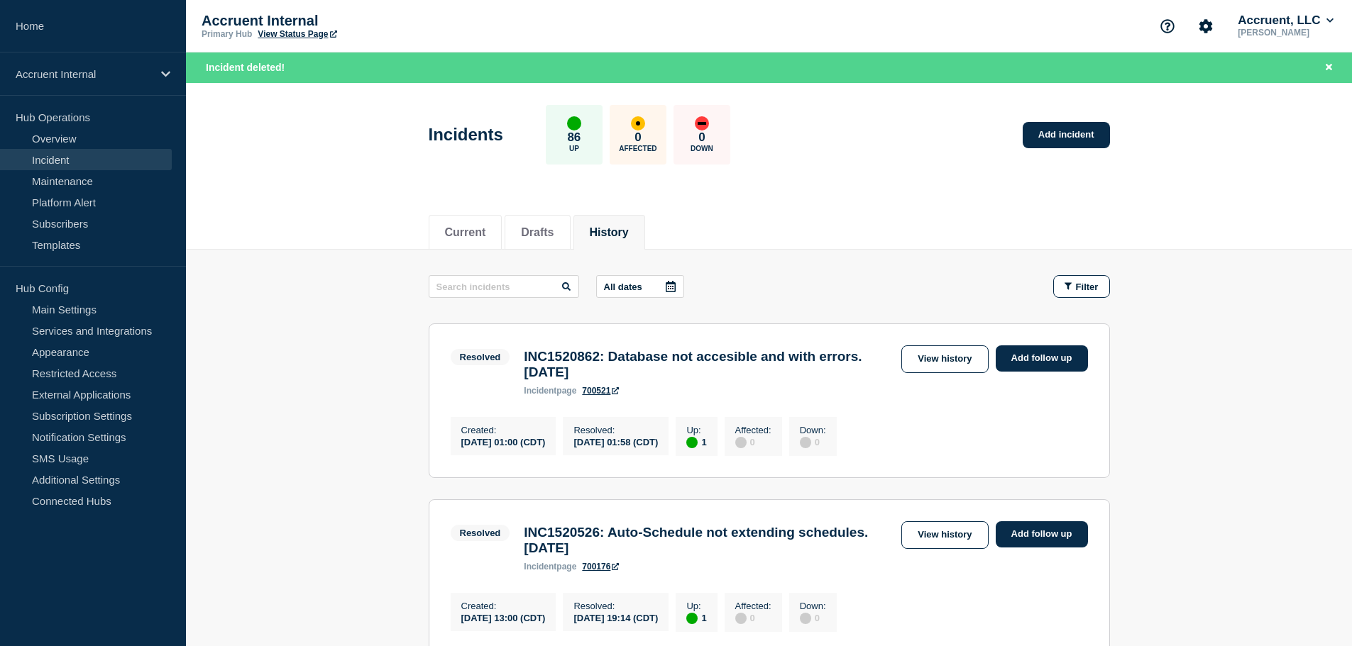
click at [674, 286] on icon at bounding box center [670, 286] width 11 height 11
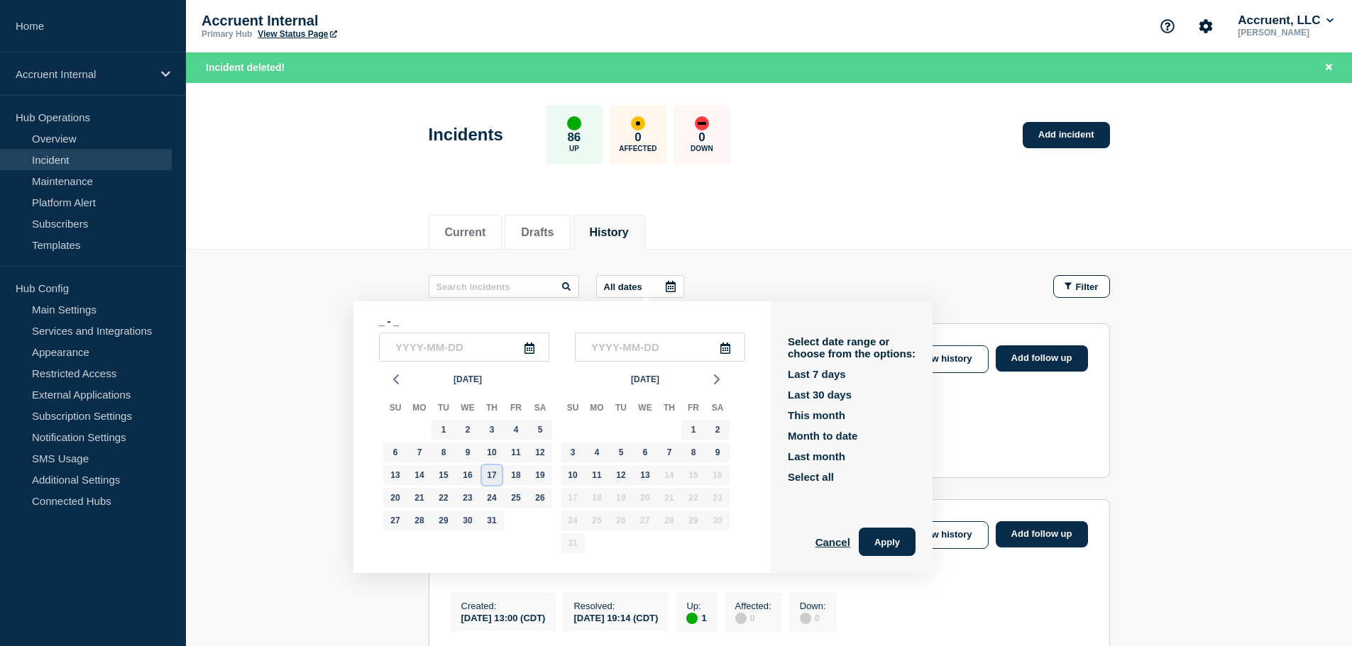
click at [495, 481] on div "17" at bounding box center [492, 475] width 20 height 20
type input "[DATE]"
click at [539, 477] on div "19" at bounding box center [540, 475] width 20 height 20
type input "[DATE]"
click at [887, 536] on button "Apply" at bounding box center [886, 542] width 57 height 28
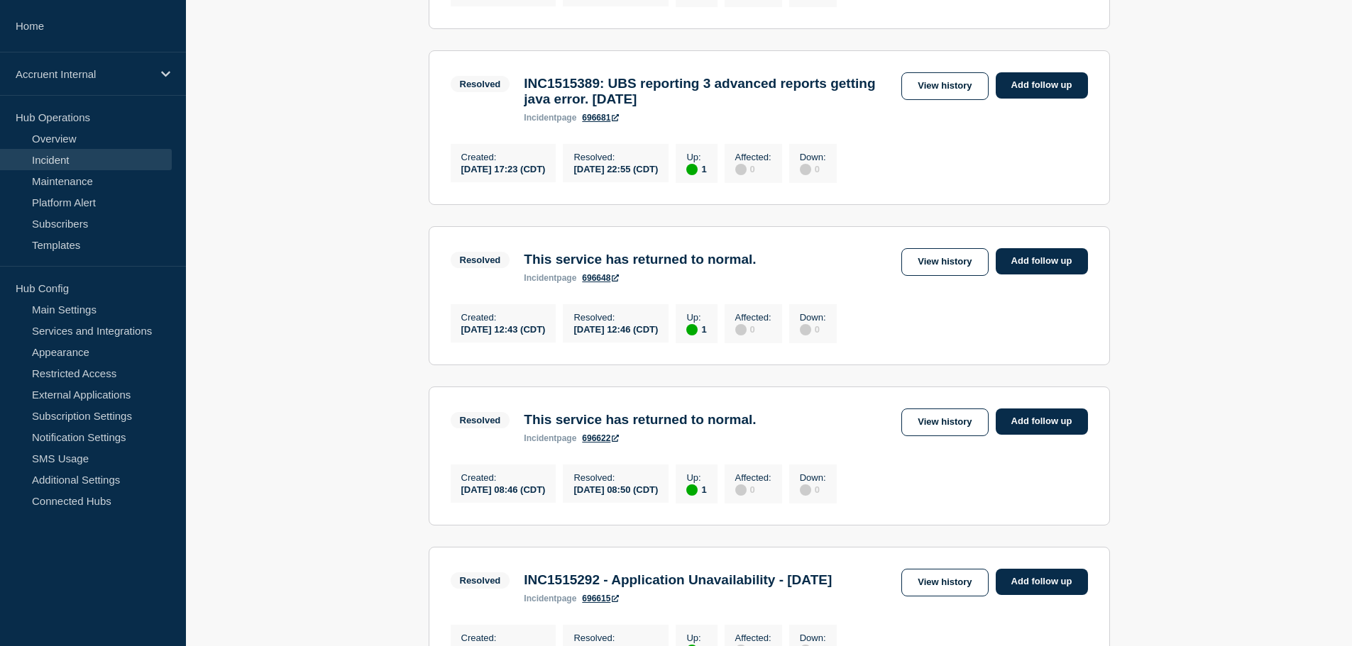
scroll to position [426, 0]
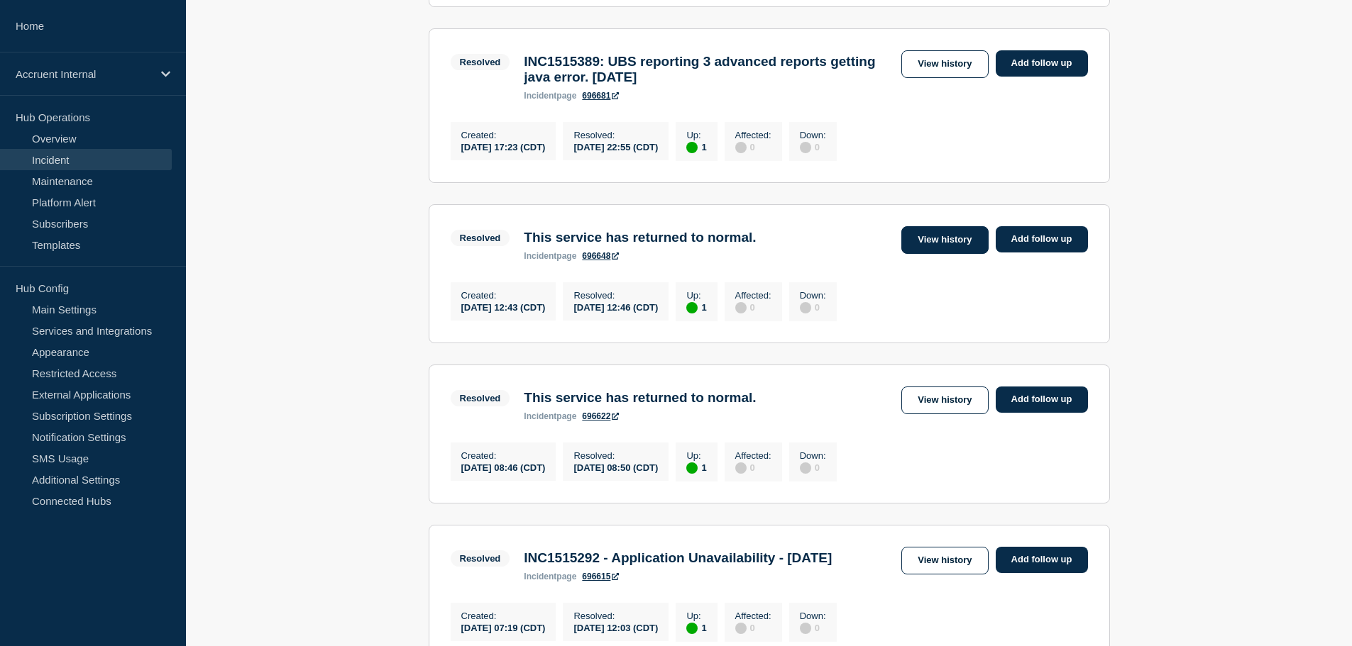
click at [962, 248] on link "View history" at bounding box center [944, 240] width 87 height 28
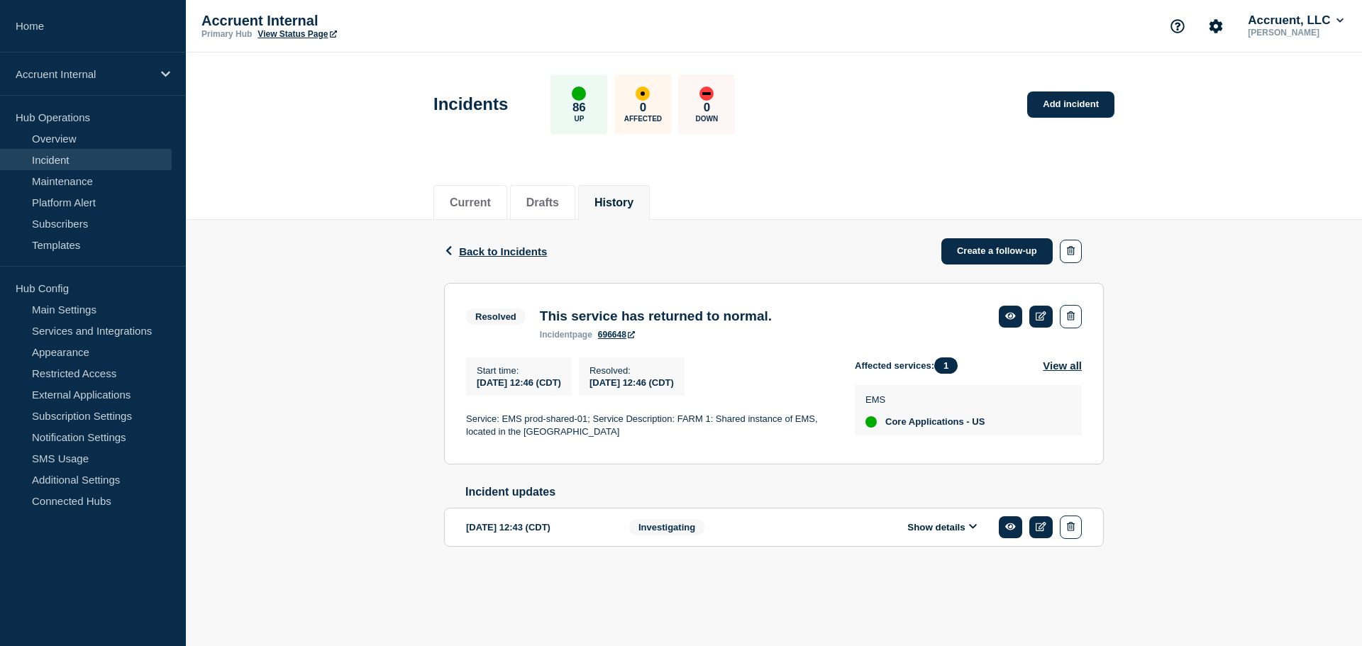
click at [946, 539] on div "Show details" at bounding box center [952, 527] width 259 height 23
click at [950, 534] on button "Show details" at bounding box center [942, 527] width 78 height 12
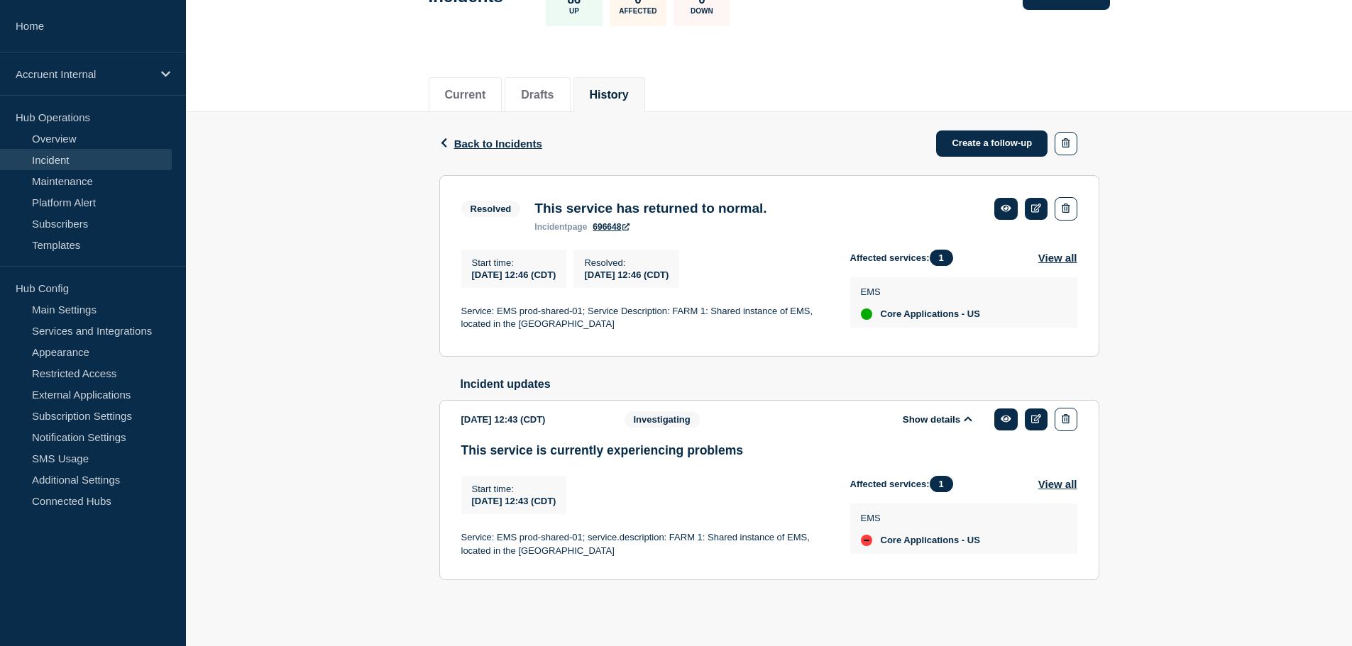
scroll to position [118, 0]
click at [1073, 136] on button "button" at bounding box center [1065, 143] width 22 height 23
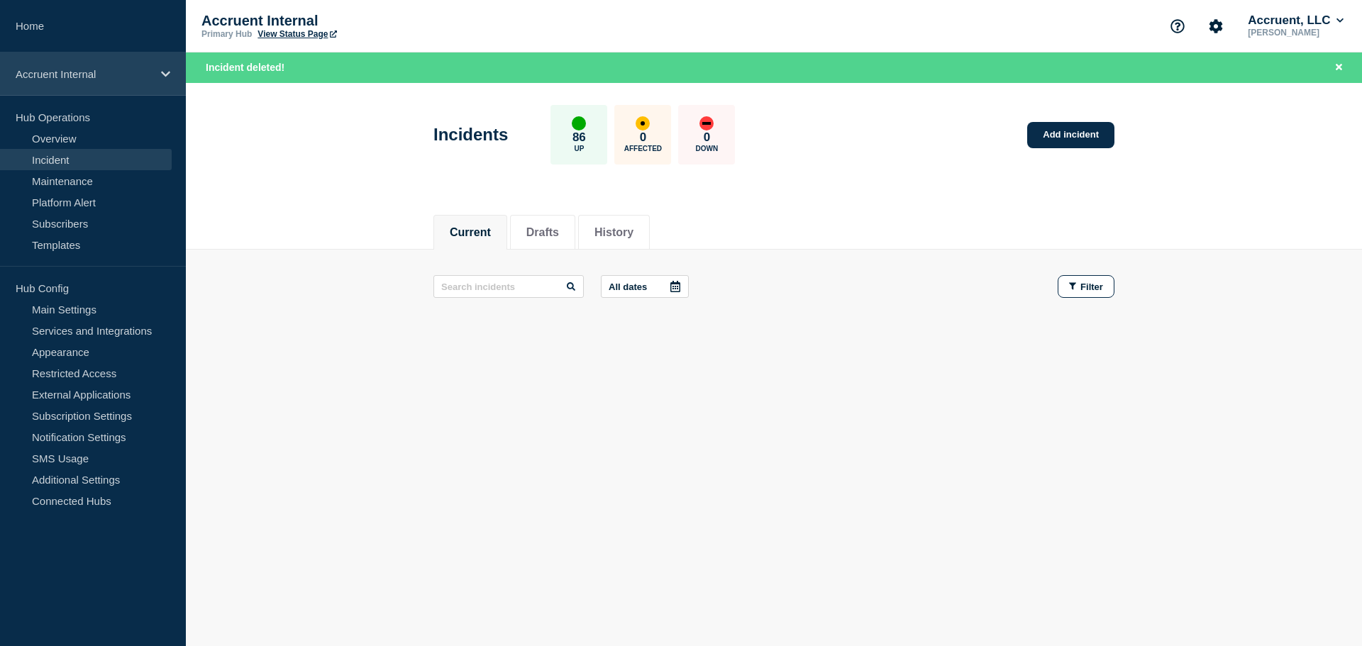
click at [159, 73] on div "Accruent Internal" at bounding box center [93, 74] width 186 height 43
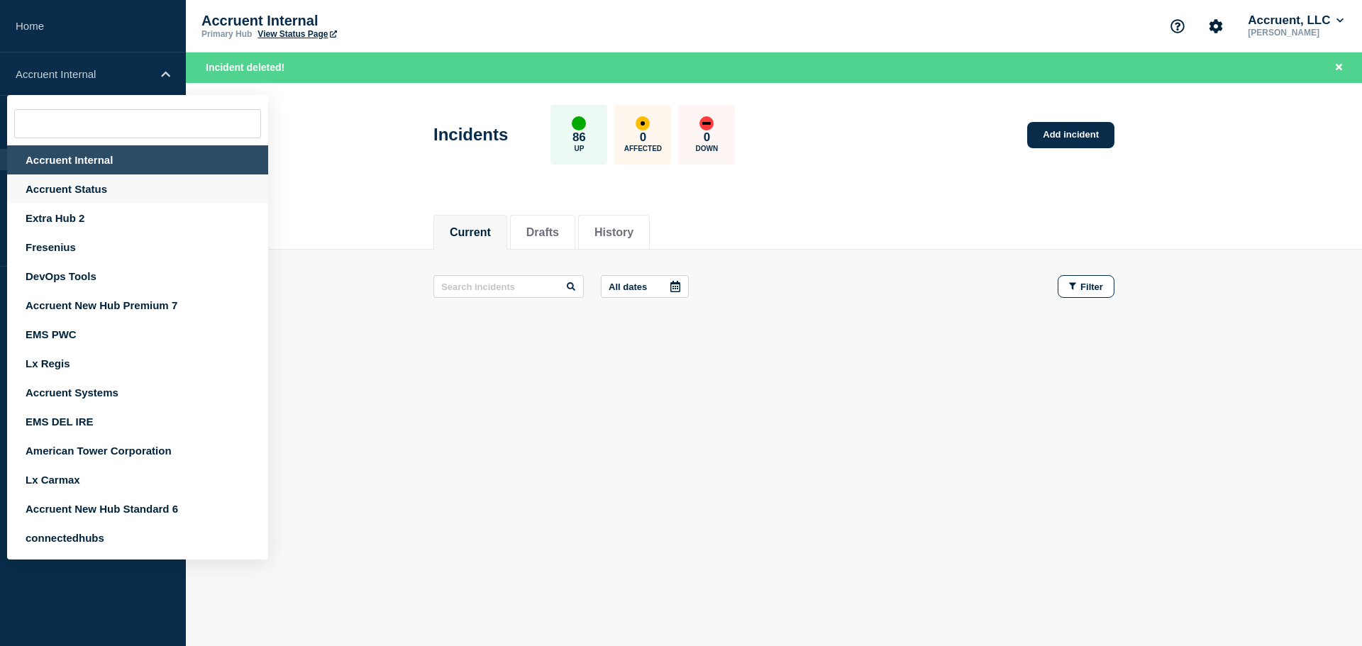
click at [87, 191] on div "Accruent Status" at bounding box center [137, 189] width 261 height 29
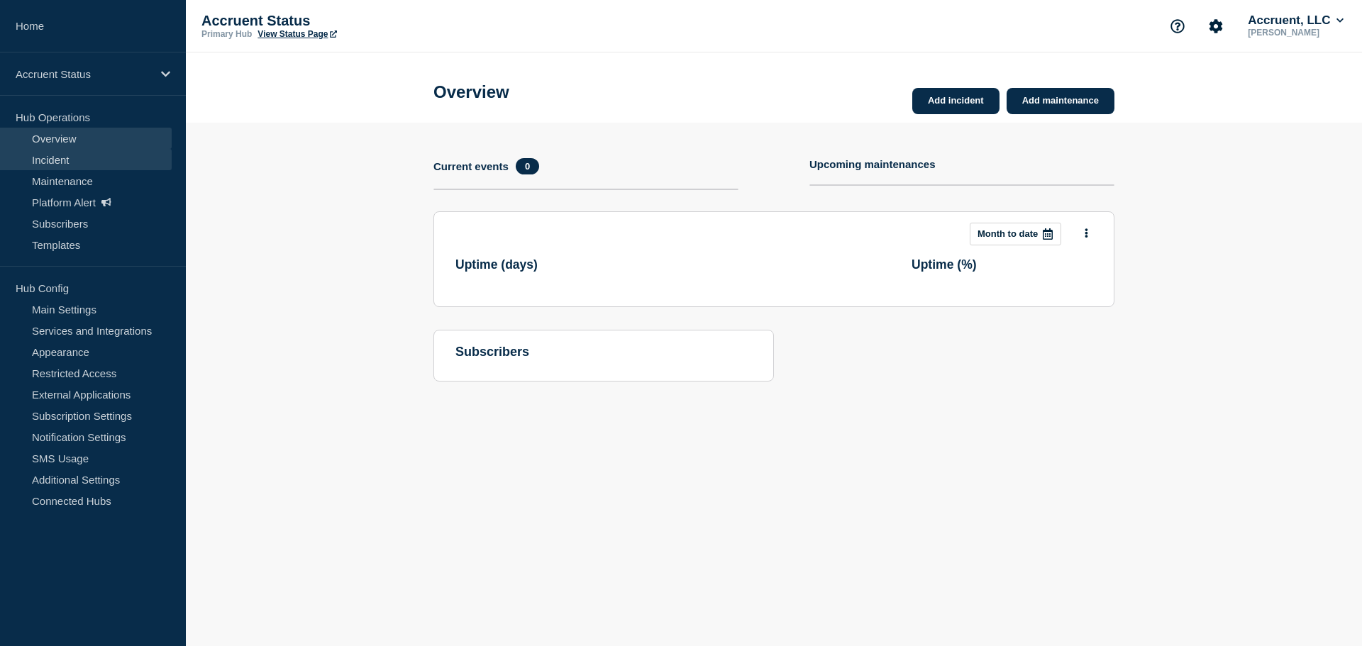
click at [55, 157] on link "Incident" at bounding box center [86, 159] width 172 height 21
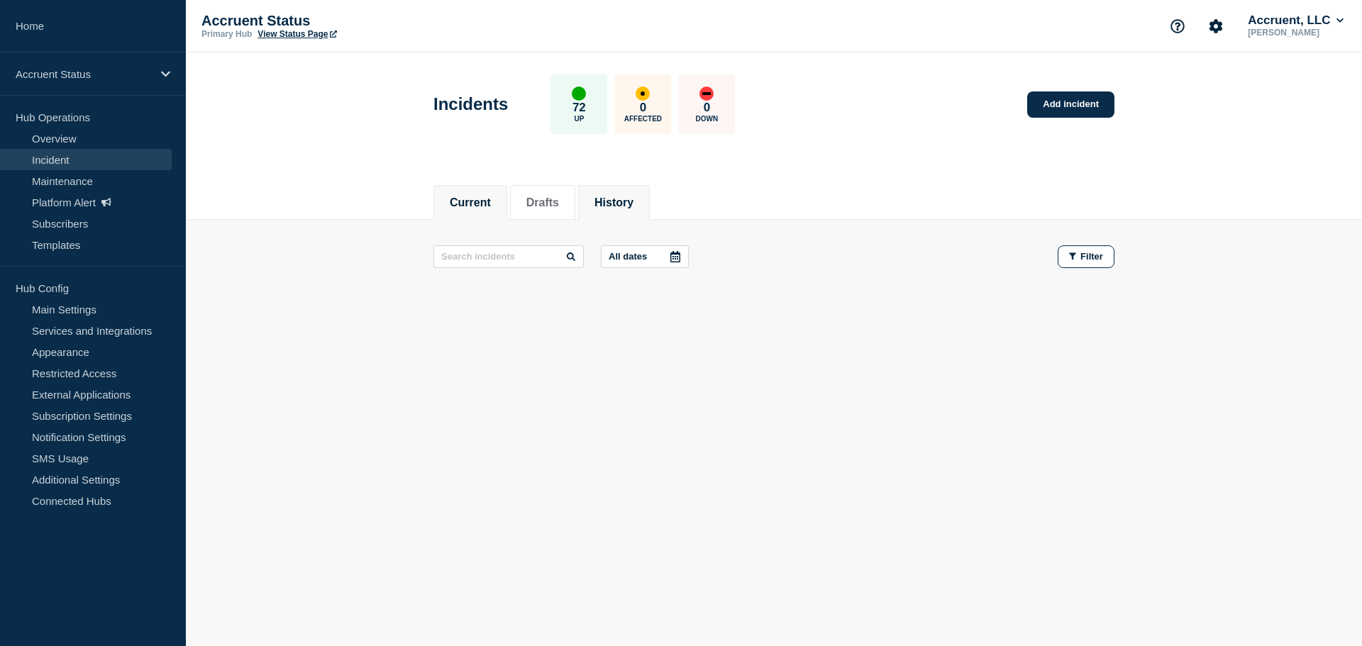
click at [634, 204] on button "History" at bounding box center [614, 203] width 39 height 13
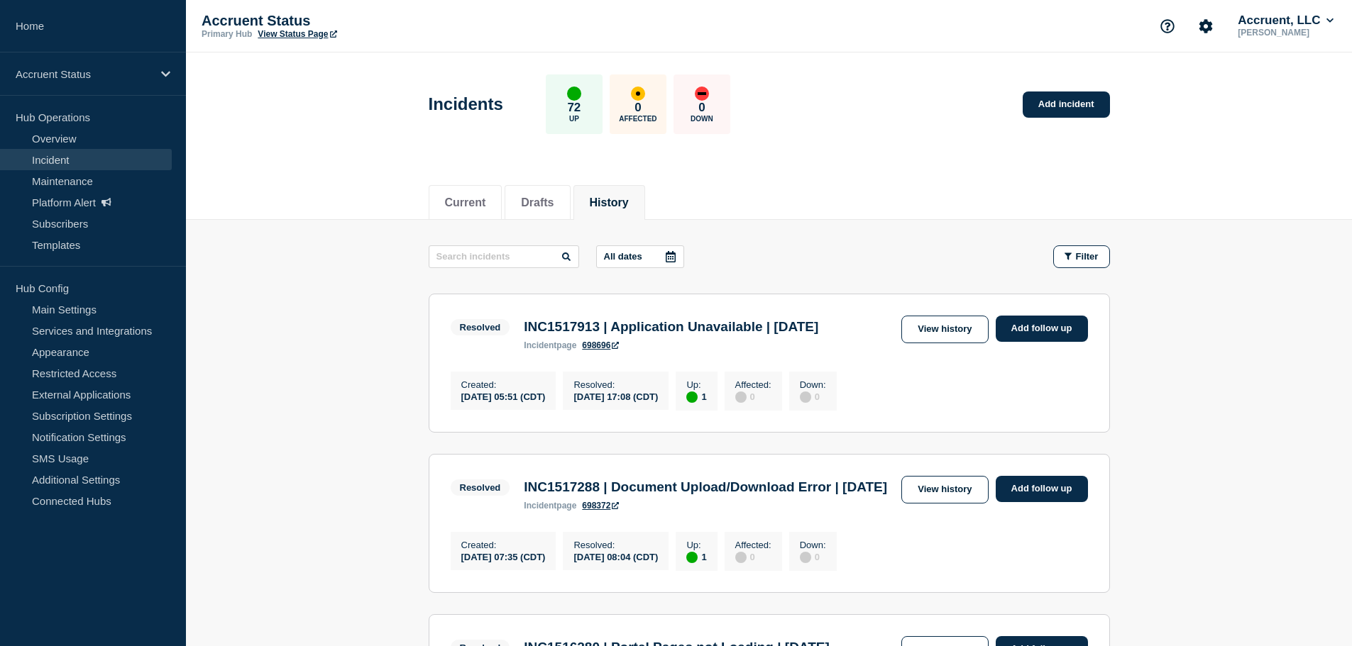
click at [669, 254] on icon at bounding box center [671, 256] width 10 height 11
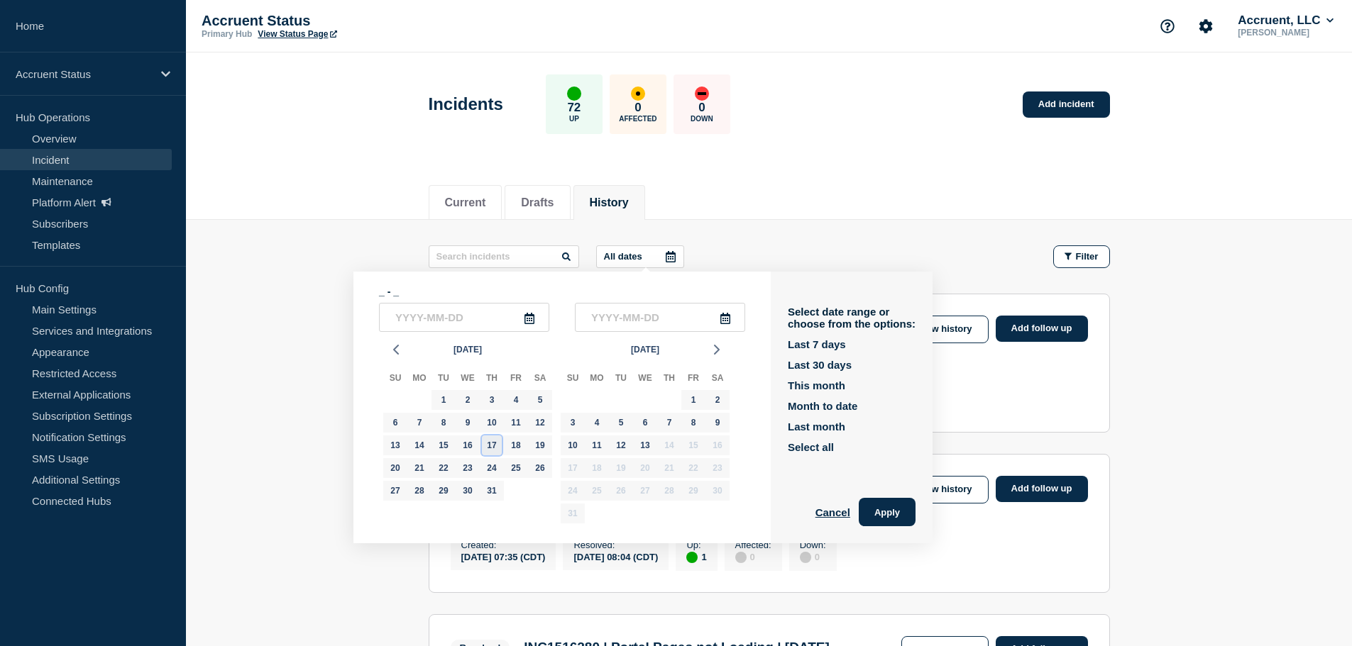
click at [489, 443] on div "17" at bounding box center [492, 446] width 20 height 20
type input "[DATE]"
click at [541, 443] on div "19" at bounding box center [540, 446] width 20 height 20
type input "[DATE]"
click at [883, 514] on button "Apply" at bounding box center [886, 512] width 57 height 28
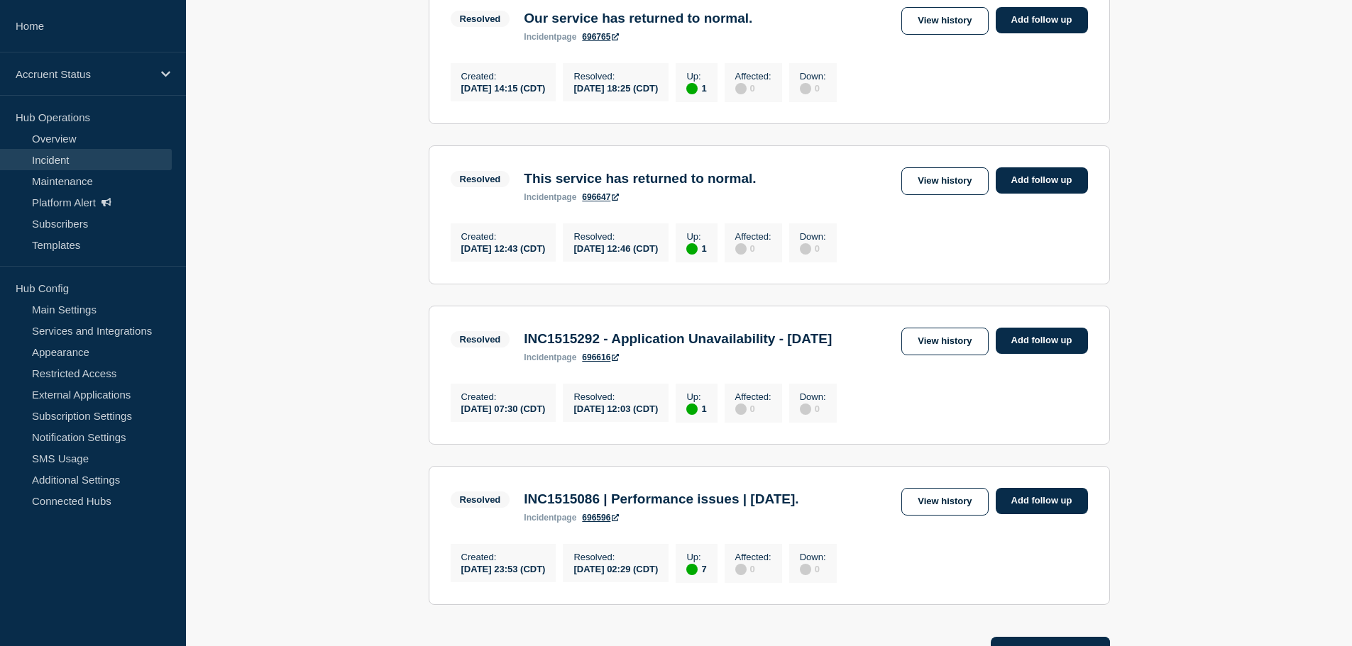
scroll to position [284, 0]
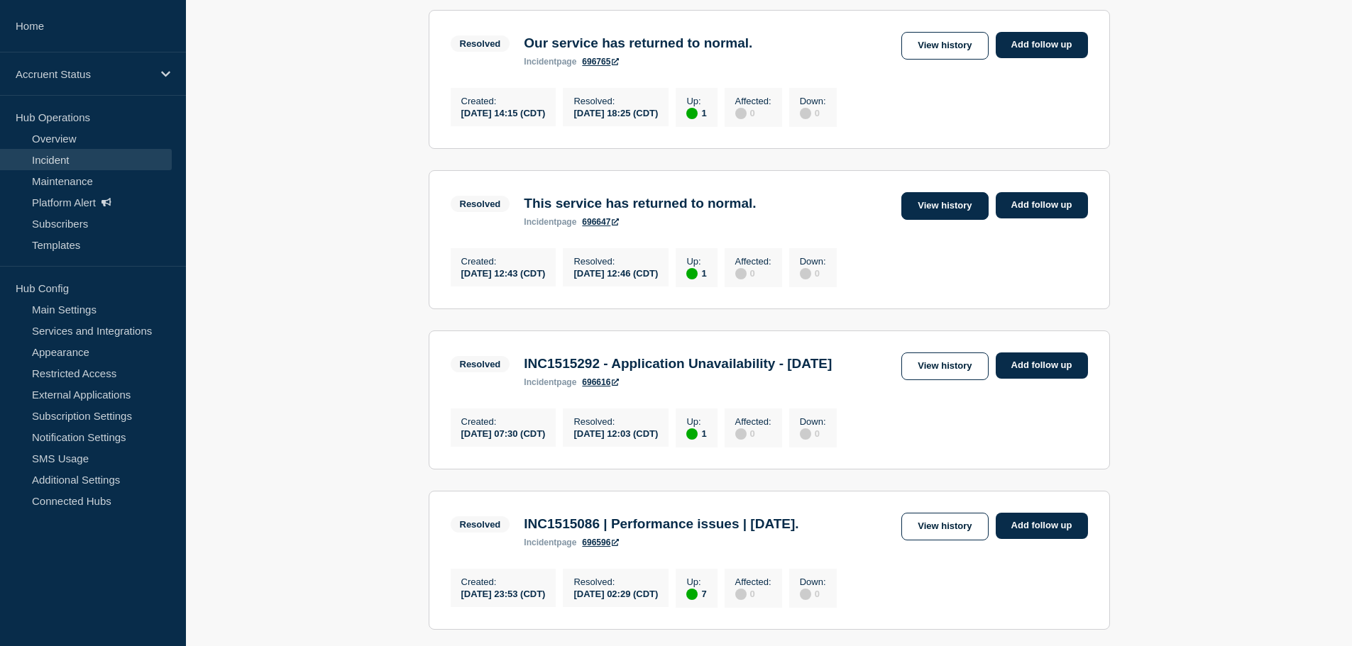
click at [960, 206] on link "View history" at bounding box center [944, 206] width 87 height 28
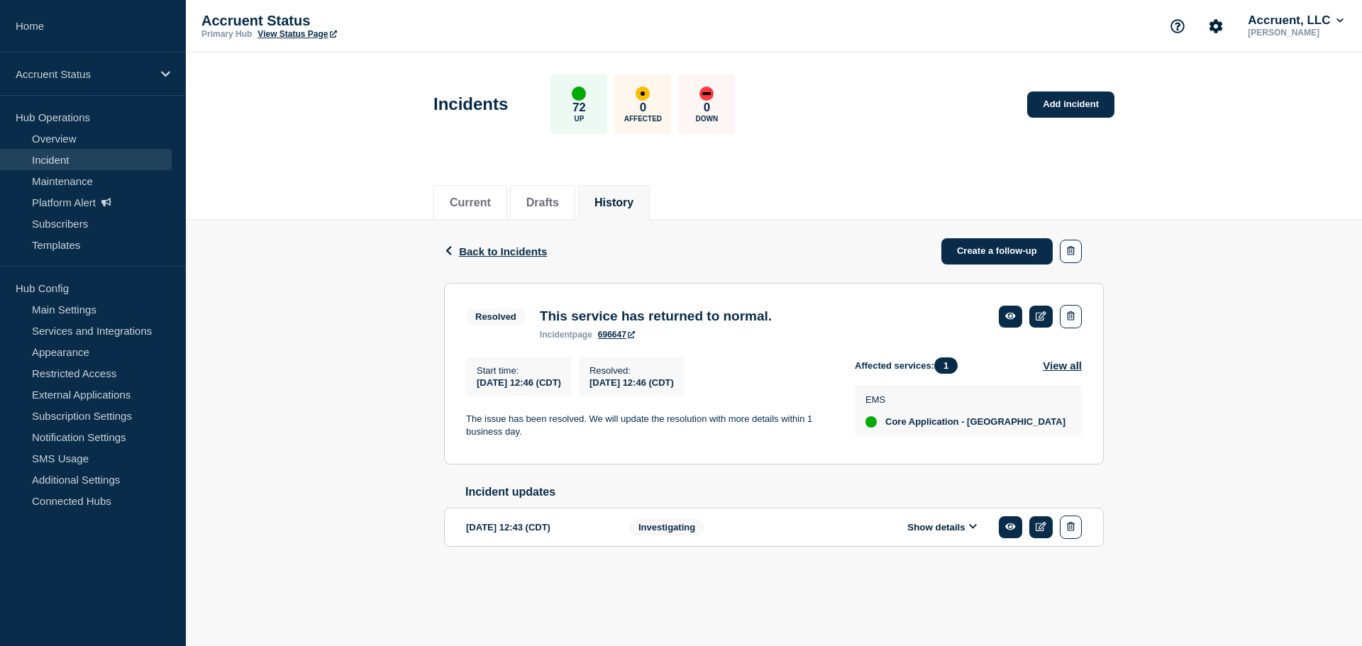
click at [963, 534] on button "Show details" at bounding box center [942, 527] width 78 height 12
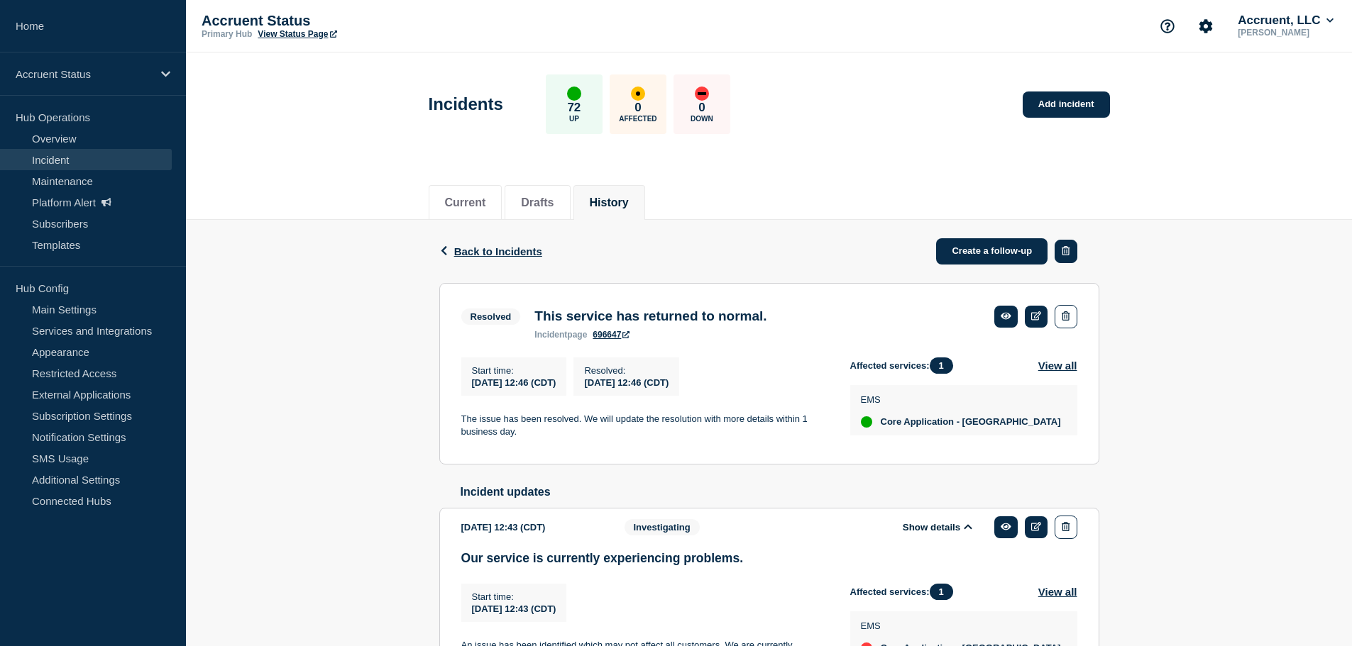
click at [1075, 255] on button "button" at bounding box center [1065, 251] width 22 height 23
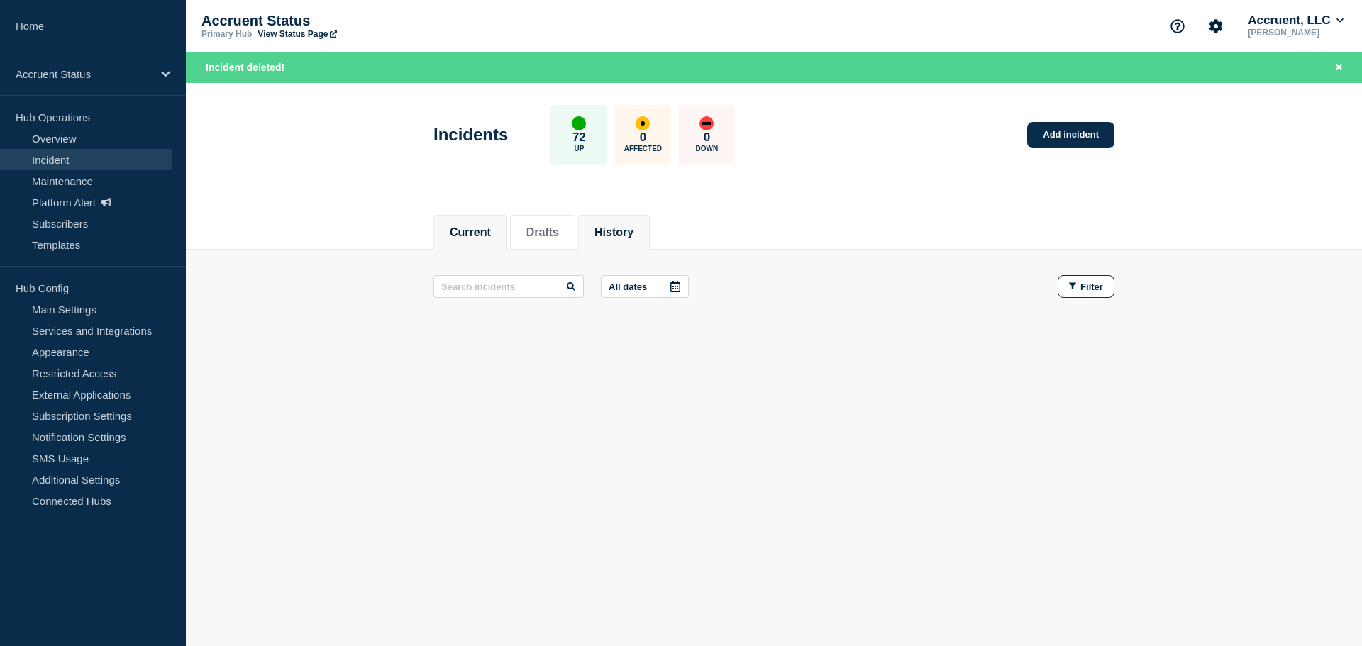
click at [622, 230] on button "History" at bounding box center [614, 232] width 39 height 13
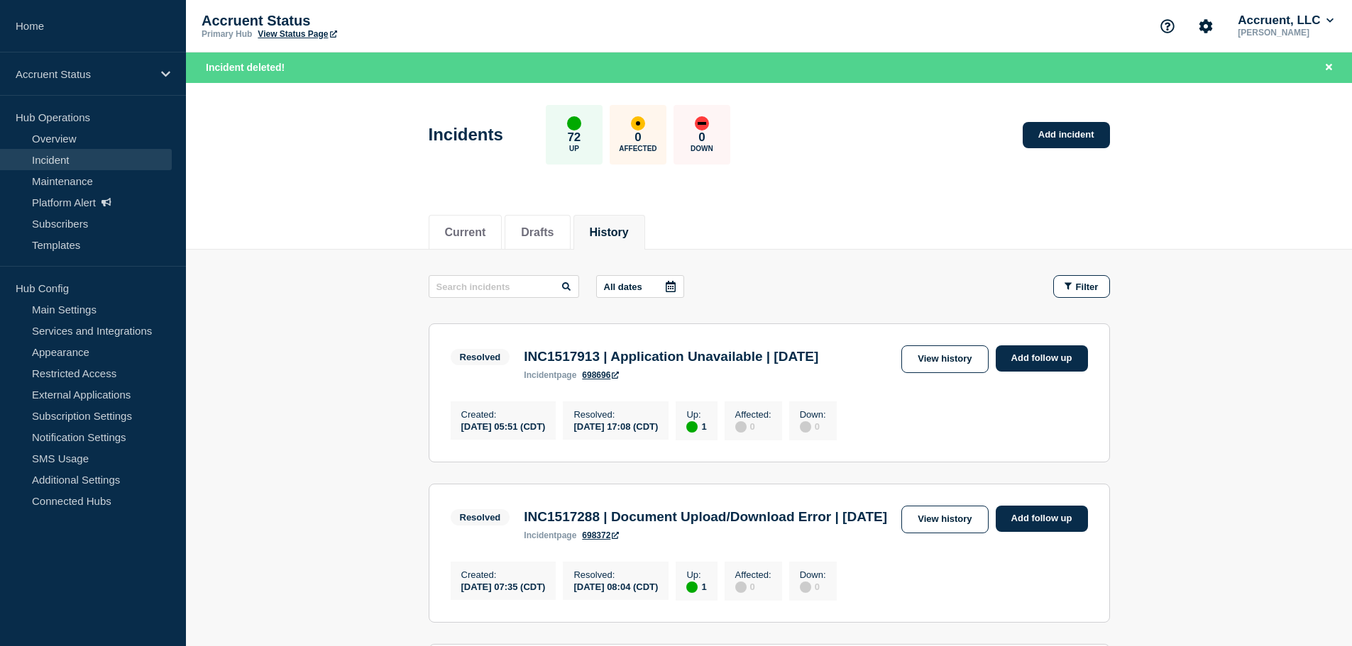
click at [676, 289] on icon at bounding box center [670, 286] width 11 height 11
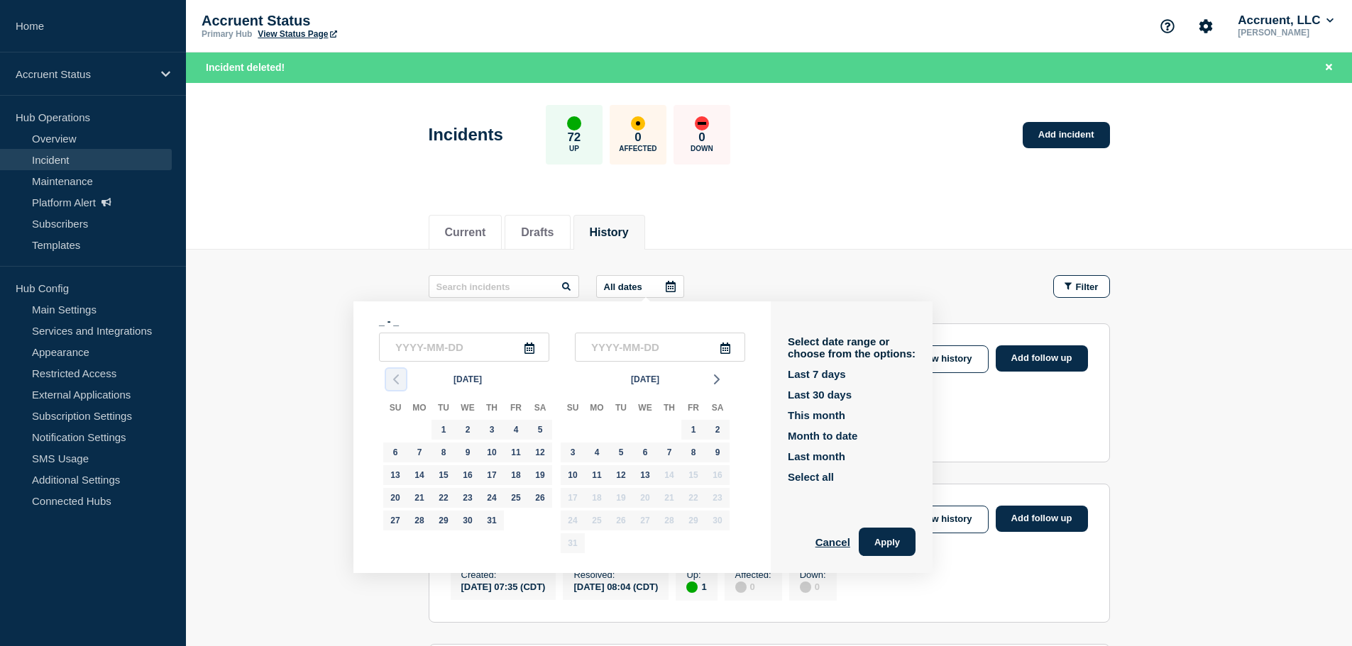
click at [395, 377] on icon "button" at bounding box center [395, 379] width 17 height 17
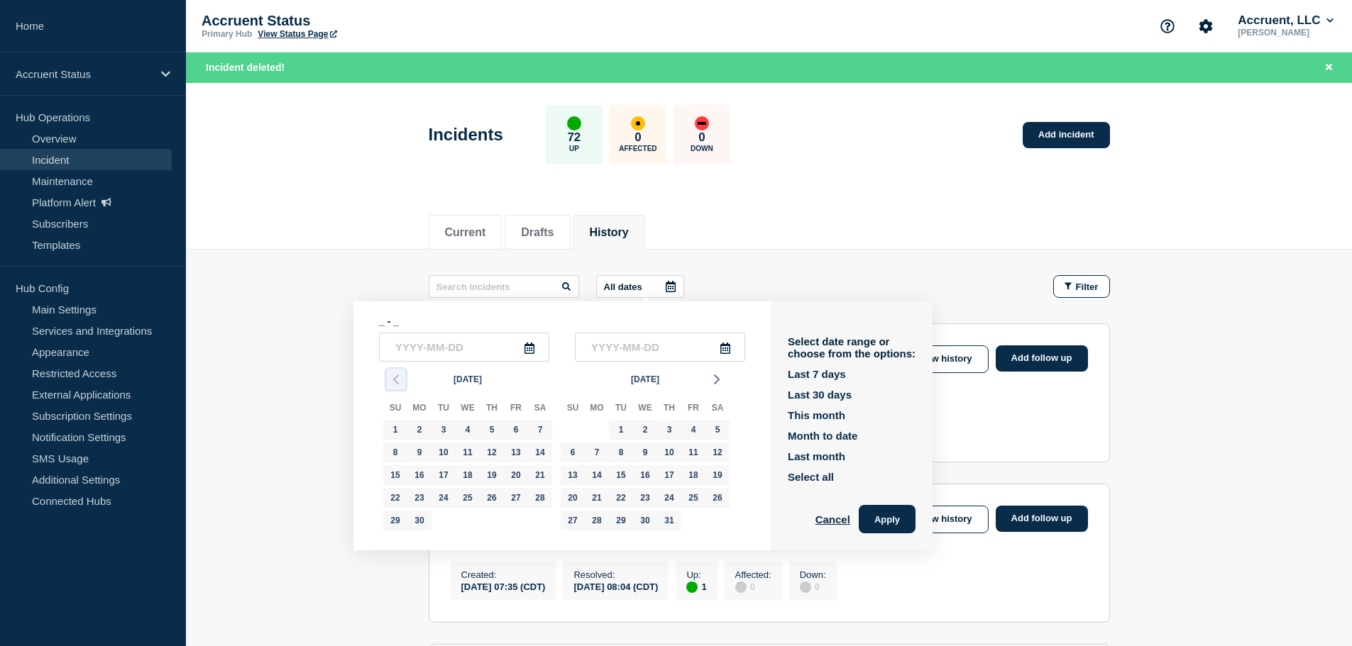
click at [395, 377] on polyline "button" at bounding box center [396, 379] width 4 height 9
click at [418, 519] on div "26" at bounding box center [419, 521] width 20 height 20
type input "[DATE]"
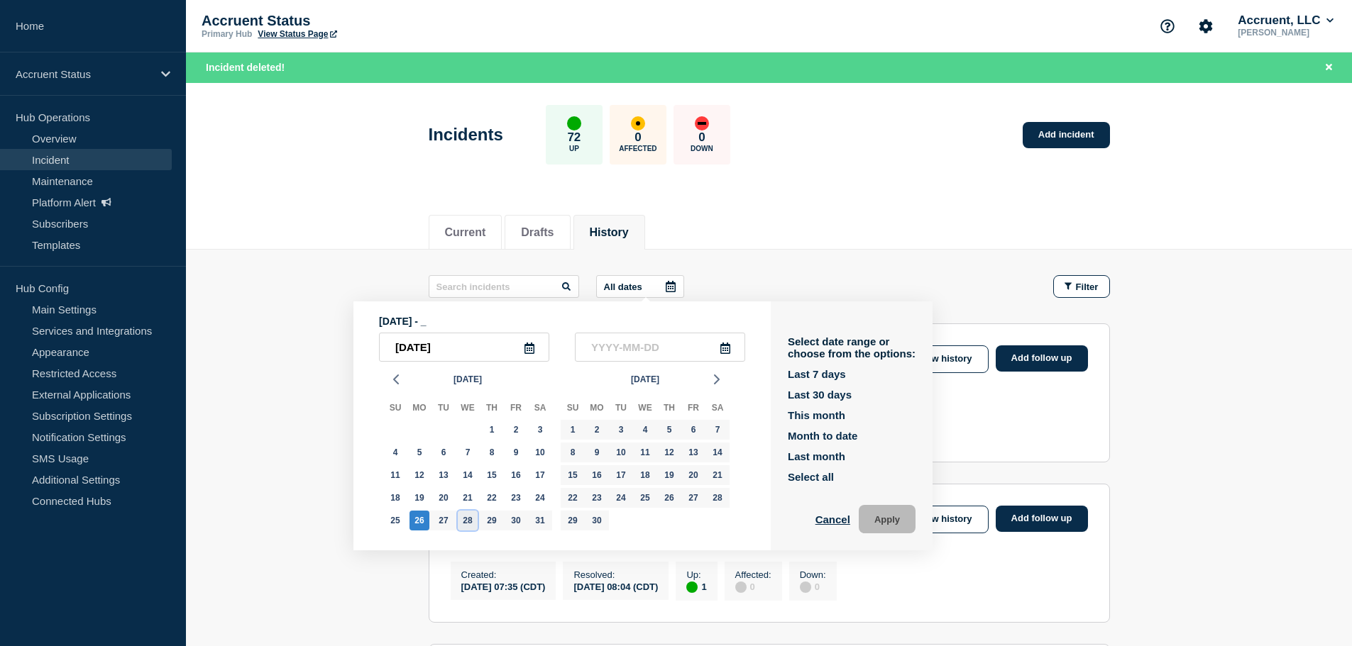
click at [468, 519] on div "28" at bounding box center [468, 521] width 20 height 20
type input "[DATE]"
click at [883, 517] on button "Apply" at bounding box center [886, 519] width 57 height 28
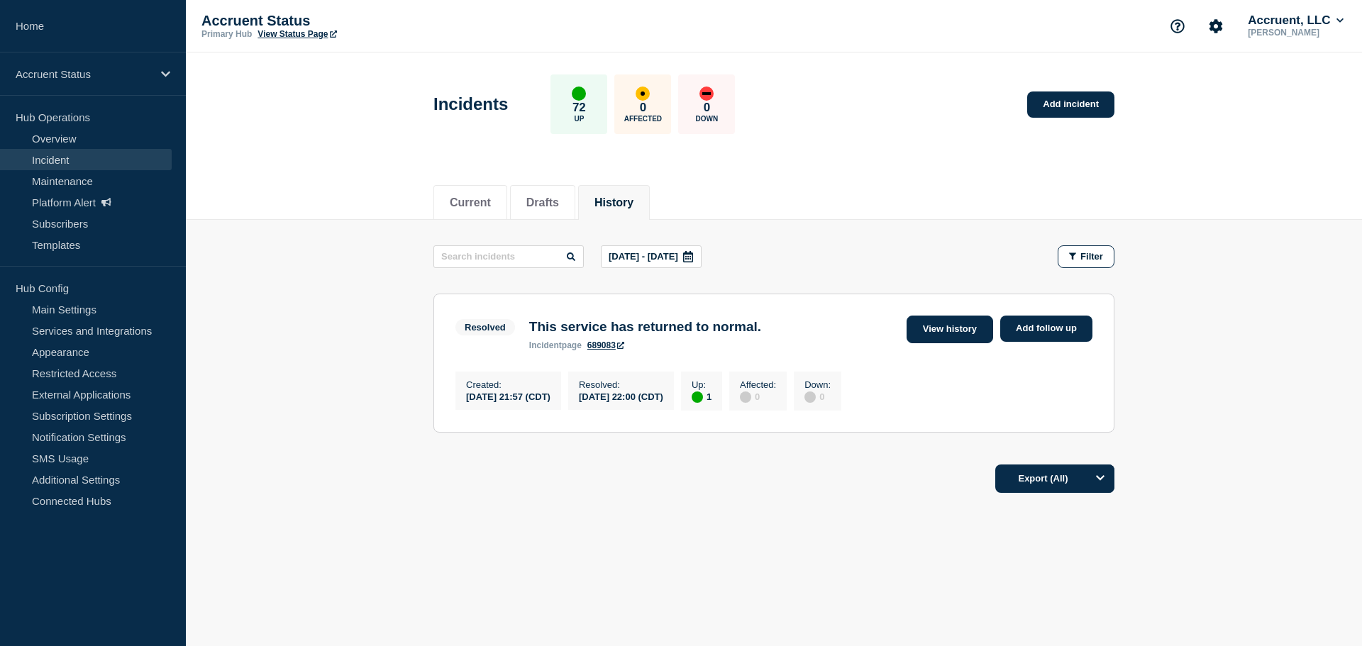
click at [924, 326] on link "View history" at bounding box center [950, 330] width 87 height 28
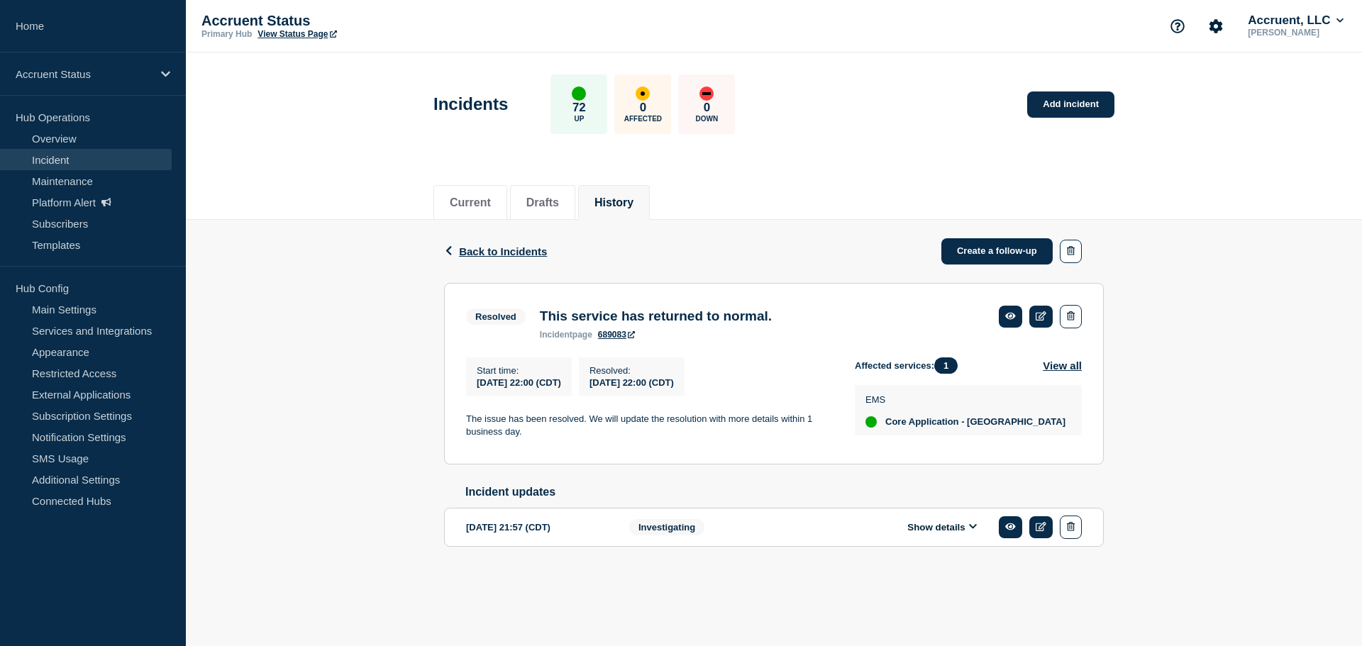
click at [941, 534] on button "Show details" at bounding box center [942, 527] width 78 height 12
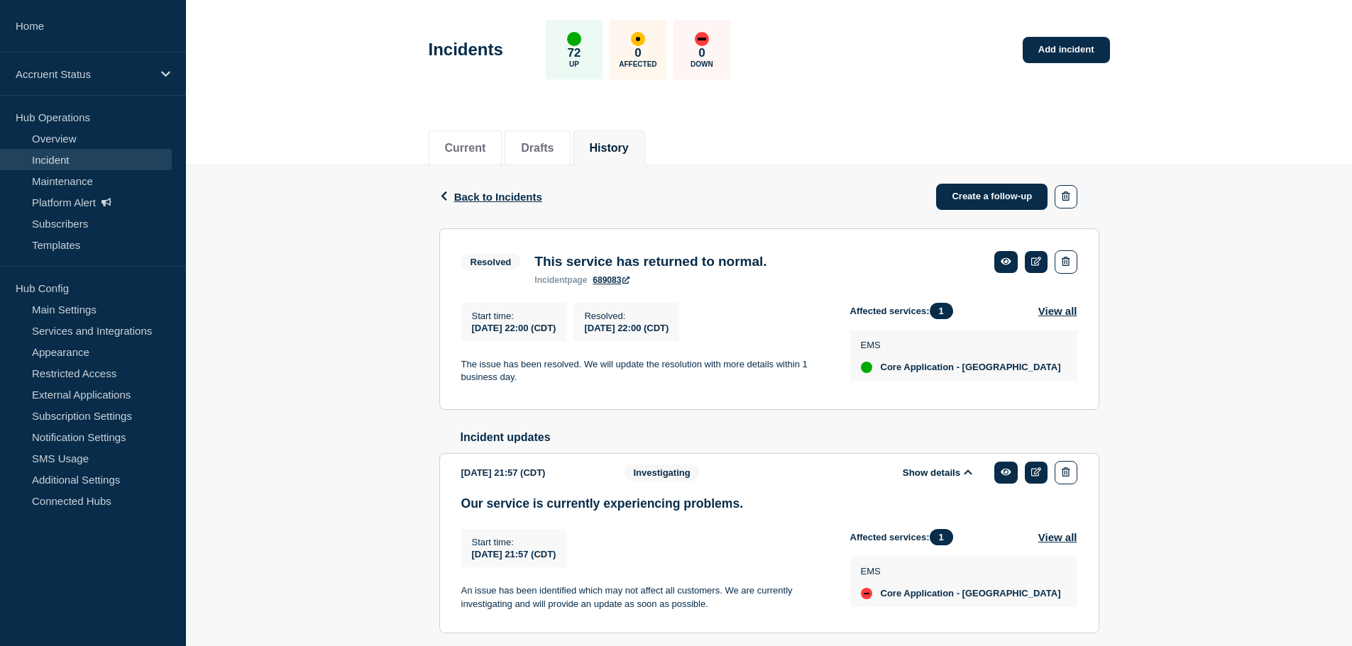
scroll to position [118, 0]
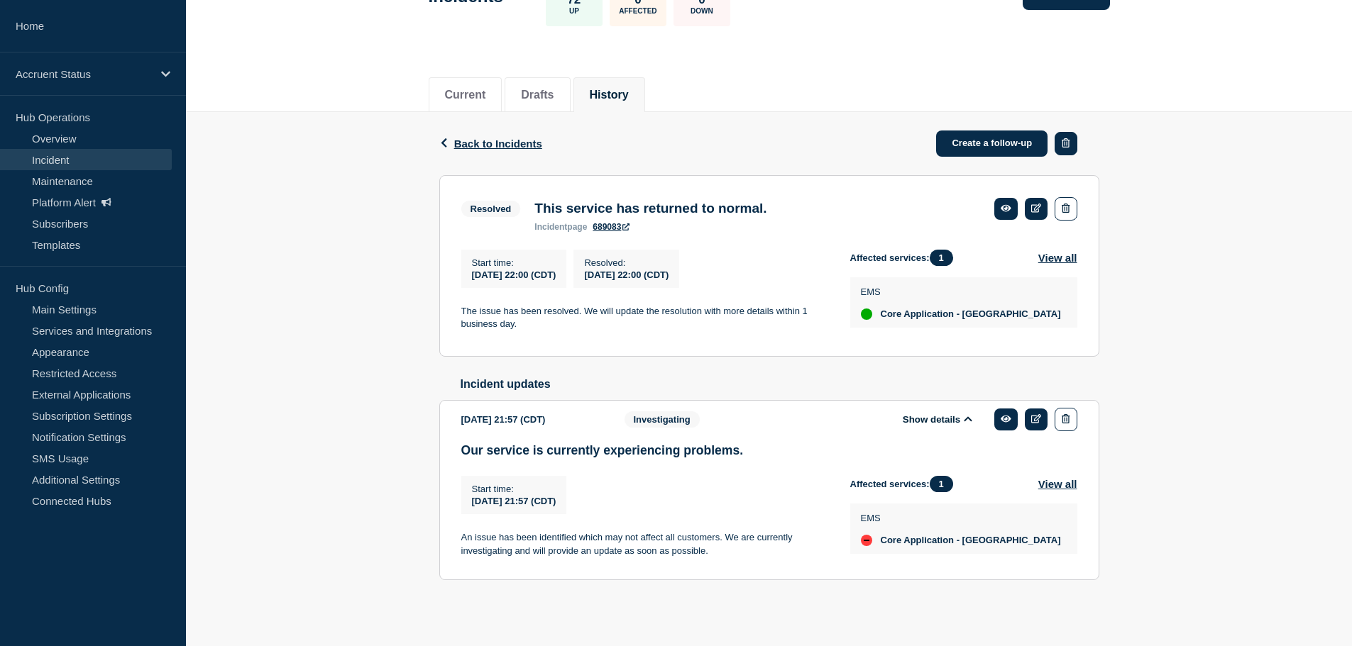
click at [1064, 138] on icon "button" at bounding box center [1065, 142] width 8 height 9
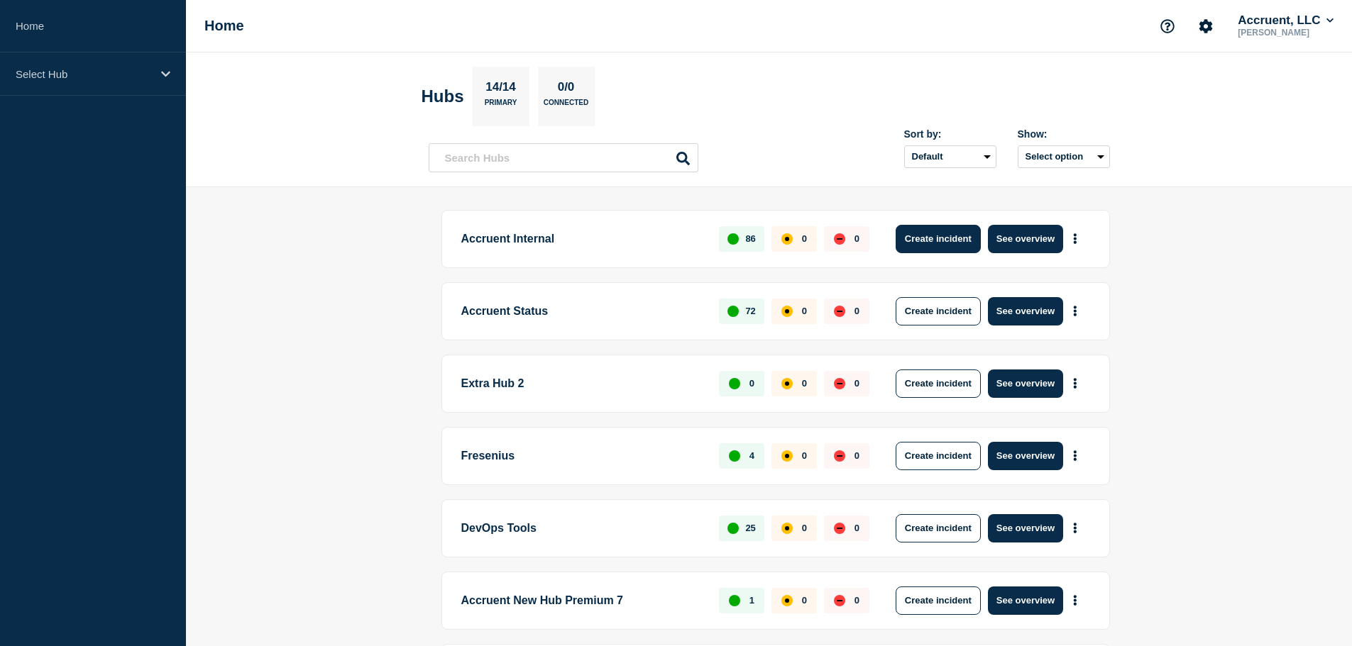
click at [937, 237] on button "Create incident" at bounding box center [937, 239] width 85 height 28
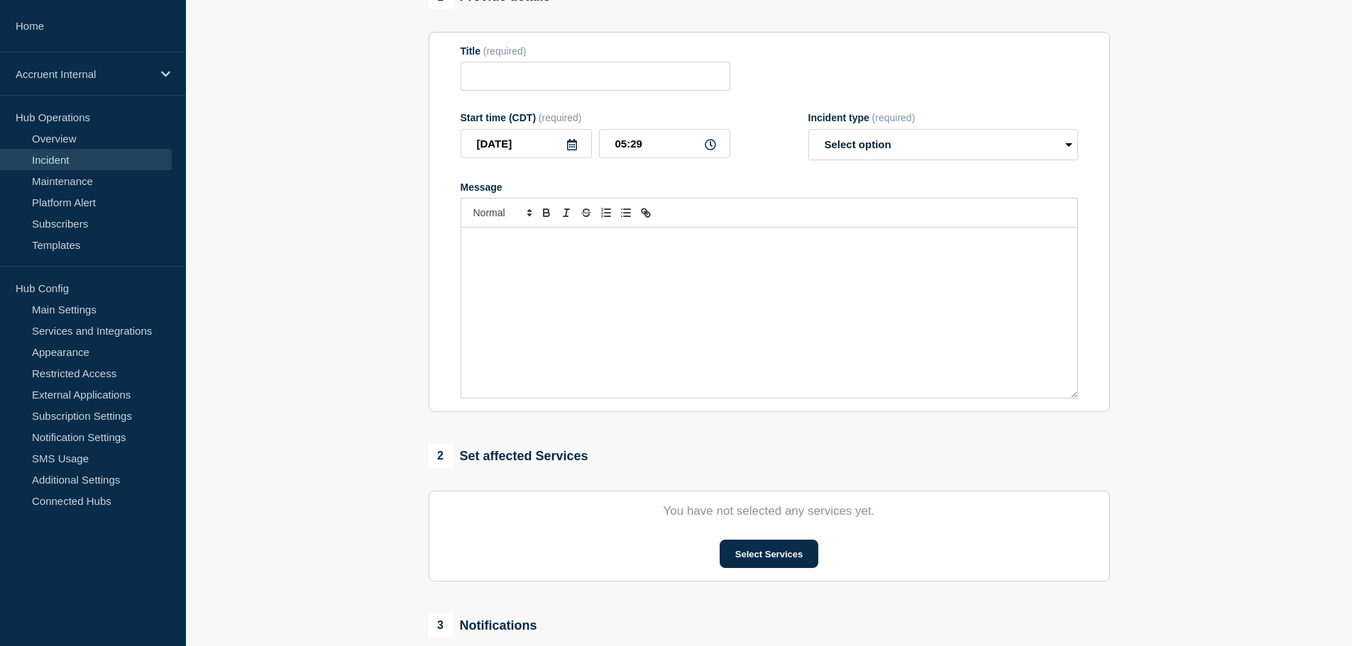
scroll to position [284, 0]
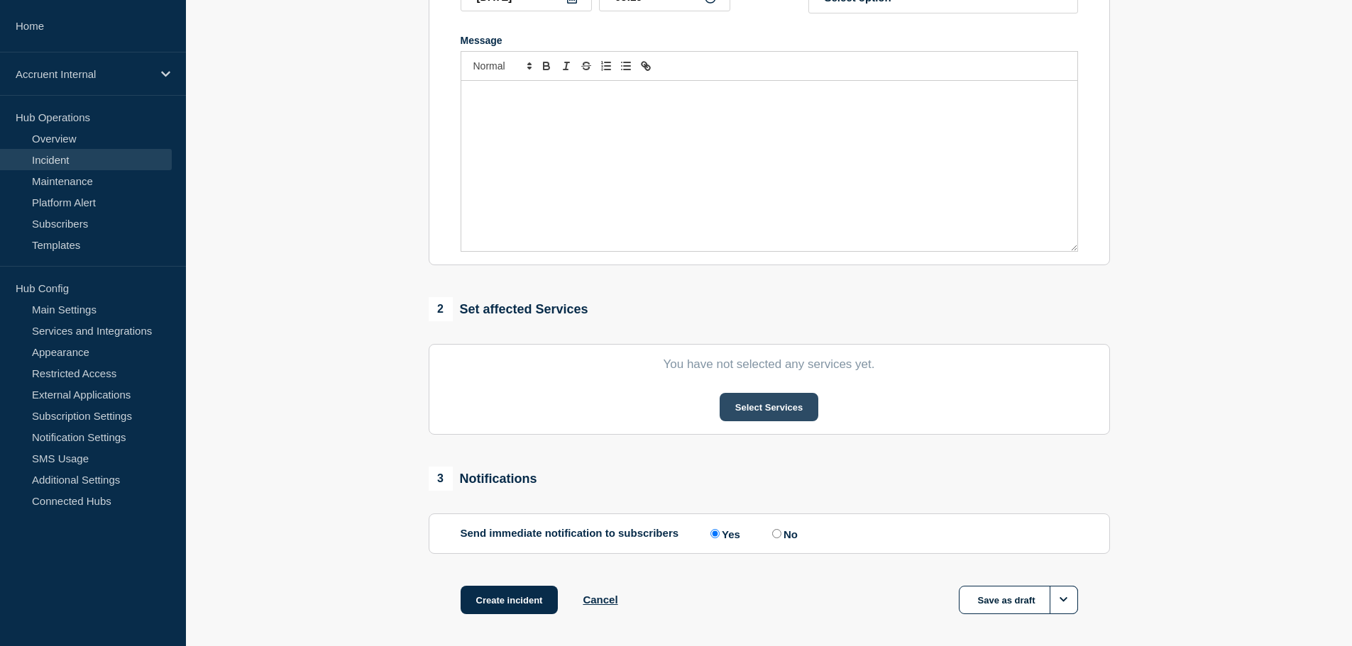
click at [800, 413] on button "Select Services" at bounding box center [768, 407] width 99 height 28
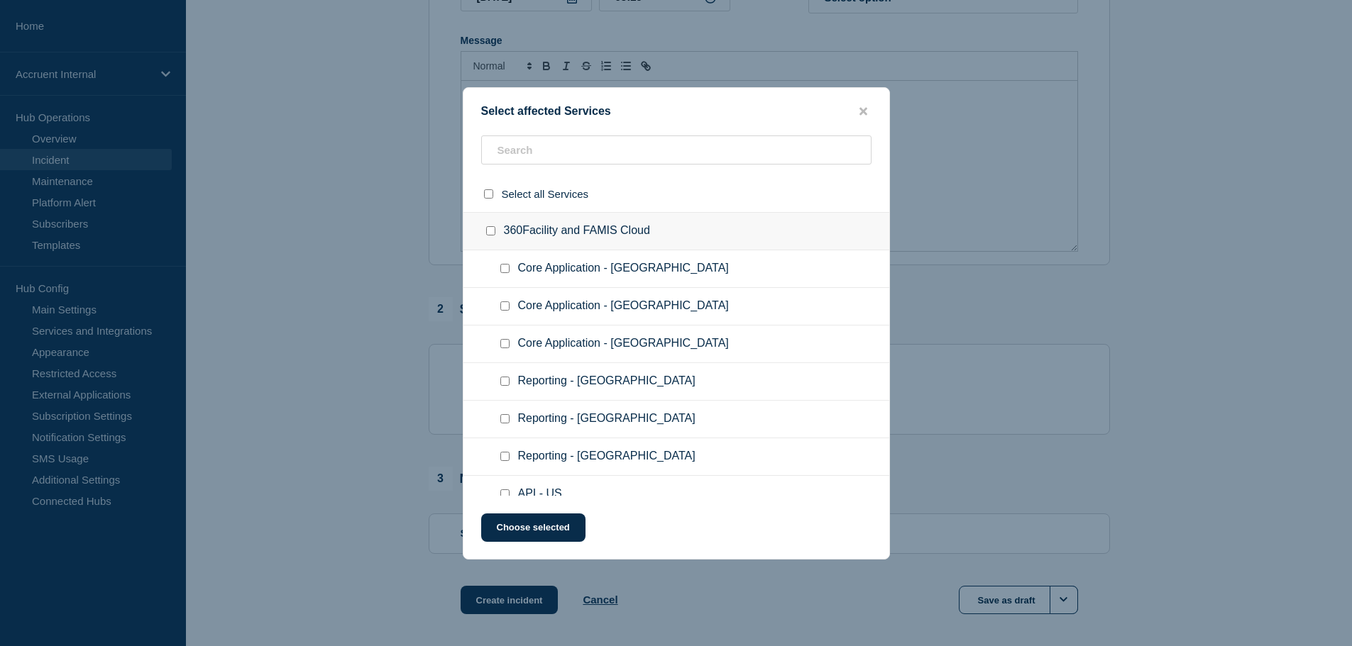
click at [614, 303] on span "Core Application - Canada" at bounding box center [623, 306] width 211 height 14
click at [577, 131] on div "Select affected Services Select all Services 360Facility and FAMIS Cloud Core A…" at bounding box center [676, 323] width 427 height 473
click at [569, 153] on input "text" at bounding box center [676, 150] width 390 height 29
type input "cog"
checkbox input "true"
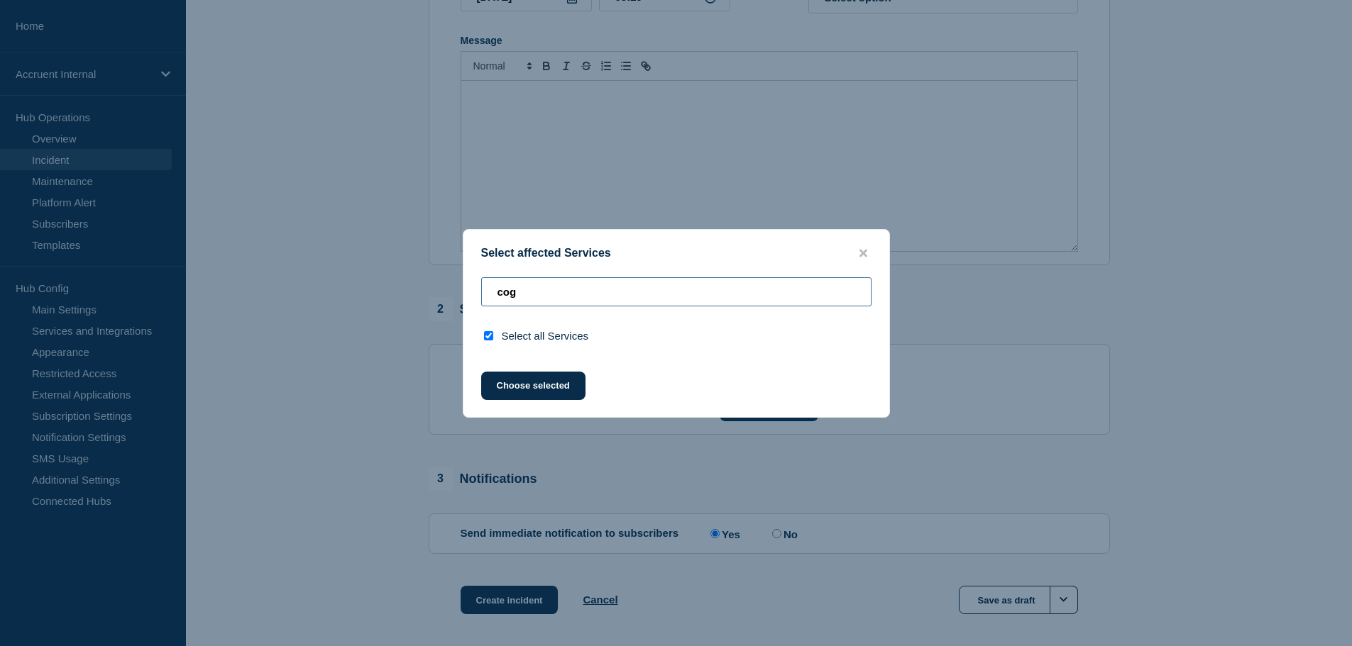
type input "co"
checkbox input "false"
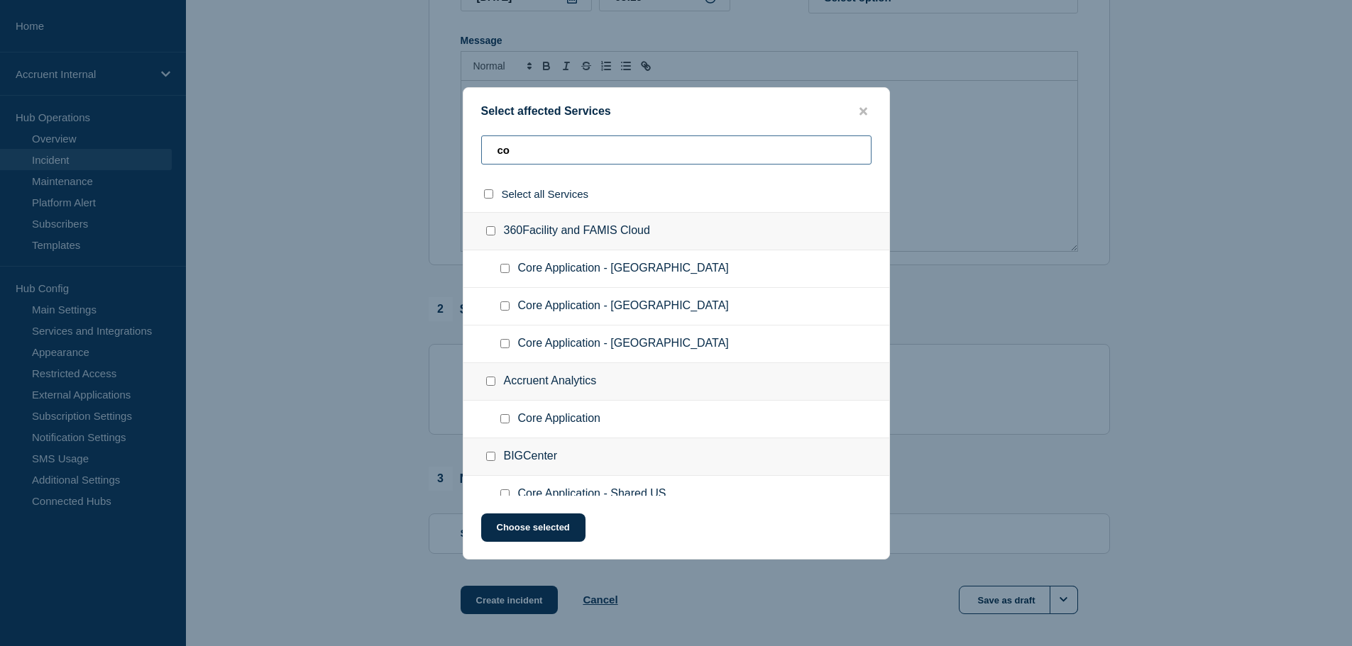
type input "c"
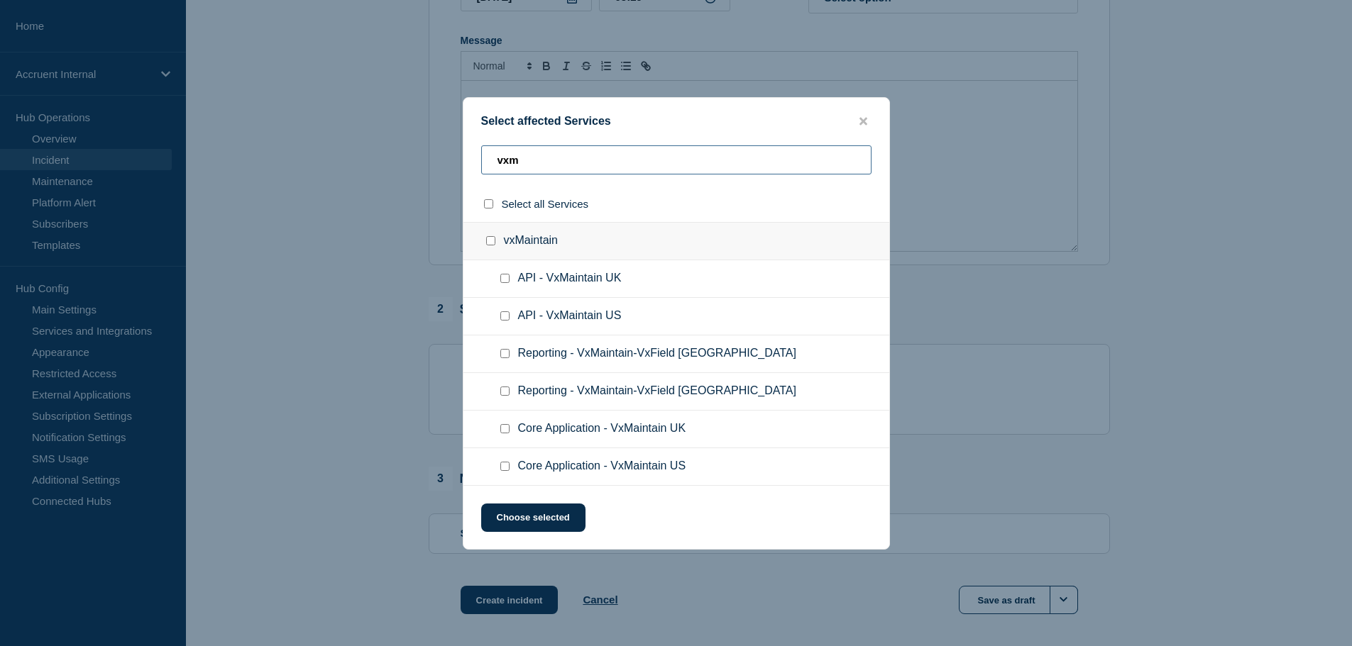
type input "vxm"
click at [502, 390] on input "Reporting - VxMaintain-VxField US checkbox" at bounding box center [504, 391] width 9 height 9
checkbox input "true"
click at [505, 353] on input "Reporting - VxMaintain-VxField UK checkbox" at bounding box center [504, 353] width 9 height 9
checkbox input "true"
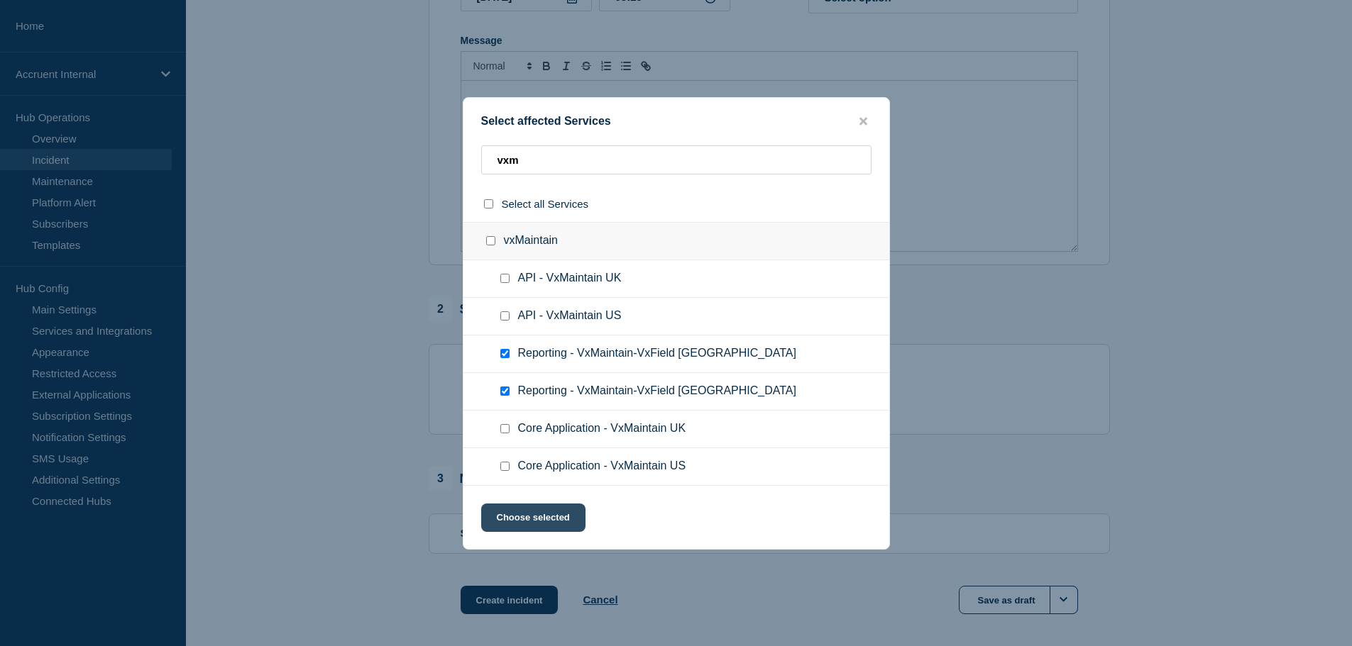
click at [551, 521] on button "Choose selected" at bounding box center [533, 518] width 104 height 28
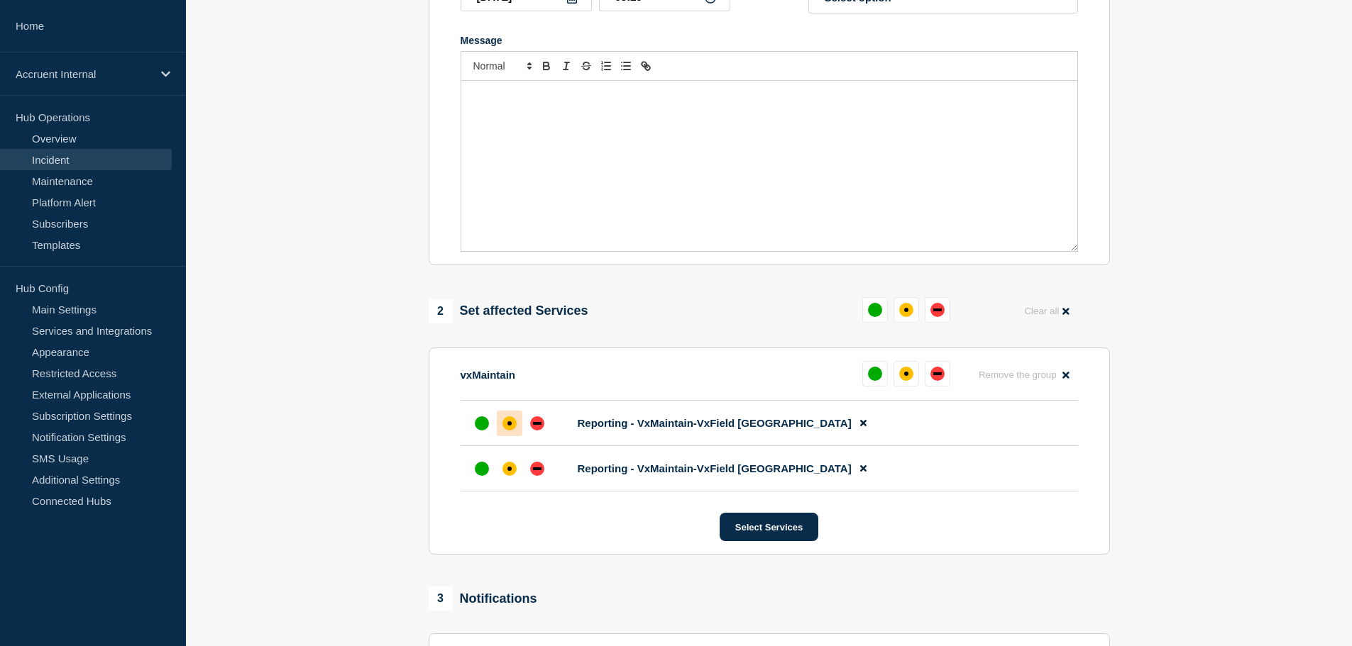
click at [506, 421] on div "affected" at bounding box center [509, 423] width 14 height 14
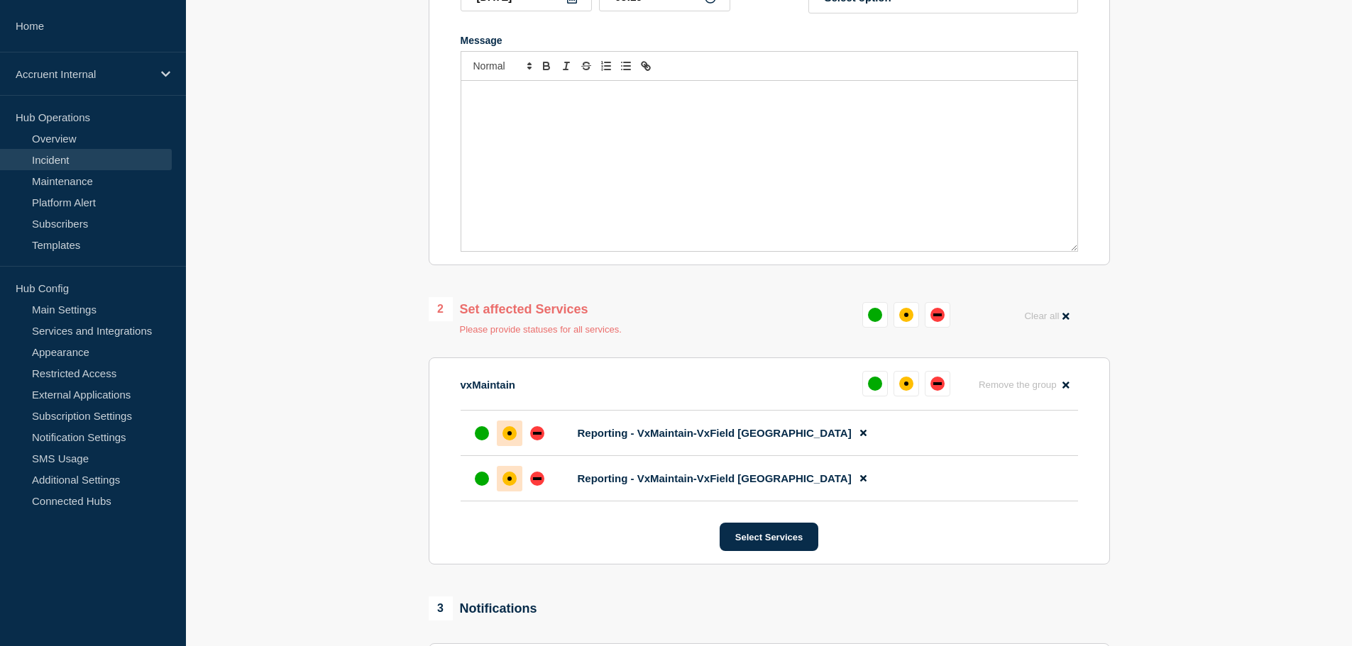
click at [509, 478] on div "affected" at bounding box center [509, 479] width 14 height 14
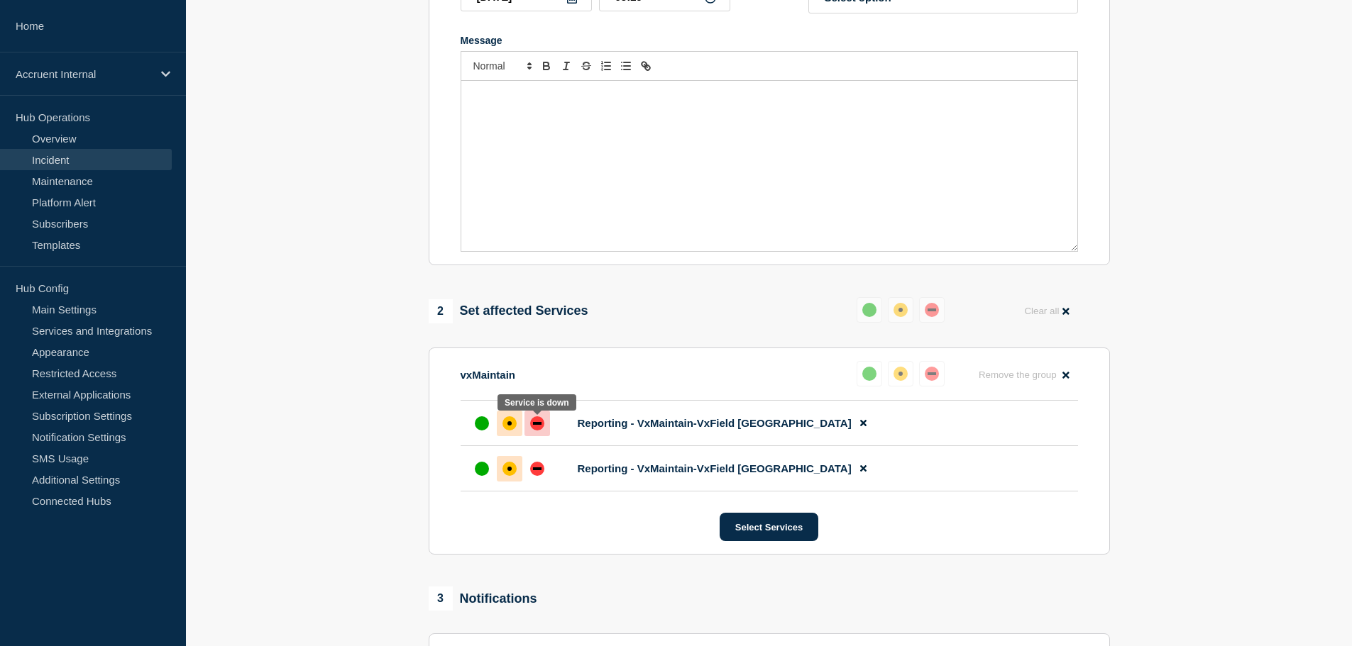
click at [531, 426] on div "down" at bounding box center [537, 423] width 14 height 14
click at [537, 462] on div at bounding box center [537, 469] width 26 height 26
click at [506, 429] on div "affected" at bounding box center [509, 423] width 14 height 14
